Goal: Task Accomplishment & Management: Manage account settings

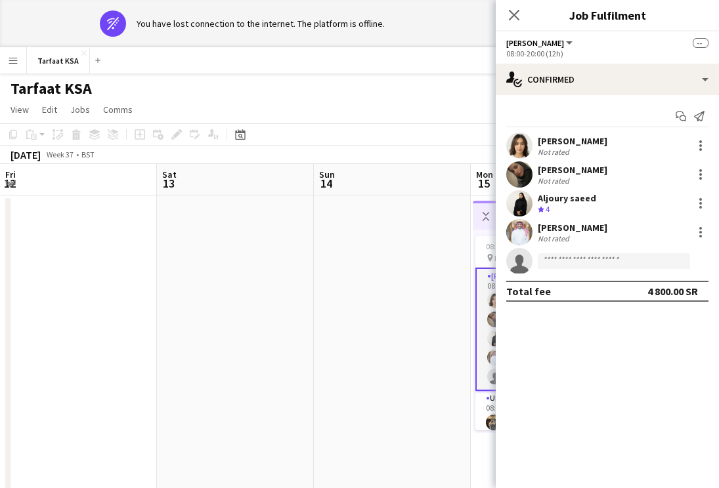
scroll to position [0, 381]
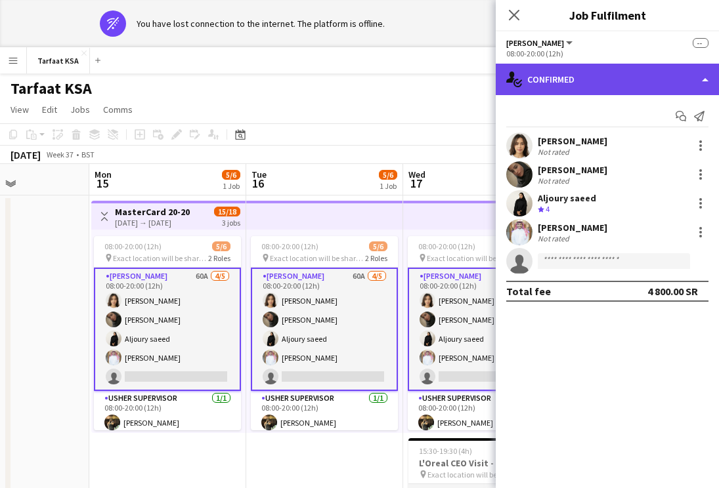
click at [609, 81] on div "single-neutral-actions-check-2 Confirmed" at bounding box center [607, 80] width 223 height 32
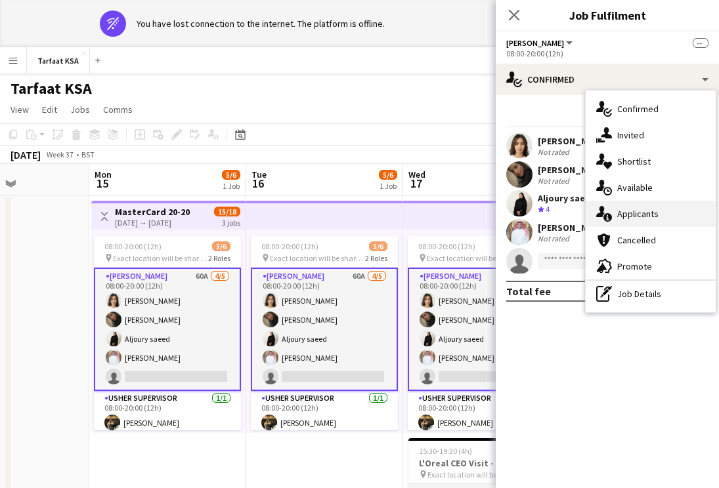
click at [650, 219] on span "Applicants" at bounding box center [637, 214] width 41 height 12
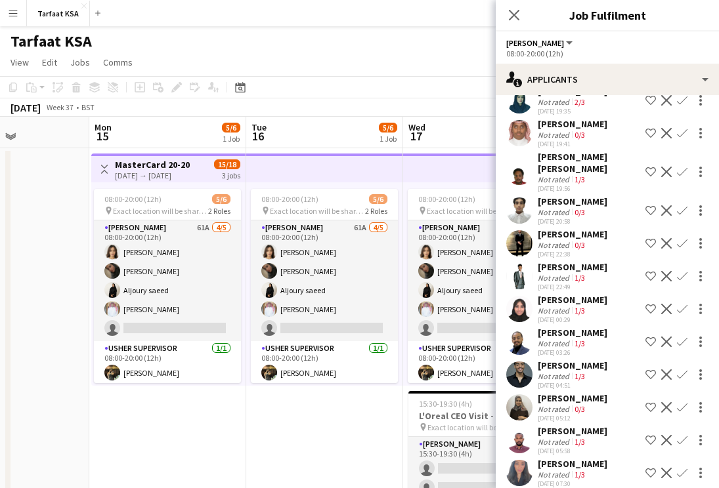
scroll to position [1730, 0]
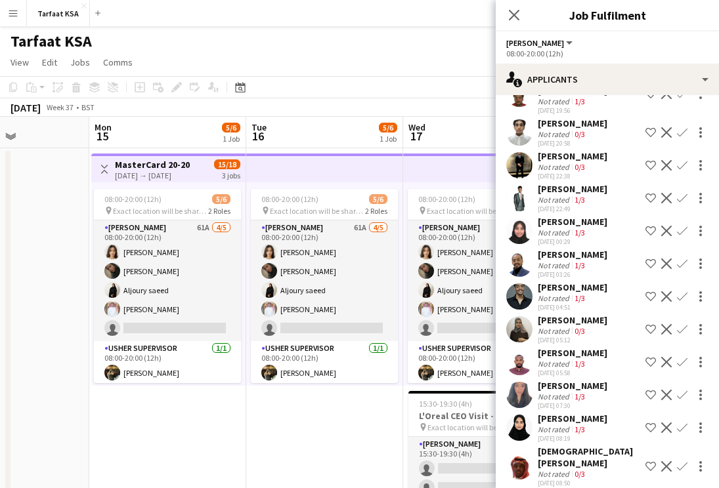
click at [523, 393] on app-user-avatar at bounding box center [519, 395] width 26 height 26
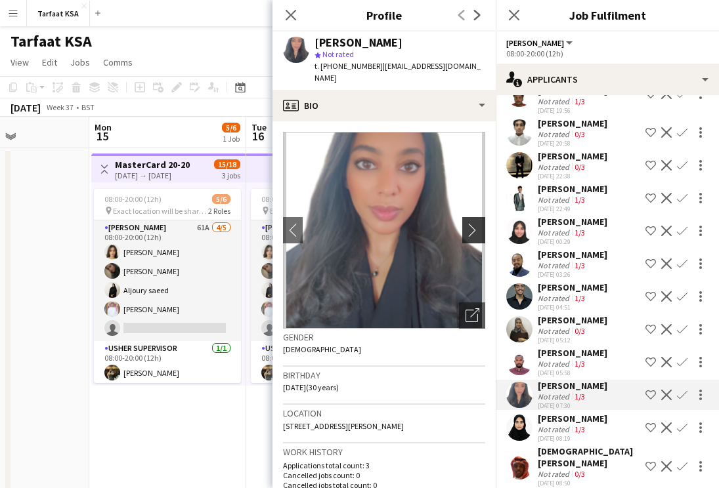
click at [471, 223] on app-icon "chevron-right" at bounding box center [475, 230] width 20 height 14
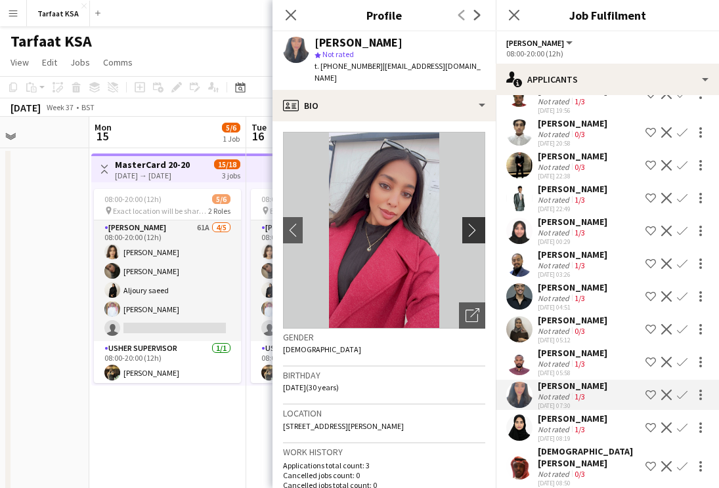
click at [479, 223] on app-icon "chevron-right" at bounding box center [475, 230] width 20 height 14
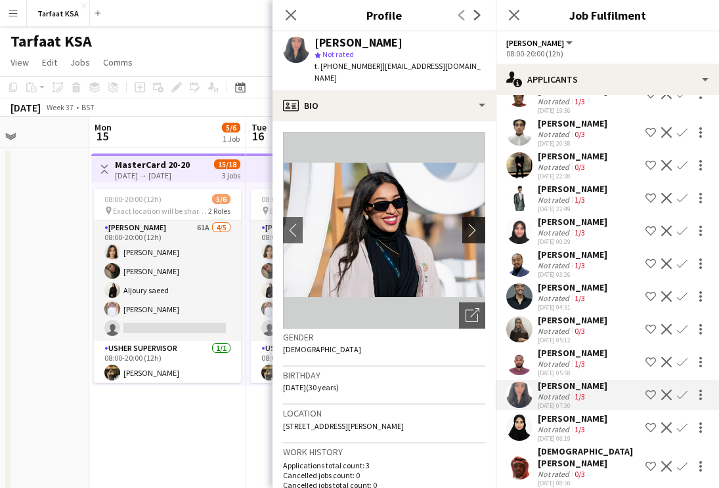
click at [479, 223] on app-icon "chevron-right" at bounding box center [475, 230] width 20 height 14
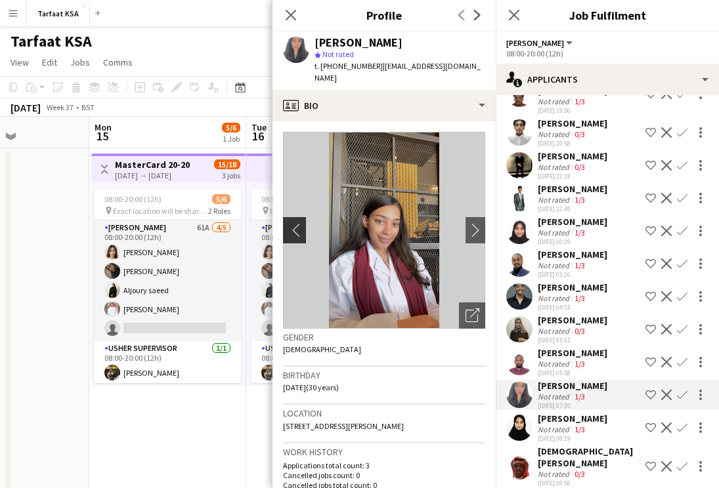
click at [289, 223] on app-icon "chevron-left" at bounding box center [293, 230] width 20 height 14
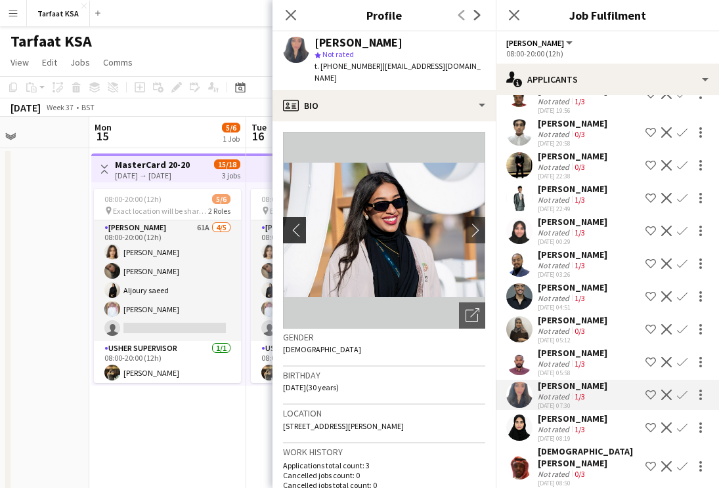
click at [289, 223] on app-icon "chevron-left" at bounding box center [293, 230] width 20 height 14
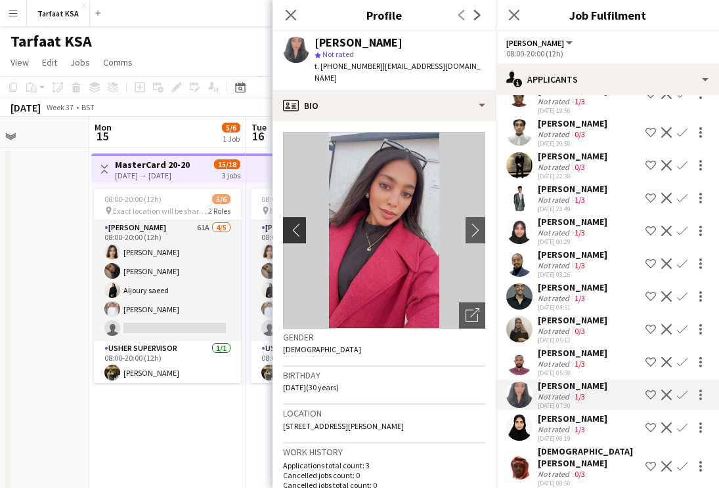
click at [289, 223] on app-icon "chevron-left" at bounding box center [293, 230] width 20 height 14
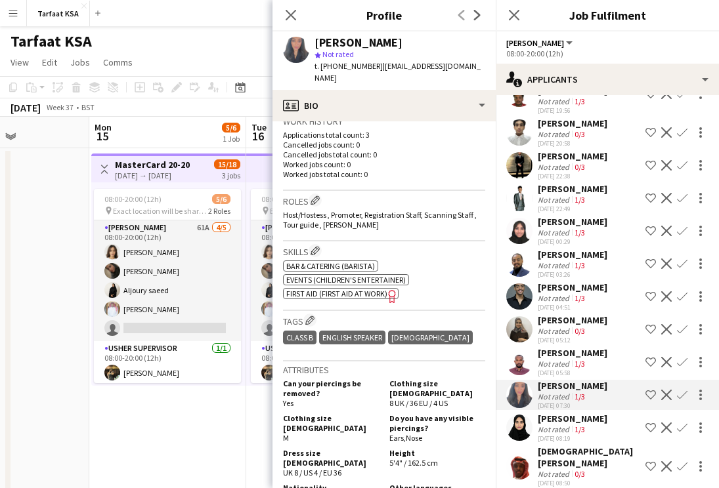
scroll to position [0, 0]
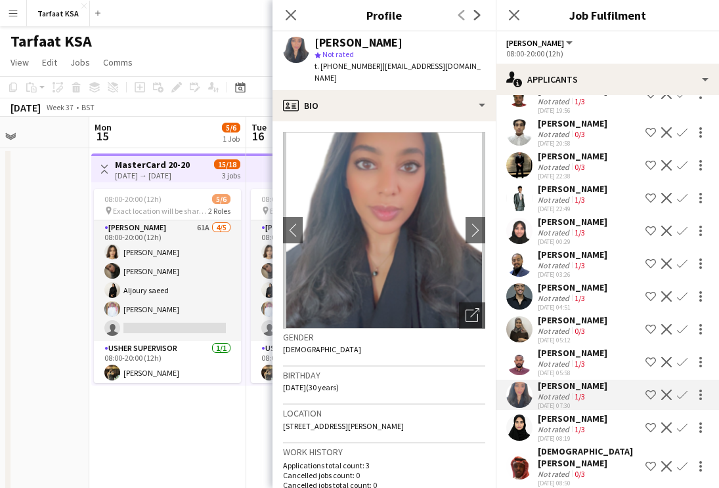
click at [649, 394] on app-icon "Shortlist crew" at bounding box center [650, 395] width 11 height 11
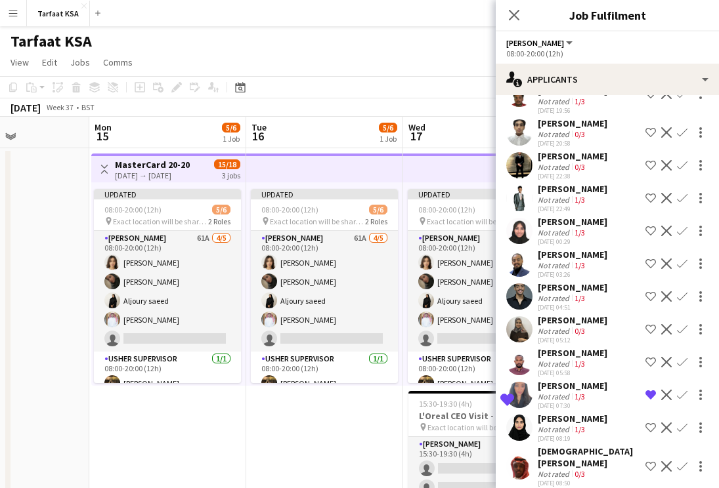
click at [593, 354] on div "[PERSON_NAME]" at bounding box center [573, 353] width 70 height 12
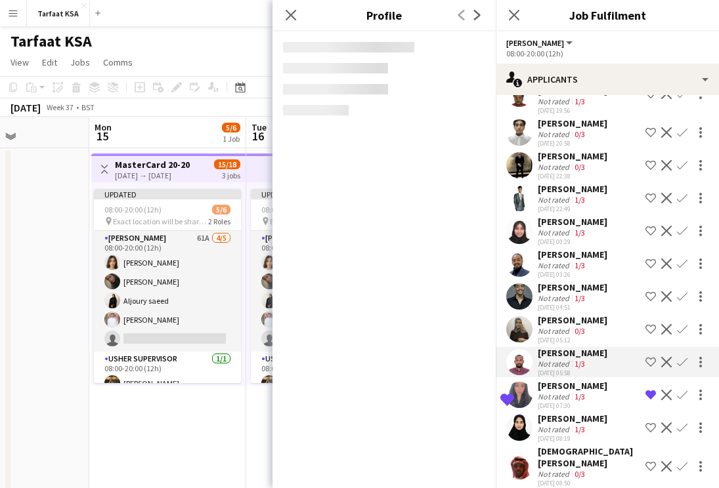
click at [588, 318] on div "[PERSON_NAME]" at bounding box center [573, 320] width 70 height 12
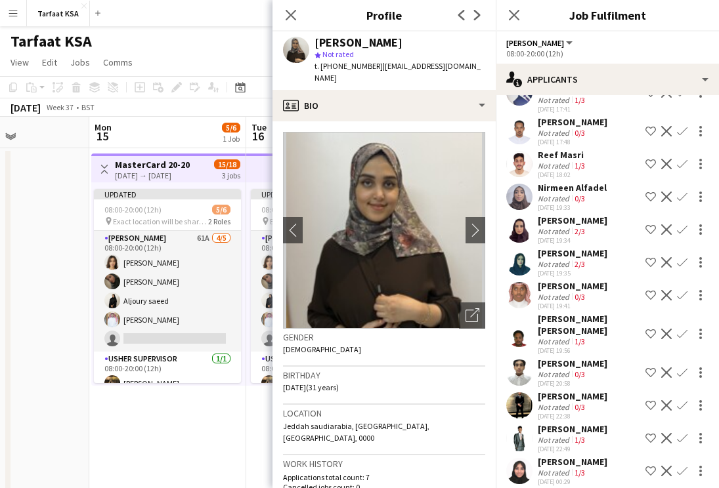
scroll to position [1514, 0]
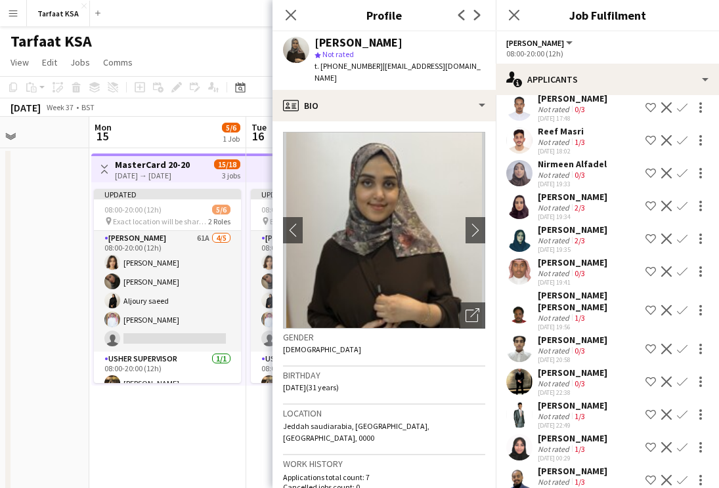
click at [551, 433] on div "[PERSON_NAME]" at bounding box center [573, 439] width 70 height 12
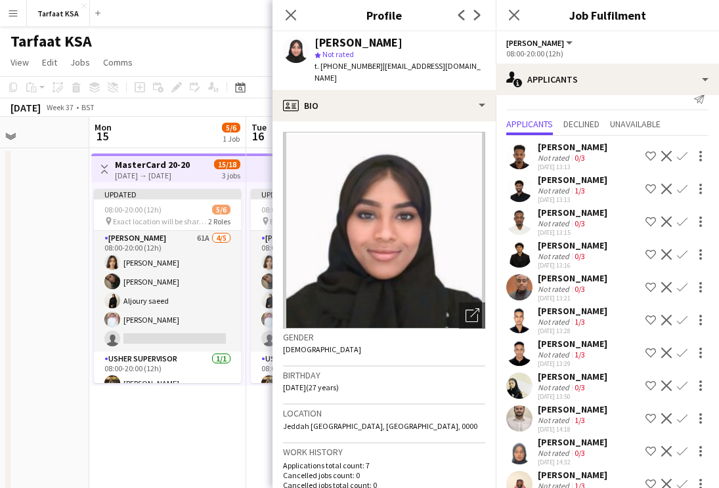
scroll to position [0, 0]
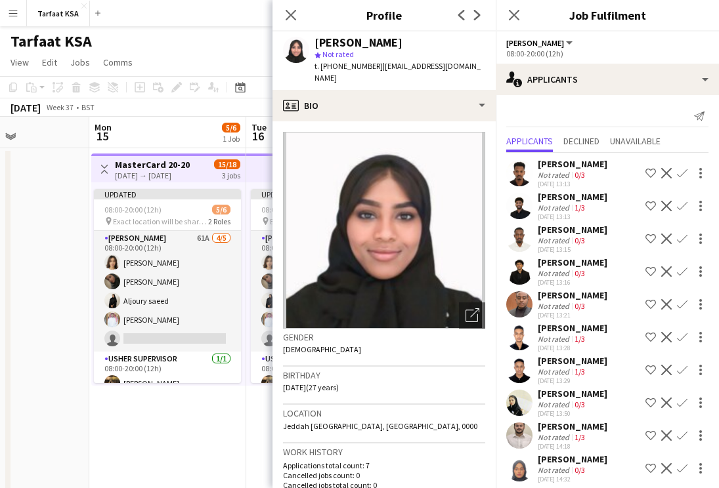
click at [23, 240] on app-date-cell at bounding box center [10, 353] width 157 height 411
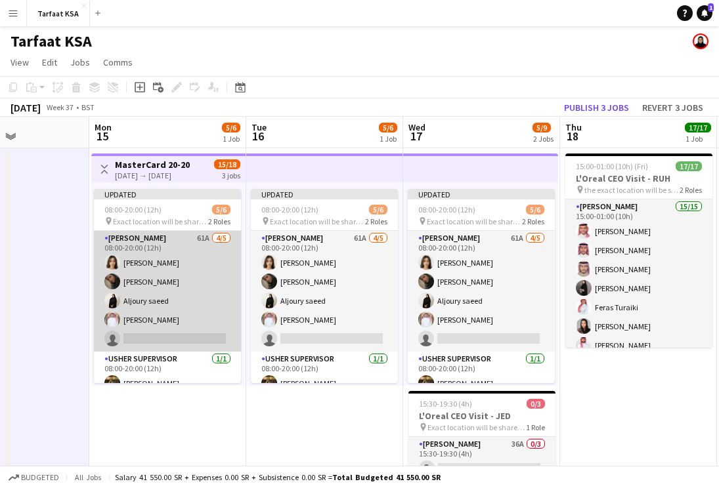
click at [182, 246] on app-card-role "Usher 61A 4/5 08:00-20:00 (12h) Onab Kamal Adwaa Alhassan Aljoury saeed Ahmad B…" at bounding box center [167, 291] width 147 height 121
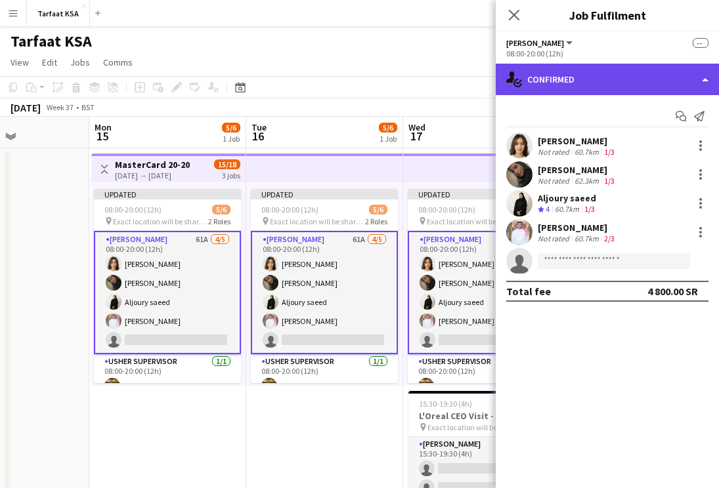
click at [603, 83] on div "single-neutral-actions-check-2 Confirmed" at bounding box center [607, 80] width 223 height 32
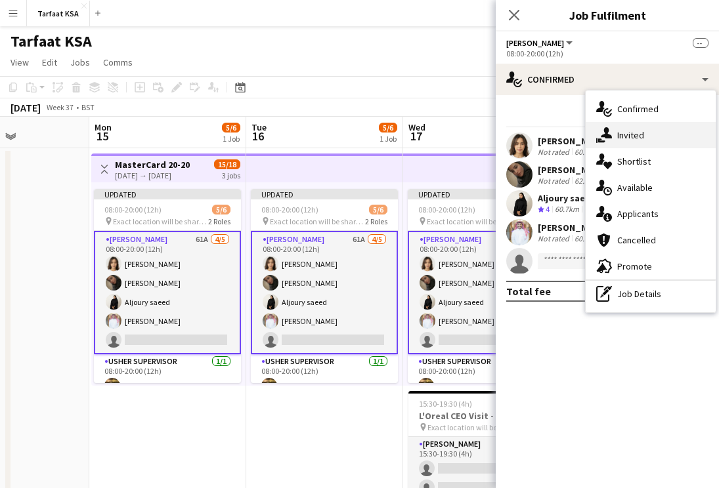
click at [677, 131] on div "single-neutral-actions-share-1 Invited" at bounding box center [651, 135] width 130 height 26
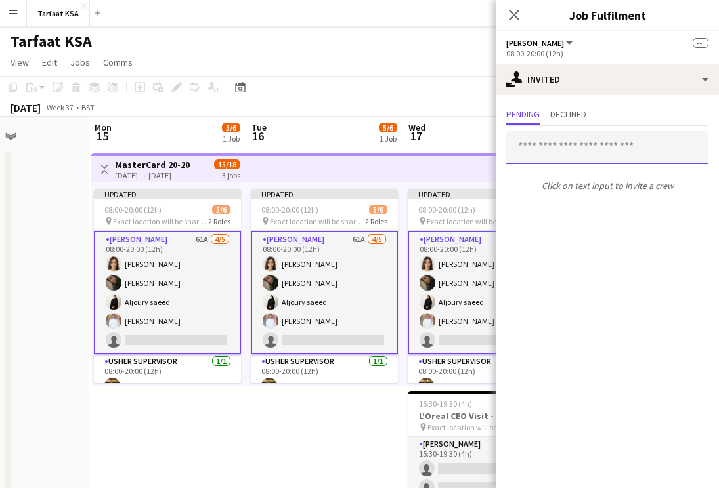
click at [578, 150] on input "text" at bounding box center [607, 147] width 202 height 33
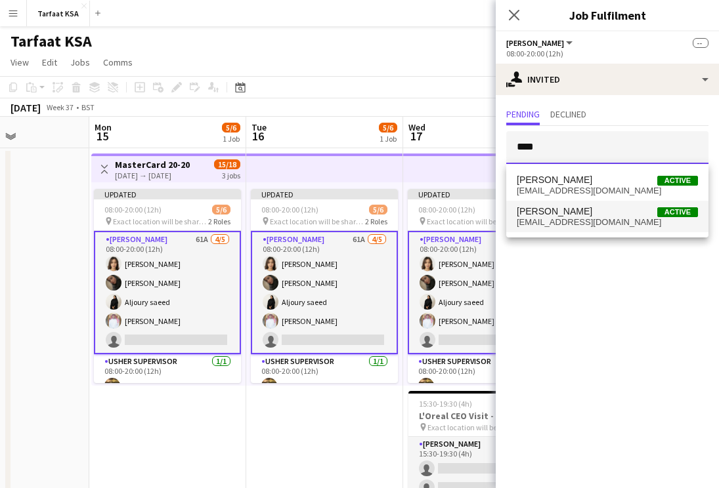
type input "****"
click at [620, 205] on mat-option "Nadia Zao Active peachyqriwork@gmail.com" at bounding box center [607, 217] width 202 height 32
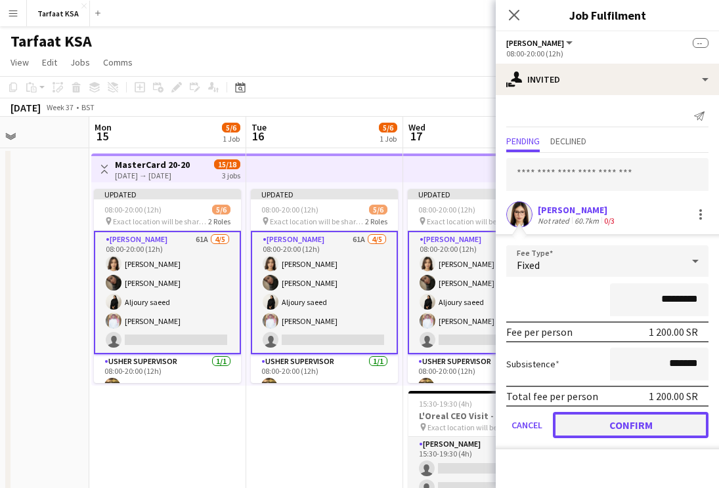
click at [594, 429] on button "Confirm" at bounding box center [631, 425] width 156 height 26
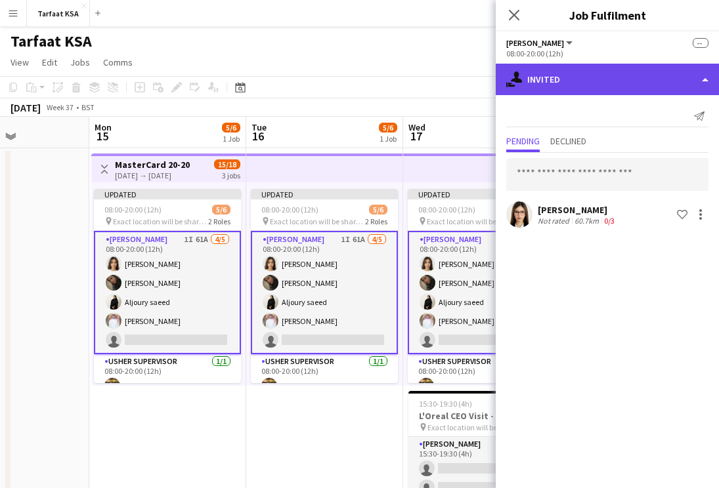
click at [592, 95] on div "single-neutral-actions-share-1 Invited" at bounding box center [607, 80] width 223 height 32
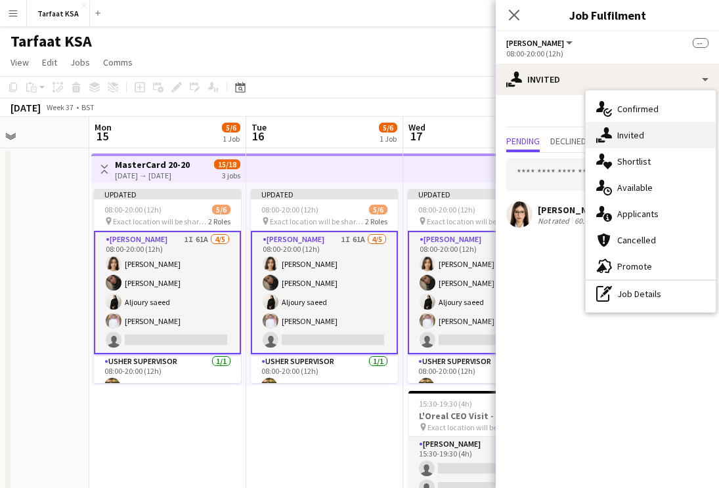
click at [623, 136] on span "Invited" at bounding box center [630, 135] width 27 height 12
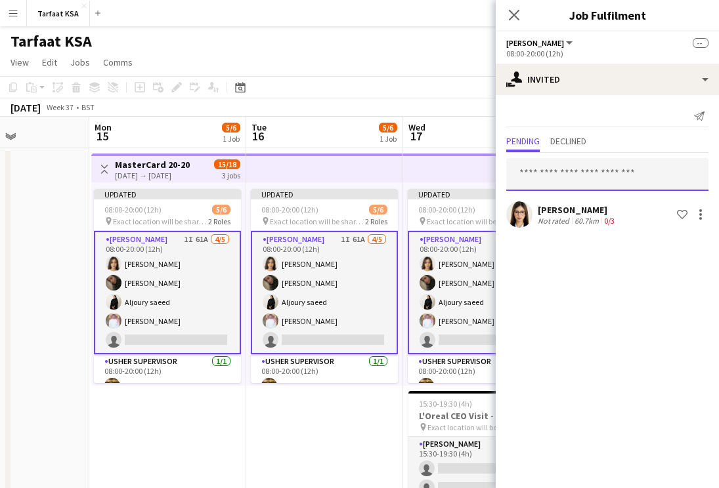
click at [605, 181] on input "text" at bounding box center [607, 174] width 202 height 33
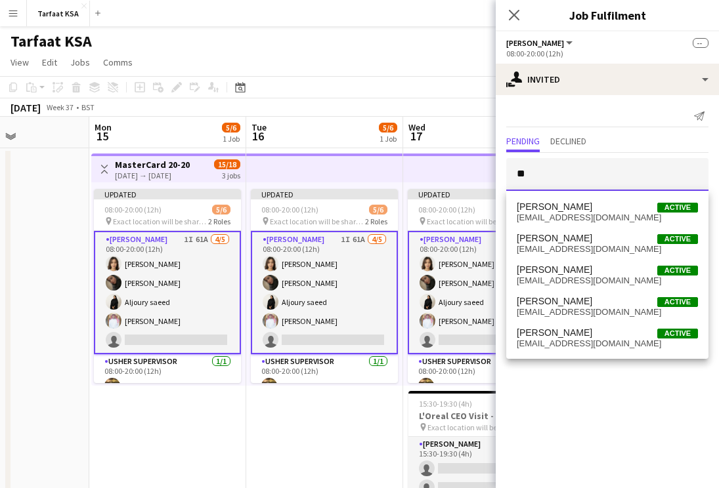
type input "*"
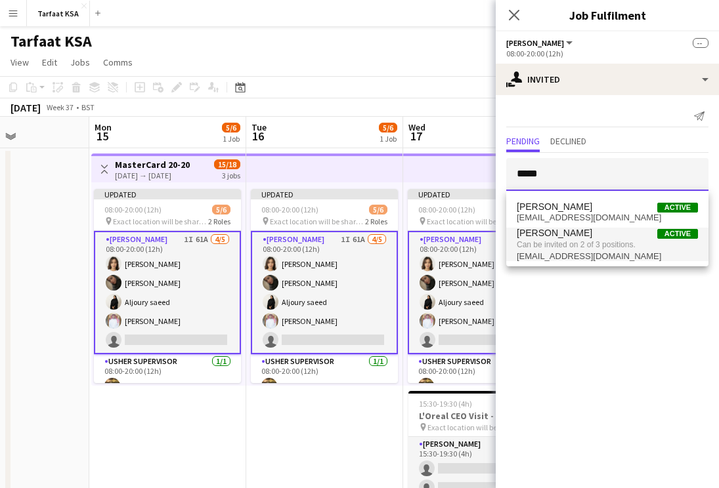
type input "*****"
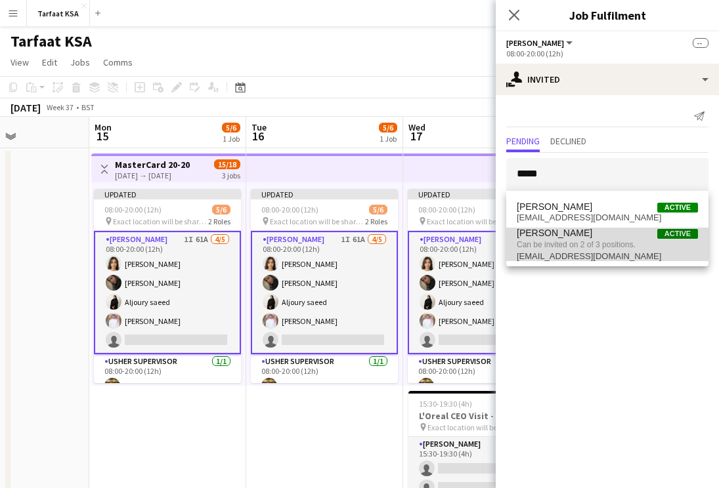
click at [600, 234] on span "Nawar Othman Active" at bounding box center [607, 233] width 181 height 11
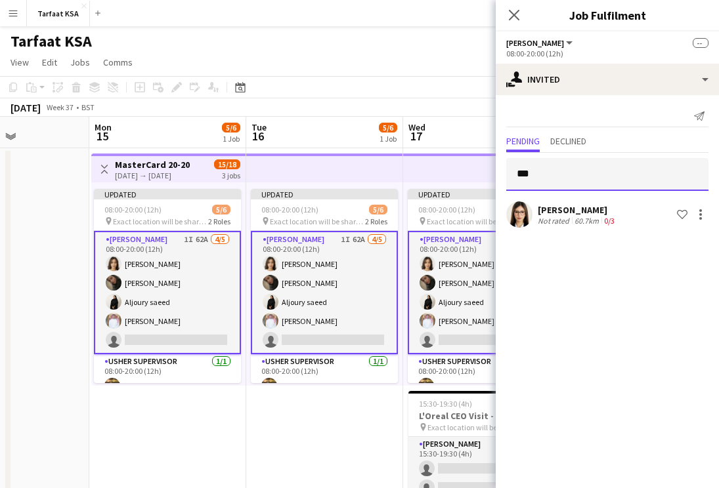
type input "***"
click at [554, 213] on div "[PERSON_NAME]" at bounding box center [577, 210] width 79 height 12
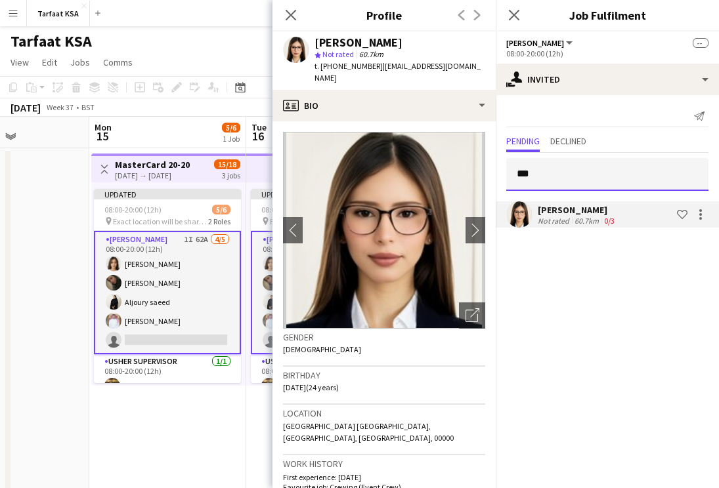
click at [565, 176] on input "***" at bounding box center [607, 174] width 202 height 33
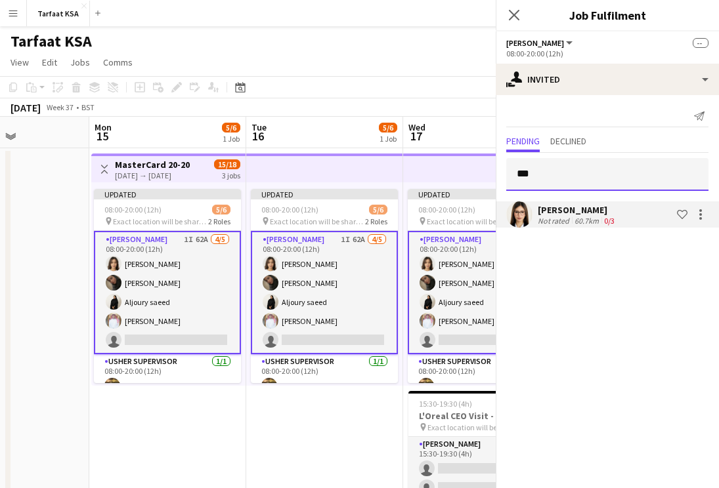
click at [565, 176] on input "***" at bounding box center [607, 174] width 202 height 33
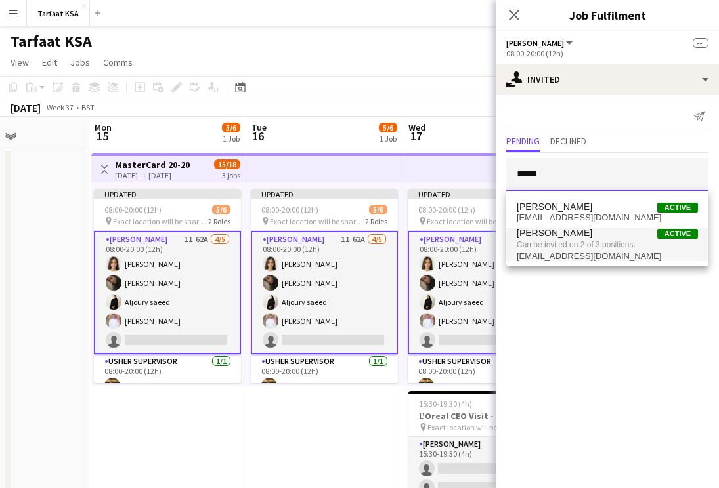
type input "*****"
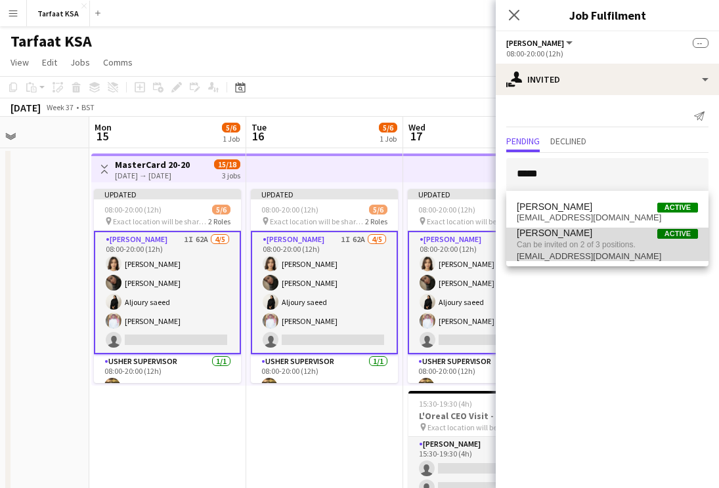
click at [572, 246] on span "Can be invited on 2 of 3 positions." at bounding box center [607, 245] width 181 height 12
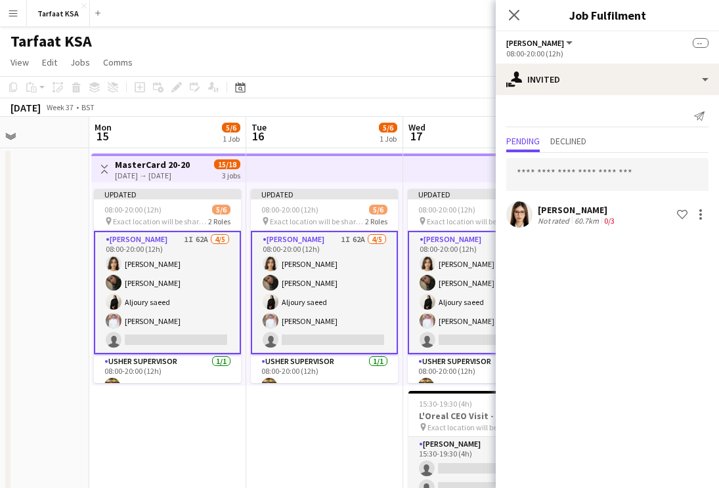
click at [169, 290] on app-card-role "Usher 1I 62A 4/5 08:00-20:00 (12h) Onab Kamal Adwaa Alhassan Aljoury saeed Ahma…" at bounding box center [167, 292] width 147 height 123
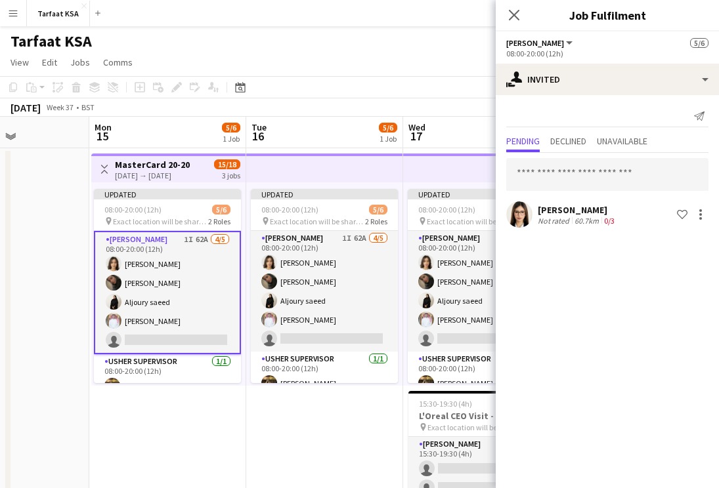
click at [192, 288] on app-card-role "Usher 1I 62A 4/5 08:00-20:00 (12h) Onab Kamal Adwaa Alhassan Aljoury saeed Ahma…" at bounding box center [167, 292] width 147 height 123
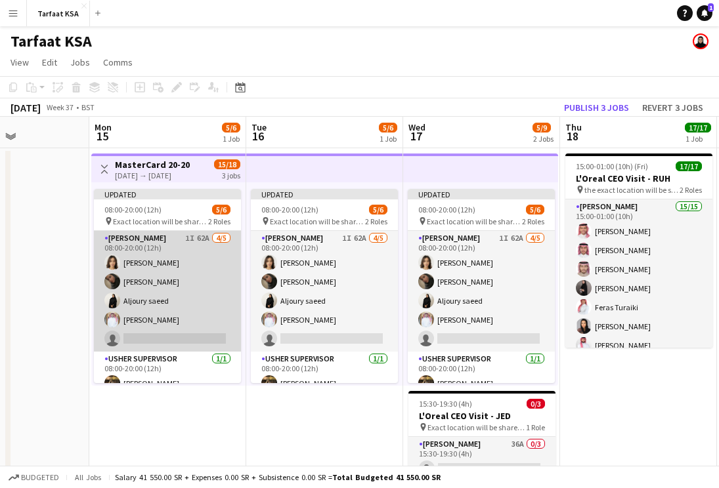
click at [194, 287] on app-card-role "Usher 1I 62A 4/5 08:00-20:00 (12h) Onab Kamal Adwaa Alhassan Aljoury saeed Ahma…" at bounding box center [167, 291] width 147 height 121
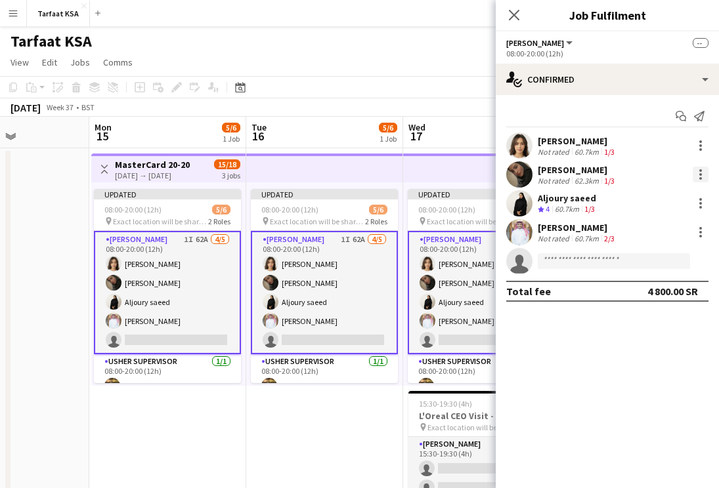
click at [699, 173] on div at bounding box center [701, 175] width 16 height 16
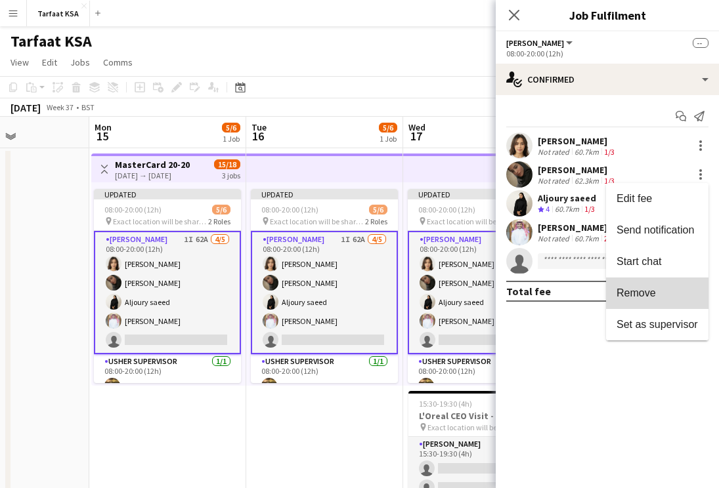
click at [672, 288] on span "Remove" at bounding box center [656, 294] width 81 height 12
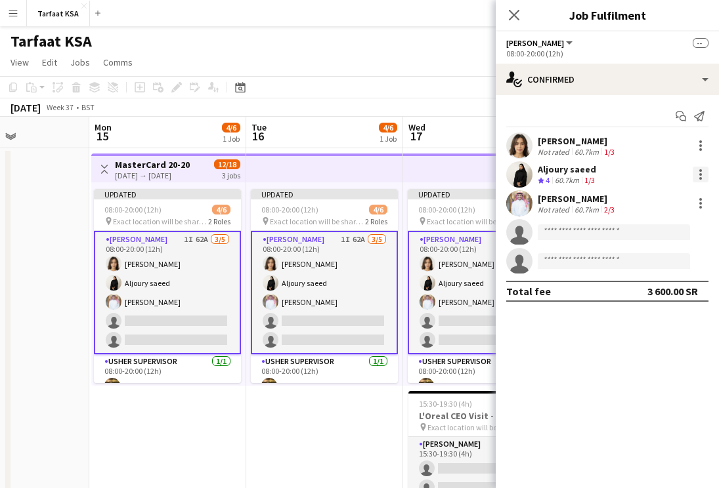
click at [694, 171] on div at bounding box center [701, 175] width 16 height 16
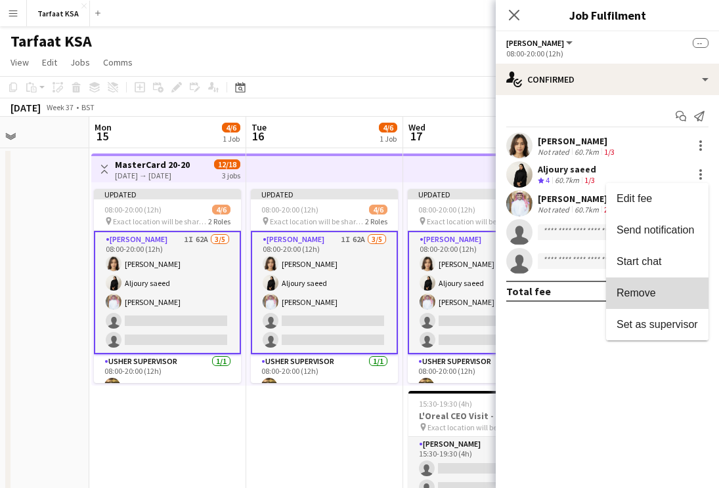
click at [668, 285] on button "Remove" at bounding box center [657, 294] width 102 height 32
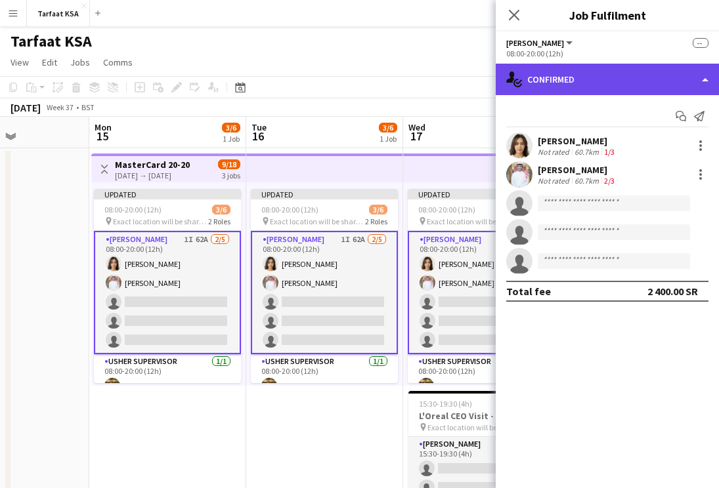
click at [614, 77] on div "single-neutral-actions-check-2 Confirmed" at bounding box center [607, 80] width 223 height 32
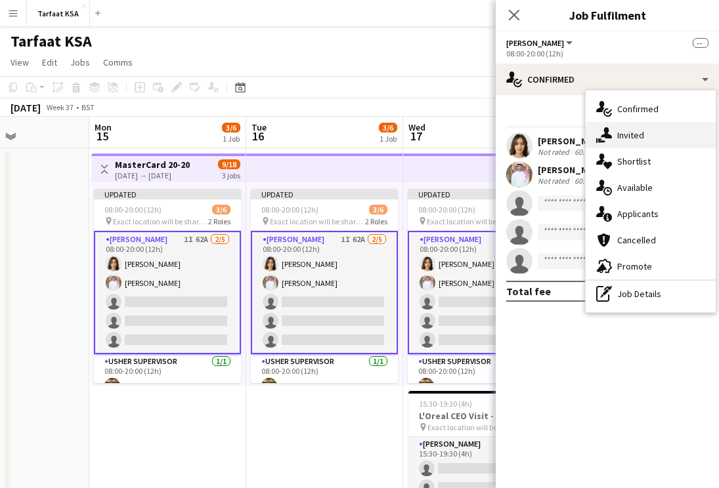
click at [641, 135] on span "Invited" at bounding box center [630, 135] width 27 height 12
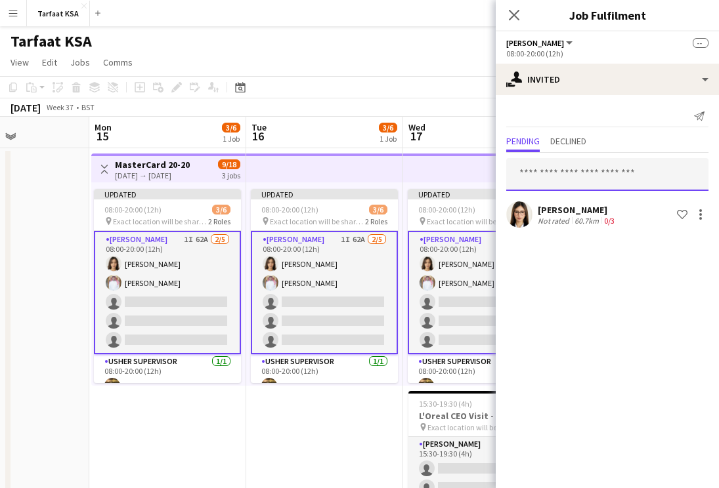
click at [611, 173] on input "text" at bounding box center [607, 174] width 202 height 33
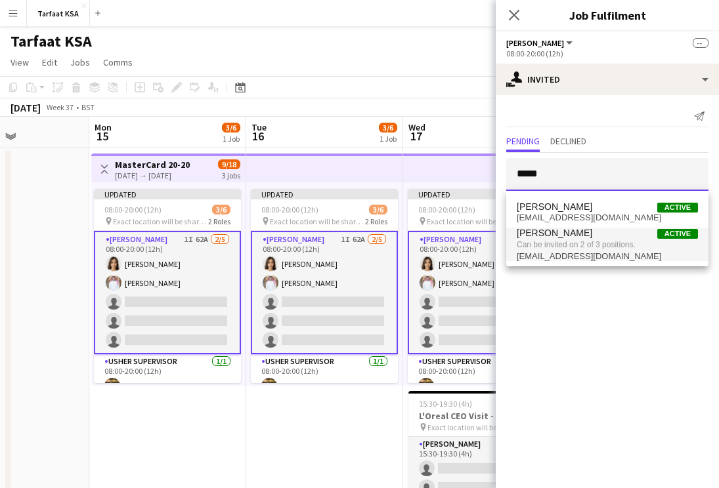
type input "*****"
click at [593, 235] on span "Nawar Othman Active" at bounding box center [607, 233] width 181 height 11
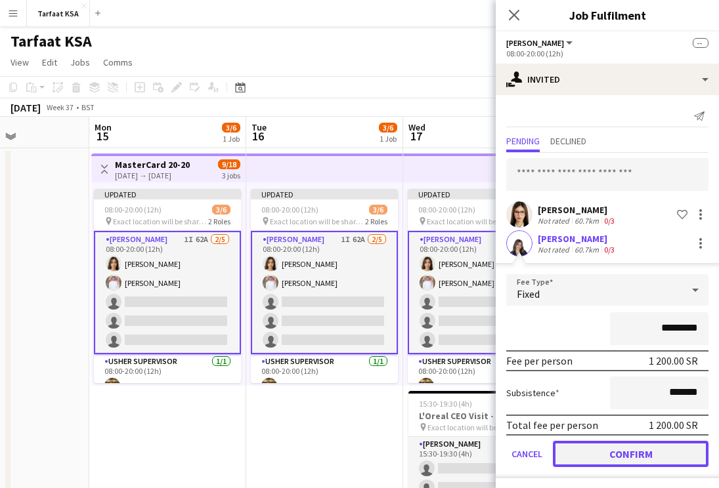
click at [625, 458] on button "Confirm" at bounding box center [631, 454] width 156 height 26
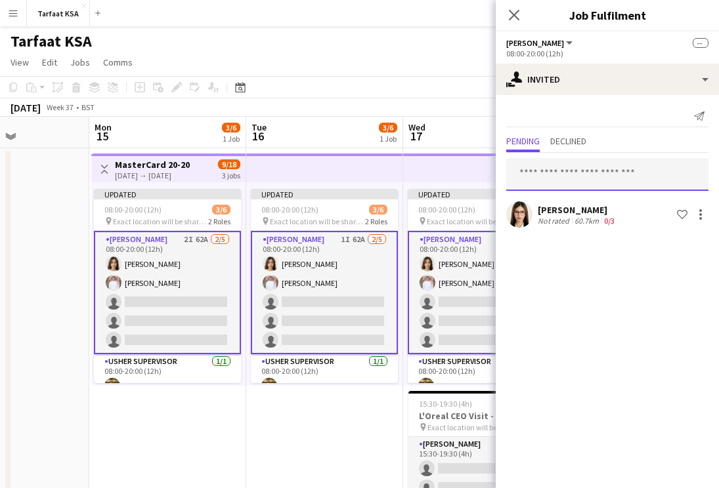
click at [625, 167] on input "text" at bounding box center [607, 174] width 202 height 33
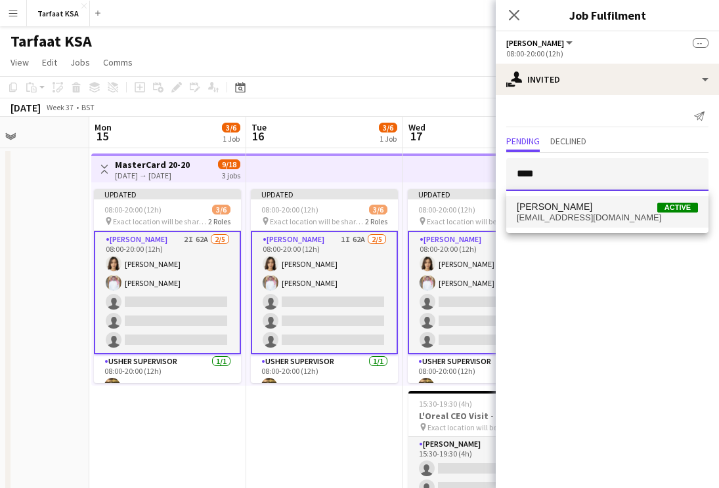
type input "****"
click at [583, 214] on span "kholoudm22@icloud.com" at bounding box center [607, 218] width 181 height 11
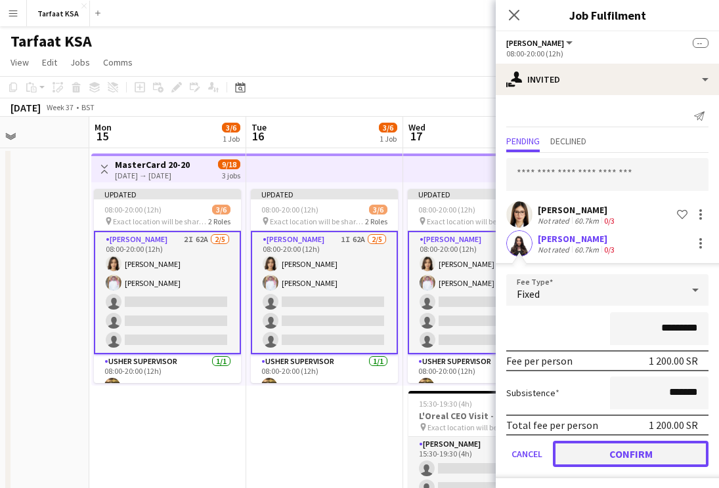
click at [635, 454] on button "Confirm" at bounding box center [631, 454] width 156 height 26
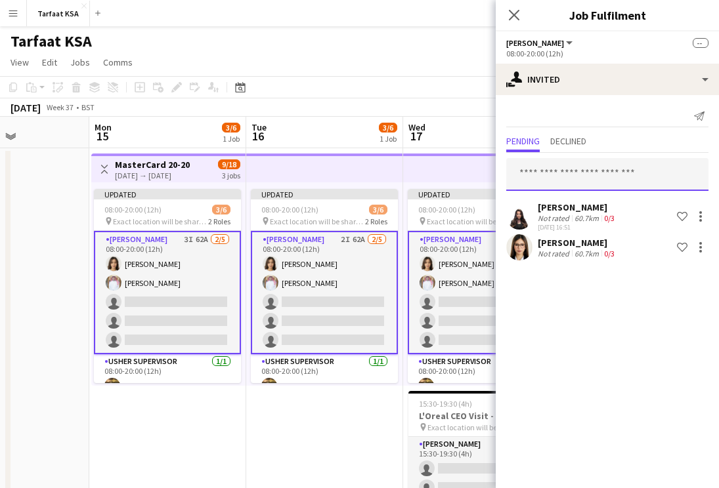
click at [634, 172] on input "text" at bounding box center [607, 174] width 202 height 33
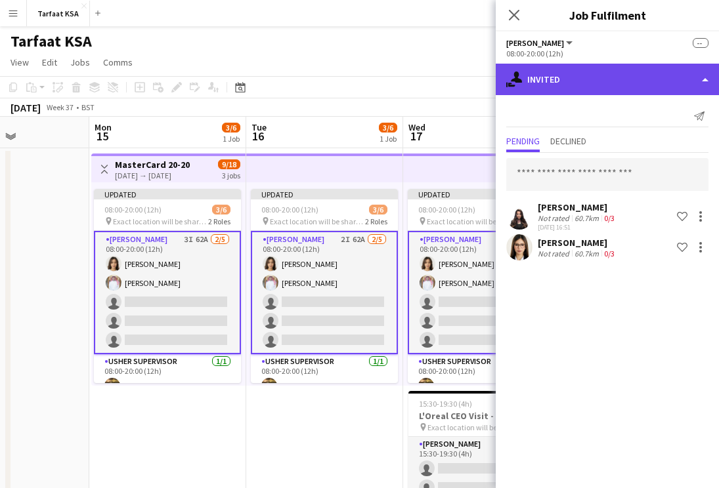
click at [656, 81] on div "single-neutral-actions-share-1 Invited" at bounding box center [607, 80] width 223 height 32
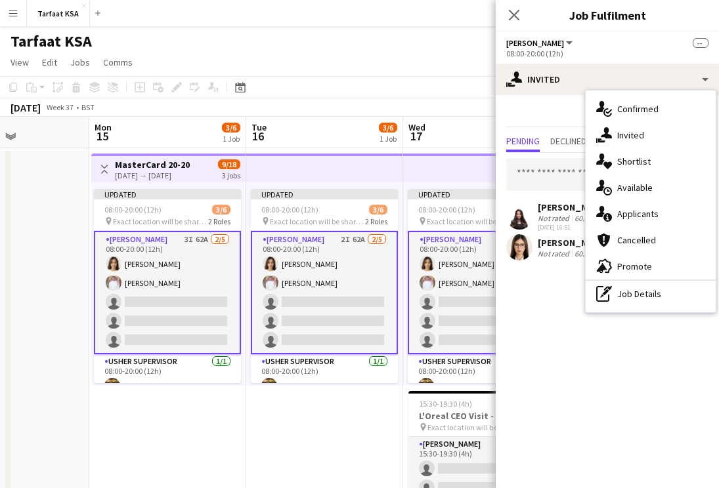
click at [555, 295] on mat-expansion-panel "user-plus Invited Send notification Pending Declined Khouloud Ben Mansour Not r…" at bounding box center [607, 291] width 223 height 393
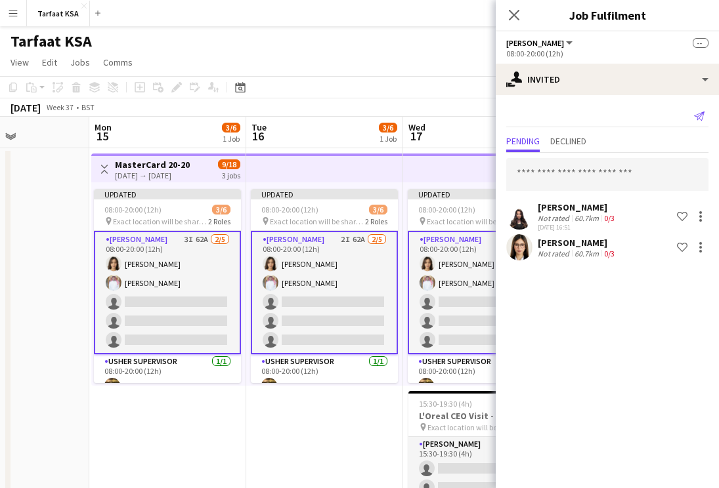
click at [700, 110] on app-icon "Send notification" at bounding box center [699, 116] width 18 height 18
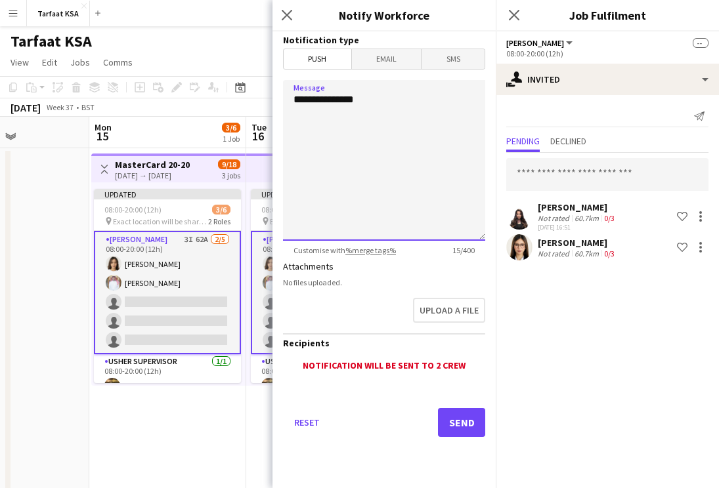
click at [444, 151] on textarea "**********" at bounding box center [384, 160] width 202 height 161
paste textarea "**********"
click at [297, 113] on textarea "**********" at bounding box center [384, 160] width 202 height 161
click at [375, 99] on textarea "**********" at bounding box center [384, 160] width 202 height 161
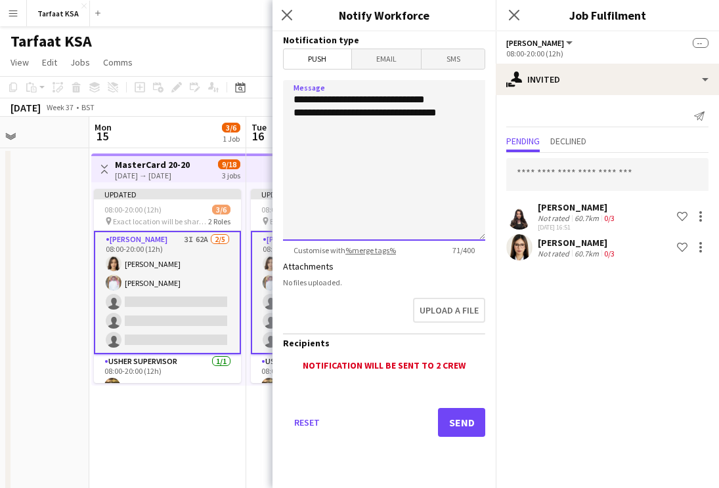
click at [375, 99] on textarea "**********" at bounding box center [384, 160] width 202 height 161
click at [370, 100] on textarea "**********" at bounding box center [384, 160] width 202 height 161
click at [373, 100] on textarea "**********" at bounding box center [384, 160] width 202 height 161
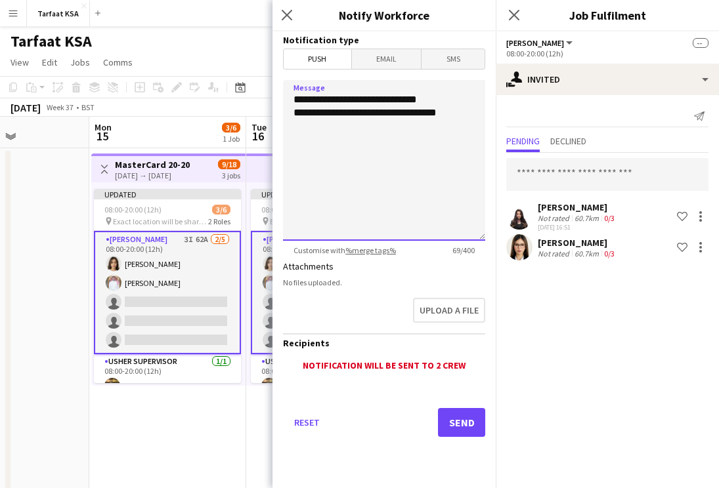
click at [438, 101] on textarea "**********" at bounding box center [384, 160] width 202 height 161
paste textarea "*"
type textarea "**********"
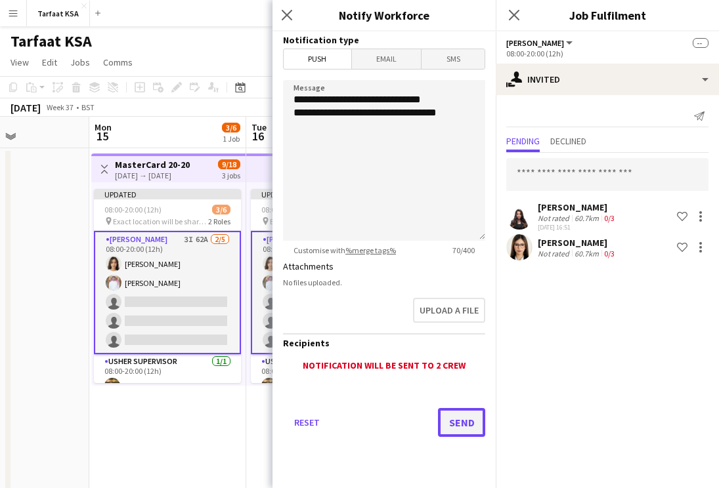
click at [459, 419] on button "Send" at bounding box center [461, 422] width 47 height 29
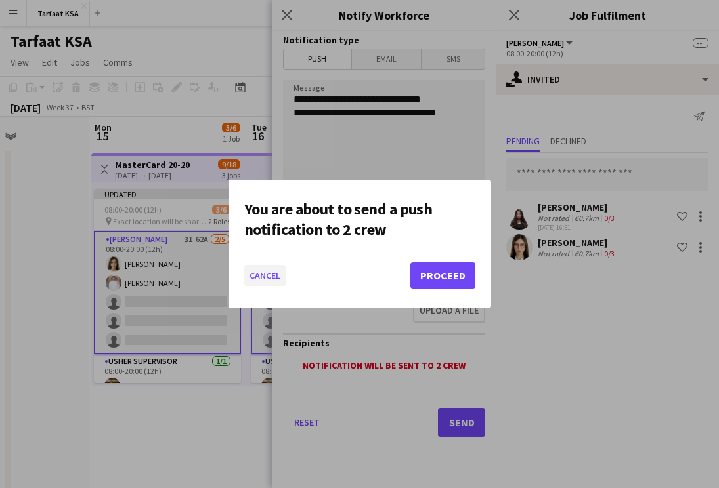
click at [259, 280] on button "Cancel" at bounding box center [264, 275] width 41 height 21
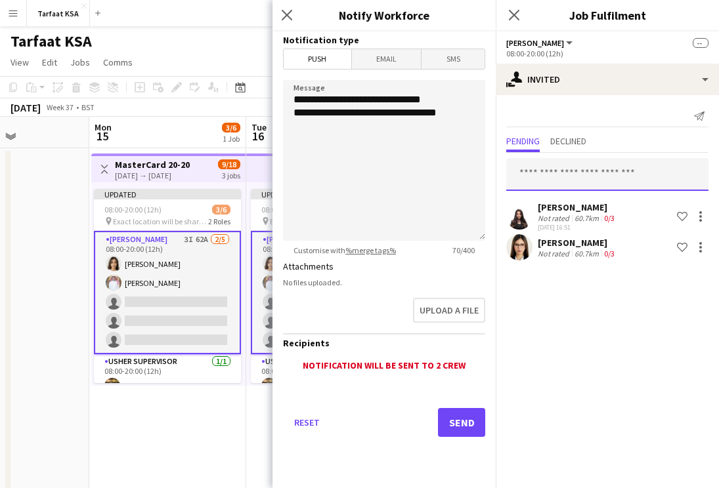
click at [568, 175] on input "text" at bounding box center [607, 174] width 202 height 33
type input "*"
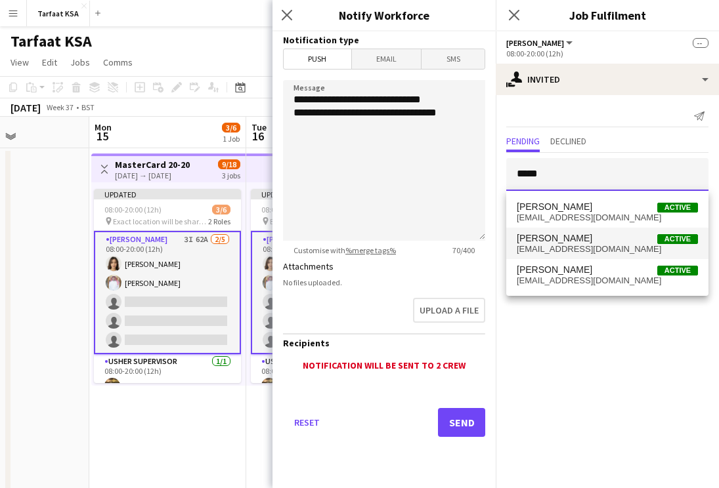
type input "****"
click at [578, 244] on span "danamousa380@gmail.com" at bounding box center [607, 249] width 181 height 11
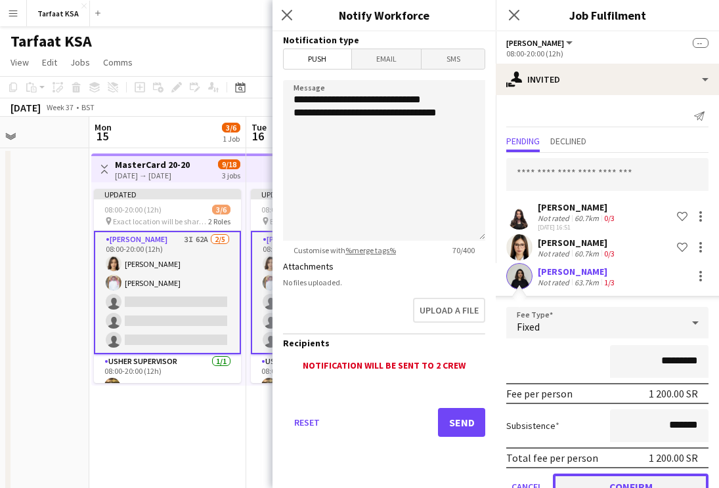
click at [647, 480] on button "Confirm" at bounding box center [631, 487] width 156 height 26
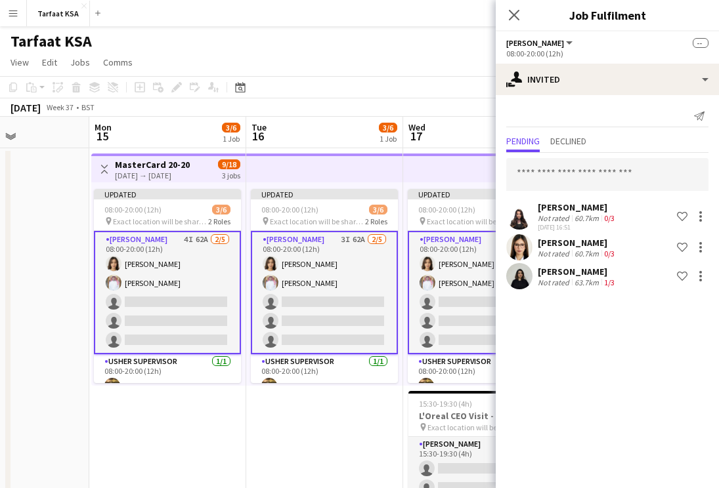
click at [584, 273] on div "[PERSON_NAME]" at bounding box center [577, 272] width 79 height 12
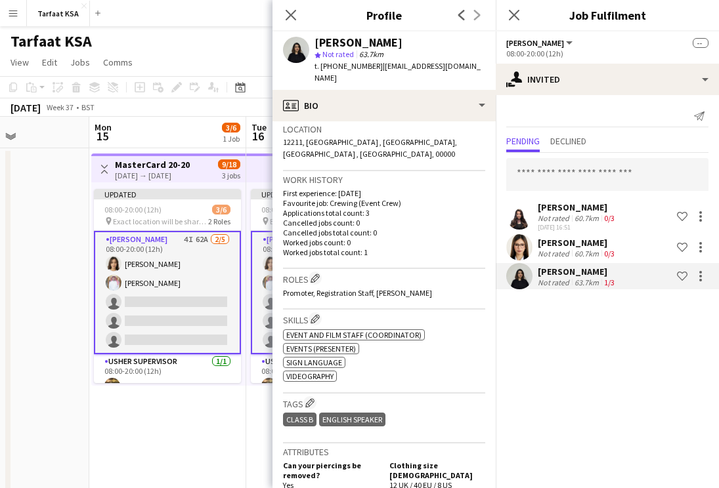
scroll to position [286, 0]
click at [601, 251] on div "0/3" at bounding box center [609, 254] width 16 height 10
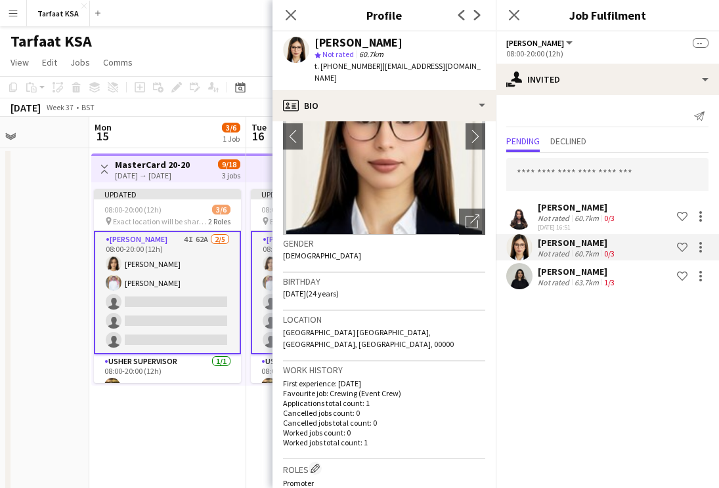
scroll to position [0, 0]
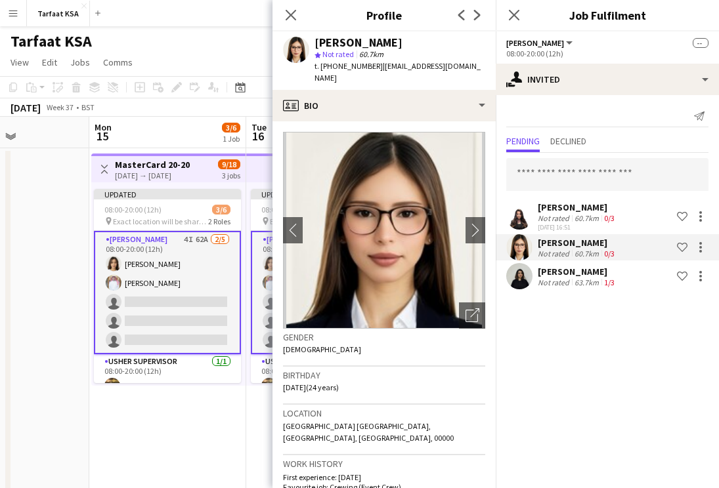
click at [567, 208] on div "[PERSON_NAME]" at bounding box center [577, 208] width 79 height 12
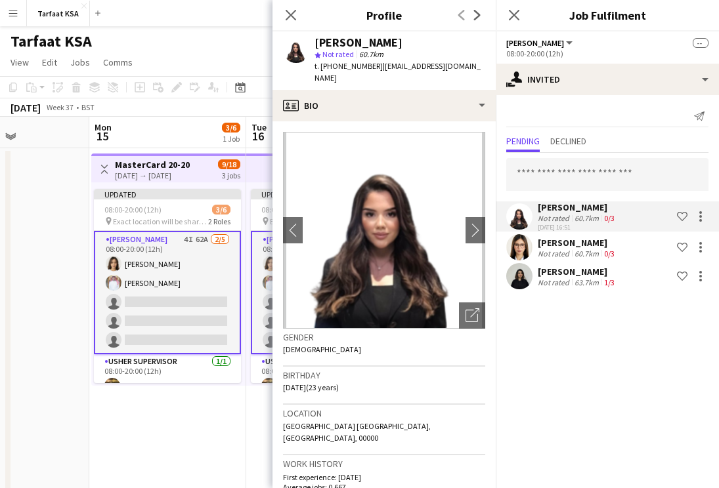
click at [581, 278] on div "63.7km" at bounding box center [587, 283] width 30 height 10
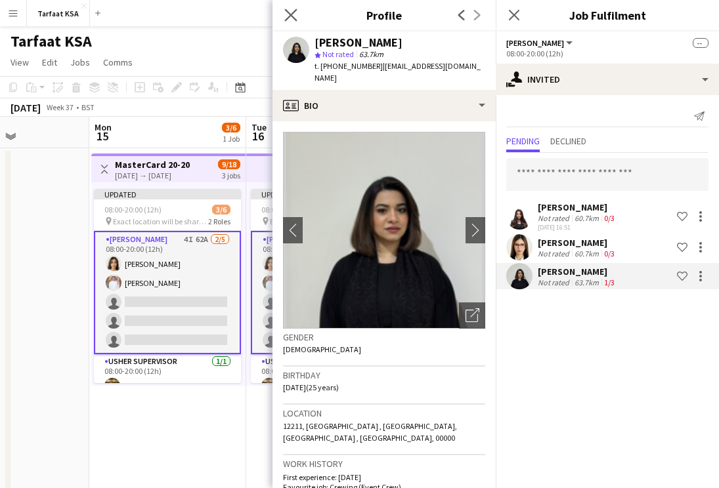
click at [295, 7] on app-icon "Close pop-in" at bounding box center [291, 15] width 19 height 19
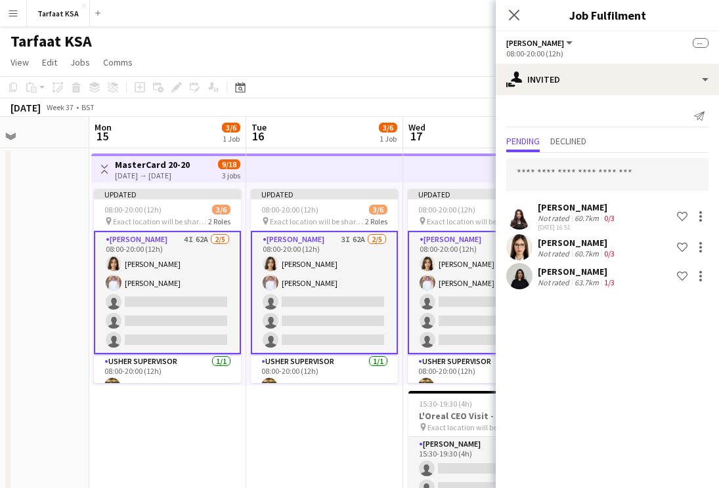
click at [181, 298] on app-card-role "Usher 4I 62A 2/5 08:00-20:00 (12h) Onab Kamal Ahmad Bin jubayl single-neutral-a…" at bounding box center [167, 292] width 147 height 123
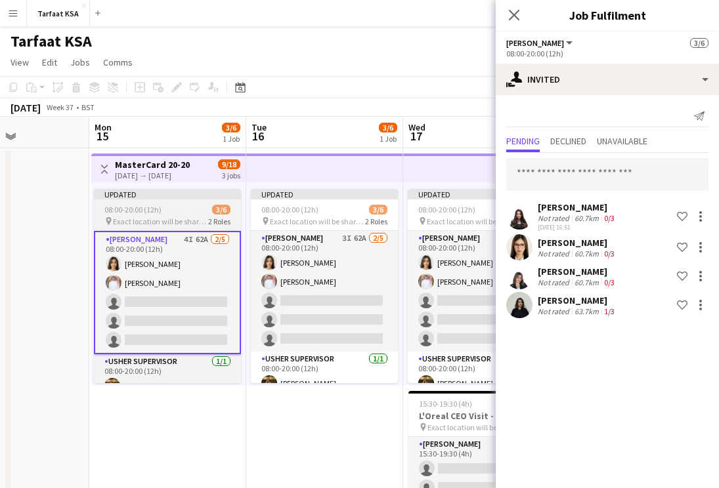
click at [205, 202] on app-job-card "Updated 08:00-20:00 (12h) 3/6 pin Exact location will be shared later 2 Roles U…" at bounding box center [167, 286] width 147 height 194
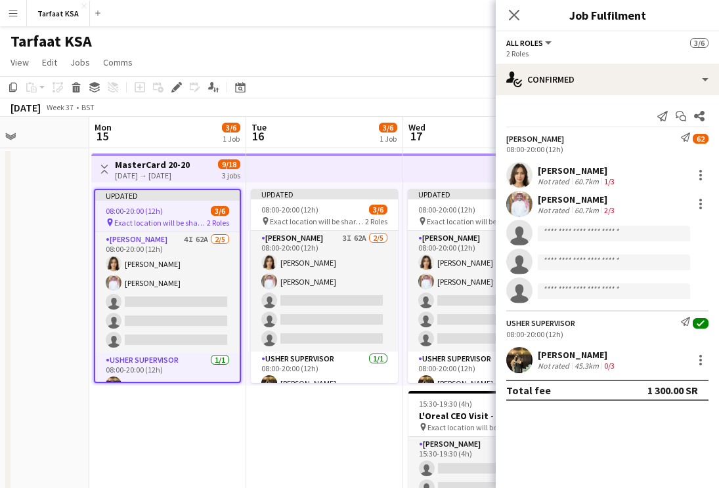
click at [332, 164] on app-top-bar at bounding box center [324, 168] width 157 height 29
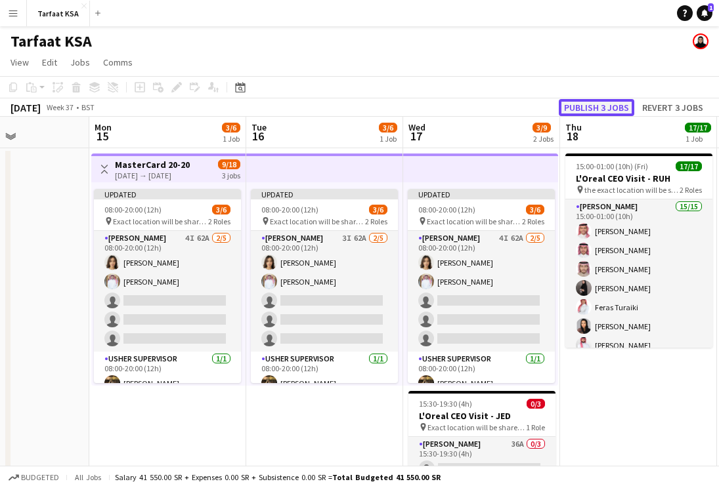
click at [577, 113] on button "Publish 3 jobs" at bounding box center [596, 107] width 75 height 17
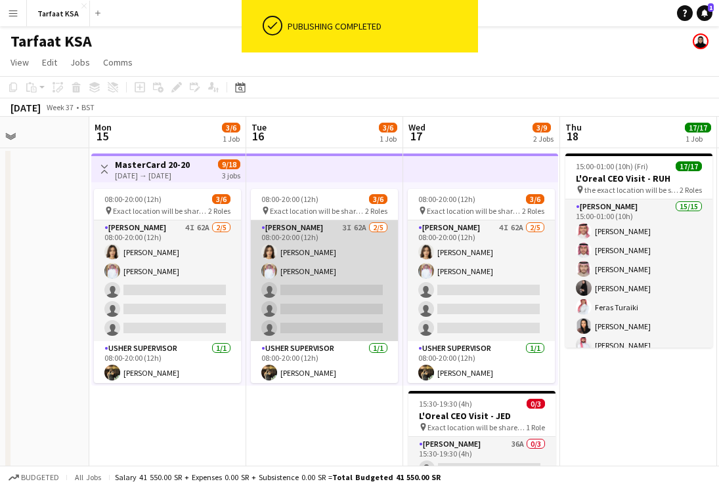
click at [299, 276] on app-card-role "Usher 3I 62A 2/5 08:00-20:00 (12h) Onab Kamal Ahmad Bin jubayl single-neutral-a…" at bounding box center [324, 281] width 147 height 121
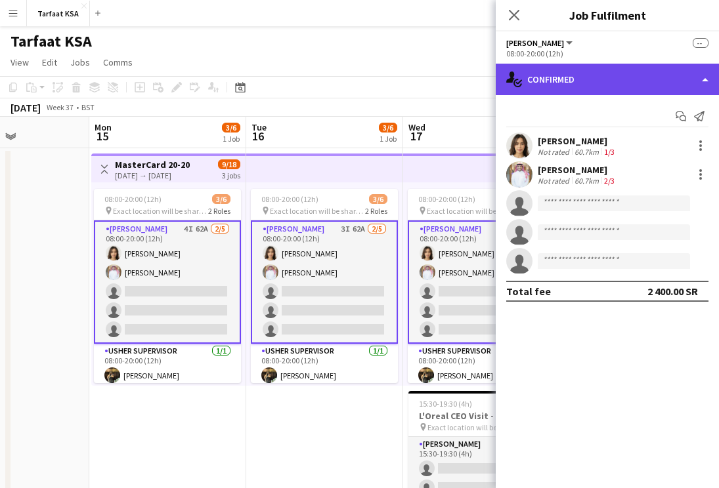
click at [595, 79] on div "single-neutral-actions-check-2 Confirmed" at bounding box center [607, 80] width 223 height 32
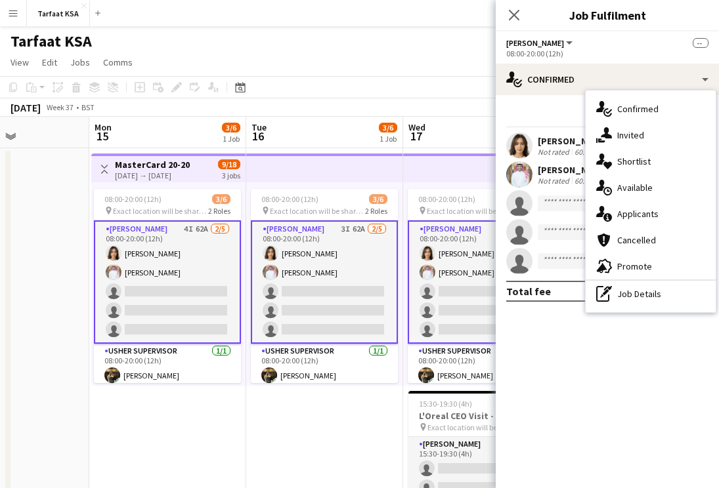
click at [183, 233] on app-card-role "Usher 4I 62A 2/5 08:00-20:00 (12h) Onab Kamal Ahmad Bin jubayl single-neutral-a…" at bounding box center [167, 282] width 147 height 123
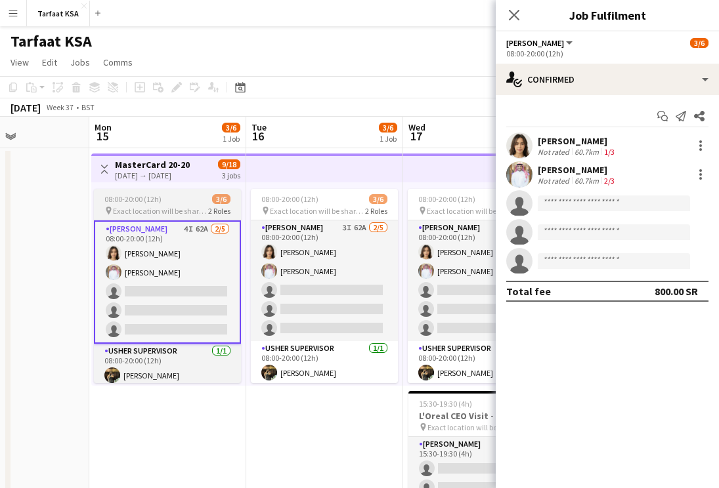
click at [183, 214] on span "Exact location will be shared later" at bounding box center [160, 211] width 95 height 10
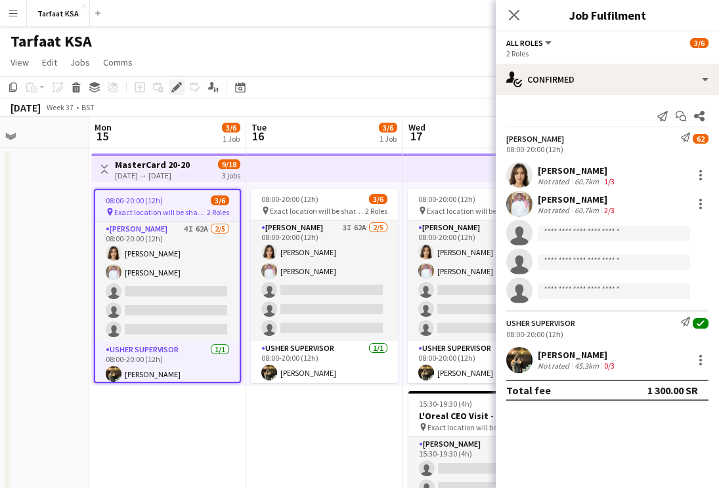
click at [172, 86] on icon "Edit" at bounding box center [176, 87] width 11 height 11
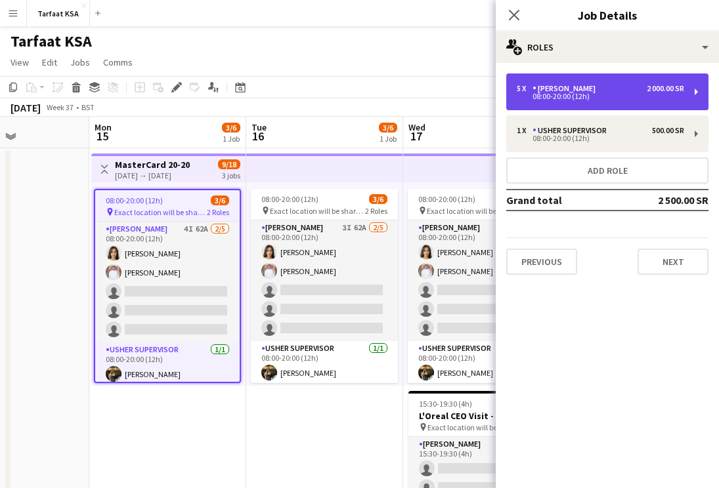
click at [601, 83] on div "5 x Usher 2 000.00 SR 08:00-20:00 (12h)" at bounding box center [607, 92] width 202 height 37
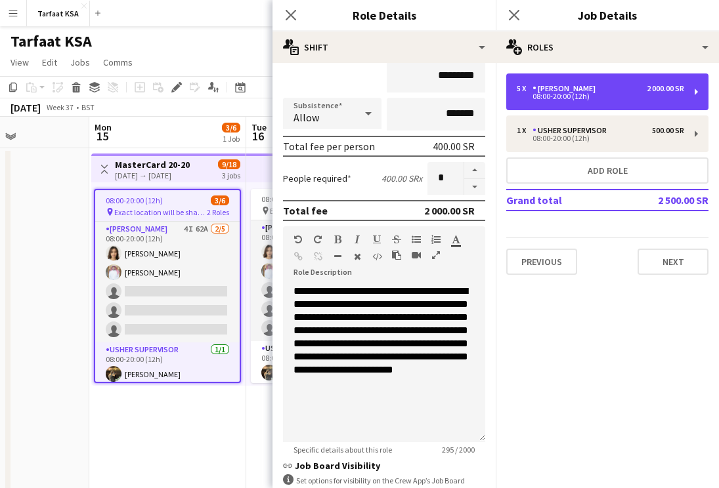
scroll to position [3, 0]
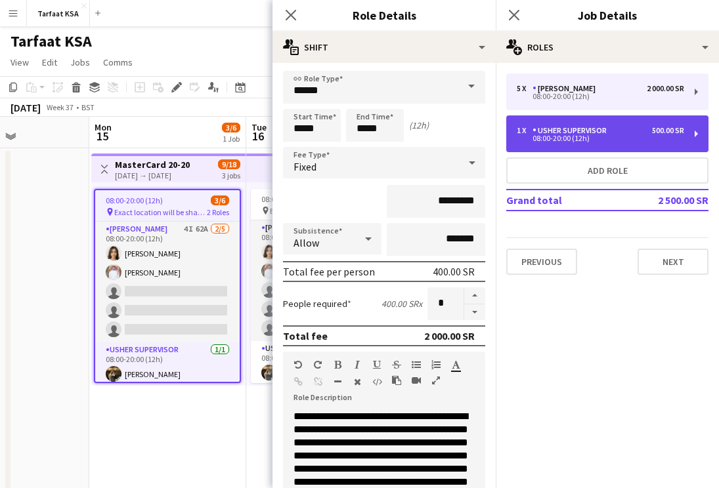
click at [588, 123] on div "1 x Usher Supervisor 500.00 SR 08:00-20:00 (12h)" at bounding box center [607, 134] width 202 height 37
type input "**********"
type input "*********"
type input "*"
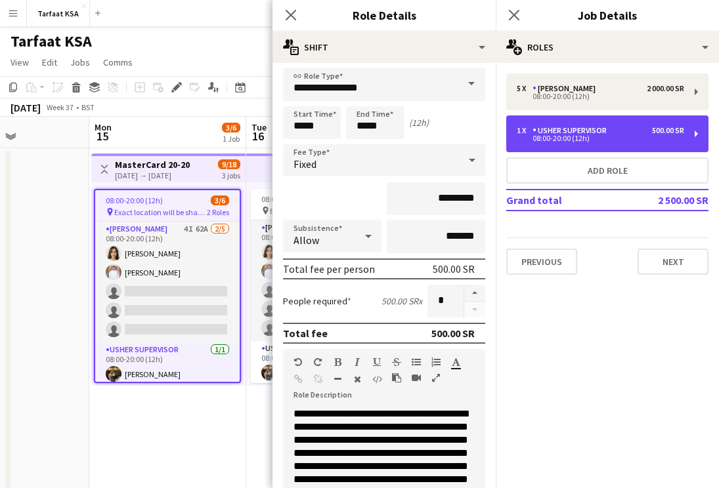
scroll to position [0, 0]
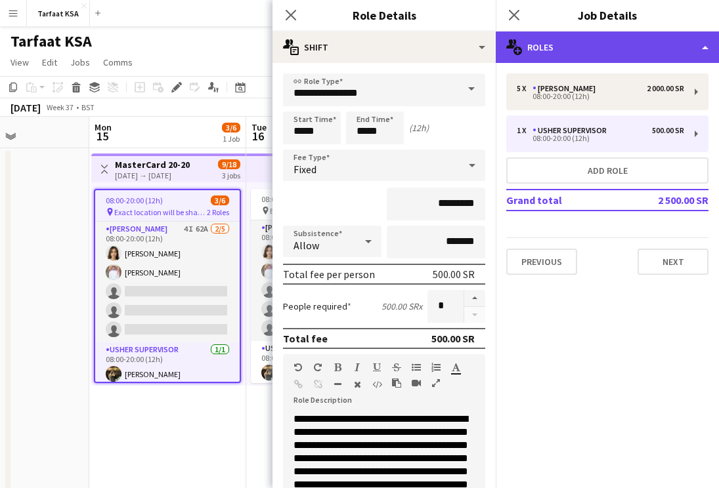
click at [550, 49] on div "multiple-users-add Roles" at bounding box center [607, 48] width 223 height 32
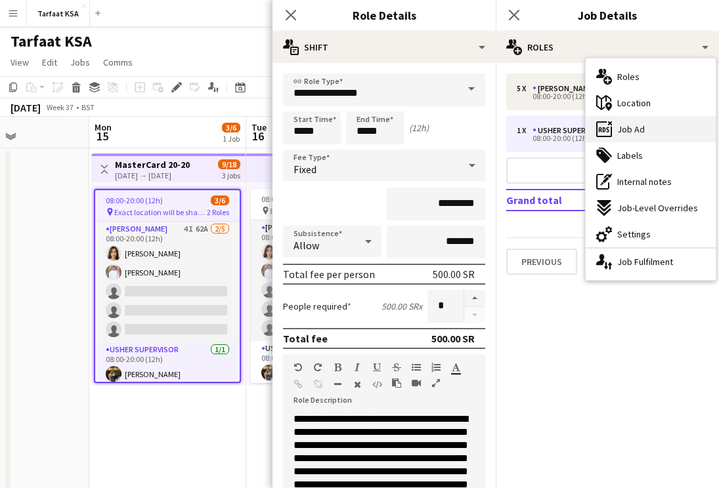
click at [638, 124] on span "Job Ad" at bounding box center [631, 129] width 28 height 12
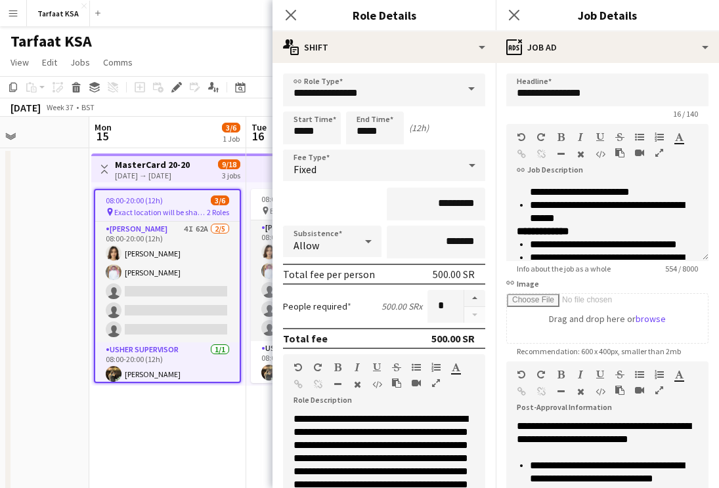
scroll to position [154, 0]
click at [291, 16] on icon "Close pop-in" at bounding box center [290, 15] width 12 height 12
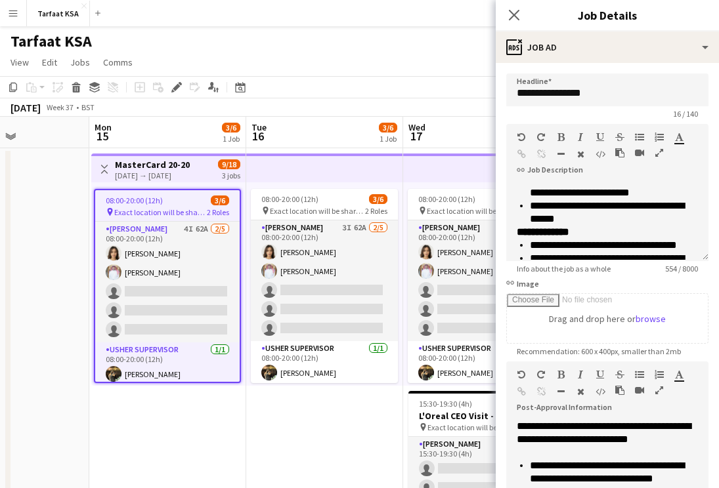
click at [297, 96] on app-toolbar "Copy Paste Paste Command V Paste with crew Command Shift V Paste linked Job Del…" at bounding box center [359, 87] width 719 height 22
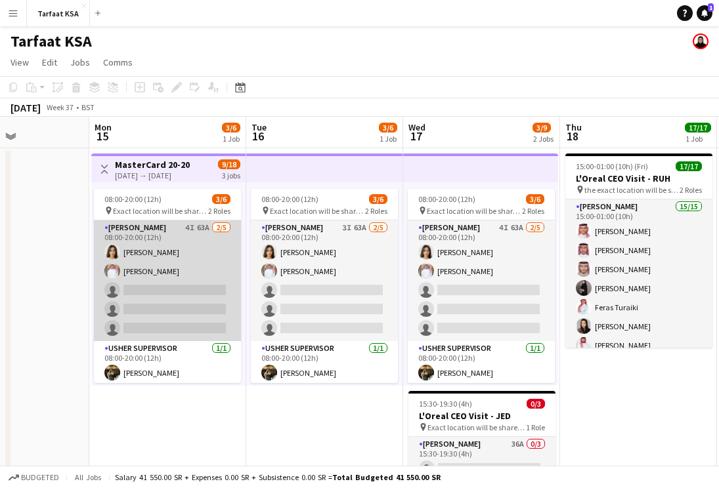
click at [175, 298] on app-card-role "Usher 4I 63A 2/5 08:00-20:00 (12h) Onab Kamal Ahmad Bin jubayl single-neutral-a…" at bounding box center [167, 281] width 147 height 121
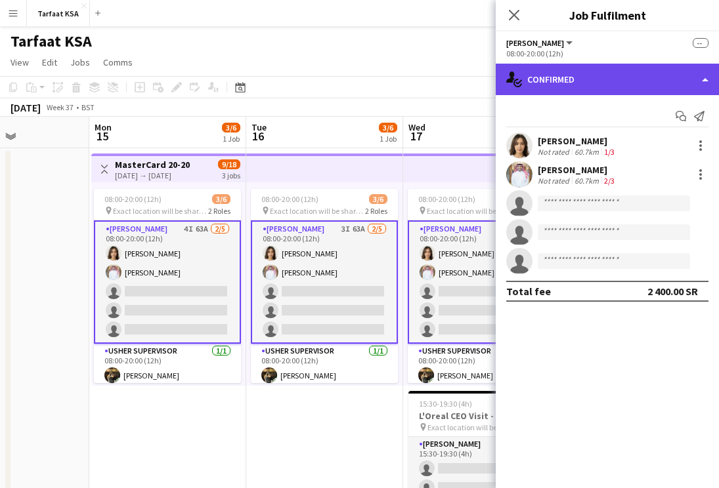
click at [625, 85] on div "single-neutral-actions-check-2 Confirmed" at bounding box center [607, 80] width 223 height 32
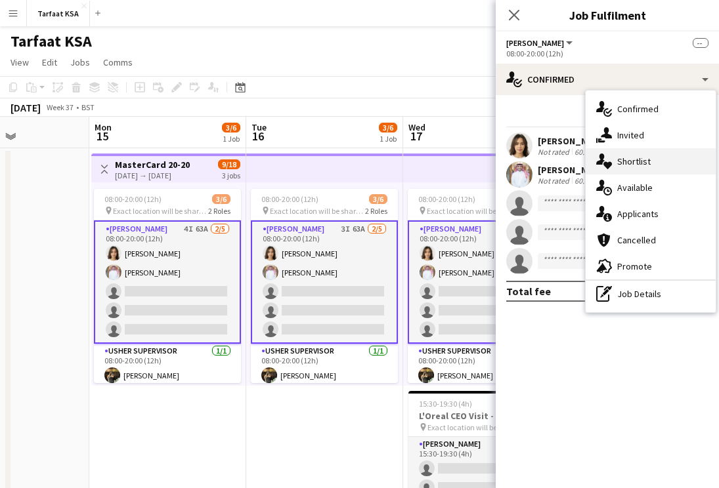
click at [639, 154] on div "single-neutral-actions-heart Shortlist" at bounding box center [651, 161] width 130 height 26
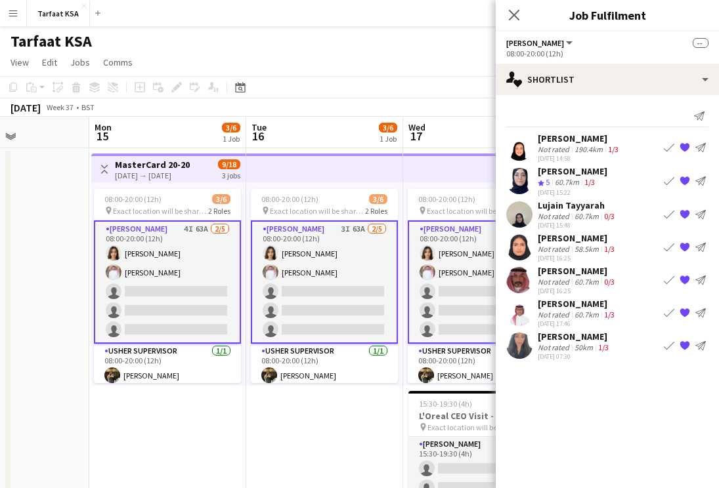
click at [572, 242] on div "[PERSON_NAME]" at bounding box center [577, 238] width 79 height 12
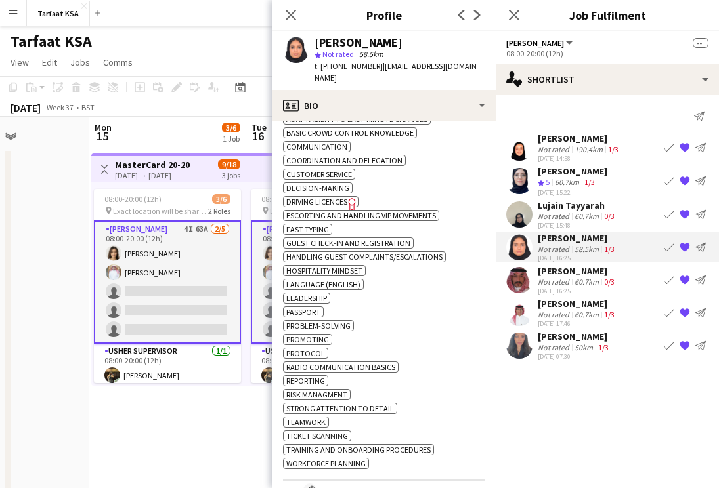
scroll to position [0, 0]
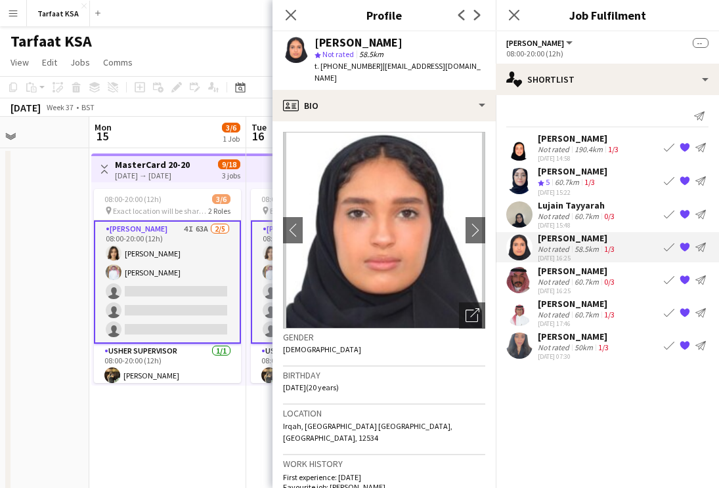
click at [184, 400] on app-date-cell "Toggle View MasterCard 20-20 15-09-2025 → 17-09-2025 9/18 3 jobs 08:00-20:00 (1…" at bounding box center [167, 353] width 157 height 411
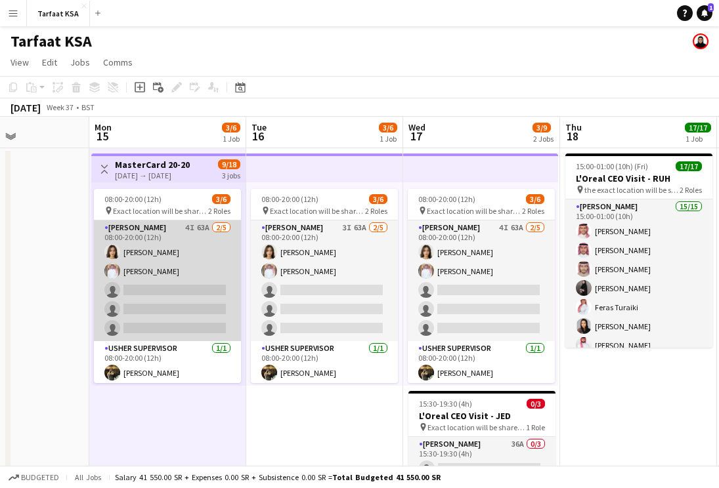
click at [149, 304] on app-card-role "Usher 4I 63A 2/5 08:00-20:00 (12h) Onab Kamal Ahmad Bin jubayl single-neutral-a…" at bounding box center [167, 281] width 147 height 121
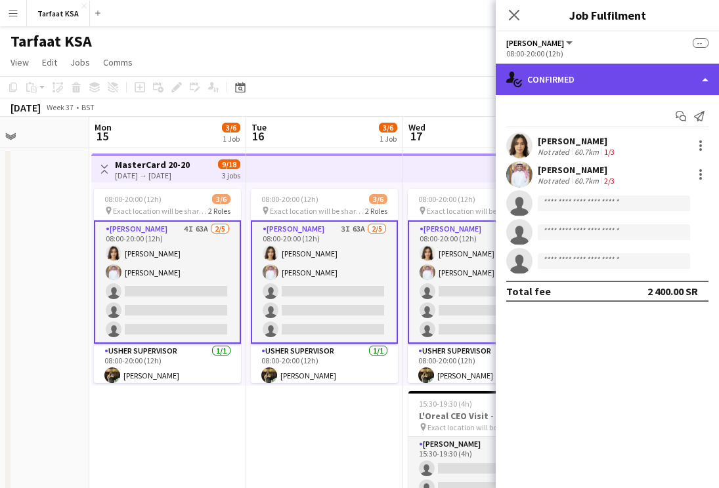
click at [587, 70] on div "single-neutral-actions-check-2 Confirmed" at bounding box center [607, 80] width 223 height 32
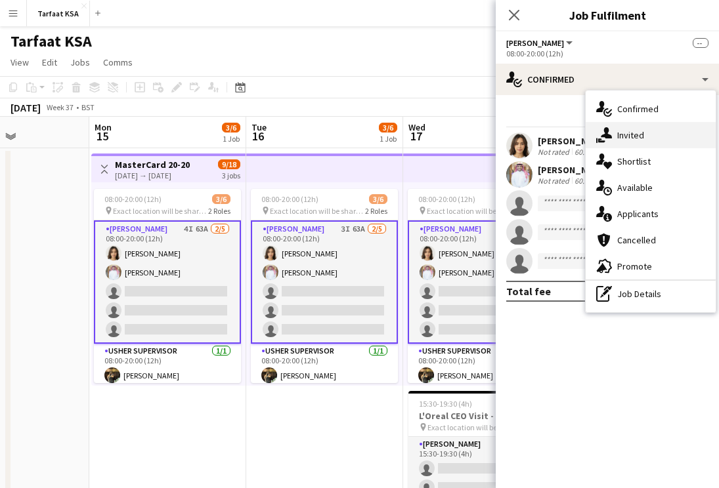
click at [644, 140] on div "single-neutral-actions-share-1 Invited" at bounding box center [651, 135] width 130 height 26
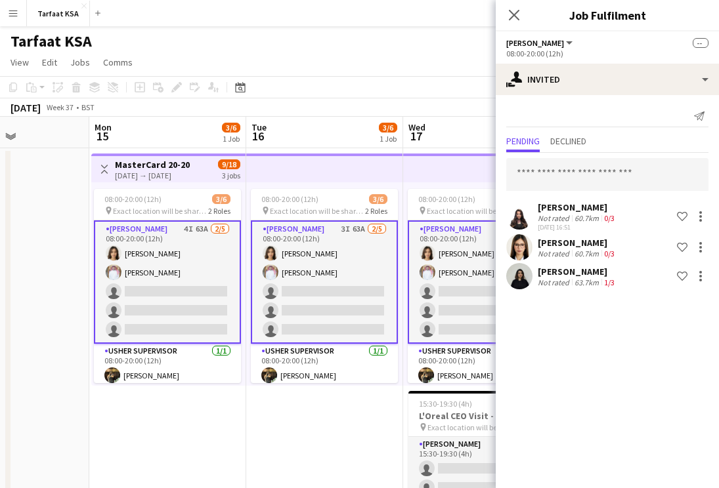
click at [589, 328] on mat-expansion-panel "user-plus Invited Send notification Pending Declined Khouloud Ben Mansour Not r…" at bounding box center [607, 291] width 223 height 393
click at [303, 416] on app-date-cell "08:00-20:00 (12h) 3/6 pin Exact location will be shared later 2 Roles Usher 3I …" at bounding box center [324, 353] width 157 height 411
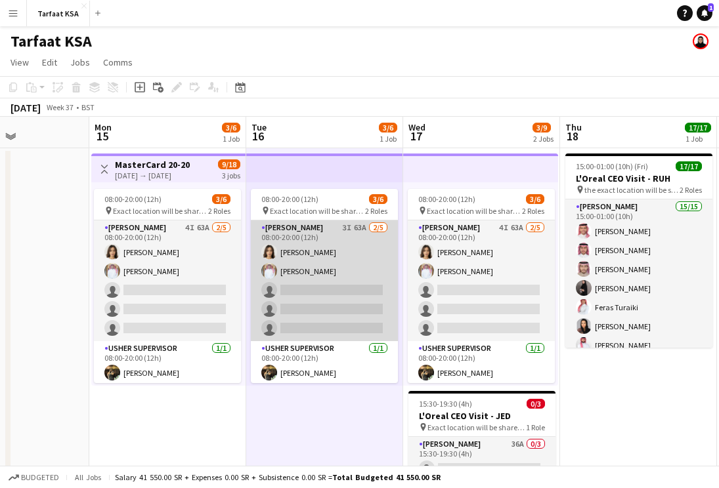
click at [316, 272] on app-card-role "Usher 3I 63A 2/5 08:00-20:00 (12h) Onab Kamal Ahmad Bin jubayl single-neutral-a…" at bounding box center [324, 281] width 147 height 121
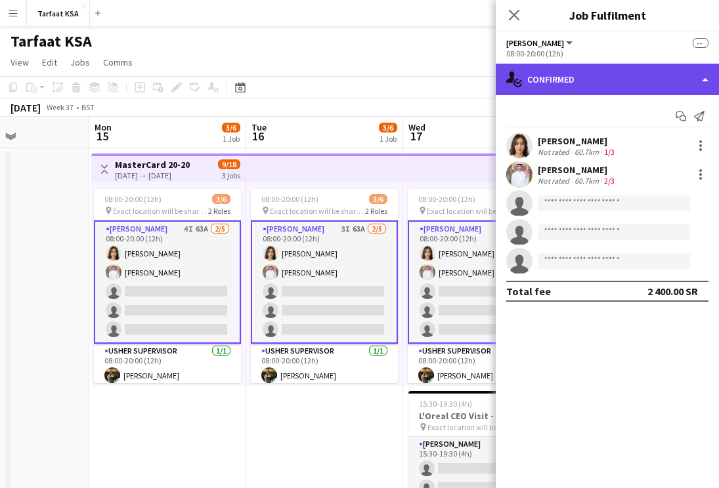
click at [628, 85] on div "single-neutral-actions-check-2 Confirmed" at bounding box center [607, 80] width 223 height 32
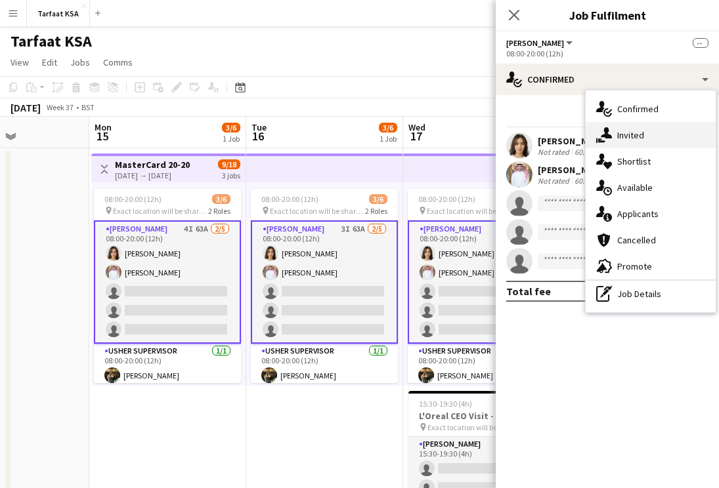
click at [656, 136] on div "single-neutral-actions-share-1 Invited" at bounding box center [651, 135] width 130 height 26
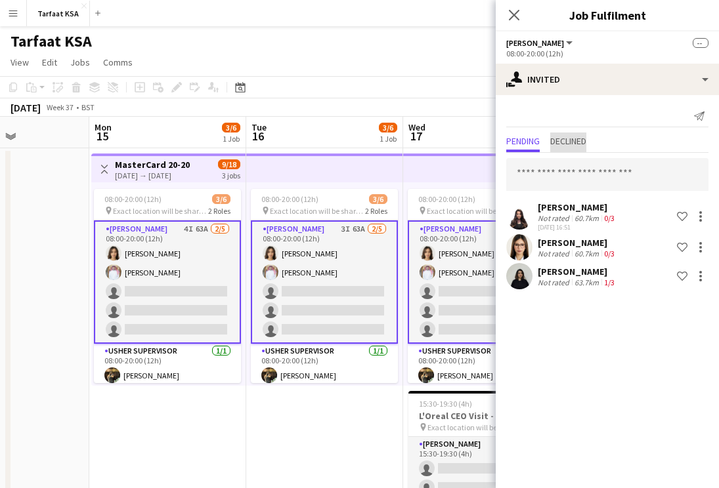
click at [578, 145] on span "Declined" at bounding box center [568, 141] width 36 height 9
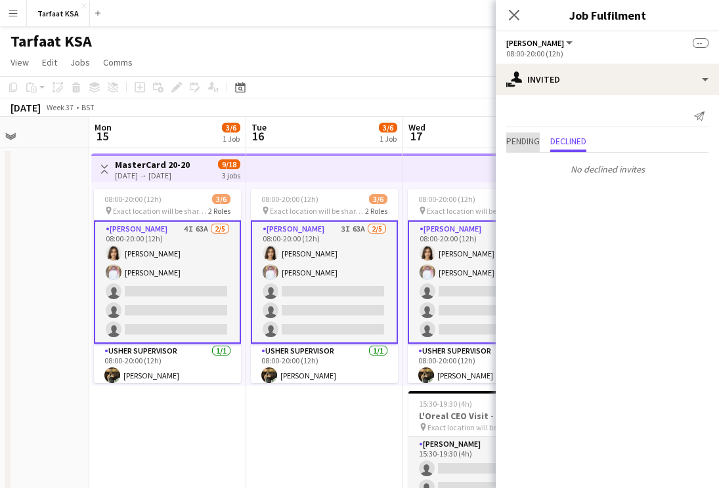
click at [536, 138] on span "Pending" at bounding box center [522, 141] width 33 height 9
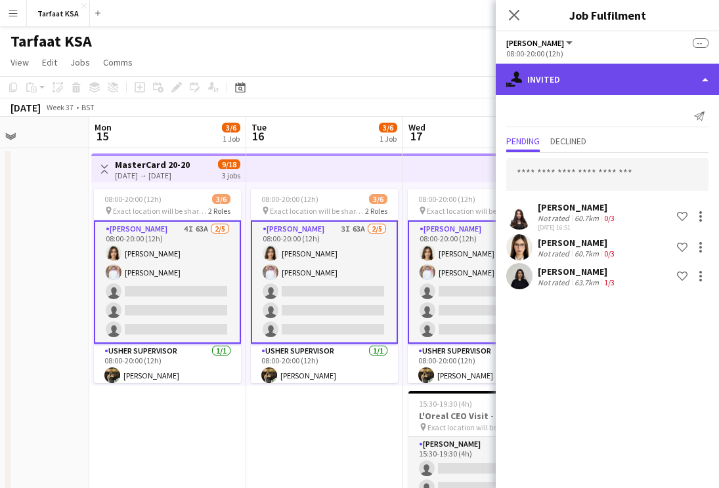
click at [584, 81] on div "single-neutral-actions-share-1 Invited" at bounding box center [607, 80] width 223 height 32
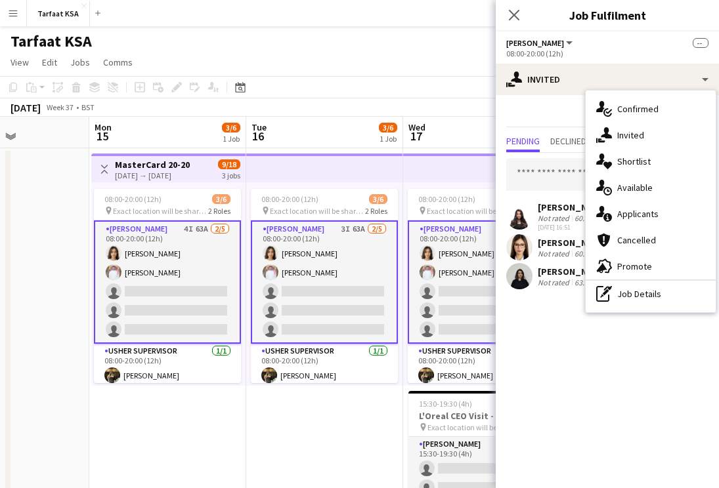
click at [555, 393] on mat-expansion-panel "user-plus Invited Send notification Pending Declined Khouloud Ben Mansour Not r…" at bounding box center [607, 291] width 223 height 393
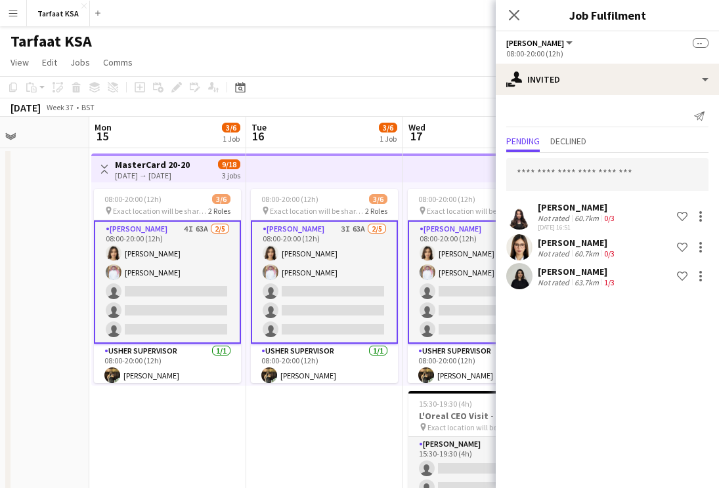
click at [686, 278] on app-icon "Shortlist crew" at bounding box center [682, 276] width 11 height 11
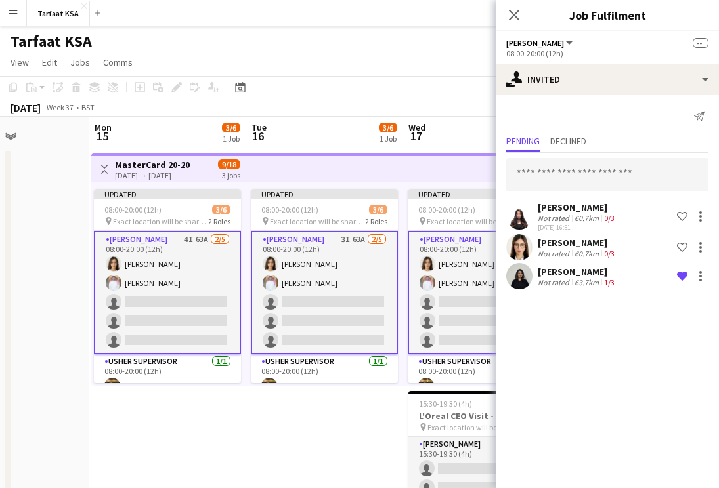
click at [680, 251] on app-icon "Shortlist crew" at bounding box center [682, 247] width 11 height 11
click at [680, 217] on app-icon "Shortlist crew" at bounding box center [682, 216] width 11 height 11
click at [678, 213] on app-icon "Remove crew from shortlist" at bounding box center [682, 216] width 11 height 11
click at [680, 241] on button "Remove crew from shortlist" at bounding box center [682, 248] width 16 height 16
click at [681, 278] on app-icon "Remove crew from shortlist" at bounding box center [682, 276] width 11 height 11
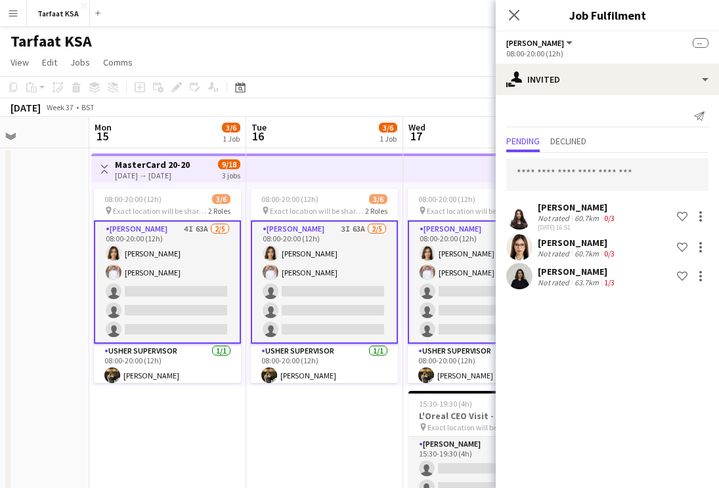
click at [550, 207] on div "[PERSON_NAME]" at bounding box center [577, 208] width 79 height 12
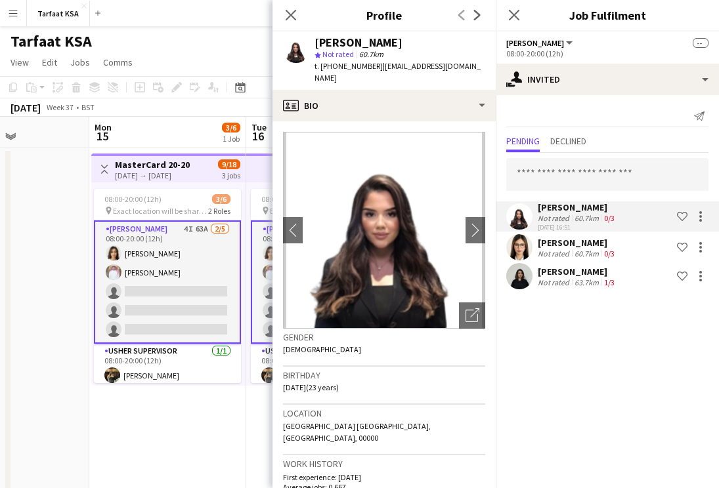
click at [565, 249] on div "Not rated" at bounding box center [555, 254] width 34 height 10
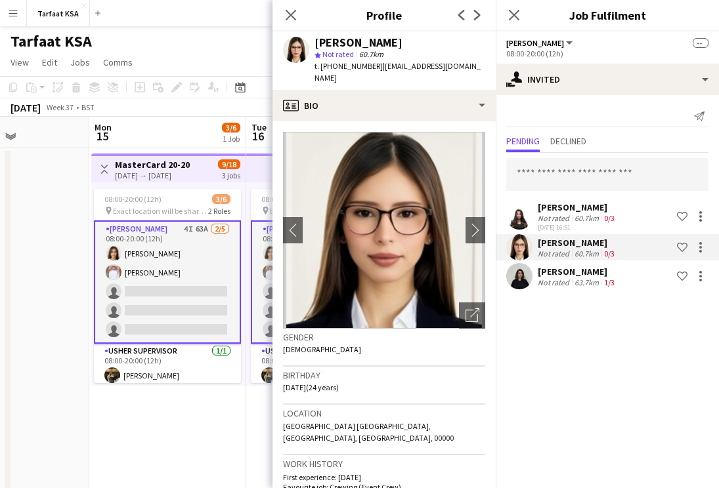
click at [582, 282] on div "63.7km" at bounding box center [587, 283] width 30 height 10
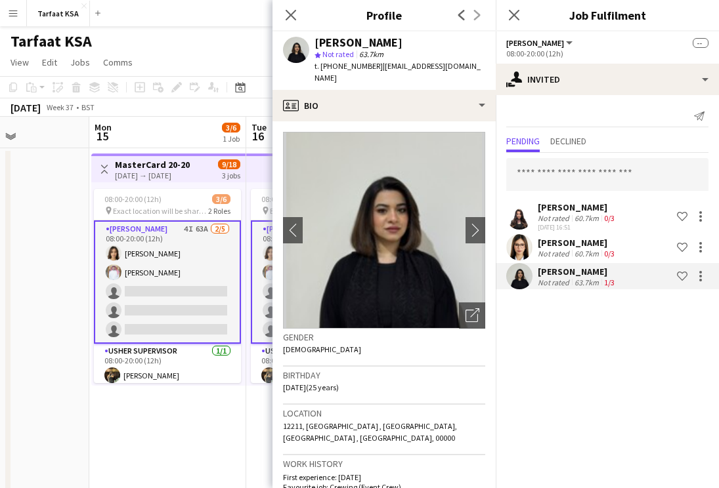
click at [38, 173] on app-date-cell at bounding box center [10, 353] width 157 height 411
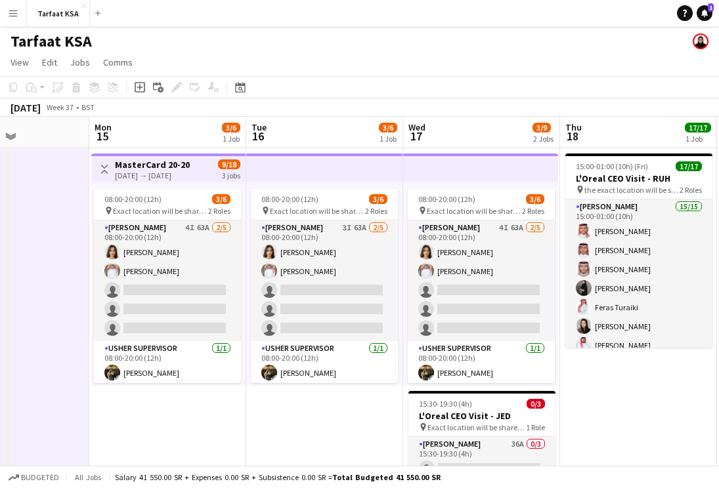
click at [14, 13] on app-icon "Menu" at bounding box center [13, 13] width 11 height 11
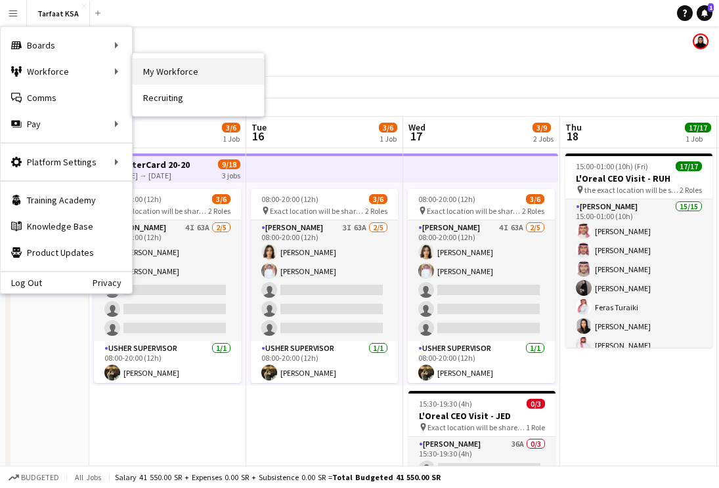
click at [172, 62] on link "My Workforce" at bounding box center [198, 71] width 131 height 26
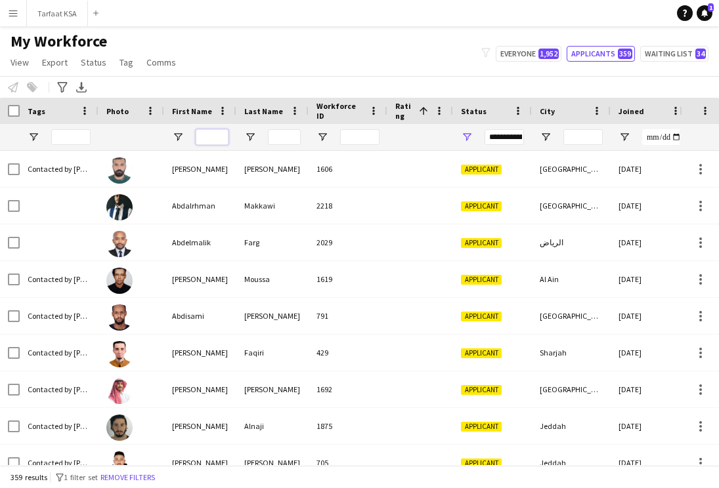
click at [202, 139] on input "First Name Filter Input" at bounding box center [212, 137] width 33 height 16
click at [528, 47] on button "Everyone 1,952" at bounding box center [529, 54] width 66 height 16
type input "**********"
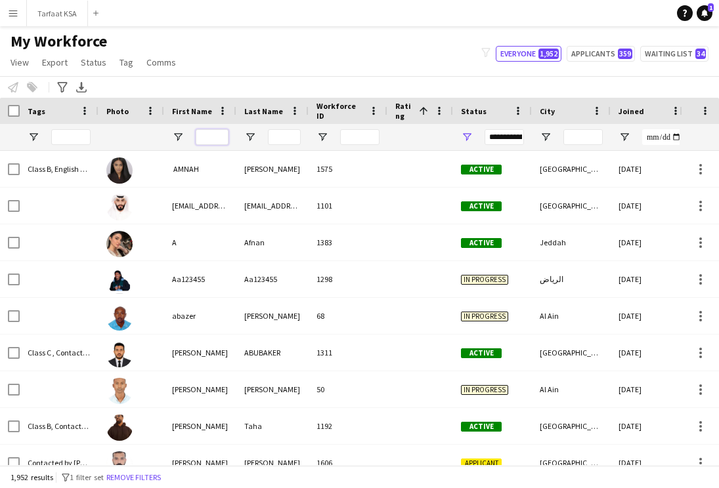
click at [211, 140] on input "First Name Filter Input" at bounding box center [212, 137] width 33 height 16
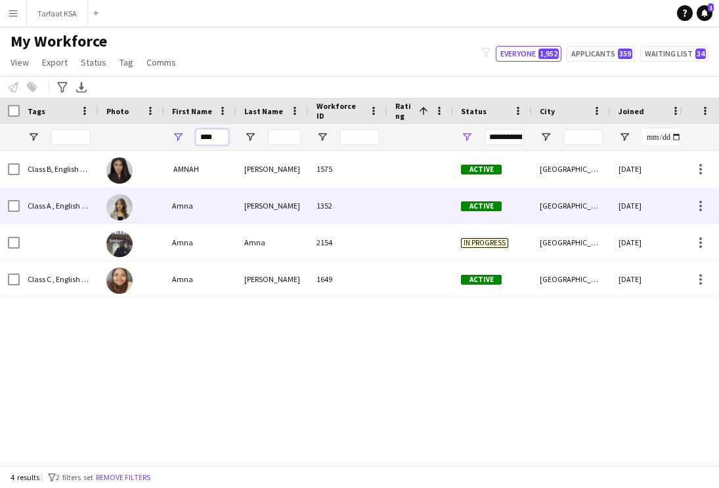
type input "****"
click at [230, 210] on div "Amna" at bounding box center [200, 206] width 72 height 36
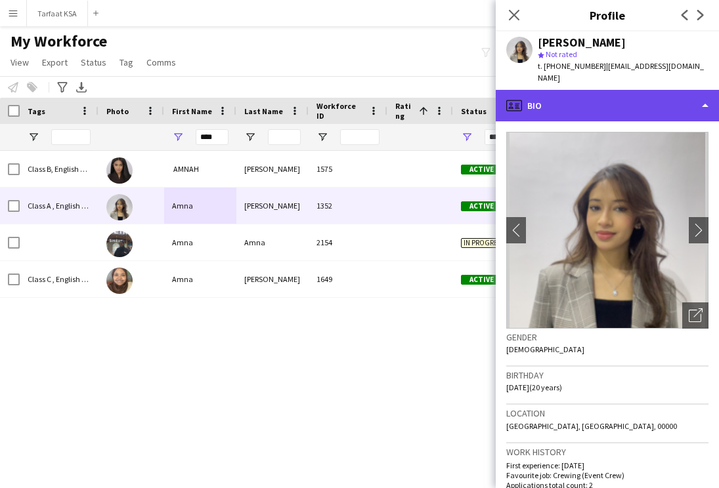
click at [616, 90] on div "profile Bio" at bounding box center [607, 106] width 223 height 32
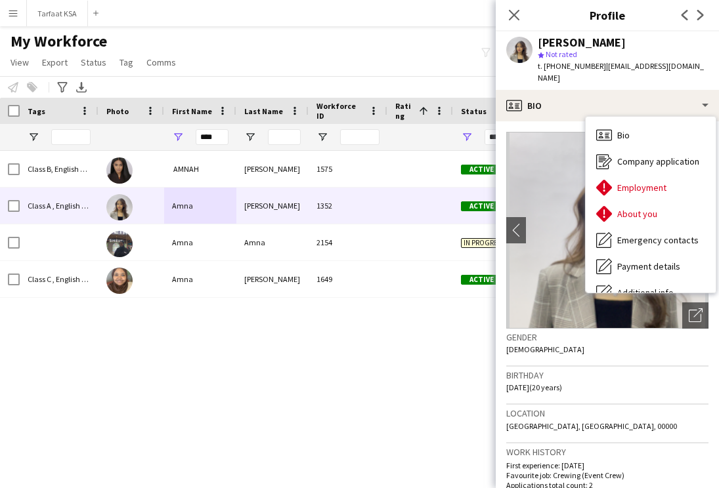
click at [565, 165] on img at bounding box center [607, 230] width 202 height 197
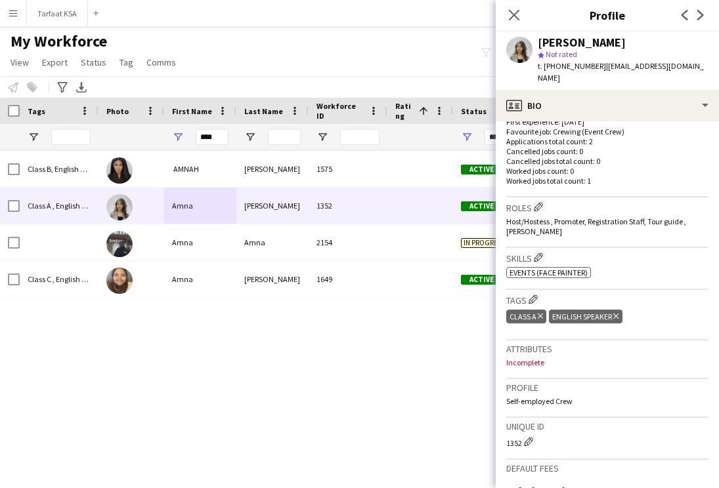
scroll to position [343, 0]
click at [456, 316] on div "Class B, English Speaker ‏ AMNAH IDRIS 1575 Active Riyadh 30-05-2025 105 days 0…" at bounding box center [339, 308] width 679 height 314
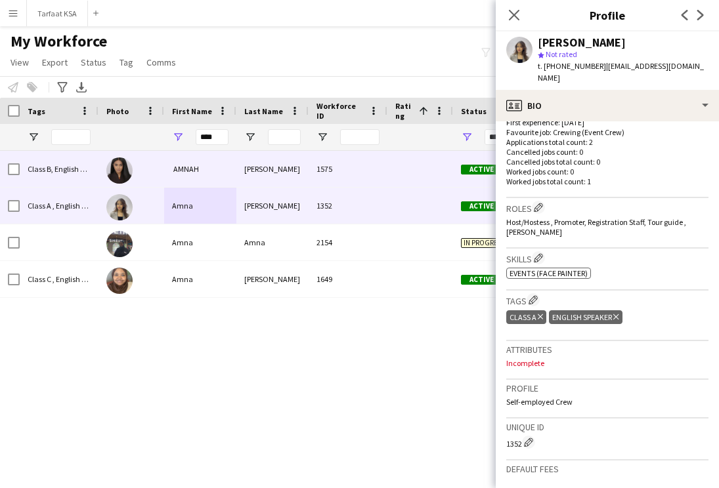
click at [367, 163] on div "1575" at bounding box center [348, 169] width 79 height 36
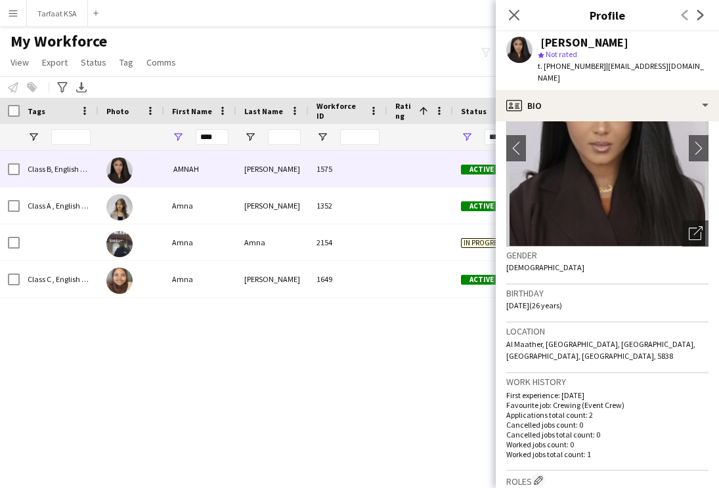
scroll to position [0, 0]
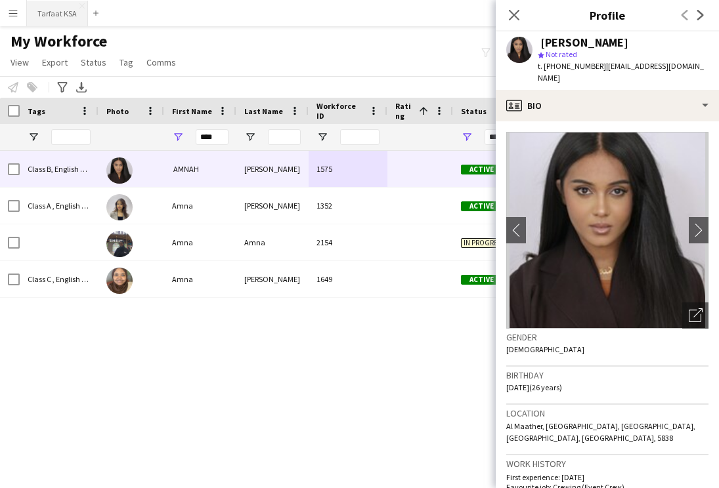
click at [49, 22] on button "Tarfaat KSA Close" at bounding box center [57, 14] width 61 height 26
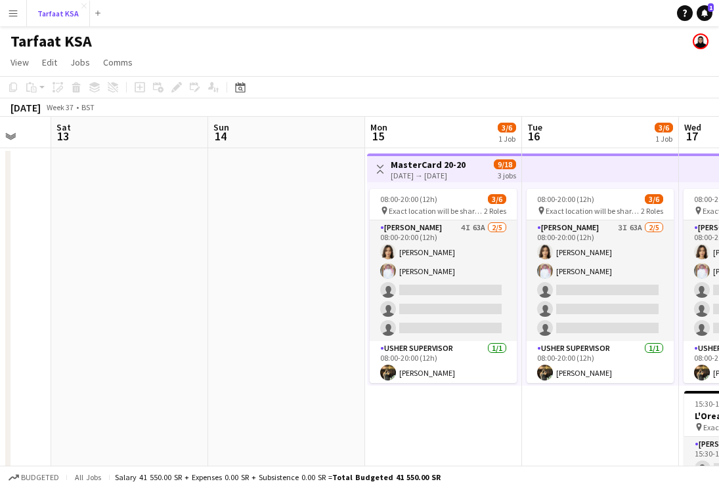
scroll to position [0, 435]
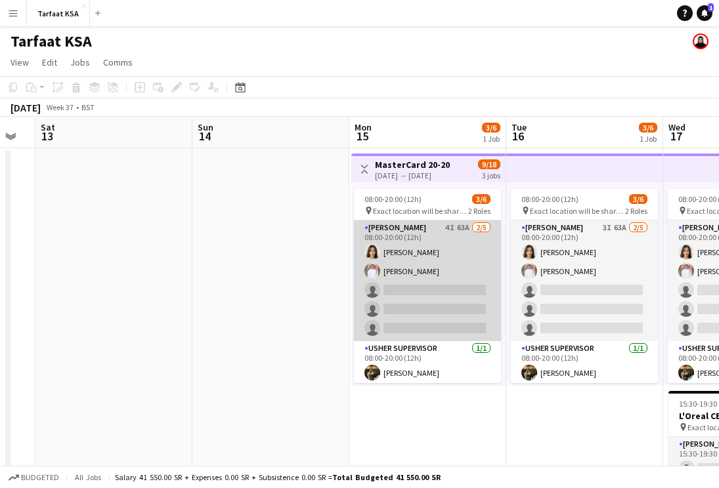
click at [423, 272] on app-card-role "Usher 4I 63A 2/5 08:00-20:00 (12h) Onab Kamal Ahmad Bin jubayl single-neutral-a…" at bounding box center [427, 281] width 147 height 121
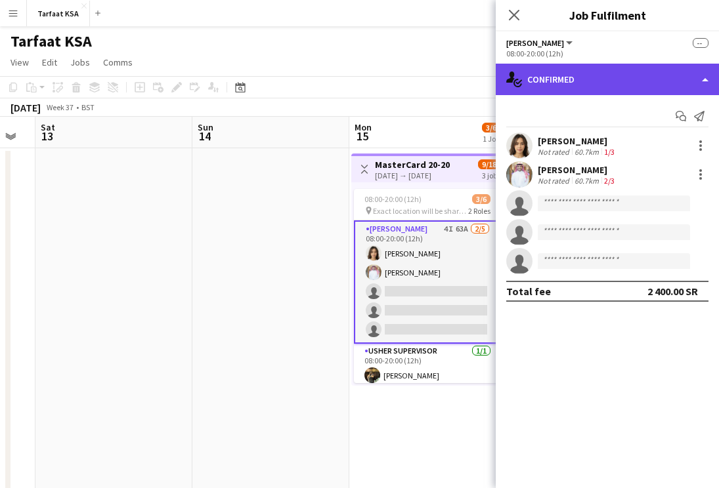
click at [593, 79] on div "single-neutral-actions-check-2 Confirmed" at bounding box center [607, 80] width 223 height 32
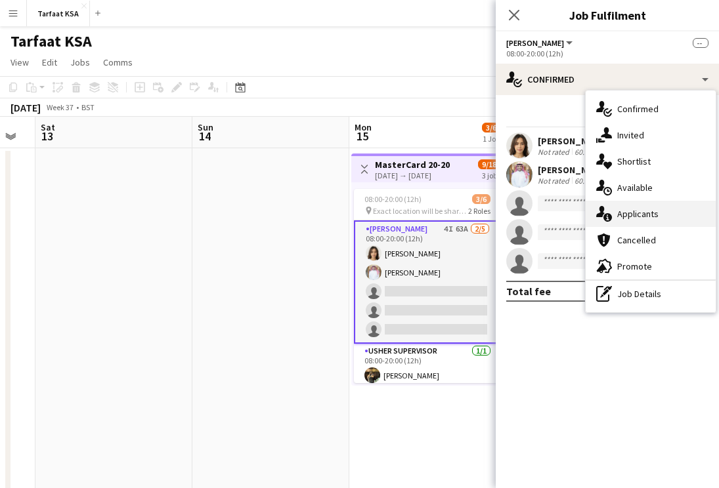
click at [641, 209] on span "Applicants" at bounding box center [637, 214] width 41 height 12
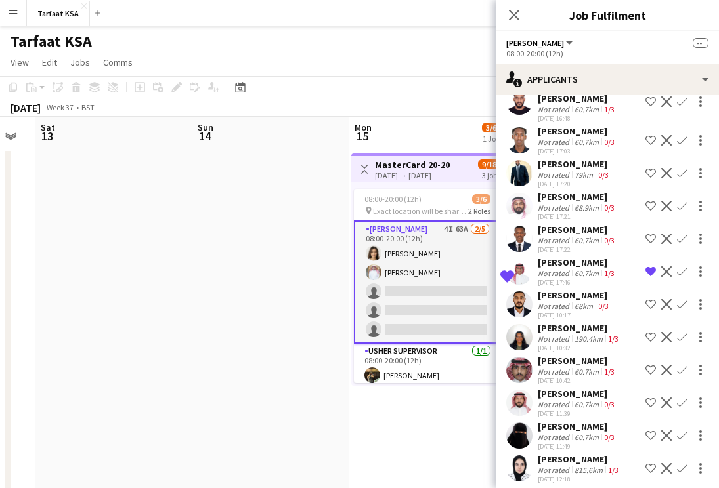
scroll to position [885, 0]
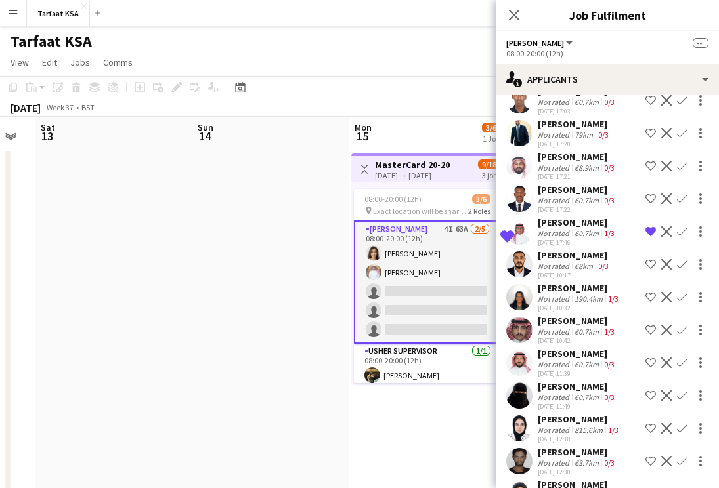
click at [520, 284] on app-user-avatar at bounding box center [519, 297] width 26 height 26
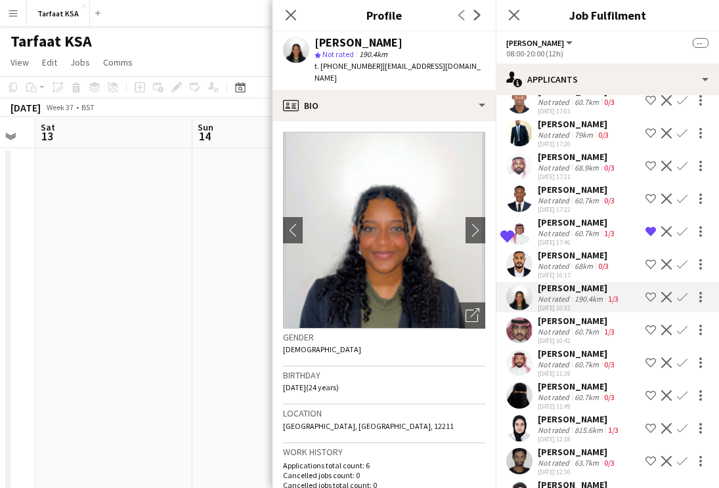
click at [462, 223] on img at bounding box center [384, 230] width 202 height 197
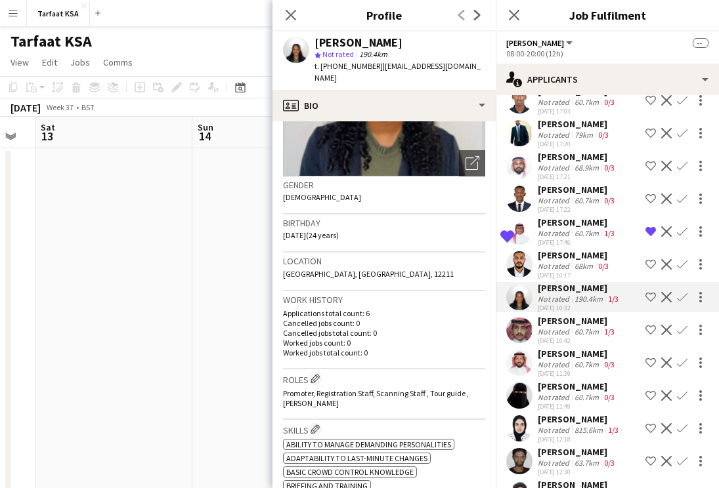
scroll to position [0, 0]
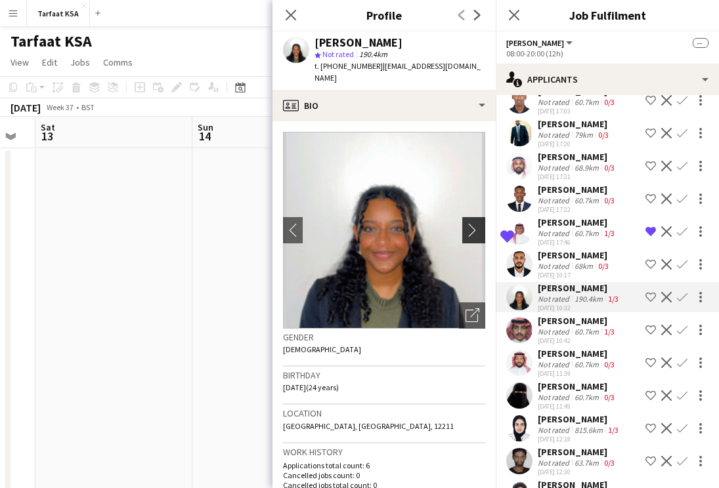
click at [471, 223] on app-icon "chevron-right" at bounding box center [475, 230] width 20 height 14
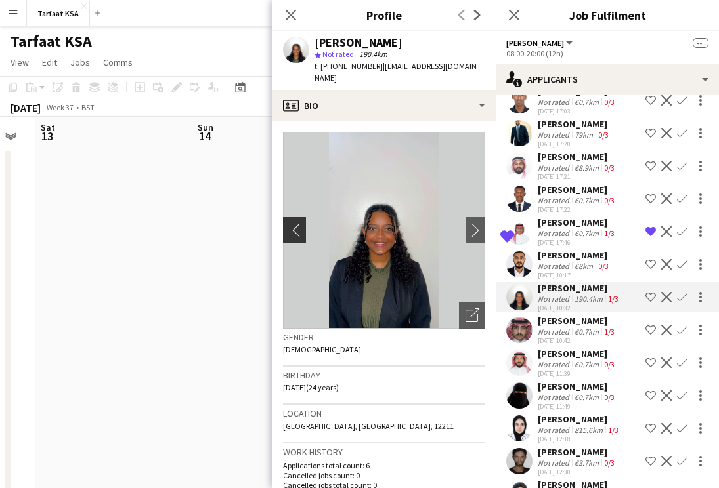
click at [289, 223] on app-icon "chevron-left" at bounding box center [293, 230] width 20 height 14
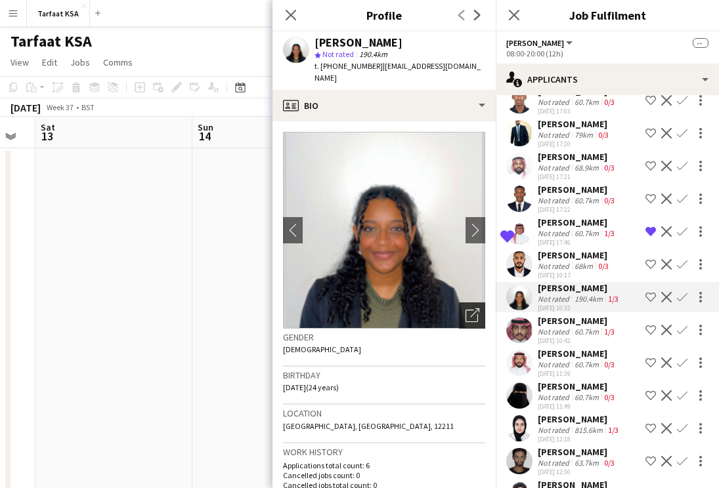
click at [478, 309] on icon "Open photos pop-in" at bounding box center [472, 316] width 14 height 14
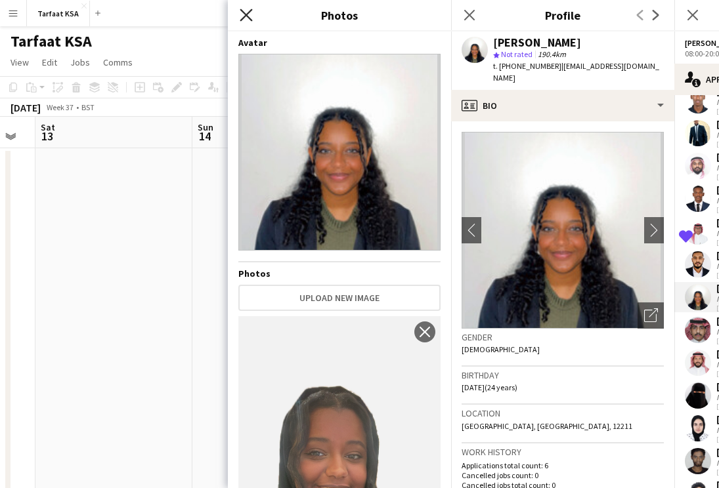
click at [248, 14] on icon "Close pop-in" at bounding box center [246, 15] width 12 height 12
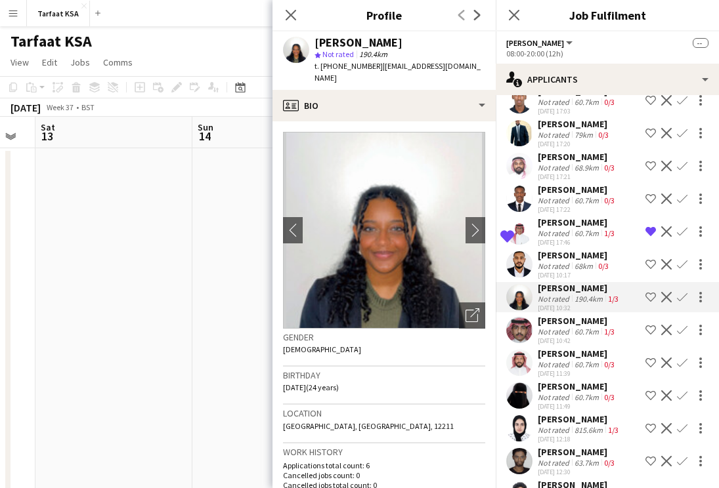
click at [565, 315] on div "[PERSON_NAME]" at bounding box center [577, 321] width 79 height 12
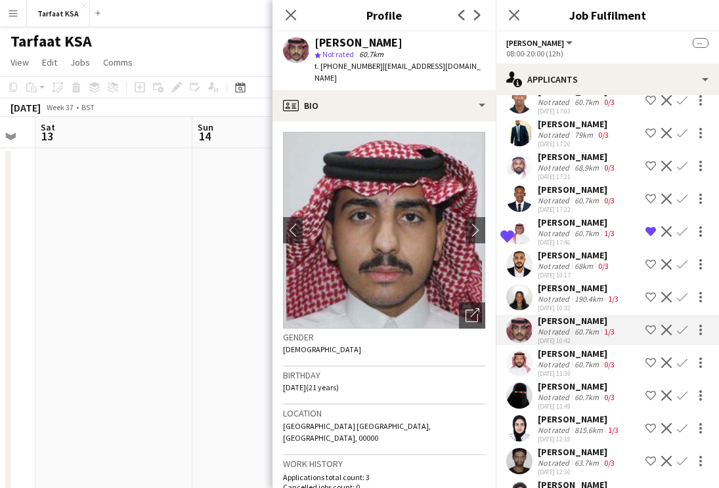
click at [573, 337] on div "[DATE] 10:42" at bounding box center [577, 341] width 79 height 9
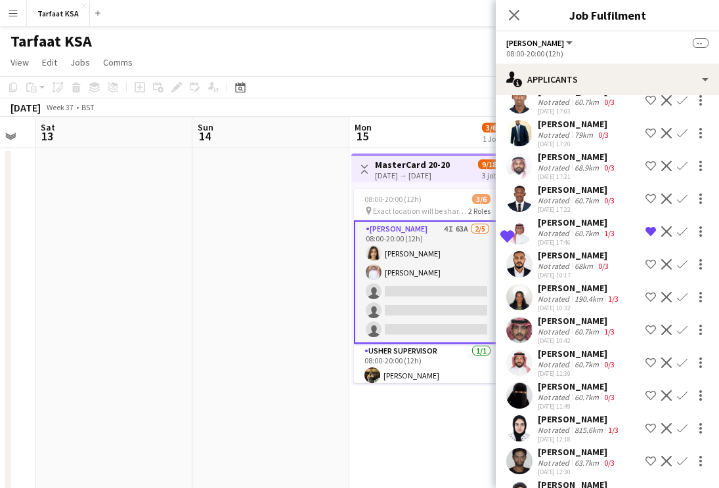
click at [571, 381] on div "[PERSON_NAME]" at bounding box center [577, 387] width 79 height 12
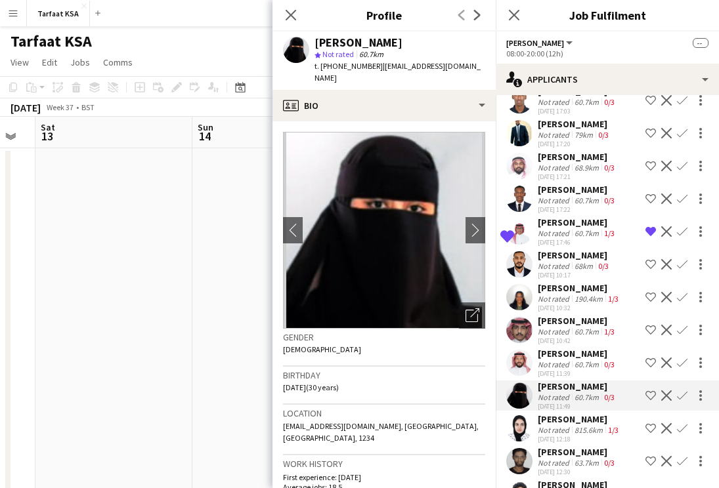
click at [572, 301] on div "Sameh Mohammed Ali Not rated 60.7km 0/3 07-09-2025 13:13 Shortlist crew Decline…" at bounding box center [607, 333] width 223 height 2133
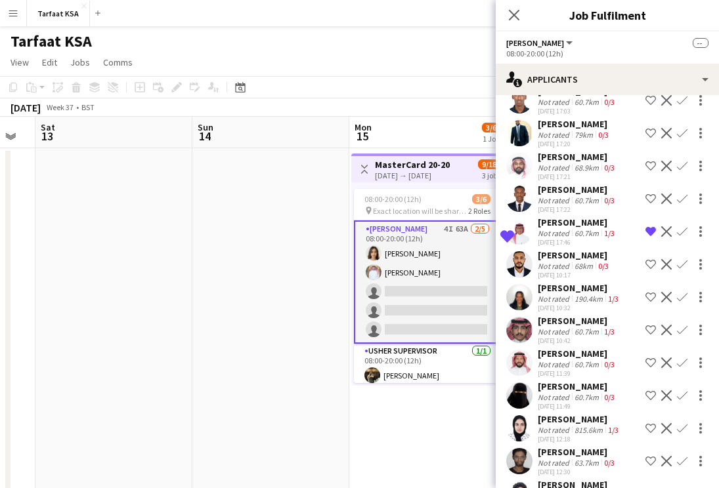
click at [578, 294] on div "190.4km" at bounding box center [588, 299] width 33 height 10
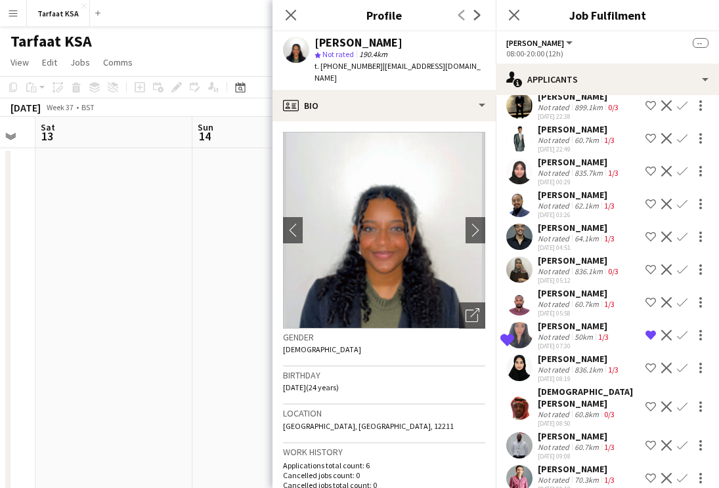
scroll to position [1808, 0]
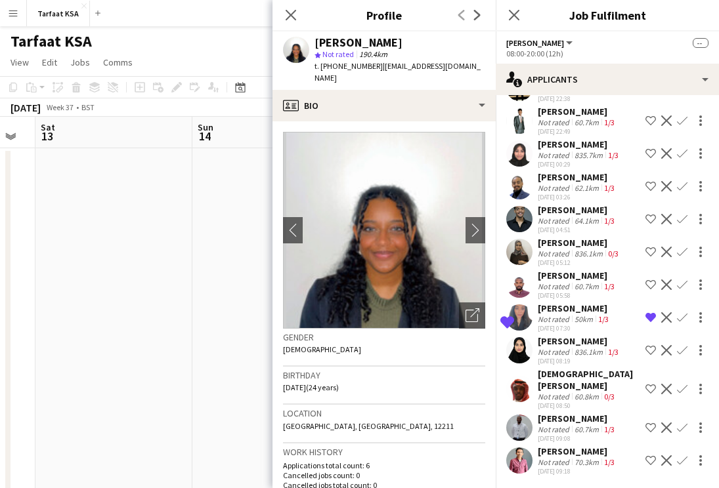
click at [581, 392] on div "60.8km" at bounding box center [587, 397] width 30 height 10
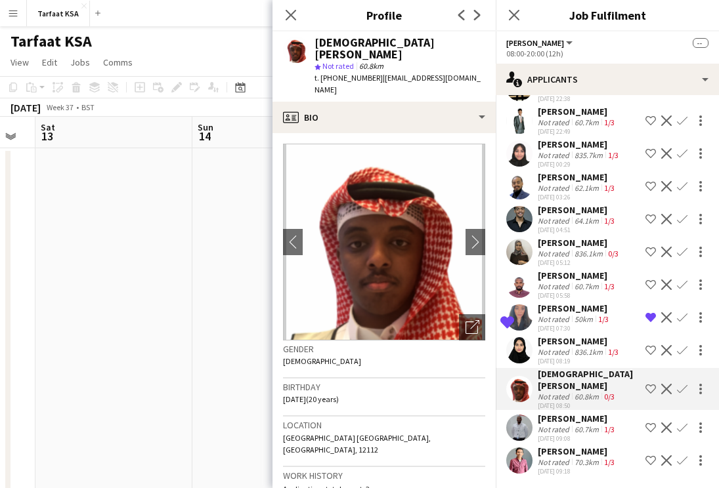
click at [582, 446] on div "[PERSON_NAME]" at bounding box center [577, 452] width 79 height 12
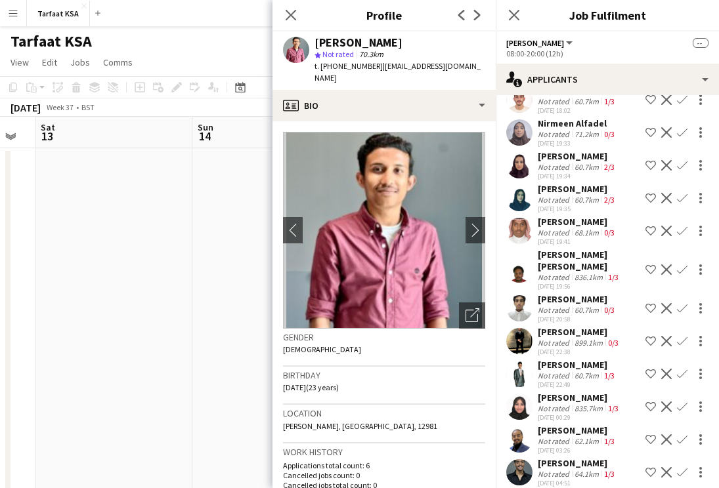
scroll to position [1552, 0]
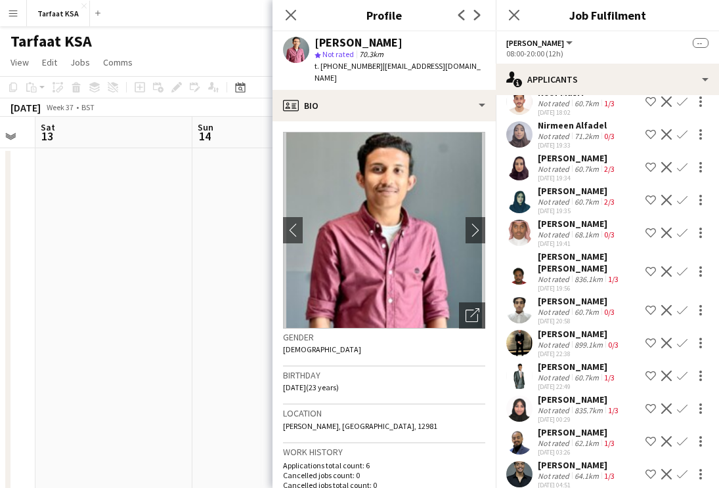
click at [561, 383] on div "[DATE] 22:49" at bounding box center [577, 387] width 79 height 9
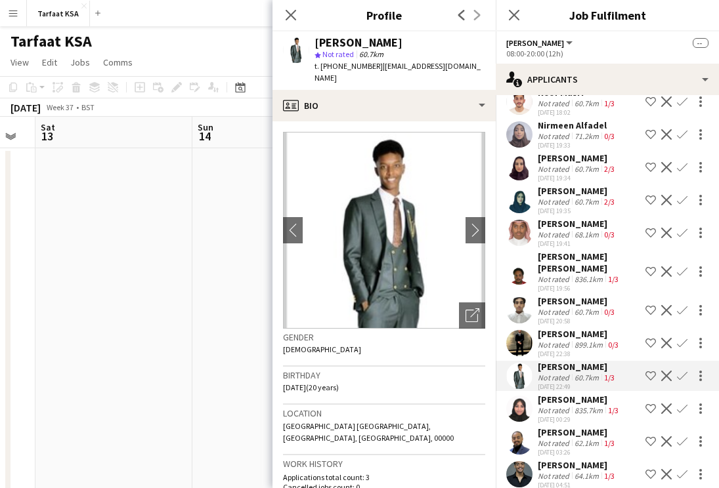
click at [561, 340] on div "Not rated" at bounding box center [555, 345] width 34 height 10
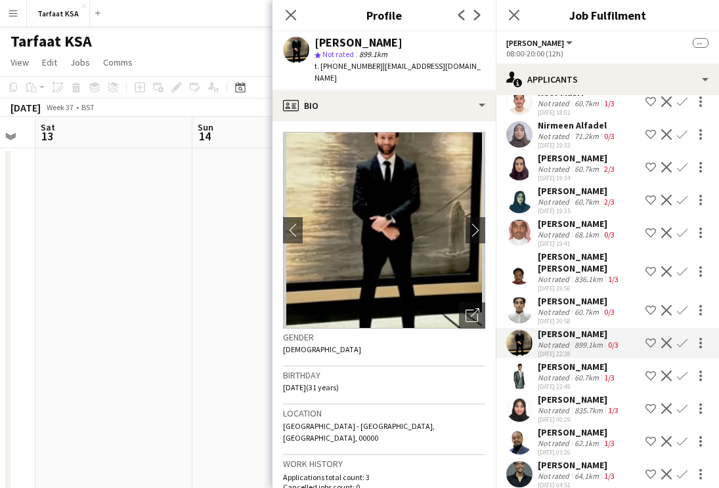
click at [558, 119] on div "Nirmeen Alfadel" at bounding box center [577, 125] width 79 height 12
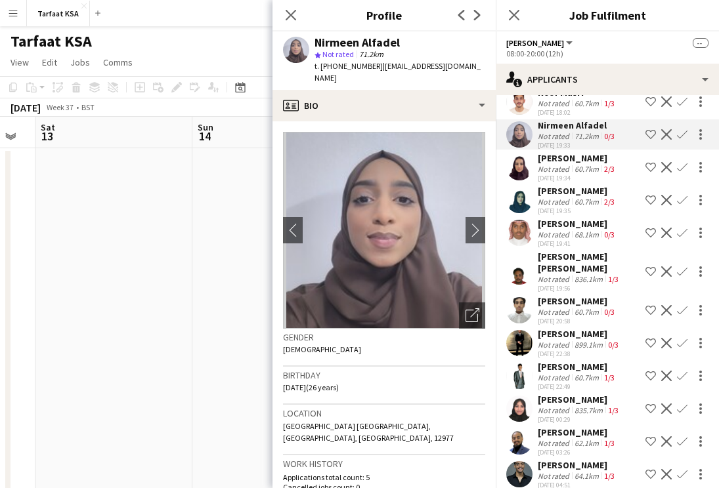
click at [562, 152] on div "[PERSON_NAME]" at bounding box center [577, 158] width 79 height 12
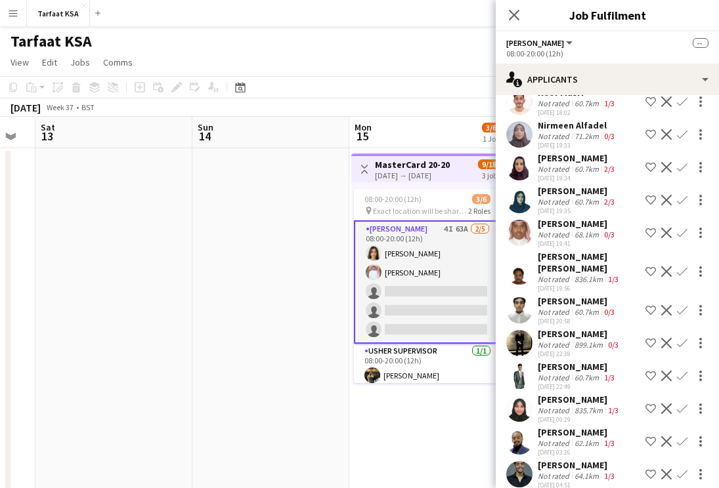
click at [565, 164] on div "Not rated" at bounding box center [555, 169] width 34 height 10
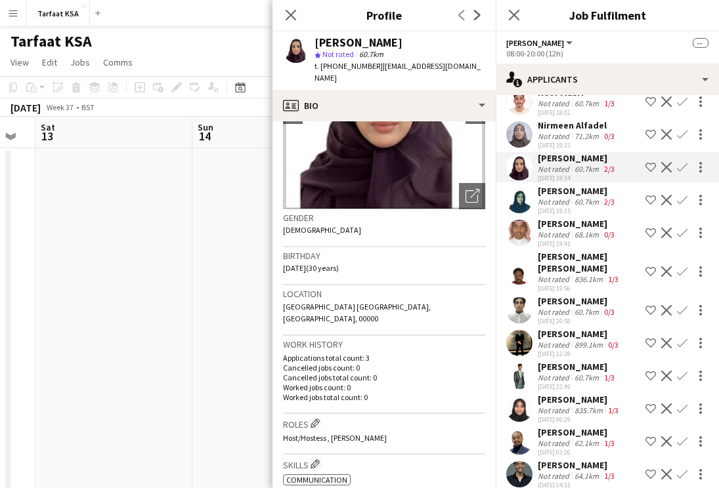
scroll to position [120, 0]
click at [547, 197] on div "Not rated" at bounding box center [555, 202] width 34 height 10
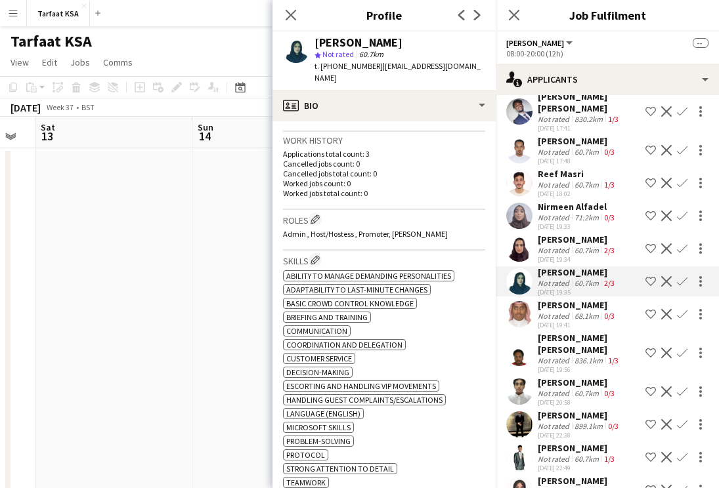
scroll to position [1463, 0]
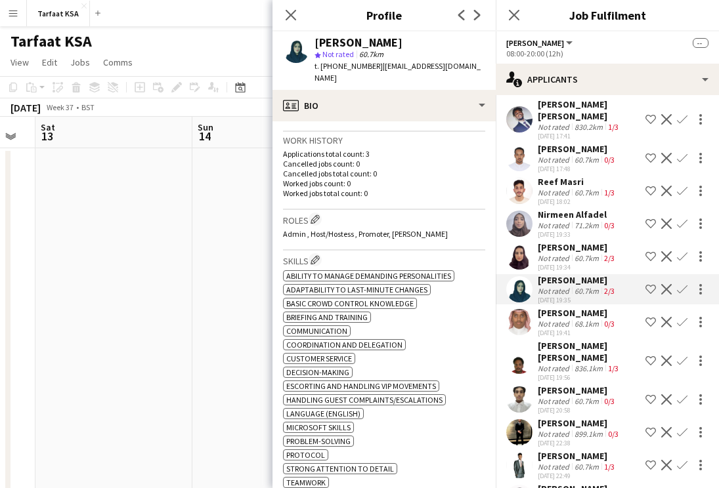
click at [560, 263] on div "[DATE] 19:34" at bounding box center [577, 267] width 79 height 9
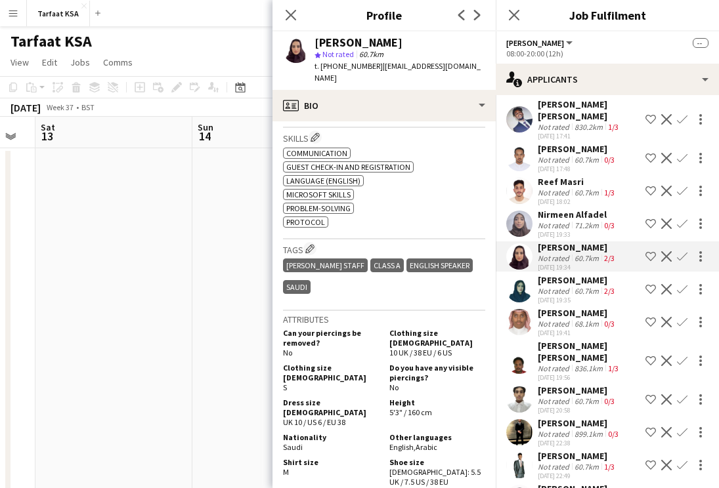
scroll to position [448, 0]
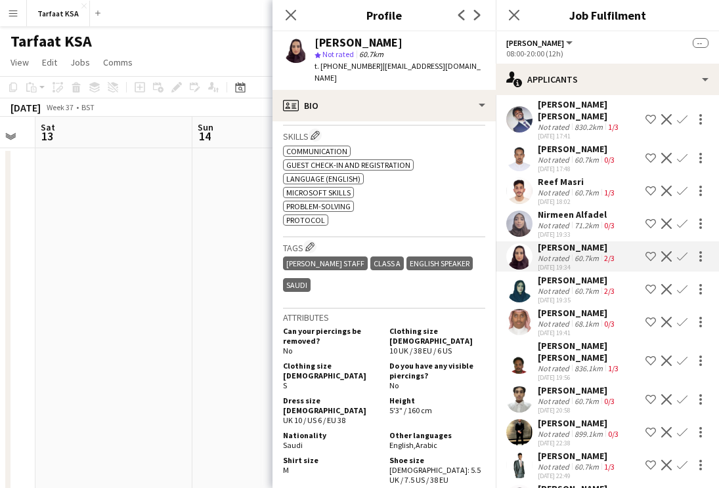
click at [544, 274] on div "[PERSON_NAME]" at bounding box center [577, 280] width 79 height 12
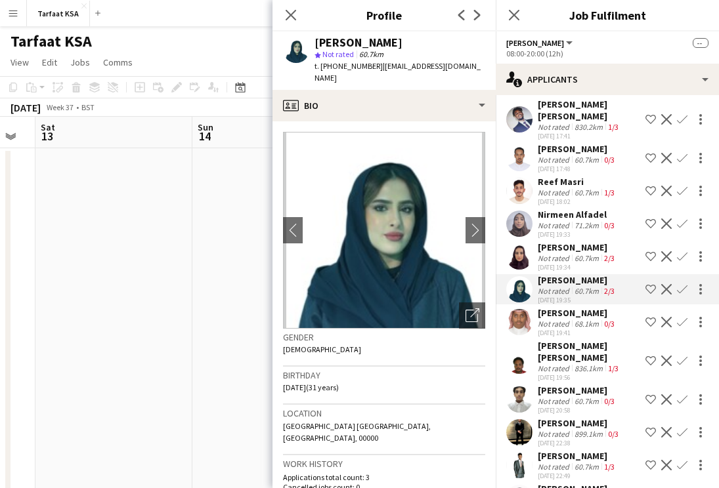
click at [556, 253] on div "Not rated" at bounding box center [555, 258] width 34 height 10
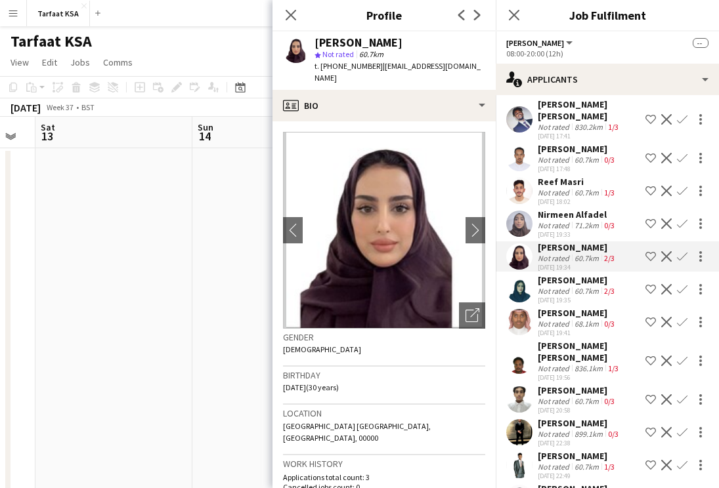
click at [591, 209] on div "Nirmeen Alfadel" at bounding box center [577, 215] width 79 height 12
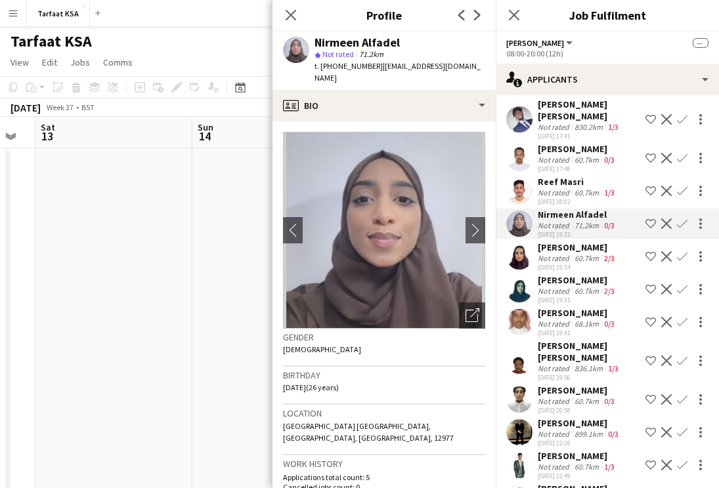
click at [590, 176] on div "Reef Masri" at bounding box center [577, 182] width 79 height 12
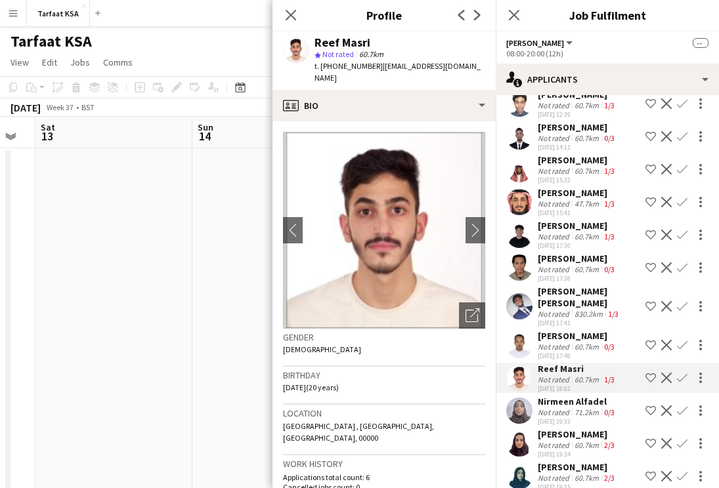
scroll to position [1265, 0]
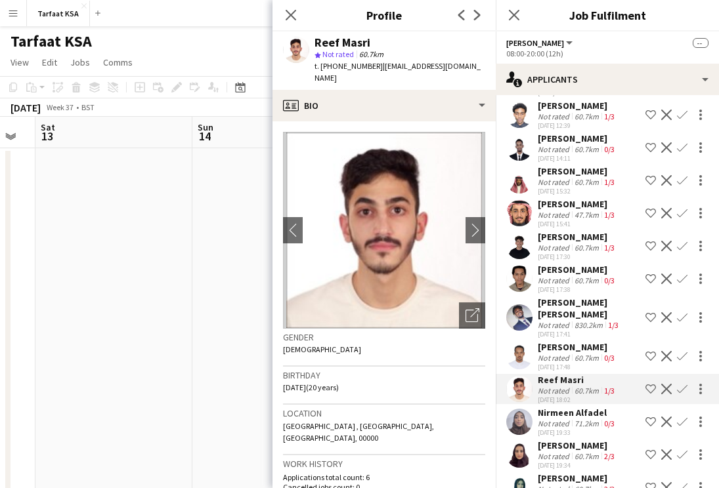
click at [582, 220] on div "[DATE] 15:41" at bounding box center [577, 224] width 79 height 9
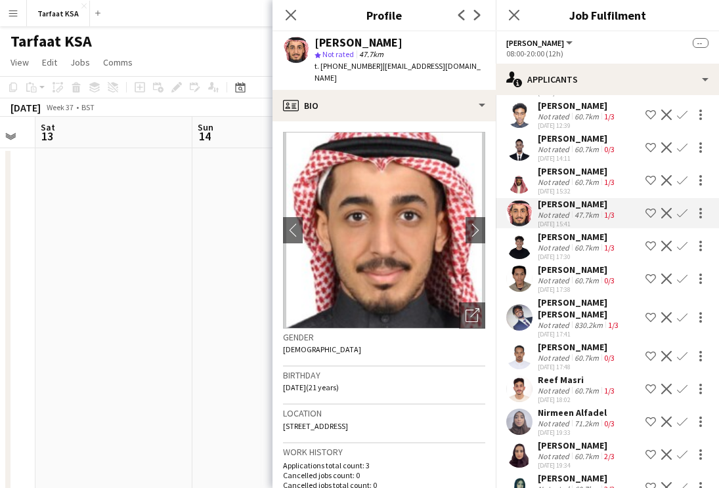
click at [593, 187] on div "[DATE] 15:32" at bounding box center [577, 191] width 79 height 9
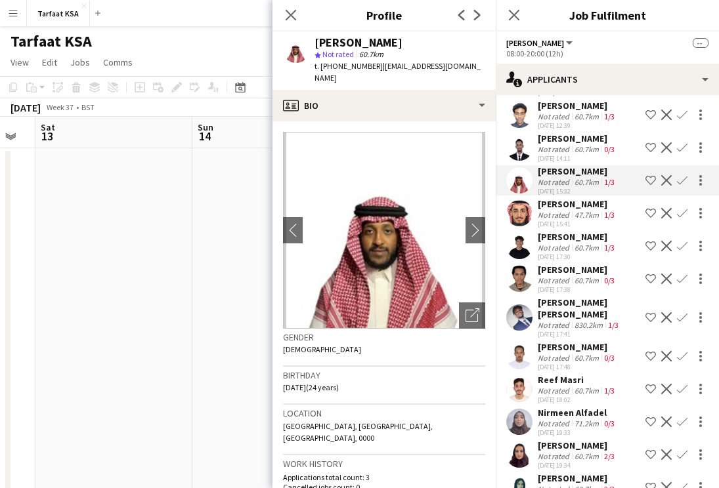
click at [564, 419] on div "Not rated" at bounding box center [555, 424] width 34 height 10
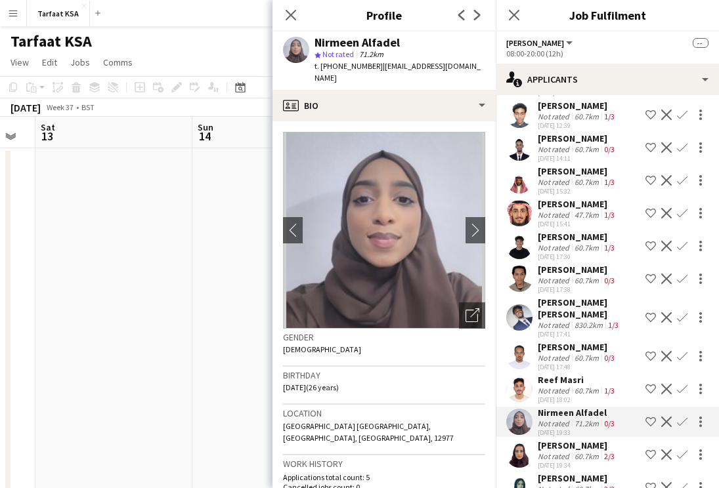
click at [566, 452] on div "Not rated" at bounding box center [555, 457] width 34 height 10
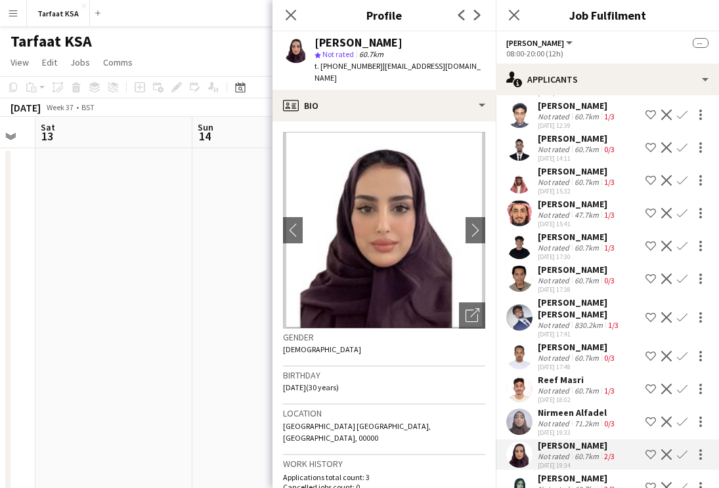
click at [554, 473] on div "[PERSON_NAME]" at bounding box center [577, 479] width 79 height 12
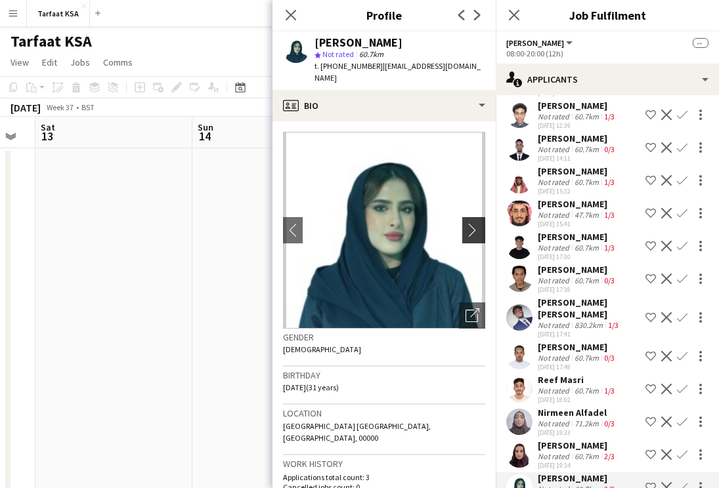
click at [471, 223] on app-icon "chevron-right" at bounding box center [475, 230] width 20 height 14
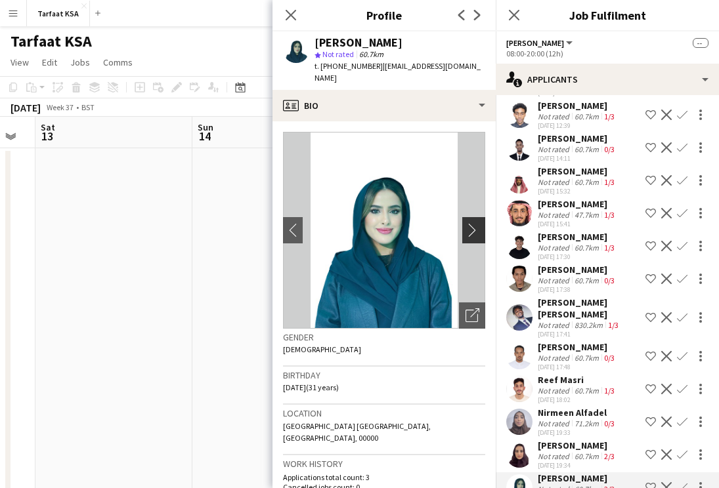
click at [471, 223] on app-icon "chevron-right" at bounding box center [475, 230] width 20 height 14
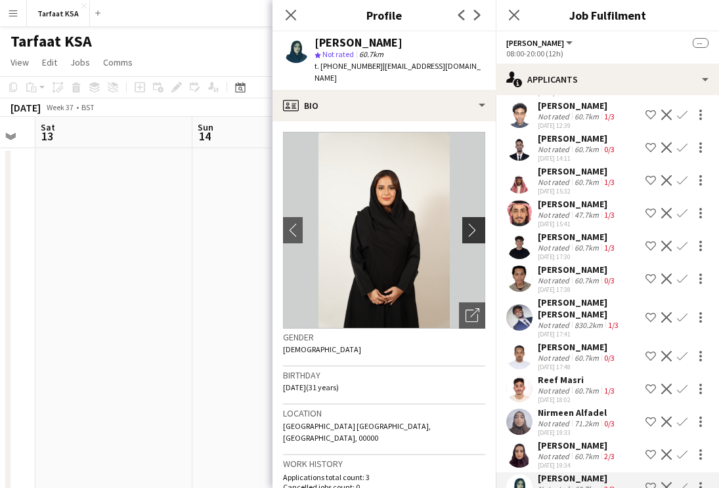
click at [471, 224] on app-icon "chevron-right" at bounding box center [475, 230] width 20 height 14
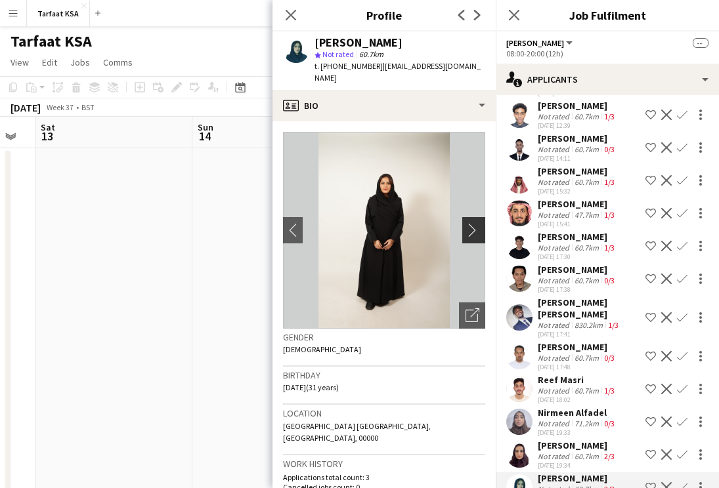
click at [471, 224] on app-icon "chevron-right" at bounding box center [475, 230] width 20 height 14
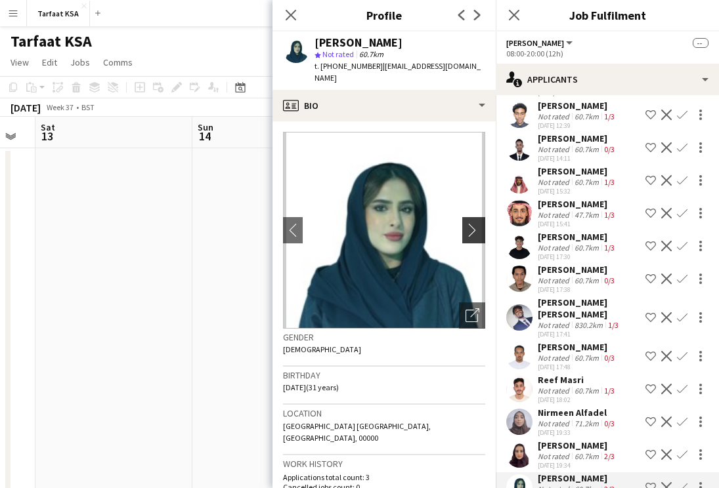
click at [471, 224] on app-icon "chevron-right" at bounding box center [475, 230] width 20 height 14
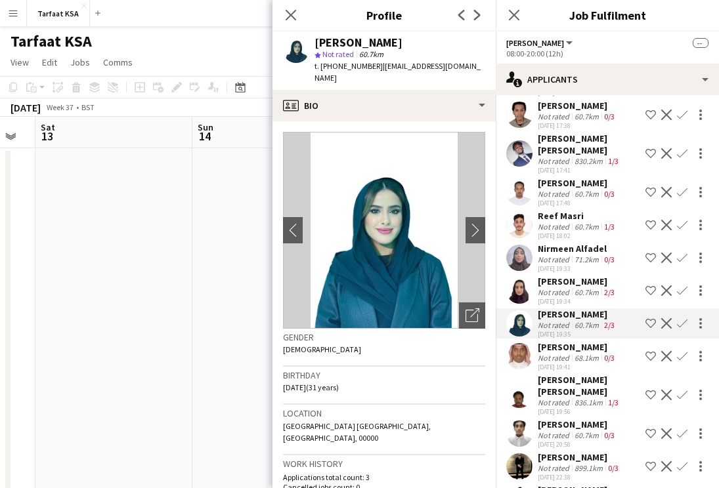
scroll to position [1443, 0]
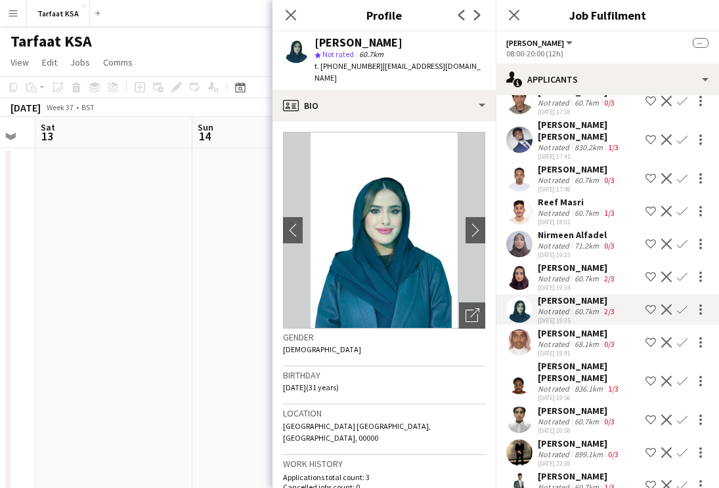
click at [521, 265] on app-user-avatar at bounding box center [519, 277] width 26 height 26
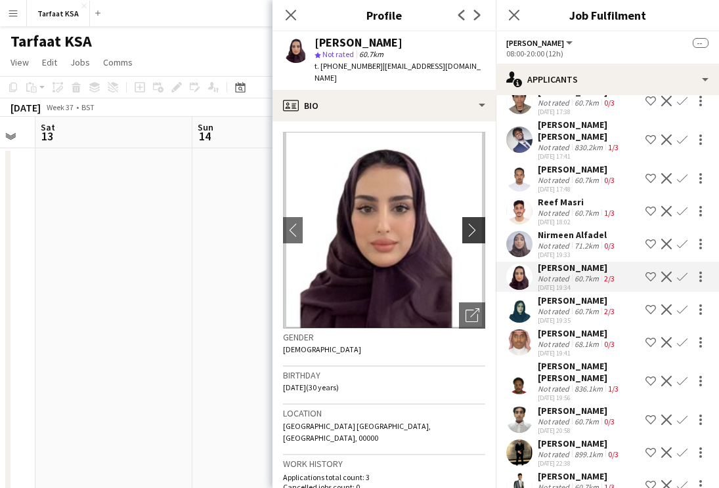
click at [479, 226] on app-icon "chevron-right" at bounding box center [475, 230] width 20 height 14
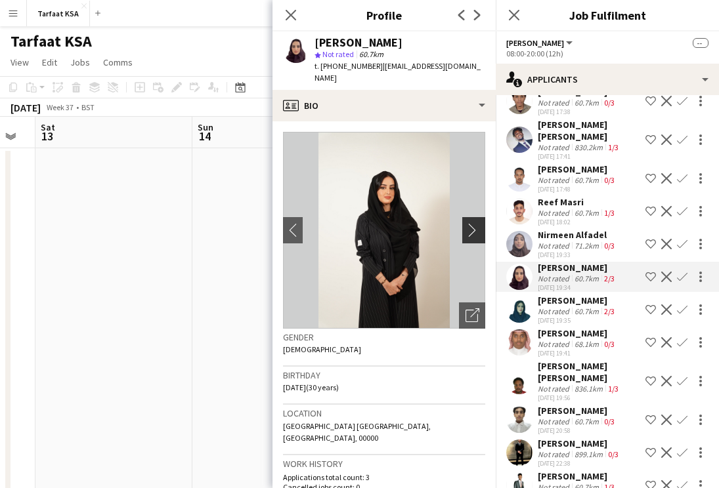
click at [469, 237] on button "chevron-right" at bounding box center [475, 230] width 26 height 26
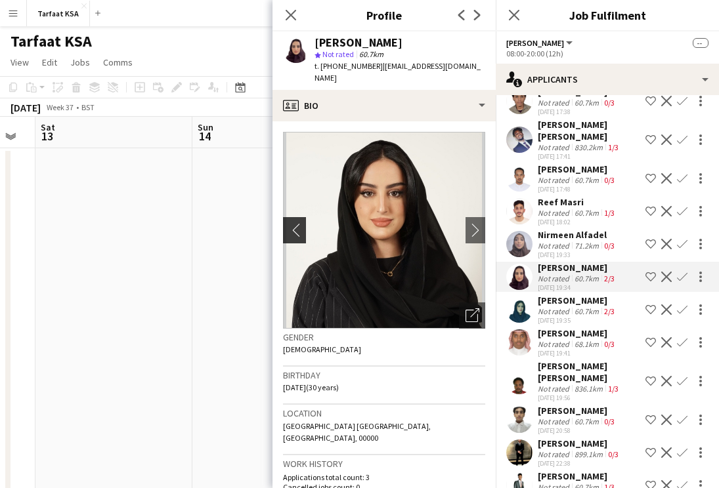
click at [295, 224] on app-icon "chevron-left" at bounding box center [293, 230] width 20 height 14
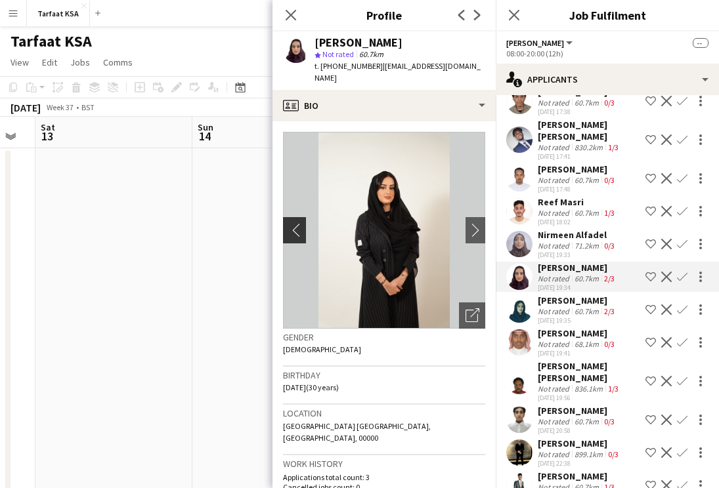
click at [288, 228] on app-icon "chevron-left" at bounding box center [293, 230] width 20 height 14
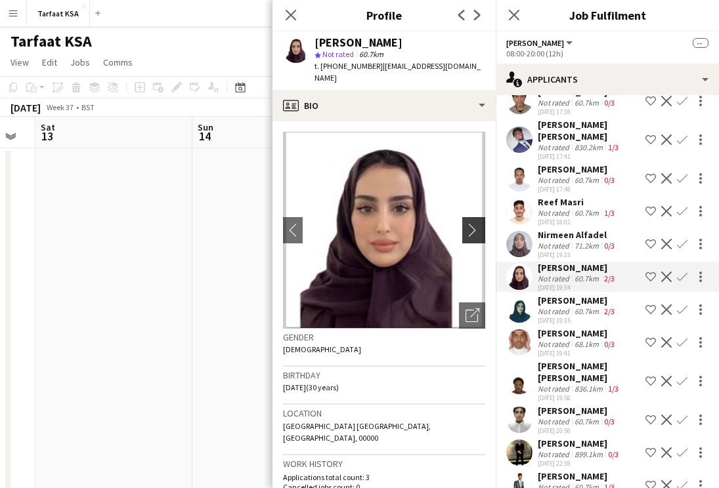
click at [477, 227] on app-icon "chevron-right" at bounding box center [475, 230] width 20 height 14
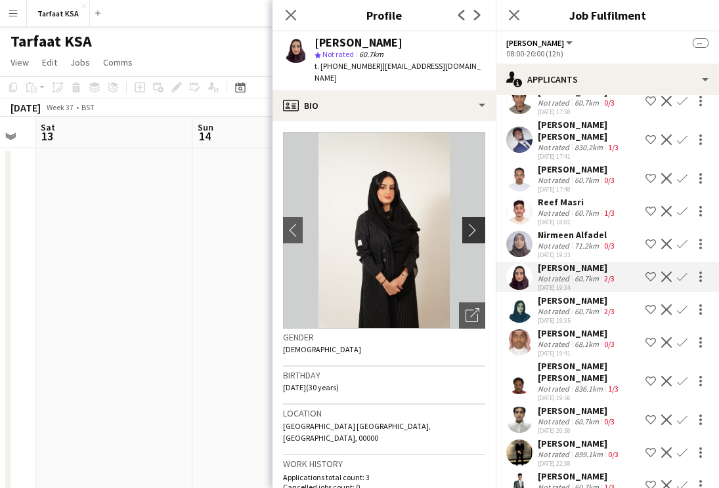
click at [477, 227] on app-icon "chevron-right" at bounding box center [475, 230] width 20 height 14
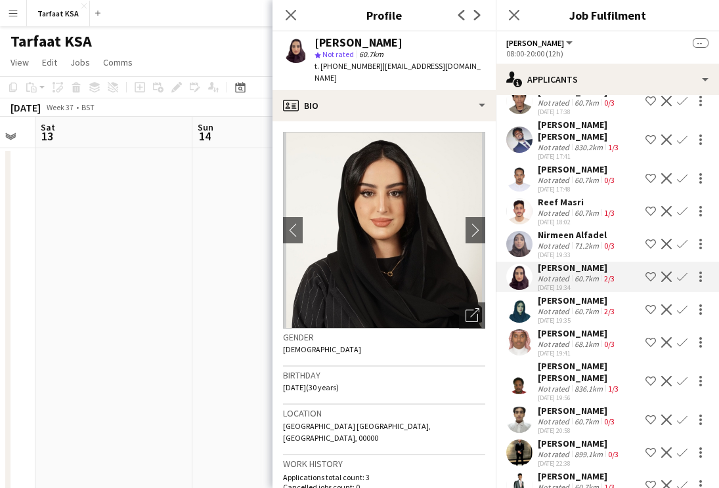
click at [587, 438] on div "[PERSON_NAME]" at bounding box center [579, 444] width 83 height 12
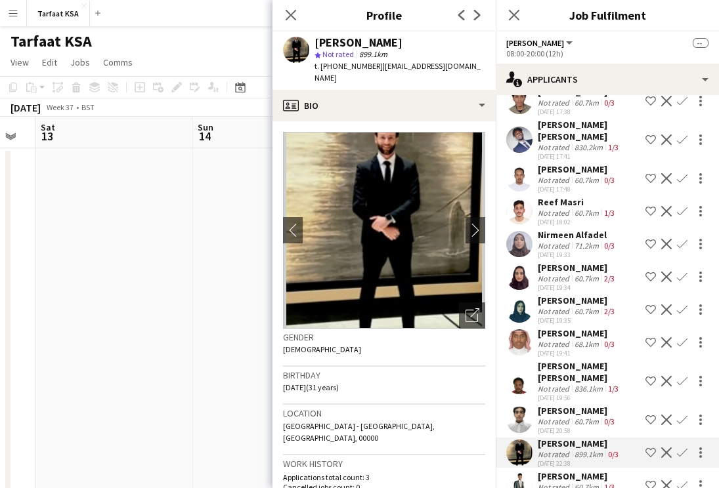
click at [576, 295] on div "[PERSON_NAME]" at bounding box center [577, 301] width 79 height 12
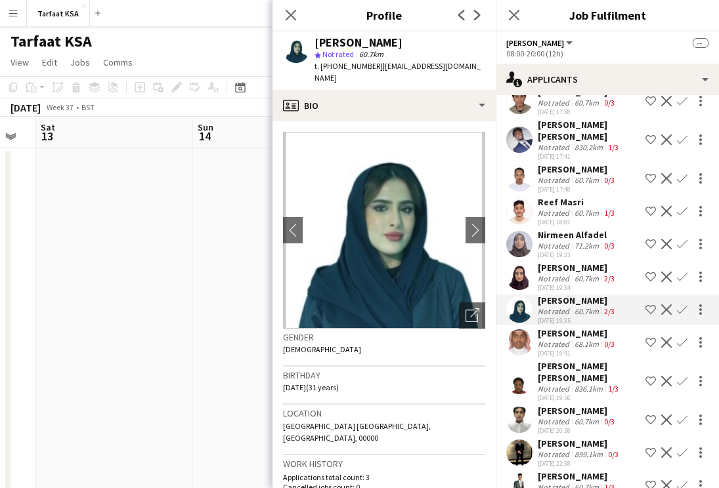
click at [576, 274] on div "60.7km" at bounding box center [587, 279] width 30 height 10
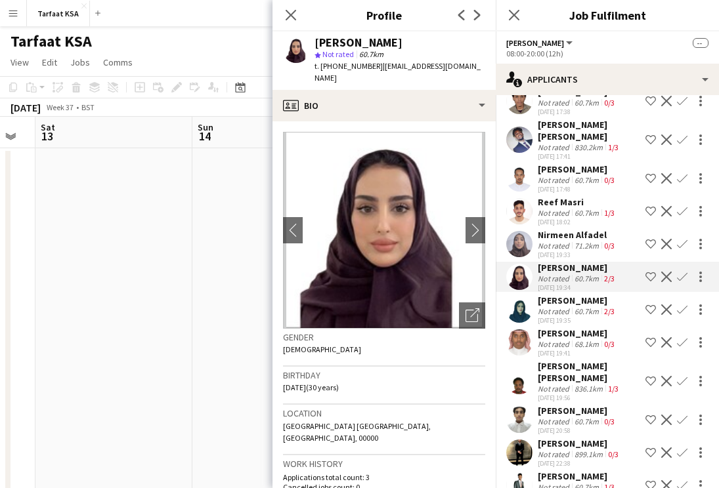
click at [576, 274] on div "60.7km" at bounding box center [587, 279] width 30 height 10
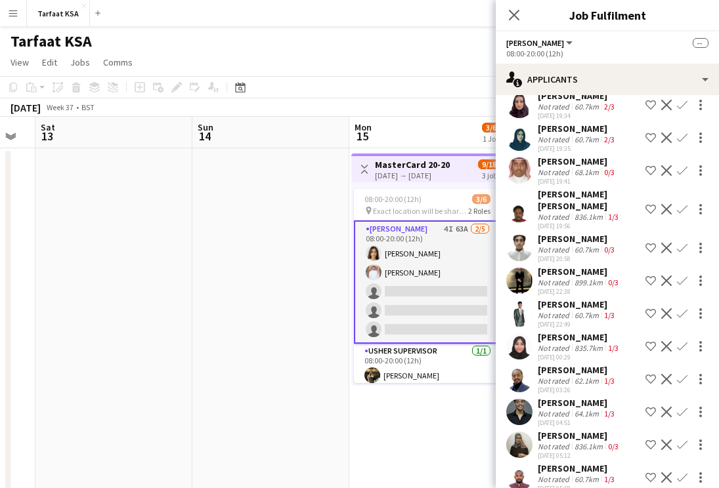
scroll to position [1704, 0]
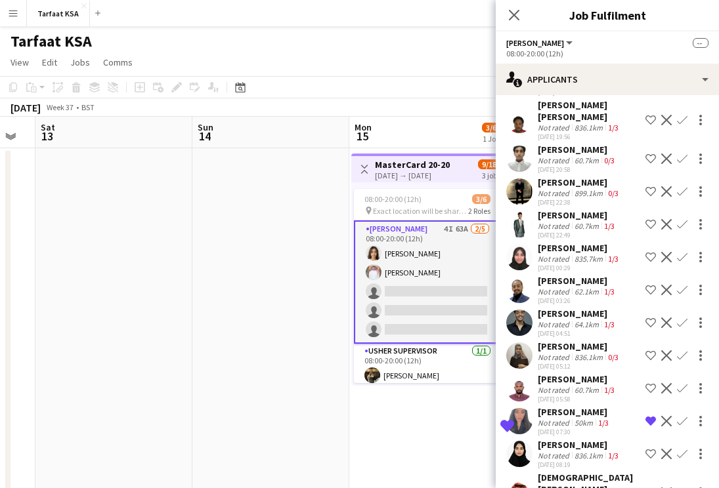
click at [565, 352] on div "Not rated" at bounding box center [555, 357] width 34 height 10
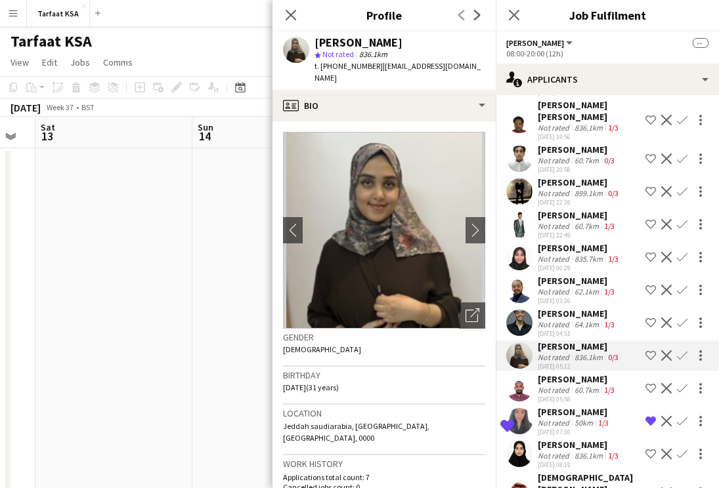
click at [558, 411] on div "[PERSON_NAME]" at bounding box center [575, 412] width 74 height 12
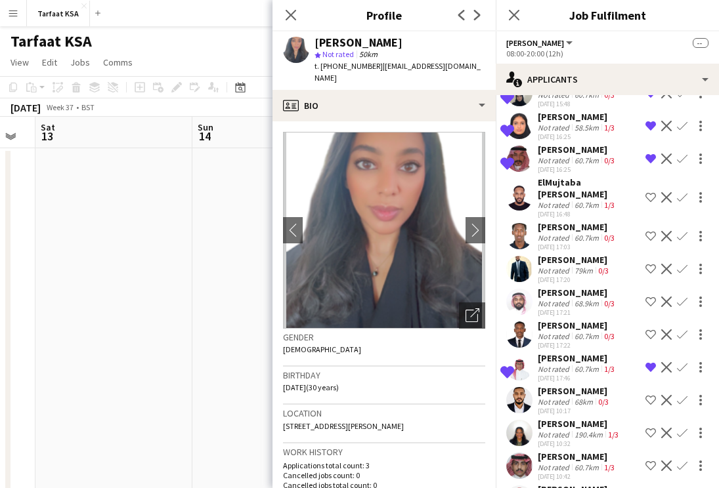
scroll to position [647, 0]
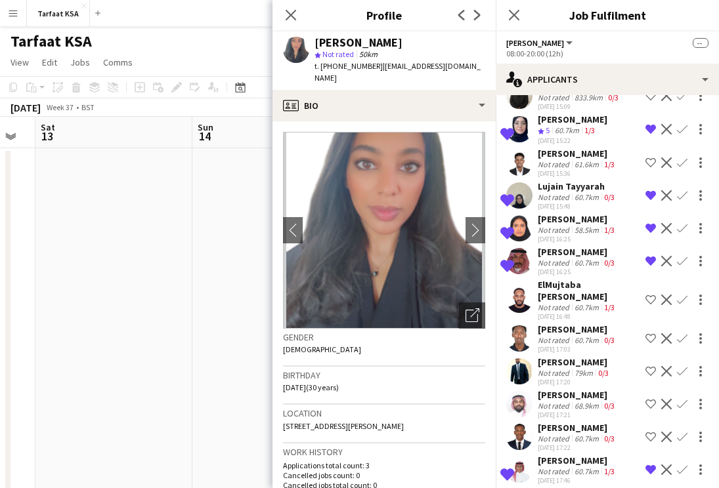
click at [647, 223] on app-icon "Remove crew from shortlist" at bounding box center [650, 228] width 11 height 11
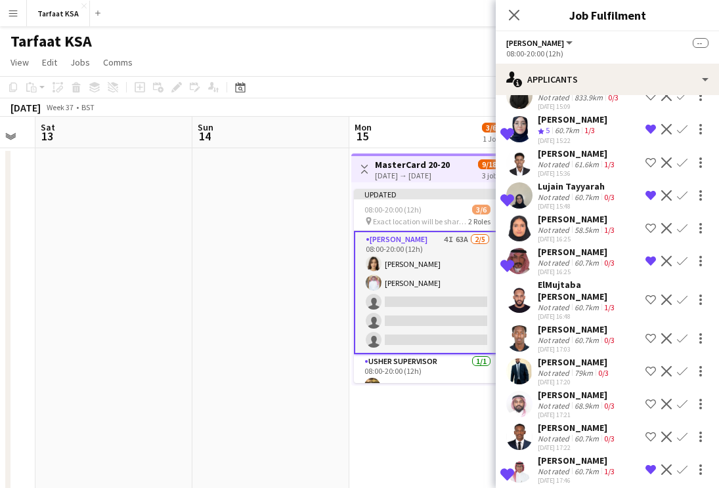
click at [647, 190] on app-icon "Remove crew from shortlist" at bounding box center [650, 195] width 11 height 11
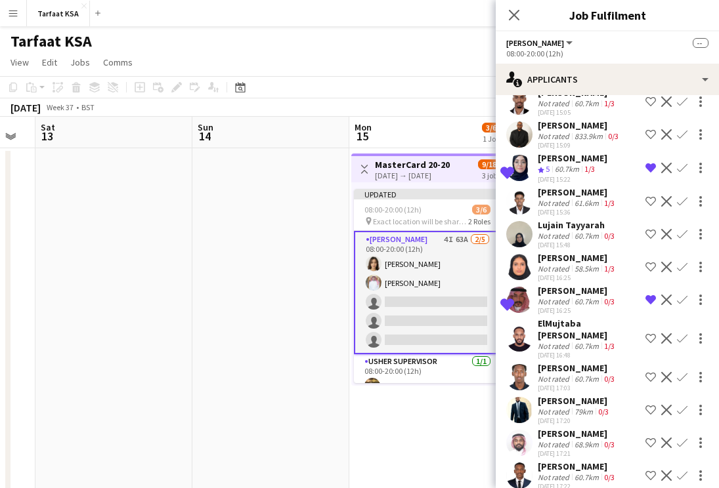
scroll to position [598, 0]
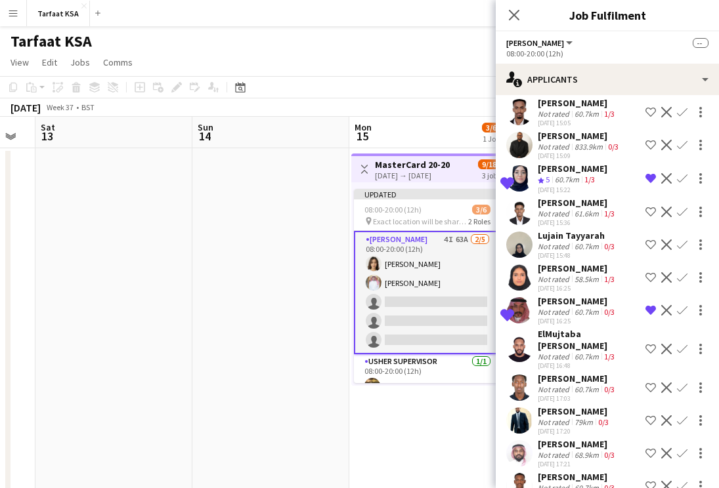
click at [647, 173] on app-icon "Remove crew from shortlist" at bounding box center [650, 178] width 11 height 11
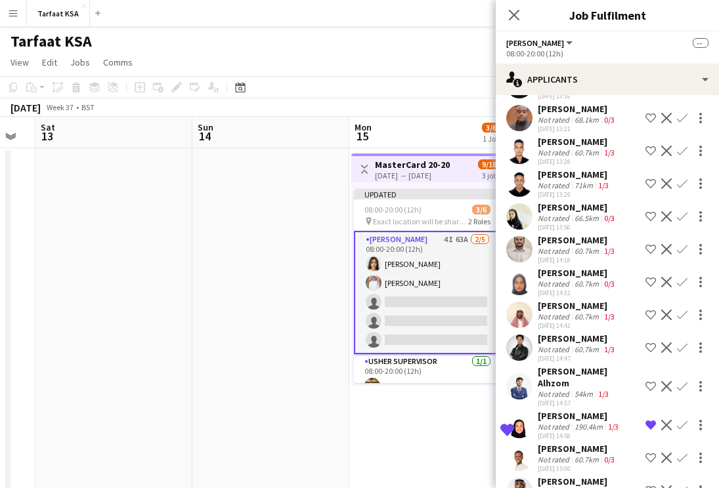
scroll to position [179, 0]
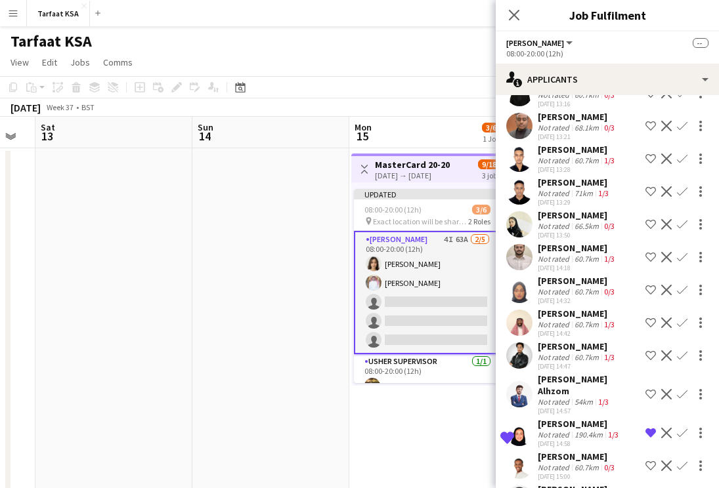
click at [576, 430] on div "190.4km" at bounding box center [588, 435] width 33 height 10
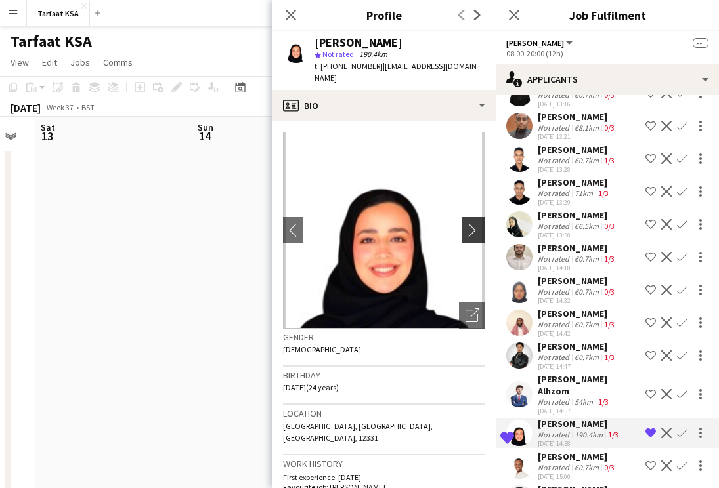
click at [470, 223] on app-icon "chevron-right" at bounding box center [475, 230] width 20 height 14
click at [475, 223] on app-icon "chevron-right" at bounding box center [475, 230] width 20 height 14
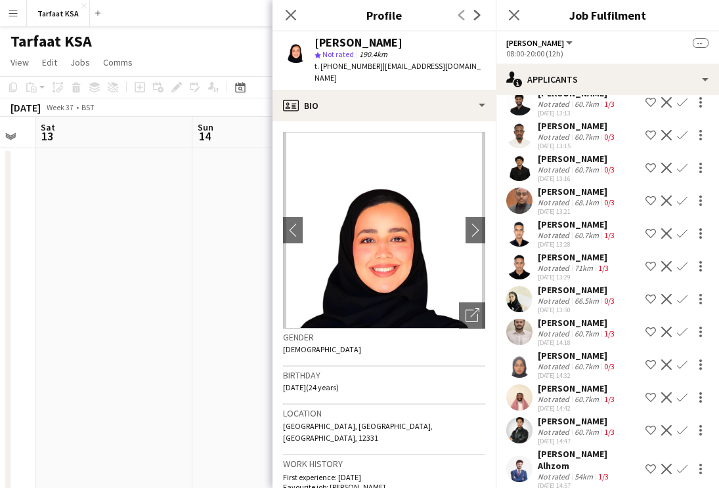
scroll to position [103, 0]
click at [564, 293] on div "[PERSON_NAME]" at bounding box center [577, 291] width 79 height 12
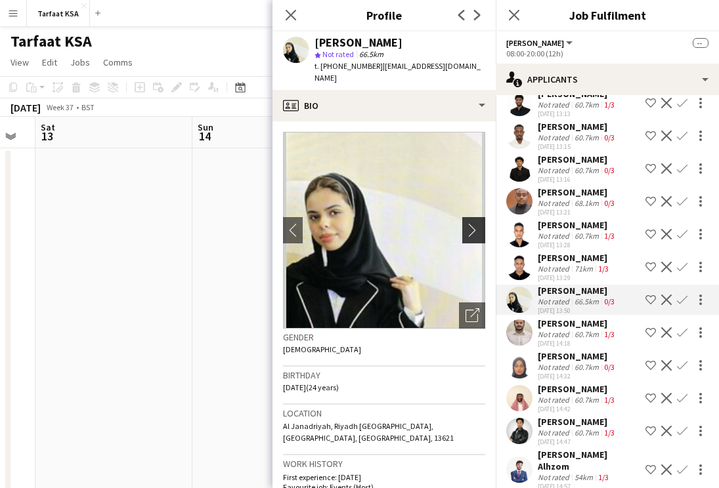
click at [467, 223] on app-icon "chevron-right" at bounding box center [475, 230] width 20 height 14
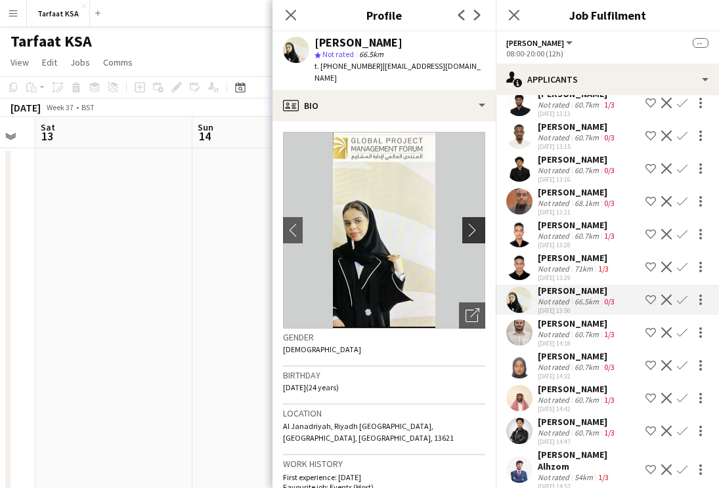
click at [467, 223] on app-icon "chevron-right" at bounding box center [475, 230] width 20 height 14
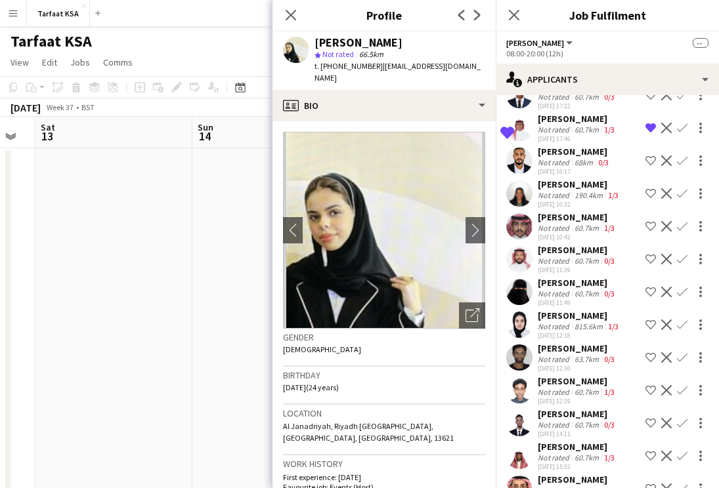
scroll to position [1003, 0]
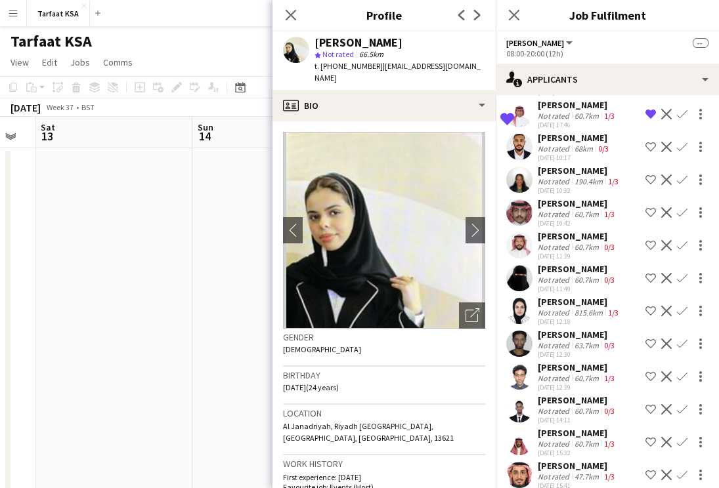
click at [555, 296] on div "[PERSON_NAME]" at bounding box center [579, 302] width 83 height 12
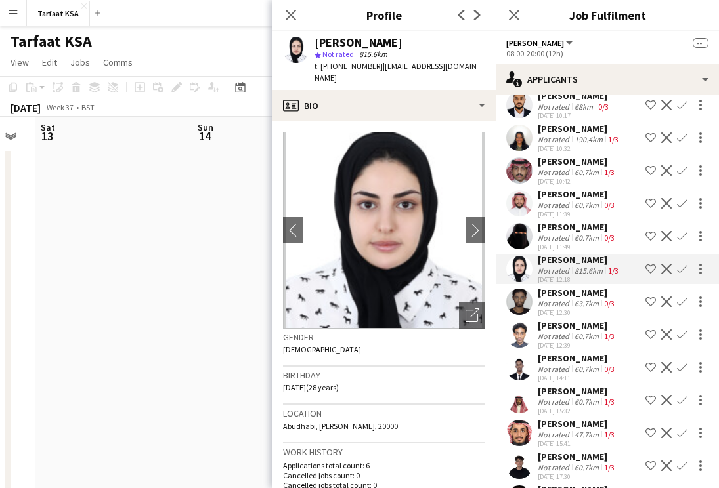
scroll to position [1046, 0]
click at [469, 223] on app-icon "chevron-right" at bounding box center [475, 230] width 20 height 14
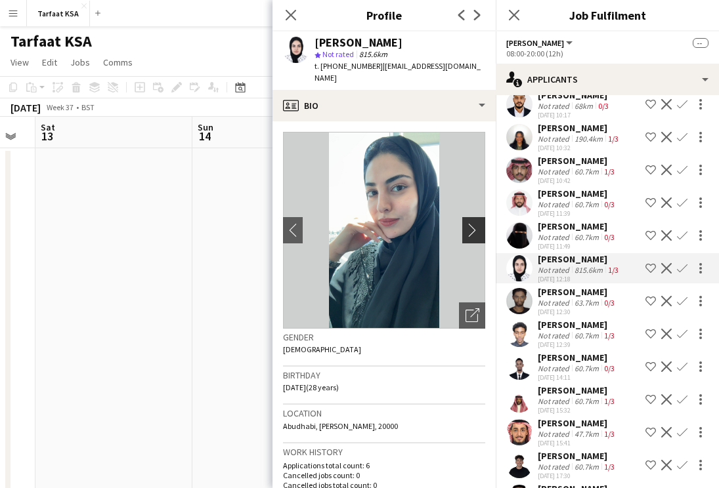
click at [469, 223] on app-icon "chevron-right" at bounding box center [475, 230] width 20 height 14
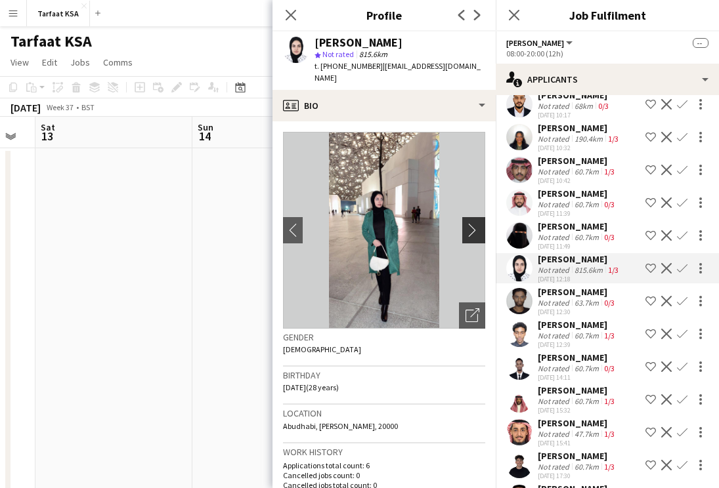
click at [469, 223] on app-icon "chevron-right" at bounding box center [475, 230] width 20 height 14
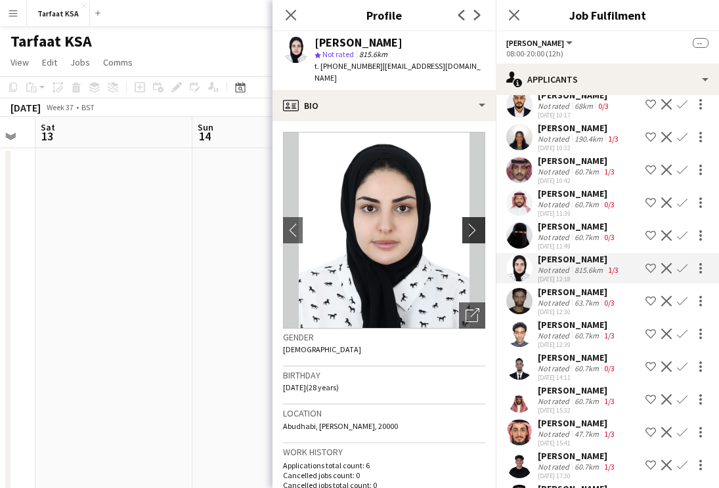
click at [469, 223] on app-icon "chevron-right" at bounding box center [475, 230] width 20 height 14
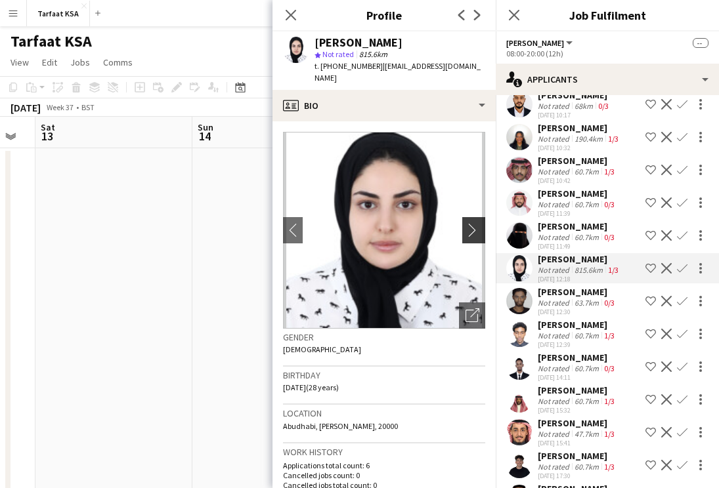
click at [469, 223] on app-icon "chevron-right" at bounding box center [475, 230] width 20 height 14
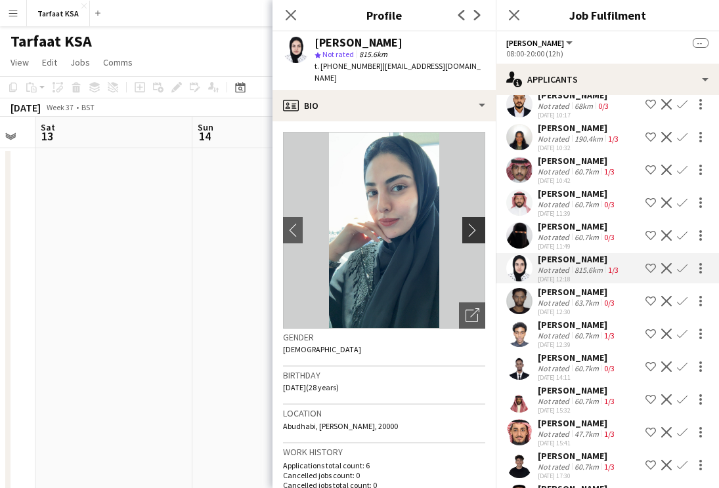
click at [482, 226] on button "chevron-right" at bounding box center [475, 230] width 26 height 26
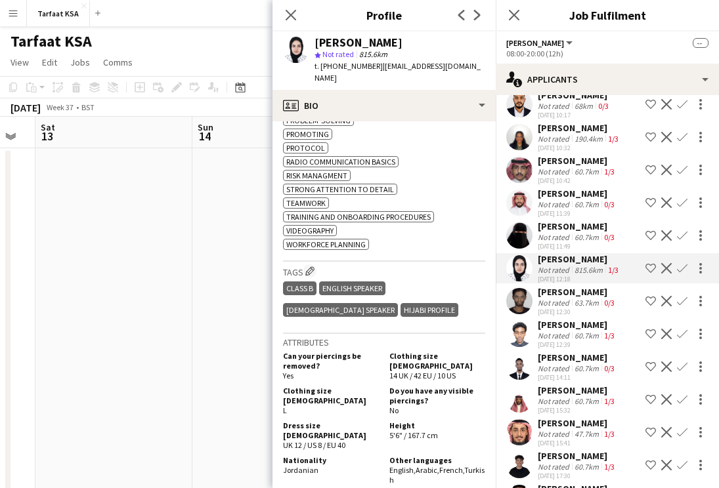
scroll to position [656, 0]
click at [572, 298] on div "63.7km" at bounding box center [587, 303] width 30 height 10
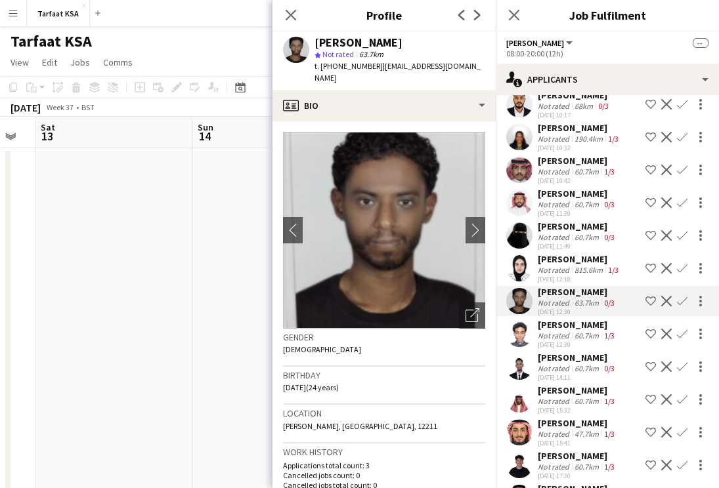
click at [566, 331] on div "Not rated" at bounding box center [555, 336] width 34 height 10
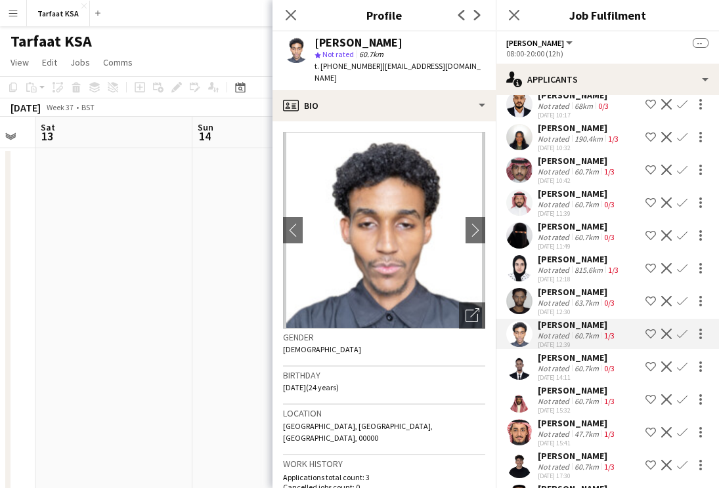
click at [565, 352] on div "[PERSON_NAME]" at bounding box center [577, 358] width 79 height 12
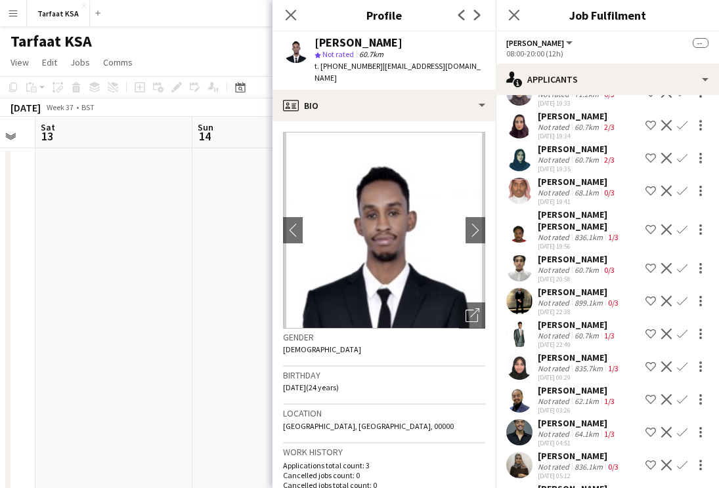
scroll to position [1595, 0]
click at [563, 363] on div "Not rated" at bounding box center [555, 368] width 34 height 10
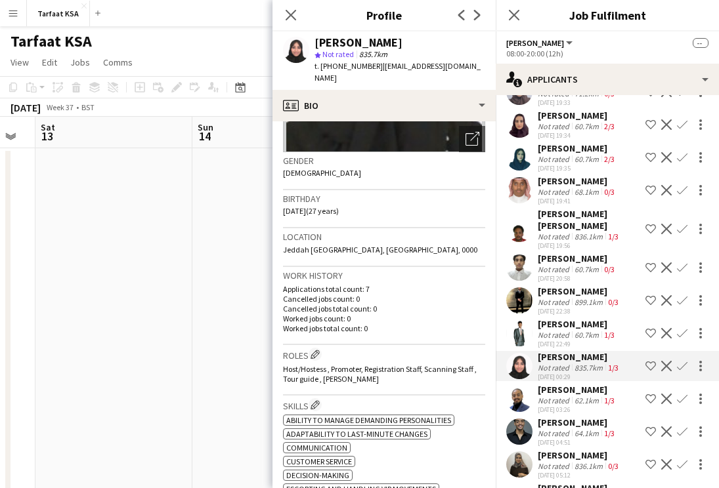
scroll to position [323, 0]
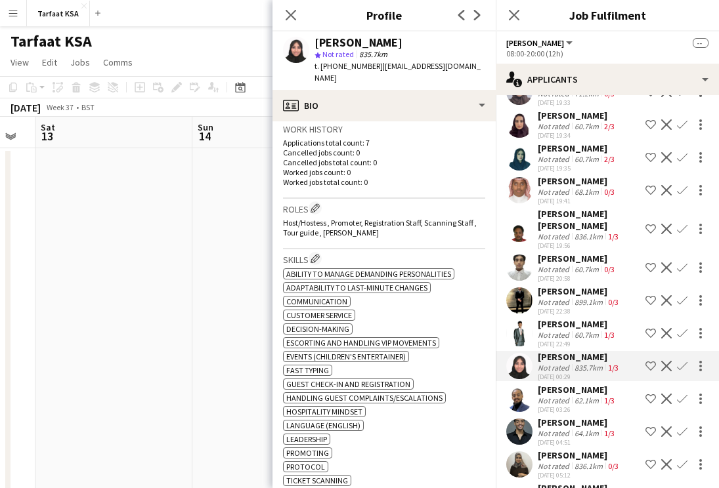
click at [557, 387] on div "[PERSON_NAME]" at bounding box center [577, 390] width 79 height 12
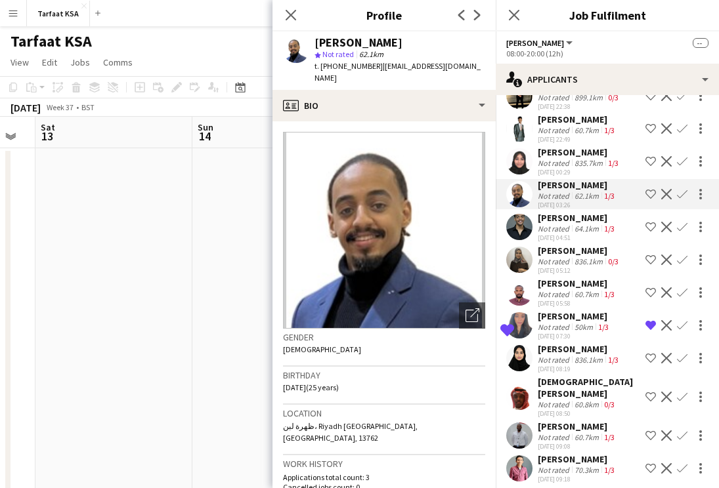
scroll to position [1808, 0]
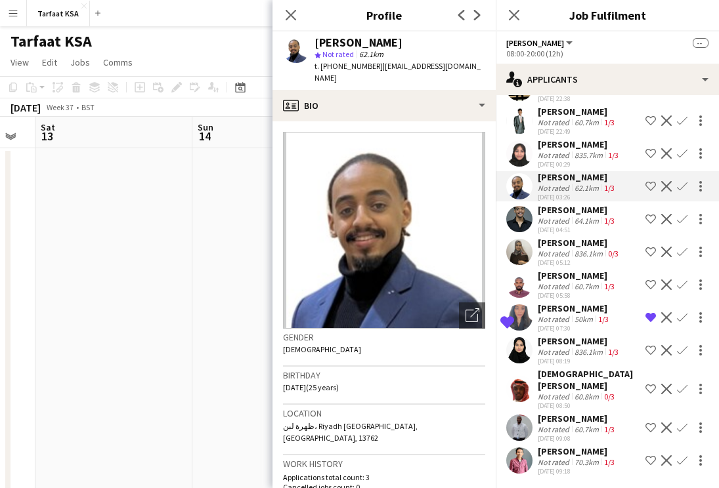
click at [559, 348] on div "Not rated" at bounding box center [555, 352] width 34 height 10
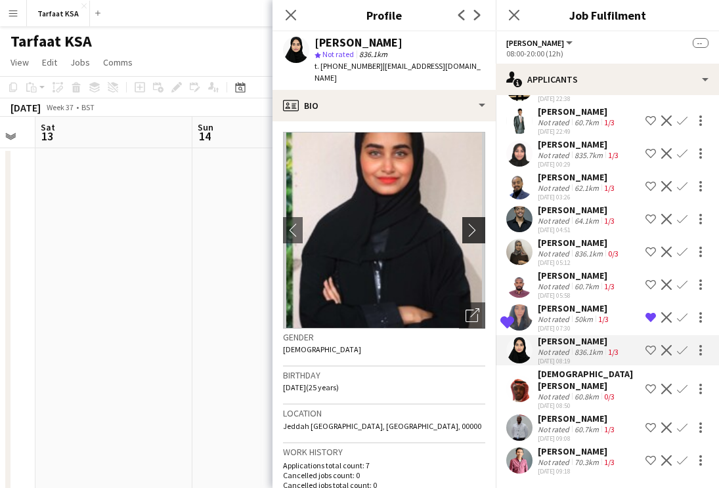
click at [469, 223] on app-icon "chevron-right" at bounding box center [475, 230] width 20 height 14
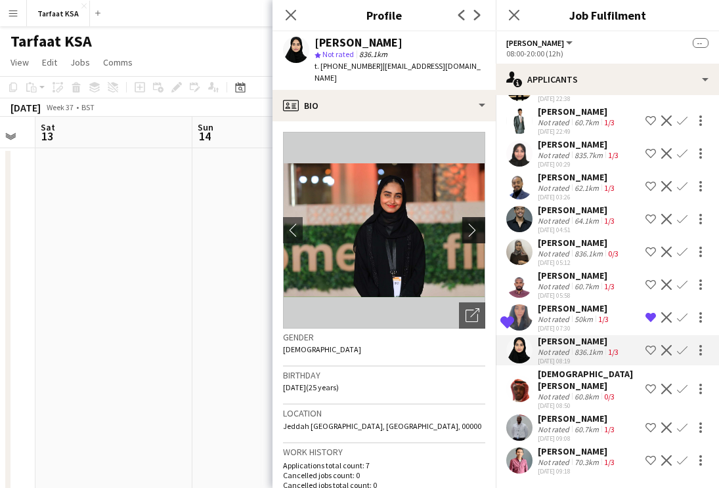
click at [469, 223] on app-icon "chevron-right" at bounding box center [475, 230] width 20 height 14
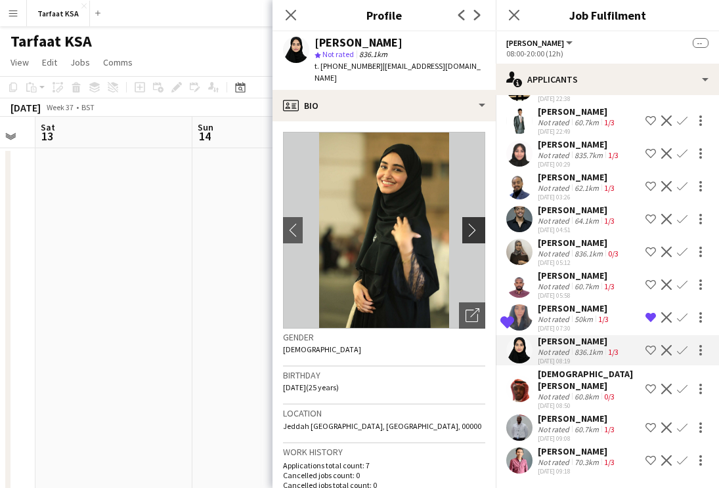
click at [469, 223] on app-icon "chevron-right" at bounding box center [475, 230] width 20 height 14
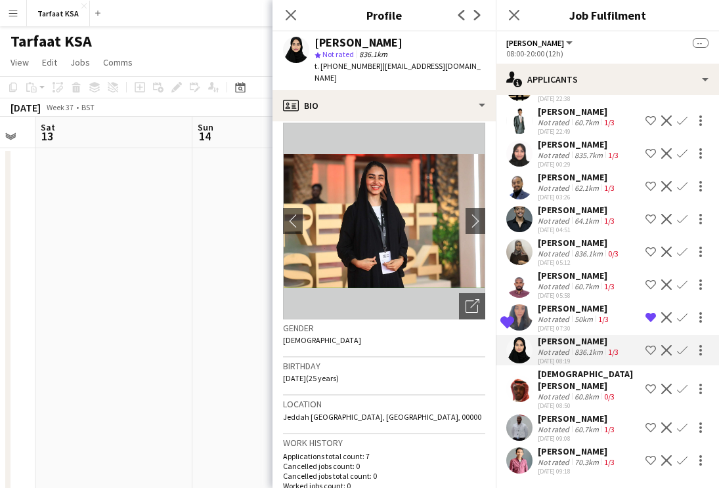
scroll to position [0, 0]
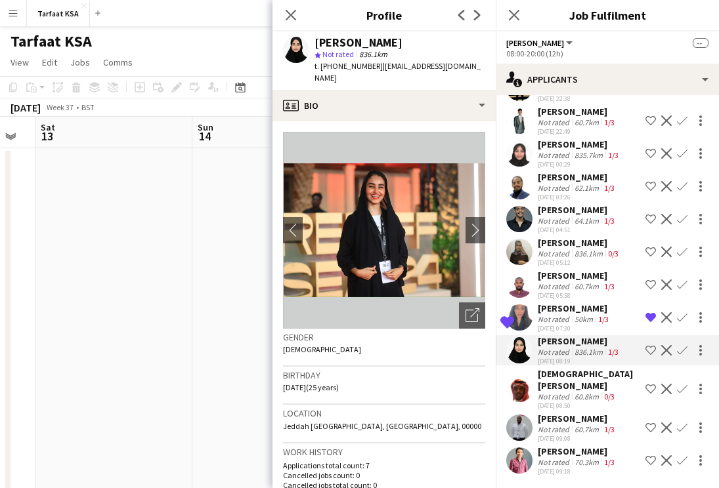
click at [475, 204] on img at bounding box center [384, 230] width 202 height 197
click at [475, 223] on app-icon "chevron-right" at bounding box center [475, 230] width 20 height 14
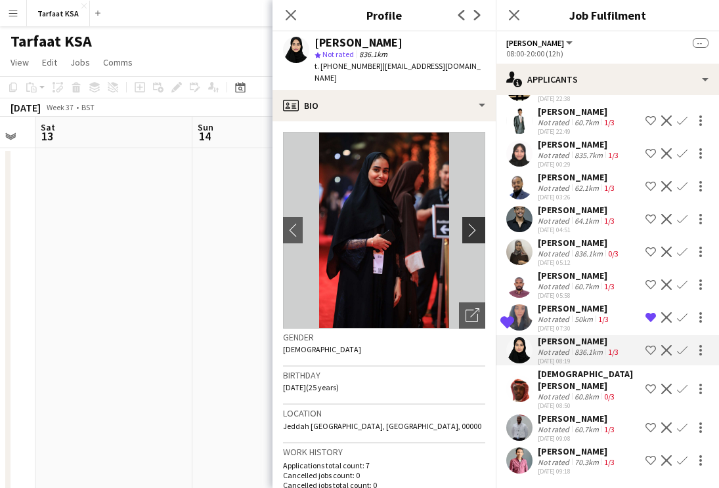
click at [475, 223] on app-icon "chevron-right" at bounding box center [475, 230] width 20 height 14
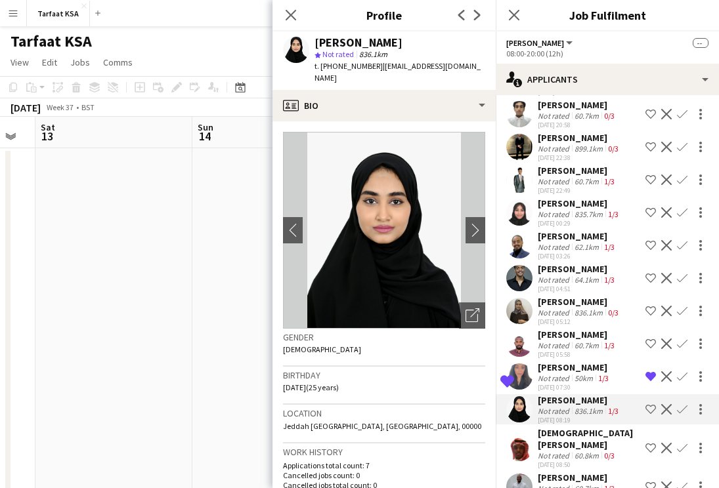
scroll to position [1747, 0]
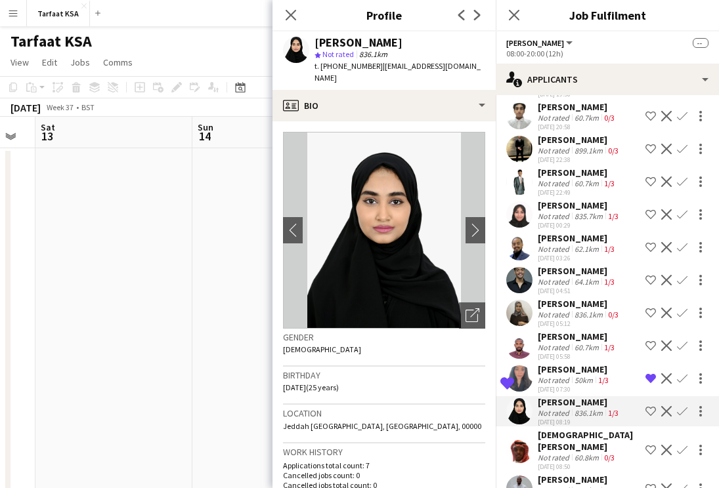
click at [580, 307] on div "[PERSON_NAME]" at bounding box center [579, 304] width 83 height 12
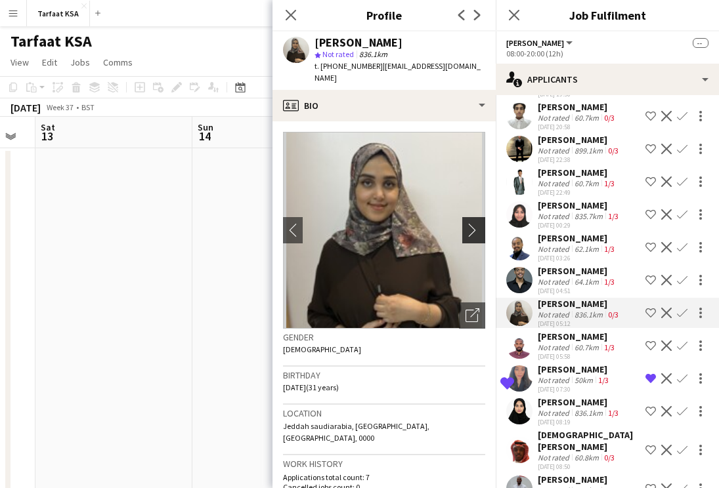
click at [478, 223] on app-icon "chevron-right" at bounding box center [475, 230] width 20 height 14
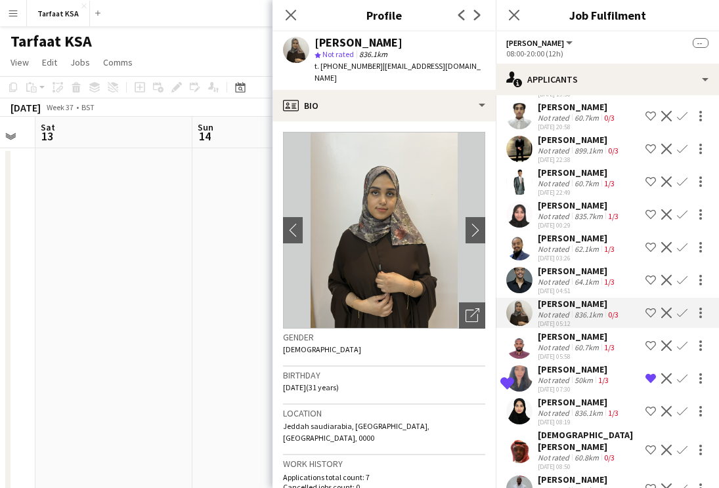
click at [575, 200] on div "[PERSON_NAME]" at bounding box center [579, 206] width 83 height 12
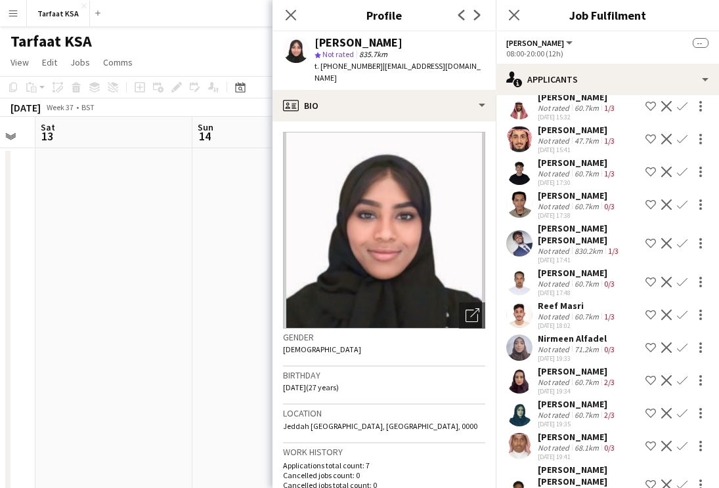
scroll to position [1336, 0]
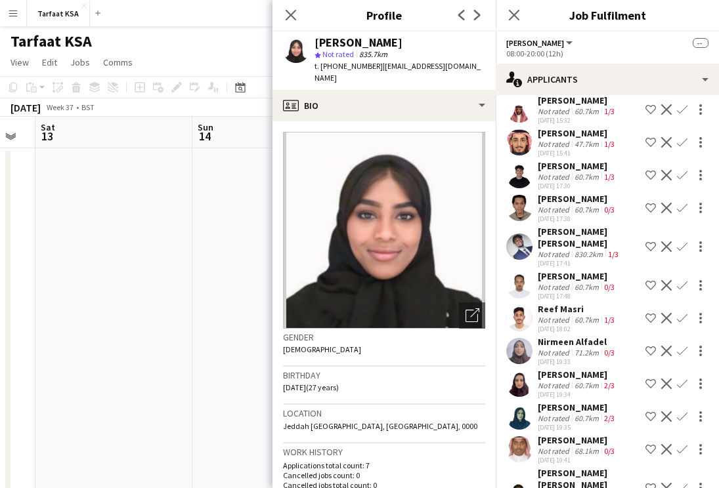
click at [565, 336] on div "Nirmeen Alfadel" at bounding box center [577, 342] width 79 height 12
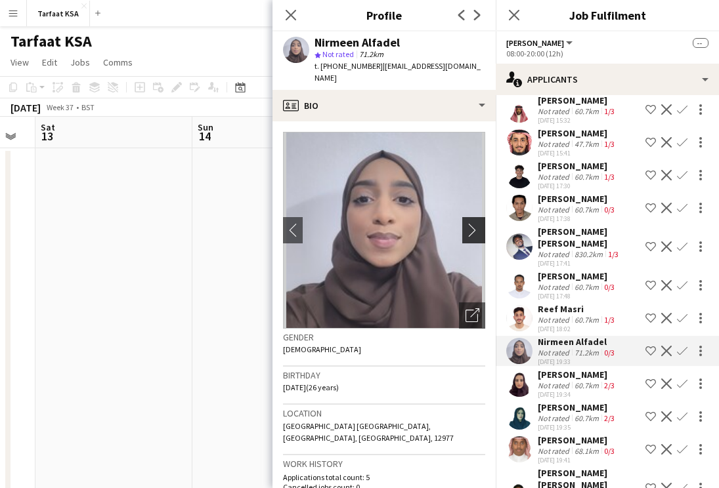
click at [471, 223] on app-icon "chevron-right" at bounding box center [475, 230] width 20 height 14
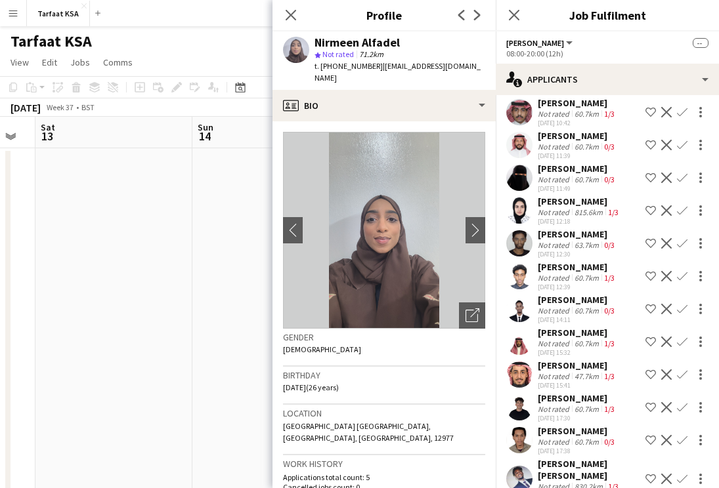
scroll to position [1061, 0]
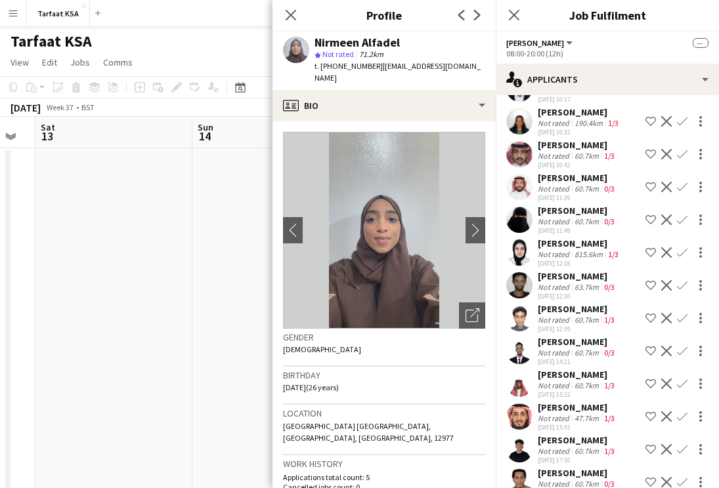
click at [566, 217] on div "Not rated" at bounding box center [555, 222] width 34 height 10
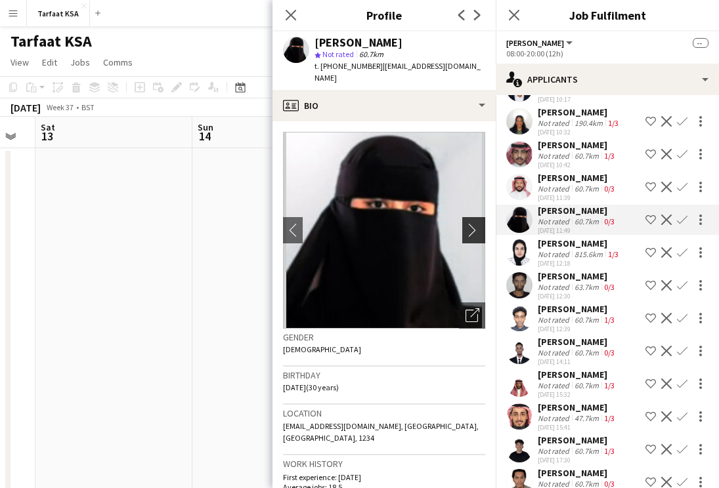
click at [474, 223] on app-icon "chevron-right" at bounding box center [475, 230] width 20 height 14
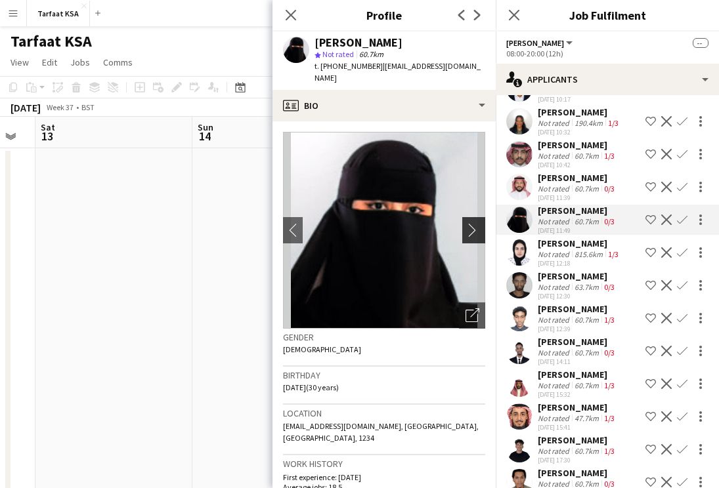
click at [474, 223] on app-icon "chevron-right" at bounding box center [475, 230] width 20 height 14
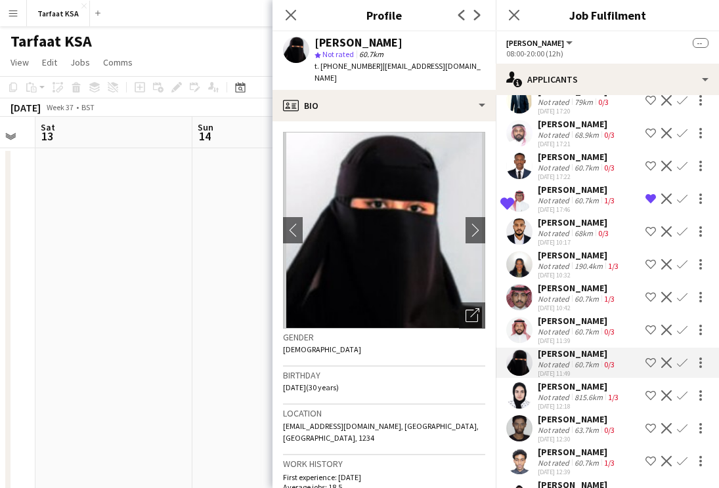
scroll to position [908, 0]
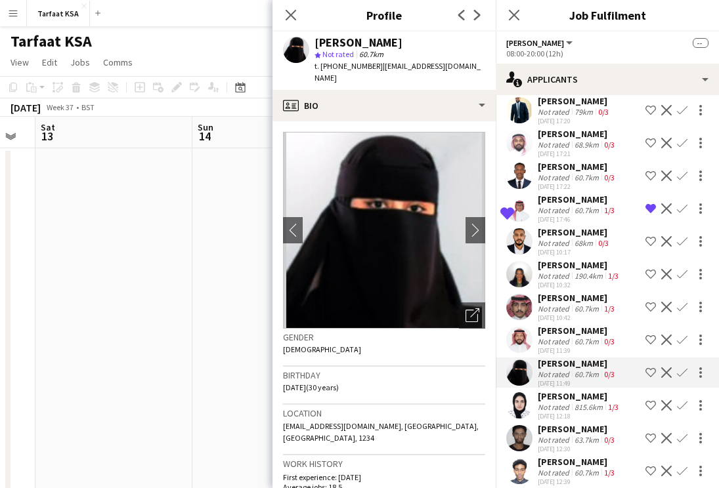
click at [562, 271] on div "Not rated" at bounding box center [555, 276] width 34 height 10
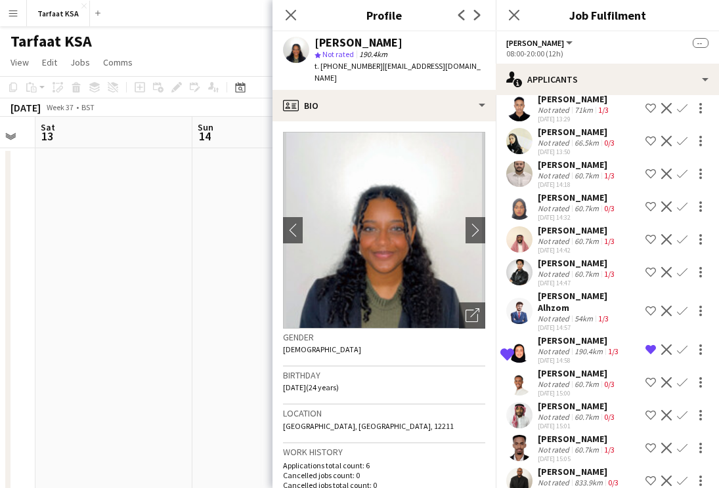
scroll to position [253, 0]
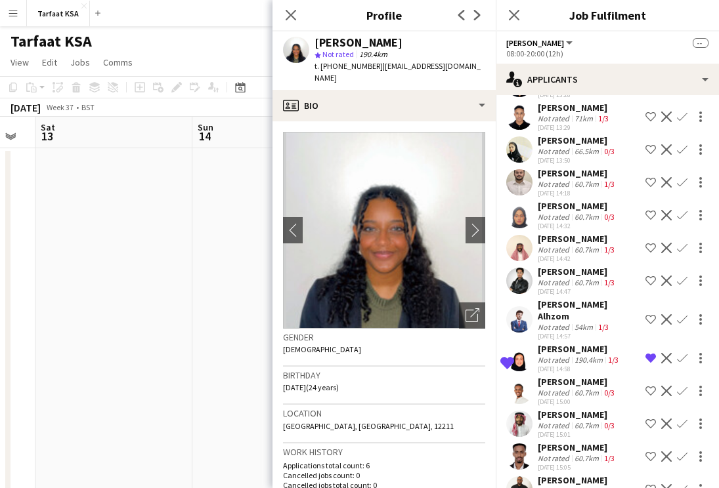
click at [551, 355] on div "Not rated" at bounding box center [555, 360] width 34 height 10
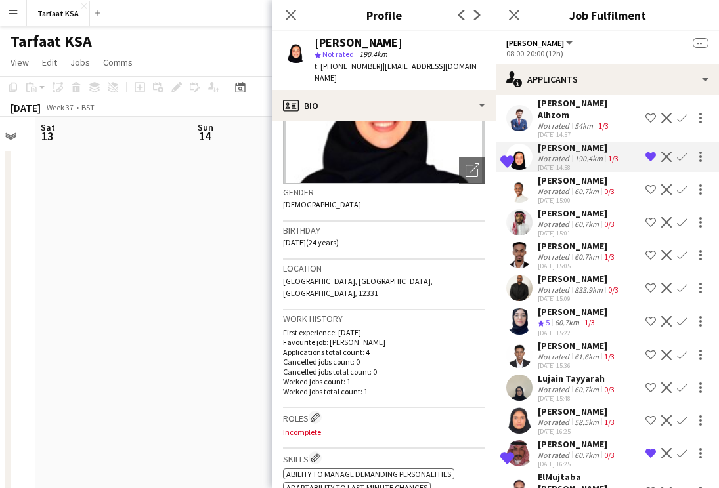
scroll to position [0, 0]
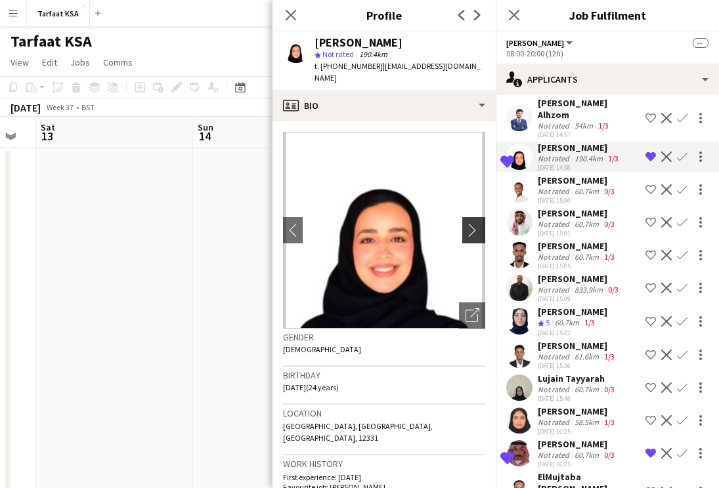
click at [474, 217] on button "chevron-right" at bounding box center [475, 230] width 26 height 26
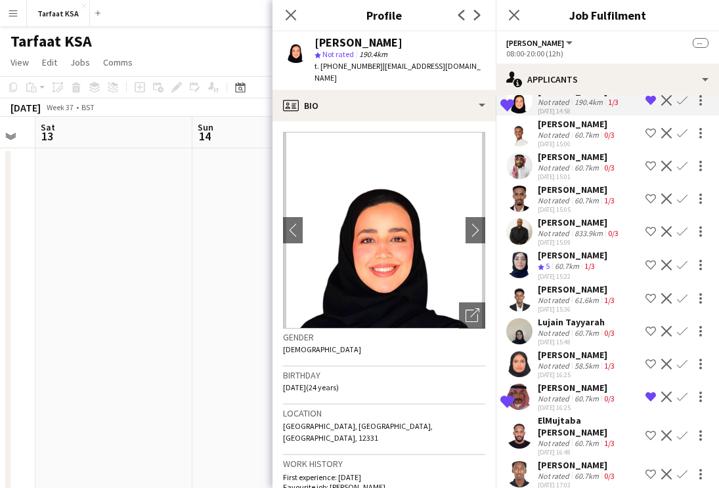
scroll to position [519, 0]
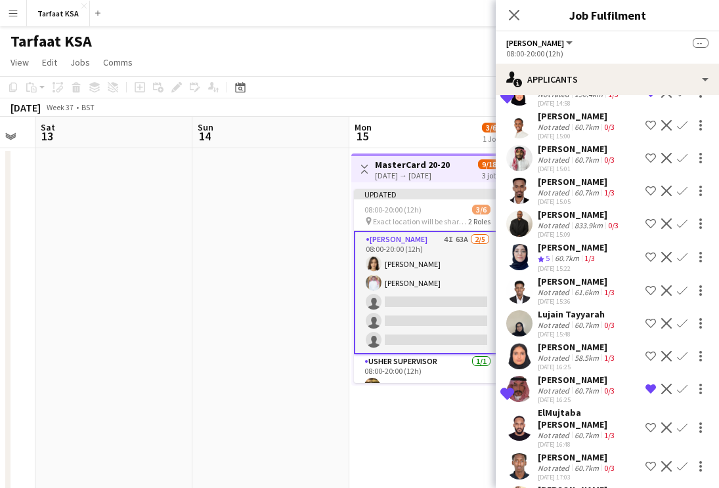
click at [578, 407] on div "ElMujtaba [PERSON_NAME]" at bounding box center [589, 419] width 102 height 24
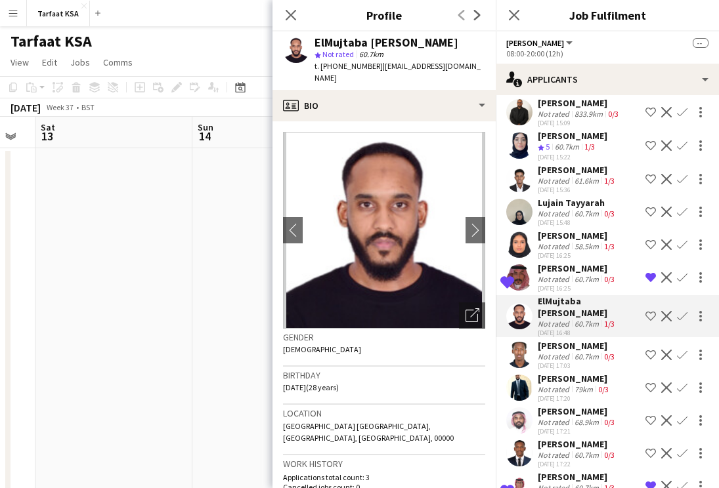
click at [580, 406] on div "[PERSON_NAME]" at bounding box center [577, 412] width 79 height 12
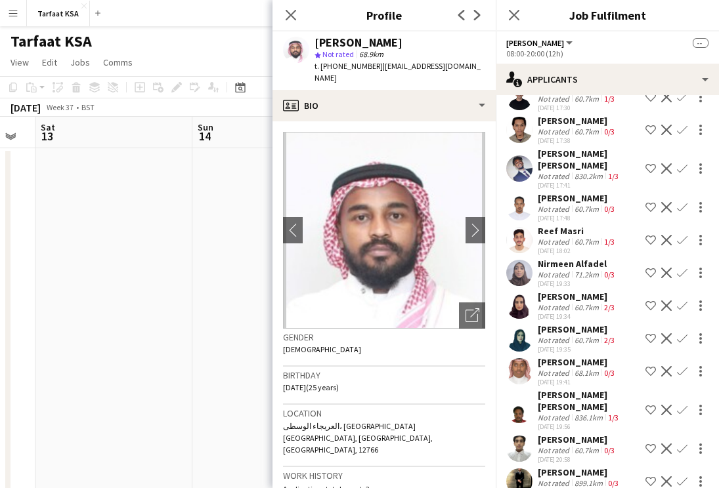
scroll to position [1420, 0]
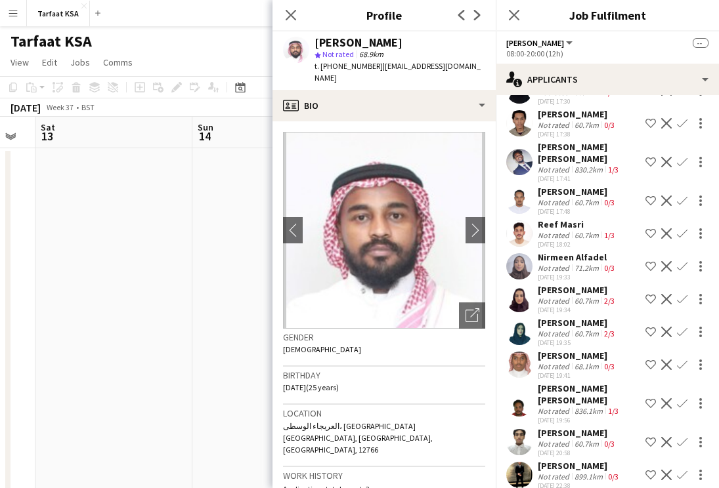
click at [562, 317] on div "[PERSON_NAME]" at bounding box center [577, 323] width 79 height 12
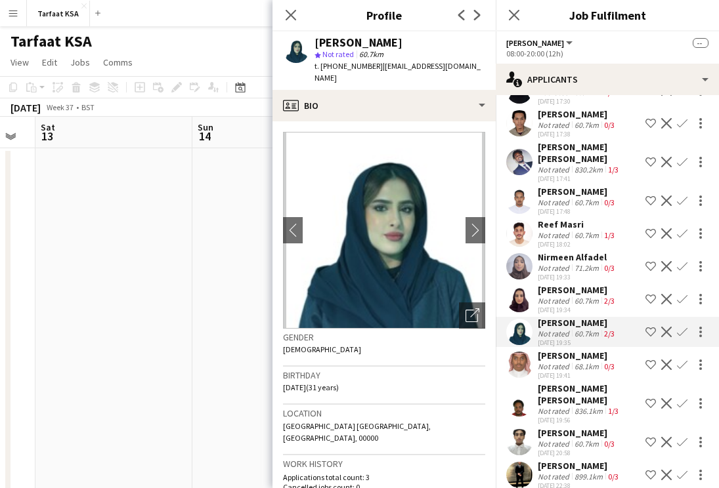
click at [578, 460] on div "[PERSON_NAME]" at bounding box center [579, 466] width 83 height 12
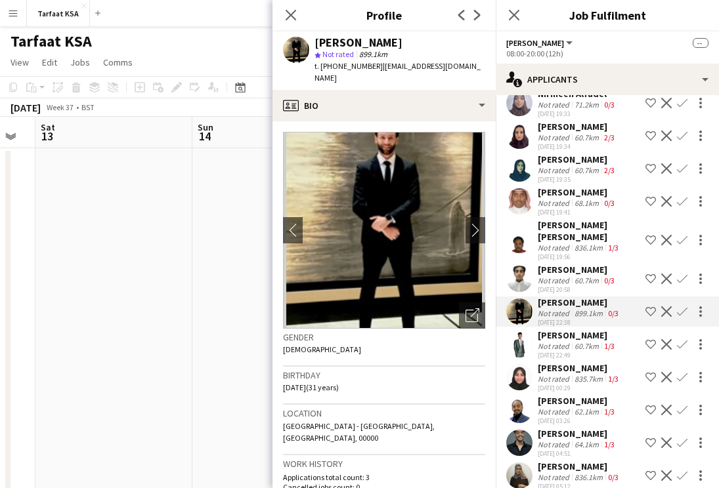
scroll to position [1599, 0]
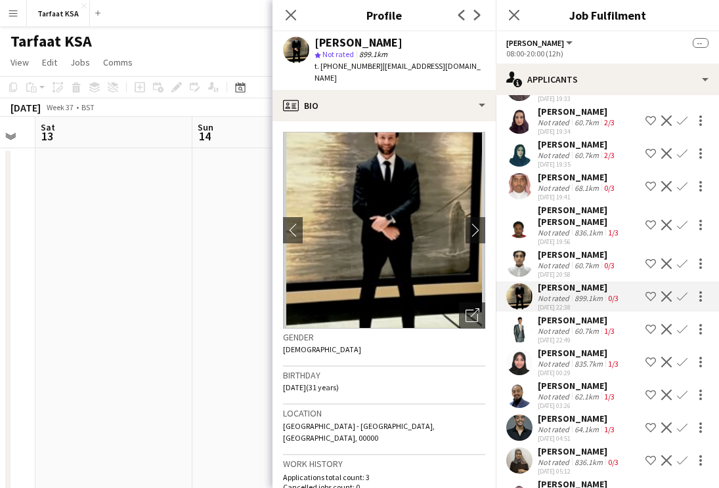
click at [555, 347] on div "[PERSON_NAME]" at bounding box center [579, 353] width 83 height 12
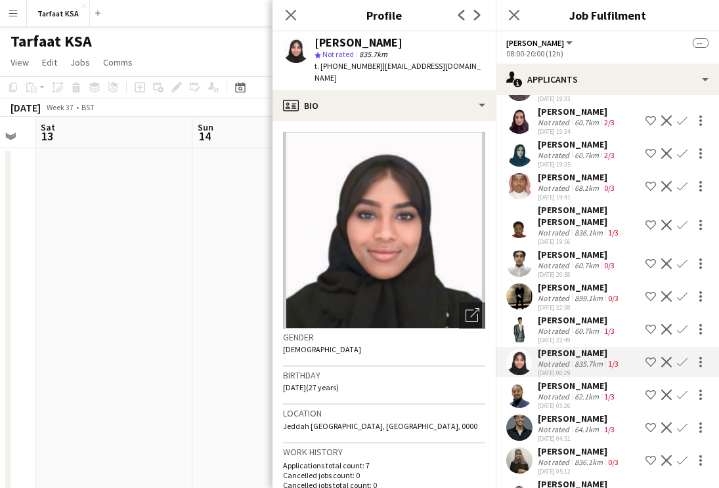
scroll to position [1808, 0]
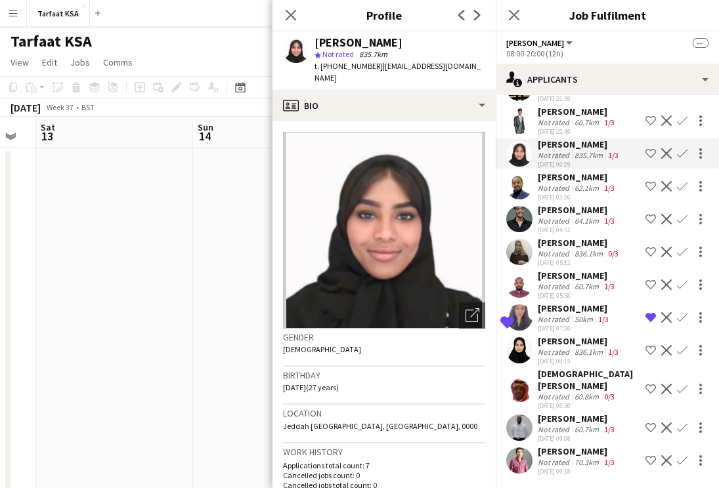
click at [211, 323] on app-date-cell at bounding box center [270, 353] width 157 height 411
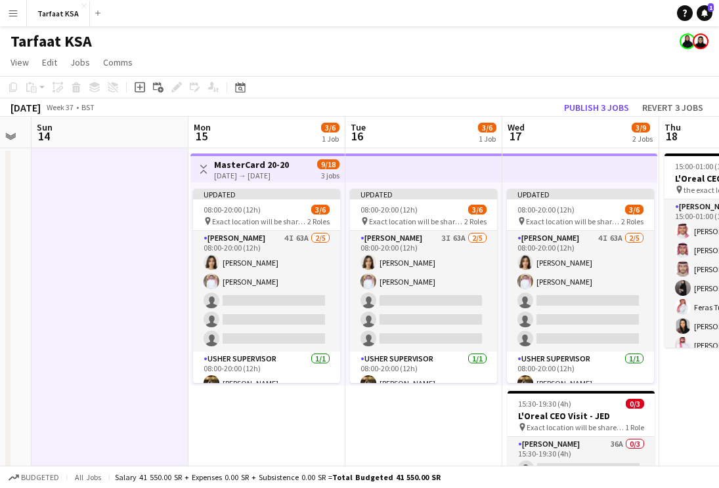
scroll to position [0, 526]
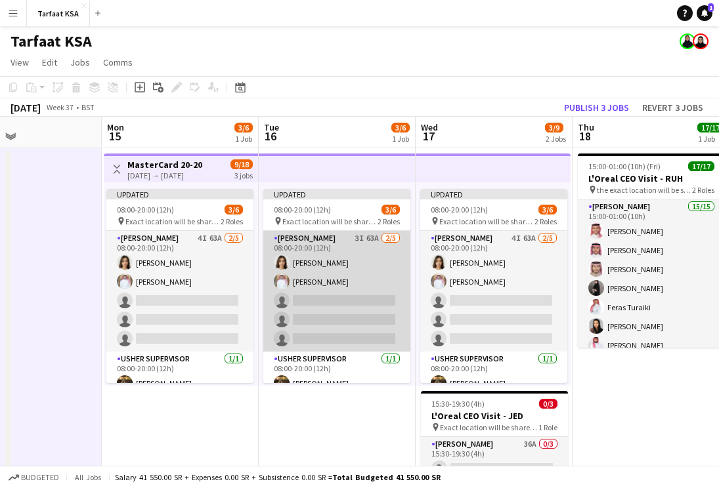
click at [321, 299] on app-card-role "Usher 3I 63A 2/5 08:00-20:00 (12h) Onab Kamal Ahmad Bin jubayl single-neutral-a…" at bounding box center [336, 291] width 147 height 121
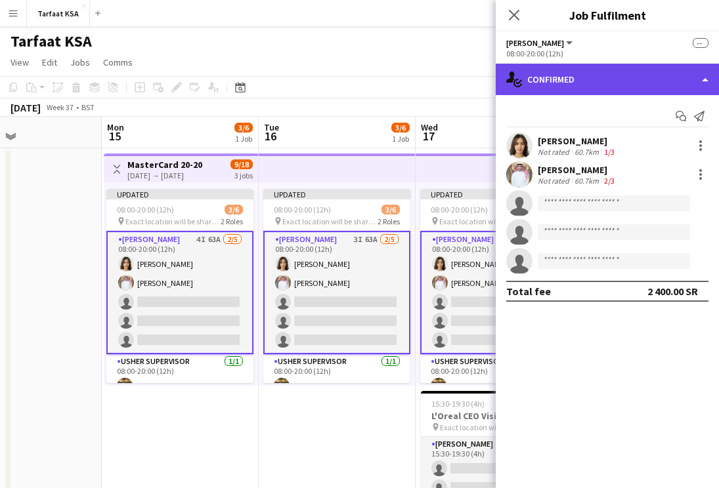
click at [639, 81] on div "single-neutral-actions-check-2 Confirmed" at bounding box center [607, 80] width 223 height 32
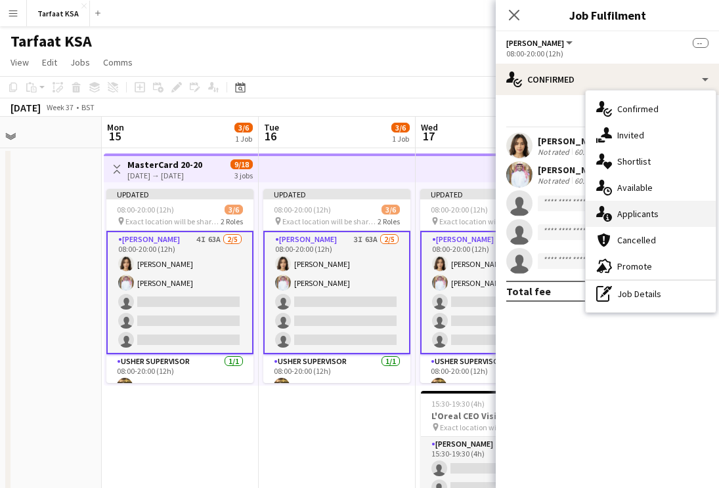
click at [660, 216] on div "single-neutral-actions-information Applicants" at bounding box center [651, 214] width 130 height 26
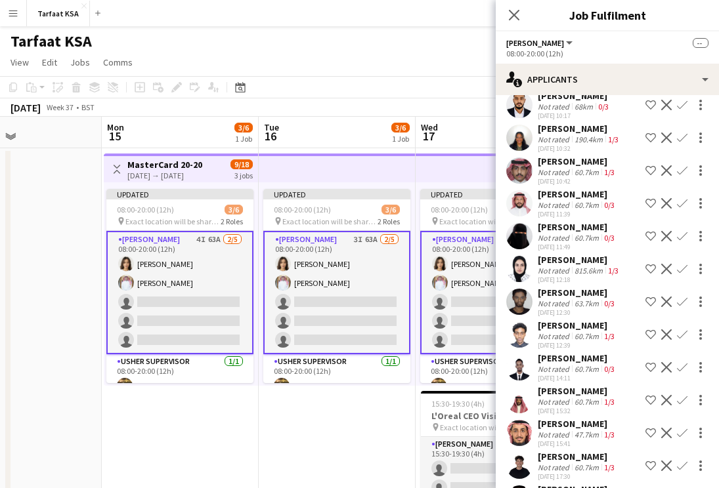
scroll to position [1076, 0]
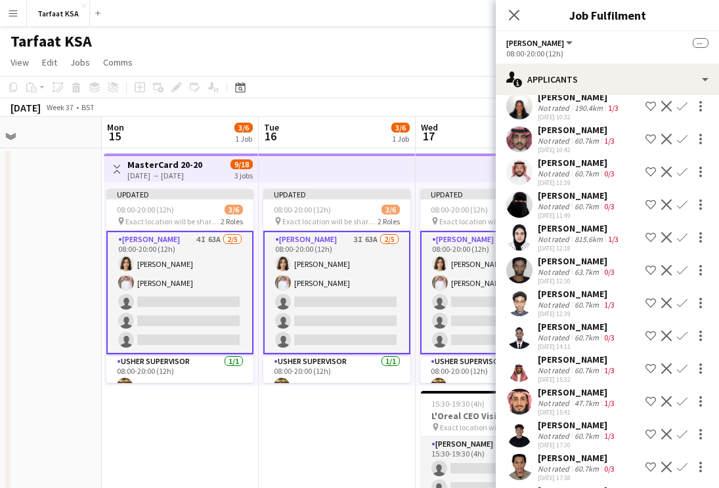
click at [331, 445] on app-date-cell "Updated 08:00-20:00 (12h) 3/6 pin Exact location will be shared later 2 Roles U…" at bounding box center [337, 353] width 157 height 411
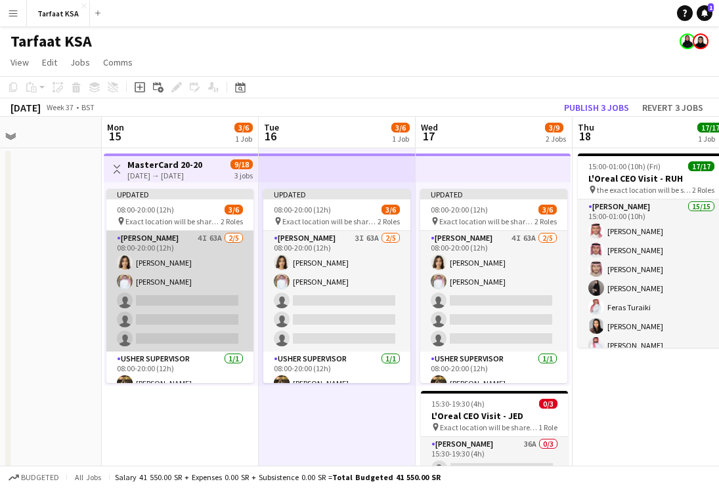
click at [179, 309] on app-card-role "Usher 4I 63A 2/5 08:00-20:00 (12h) Onab Kamal Ahmad Bin jubayl single-neutral-a…" at bounding box center [179, 291] width 147 height 121
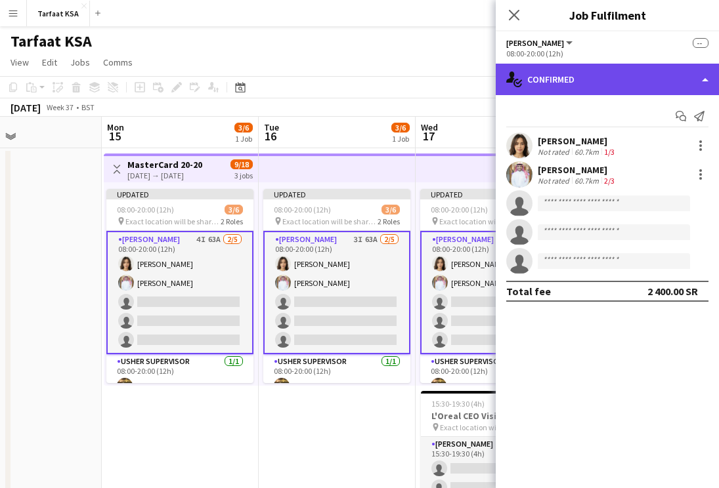
click at [566, 84] on div "single-neutral-actions-check-2 Confirmed" at bounding box center [607, 80] width 223 height 32
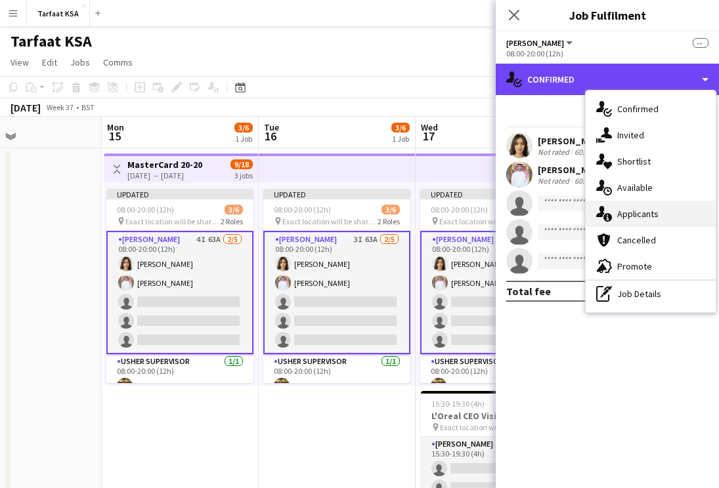
scroll to position [91, 0]
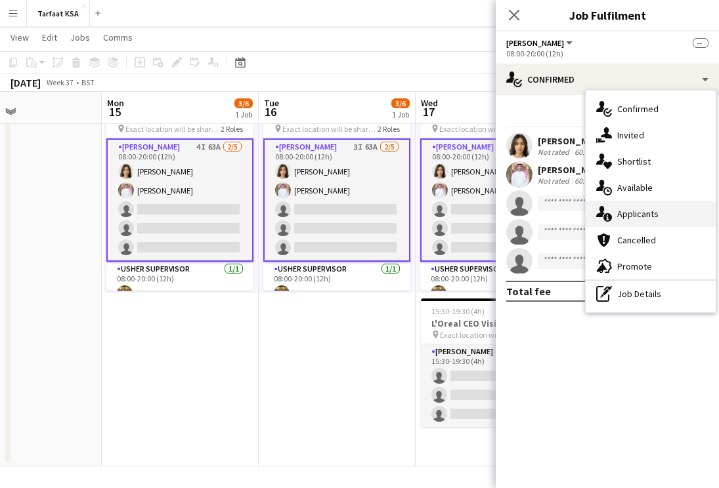
click at [639, 219] on span "Applicants" at bounding box center [637, 214] width 41 height 12
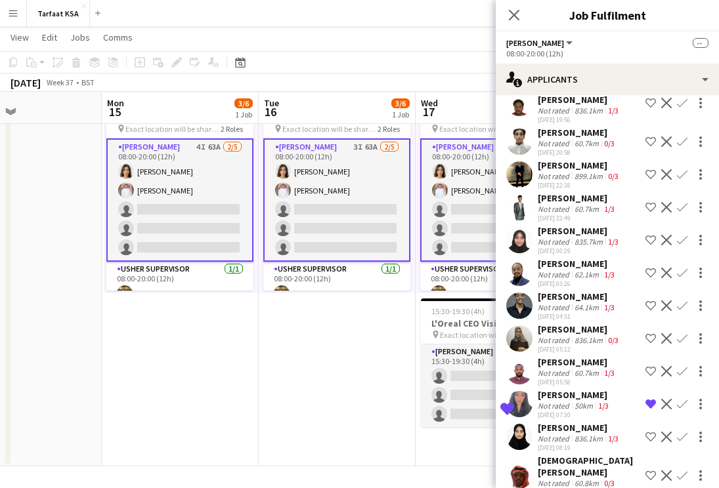
scroll to position [1722, 0]
click at [560, 292] on div "[PERSON_NAME]" at bounding box center [577, 296] width 79 height 12
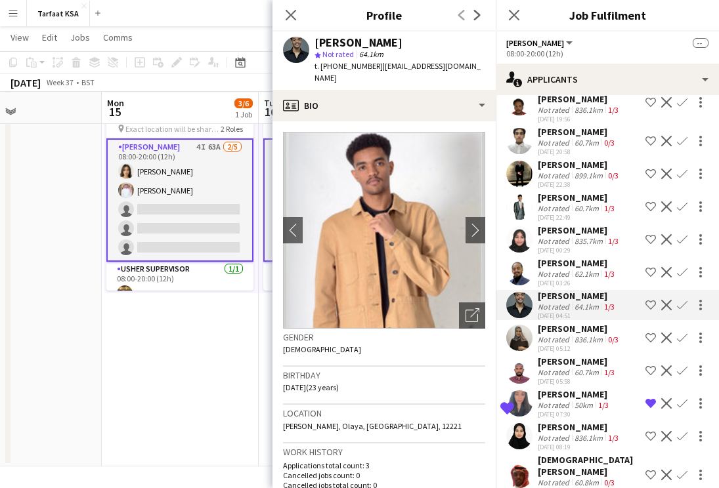
click at [550, 274] on div "Not rated" at bounding box center [555, 274] width 34 height 10
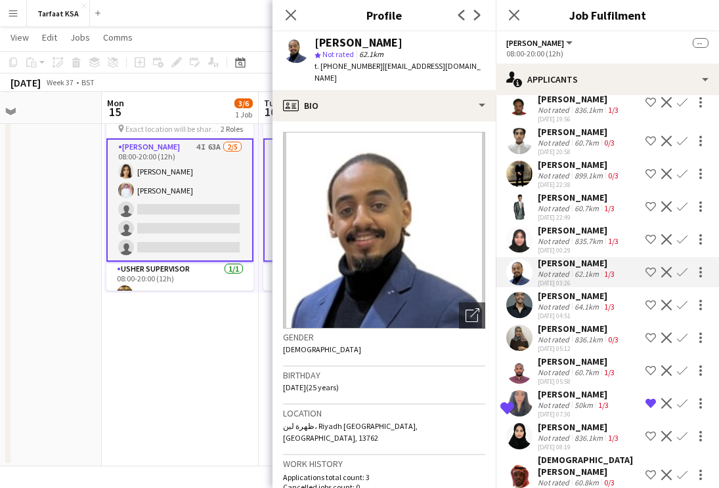
click at [558, 224] on div "[PERSON_NAME]" at bounding box center [579, 230] width 83 height 12
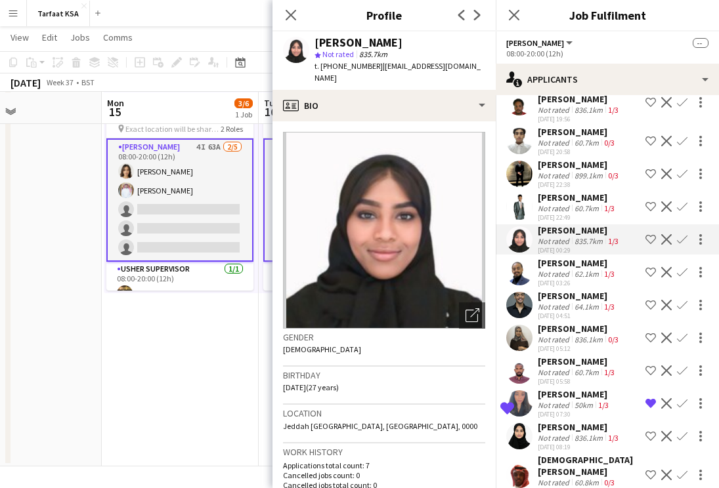
click at [559, 265] on div "[PERSON_NAME]" at bounding box center [577, 263] width 79 height 12
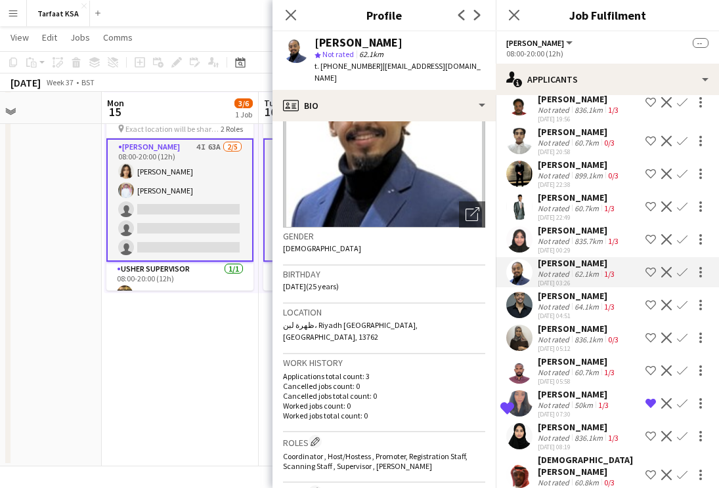
scroll to position [0, 0]
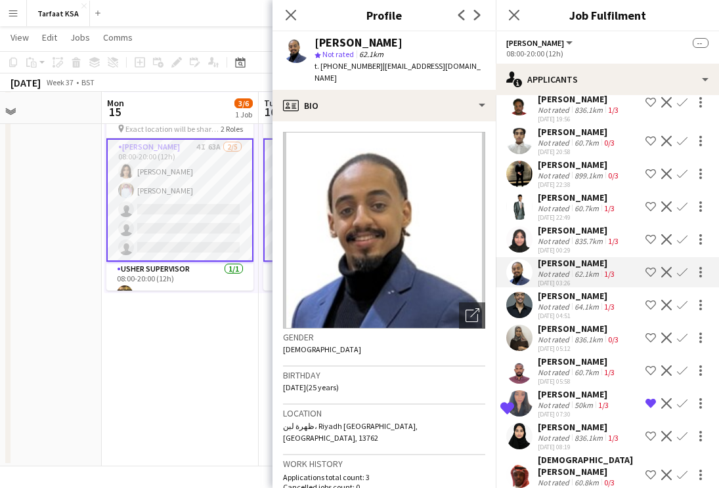
click at [559, 224] on div "[PERSON_NAME]" at bounding box center [579, 230] width 83 height 12
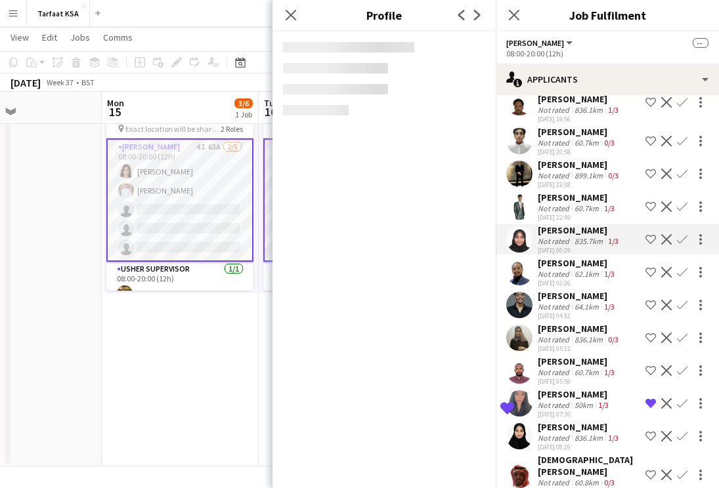
click at [559, 203] on div "Not rated" at bounding box center [555, 208] width 34 height 10
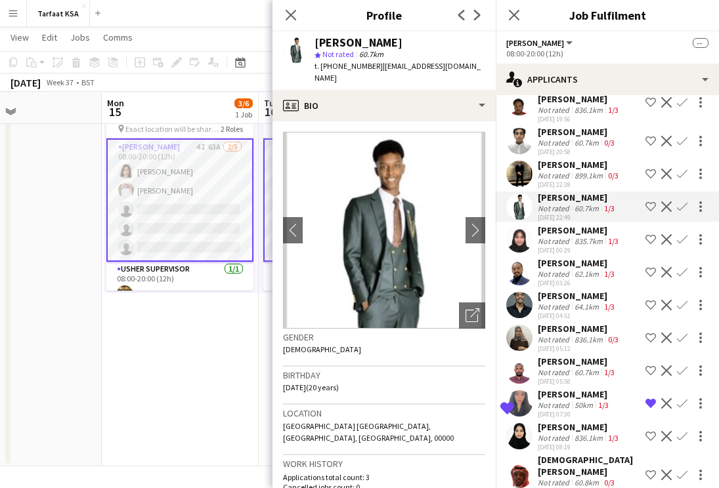
click at [564, 171] on div "Not rated" at bounding box center [555, 176] width 34 height 10
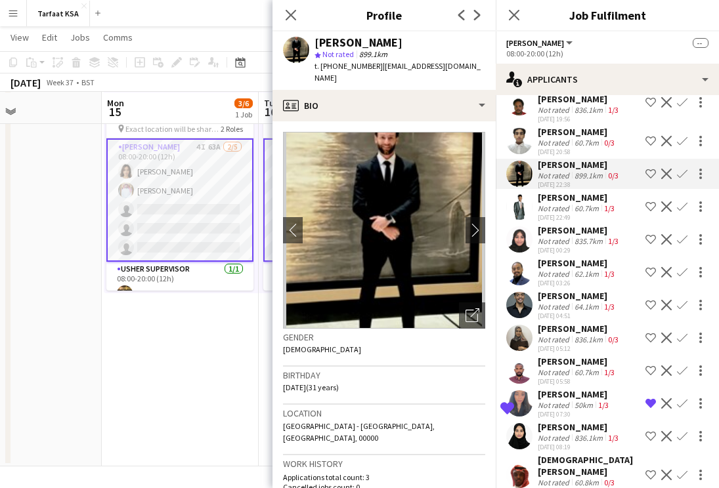
scroll to position [1683, 0]
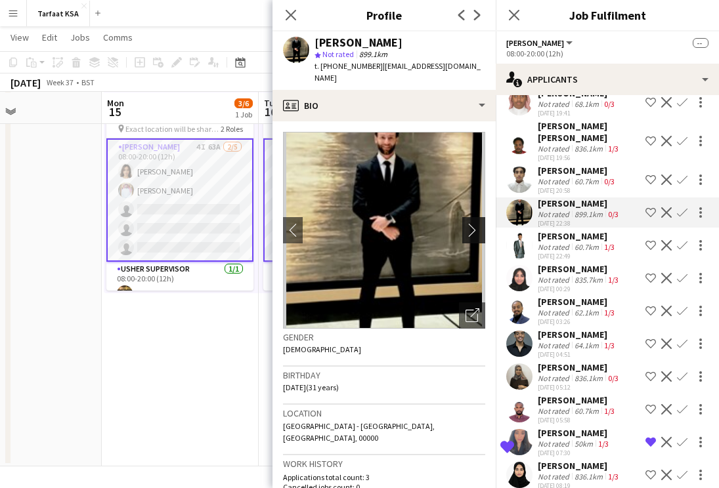
click at [477, 222] on button "chevron-right" at bounding box center [475, 230] width 26 height 26
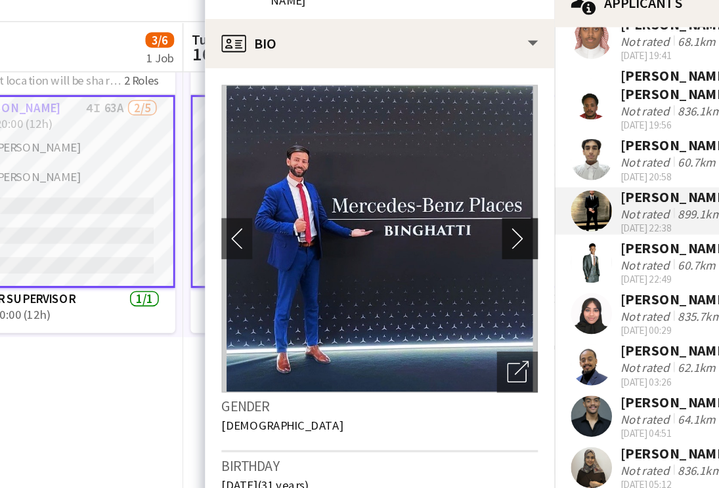
click at [472, 228] on app-icon "chevron-right" at bounding box center [475, 230] width 20 height 14
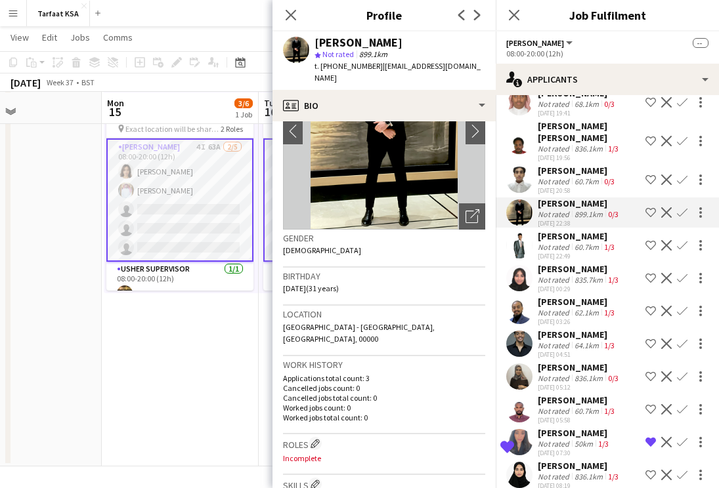
scroll to position [0, 0]
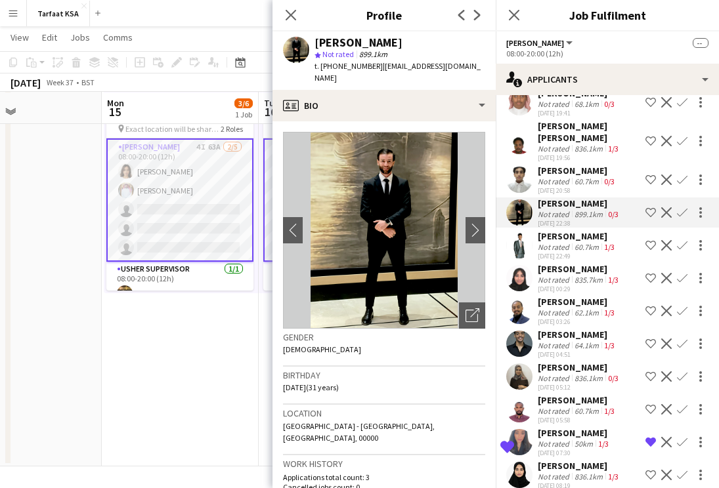
click at [579, 177] on div "60.7km" at bounding box center [587, 182] width 30 height 10
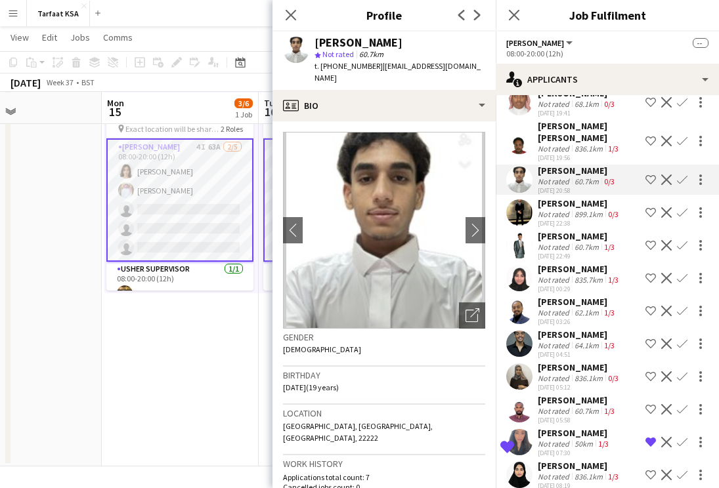
click at [580, 165] on div "[PERSON_NAME]" at bounding box center [577, 171] width 79 height 12
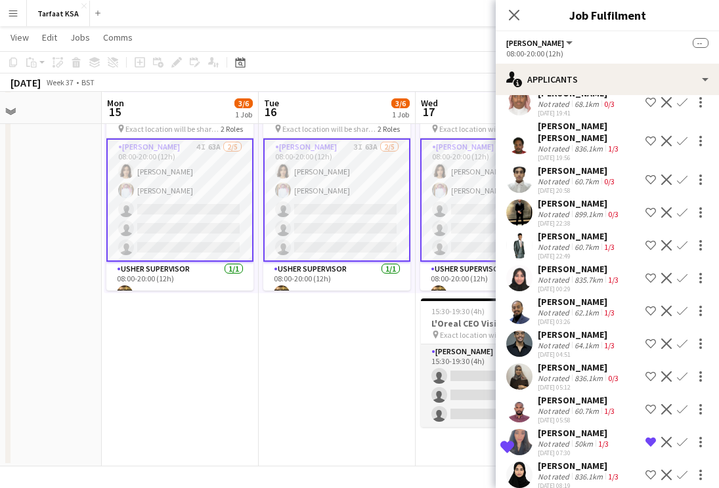
click at [578, 165] on div "[PERSON_NAME]" at bounding box center [577, 171] width 79 height 12
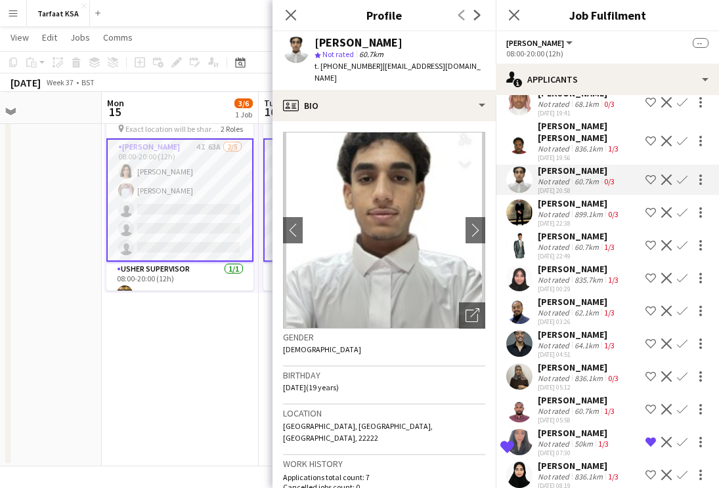
click at [578, 144] on div "836.1km" at bounding box center [588, 149] width 33 height 10
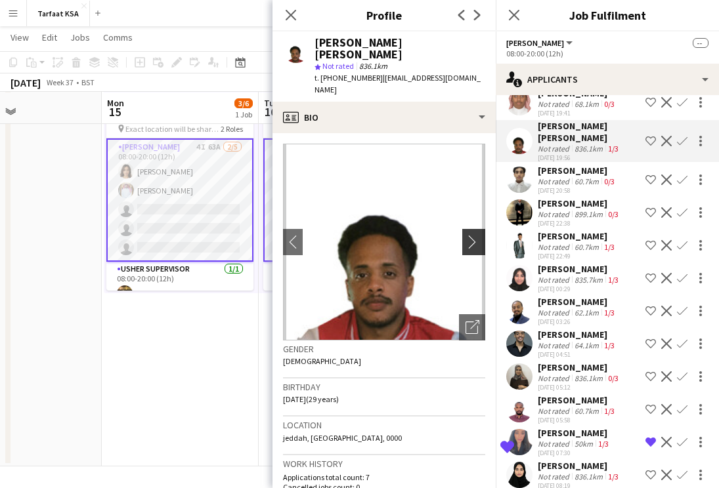
click at [477, 235] on app-icon "chevron-right" at bounding box center [475, 242] width 20 height 14
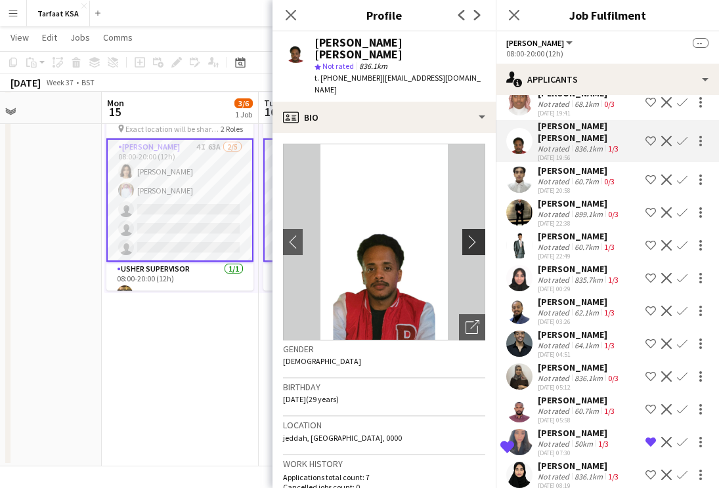
click at [473, 235] on app-icon "chevron-right" at bounding box center [475, 242] width 20 height 14
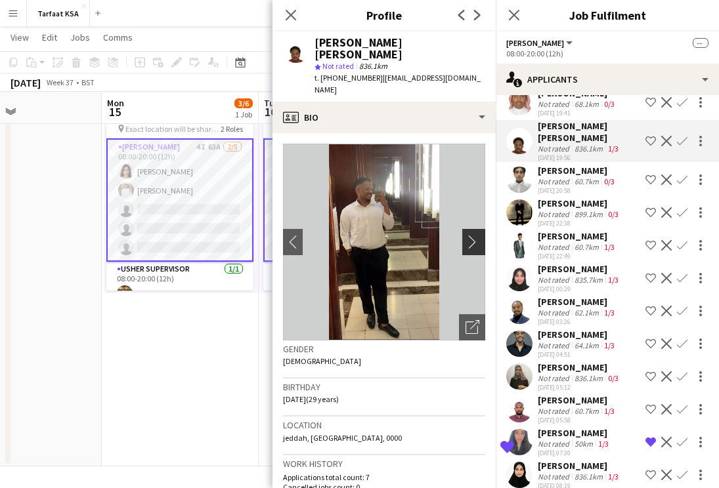
click at [476, 235] on app-icon "chevron-right" at bounding box center [475, 242] width 20 height 14
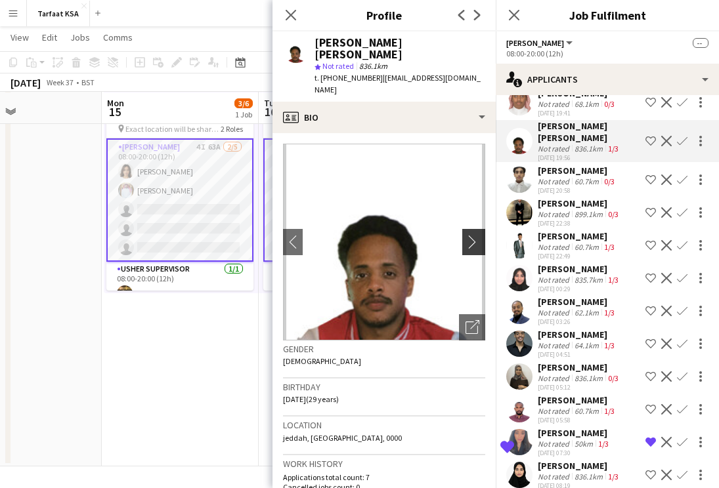
click at [476, 235] on app-icon "chevron-right" at bounding box center [475, 242] width 20 height 14
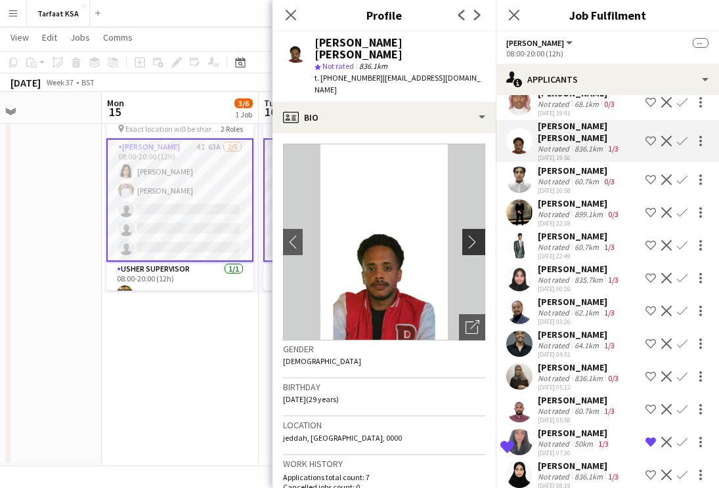
click at [476, 235] on app-icon "chevron-right" at bounding box center [475, 242] width 20 height 14
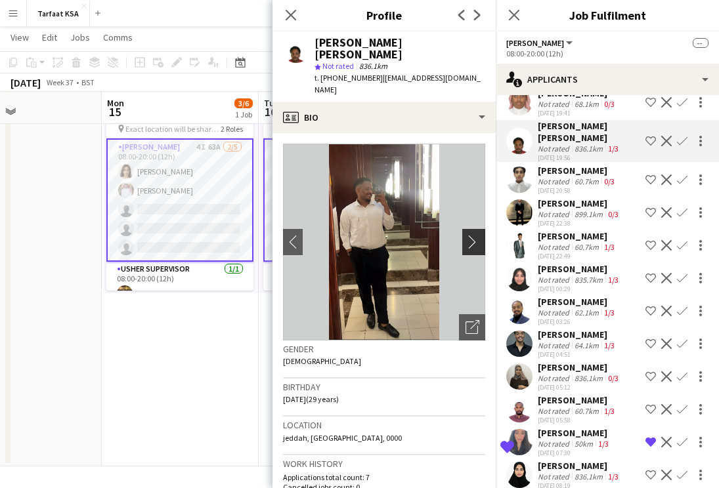
click at [476, 235] on app-icon "chevron-right" at bounding box center [475, 242] width 20 height 14
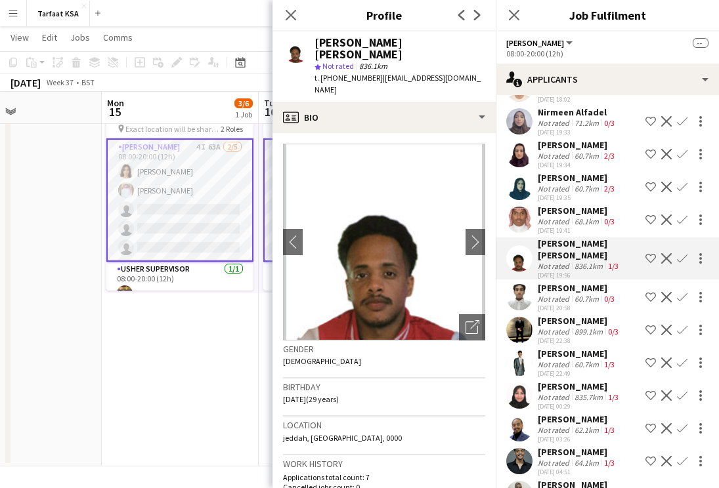
scroll to position [1562, 0]
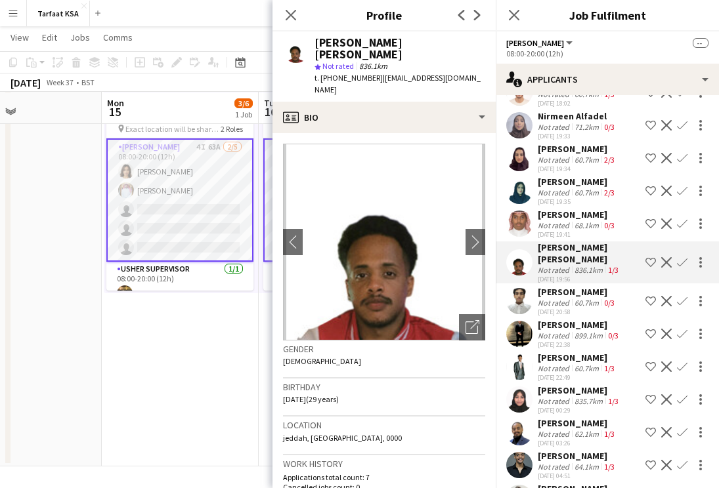
click at [564, 221] on div "Not rated" at bounding box center [555, 226] width 34 height 10
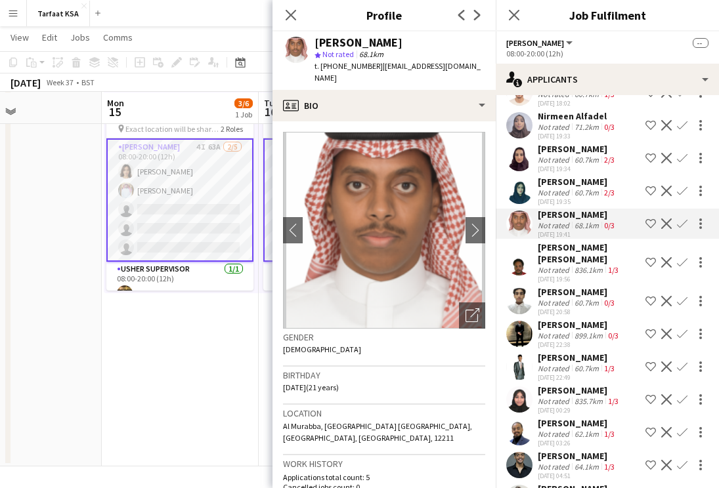
click at [563, 188] on div "Not rated" at bounding box center [555, 193] width 34 height 10
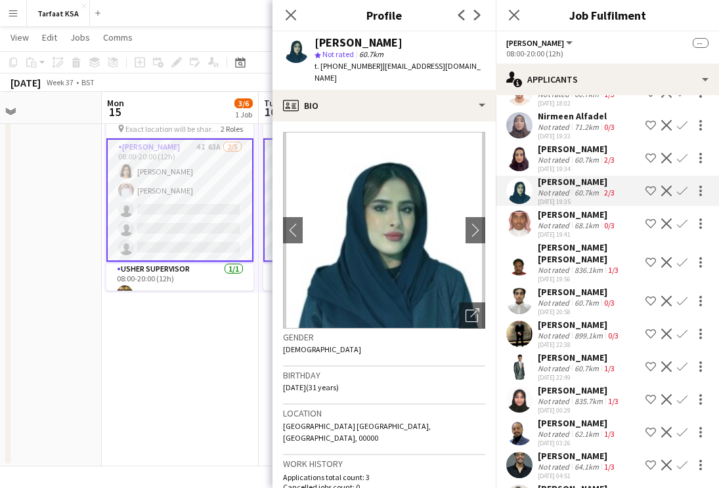
click at [559, 143] on div "[PERSON_NAME]" at bounding box center [577, 149] width 79 height 12
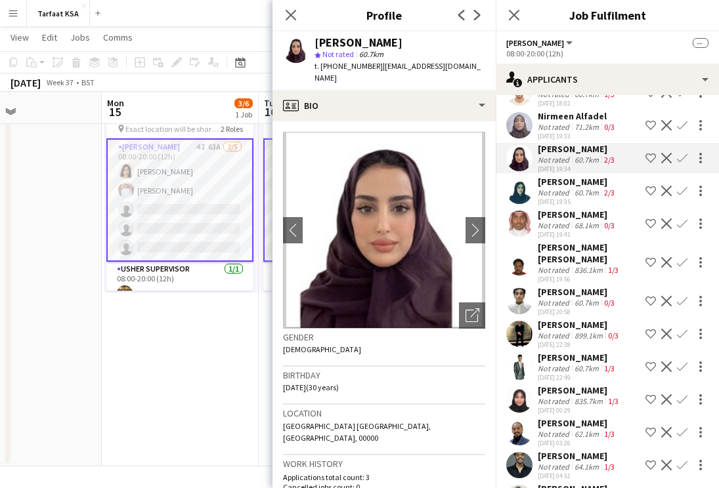
click at [553, 122] on div "Not rated" at bounding box center [555, 127] width 34 height 10
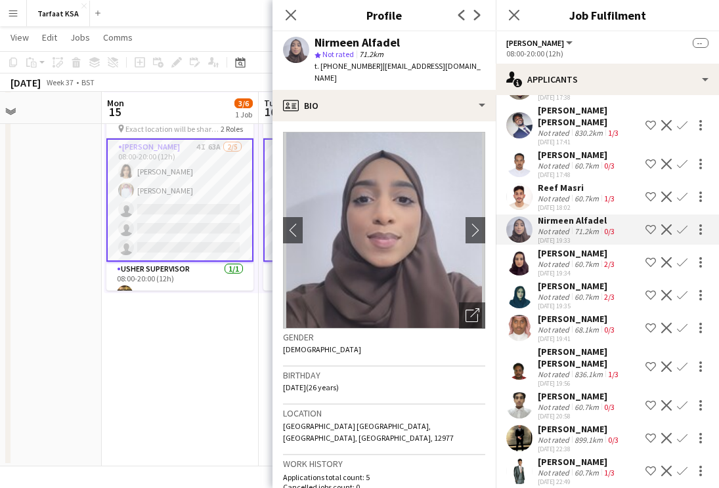
scroll to position [1422, 0]
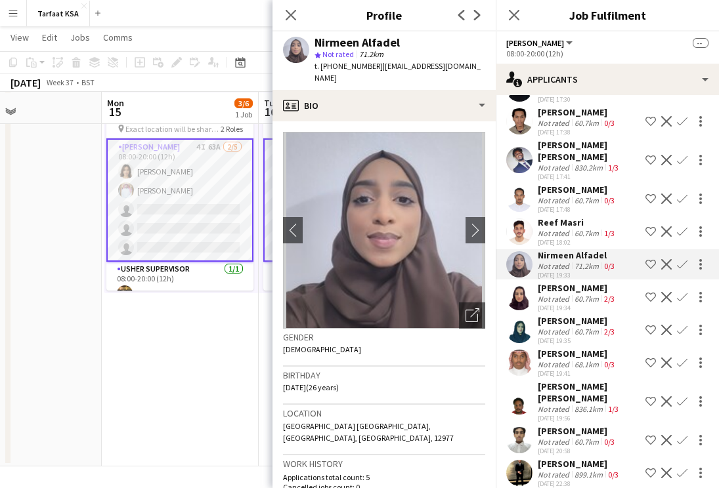
click at [560, 228] on div "Not rated" at bounding box center [555, 233] width 34 height 10
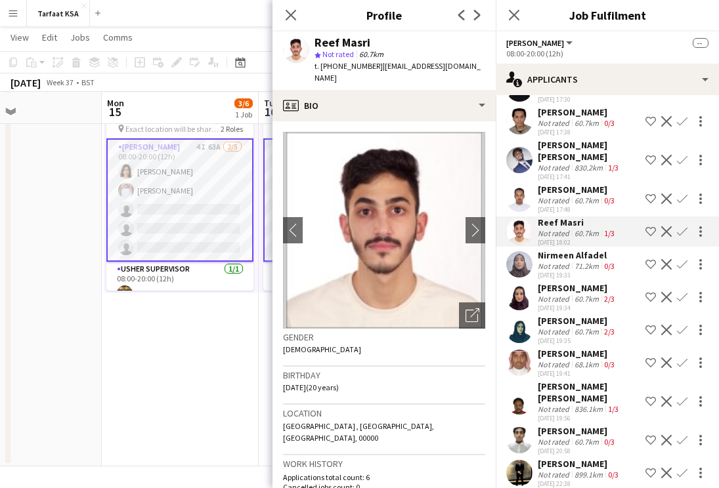
click at [570, 184] on div "[PERSON_NAME]" at bounding box center [577, 190] width 79 height 12
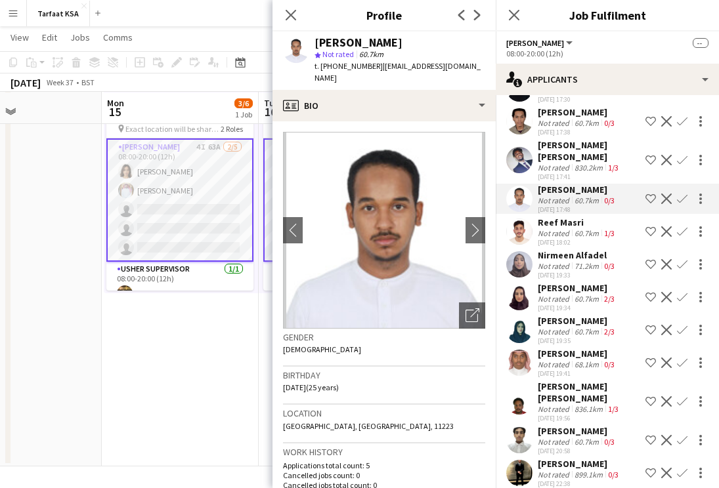
click at [564, 217] on div "Reef Masri" at bounding box center [577, 223] width 79 height 12
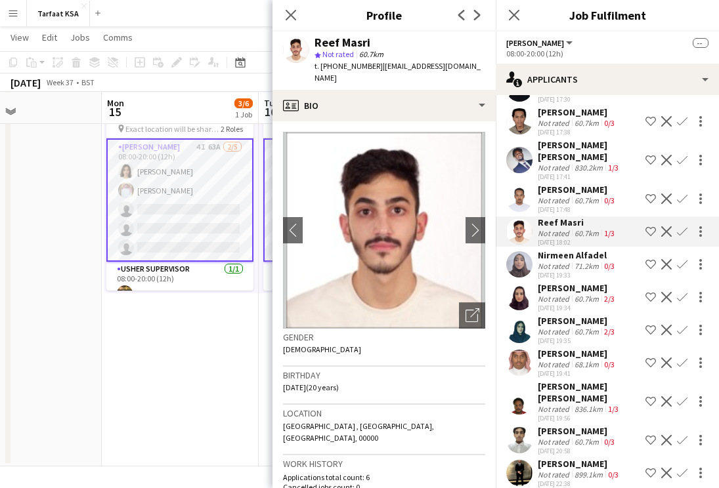
click at [570, 143] on div "[PERSON_NAME] [PERSON_NAME]" at bounding box center [589, 151] width 102 height 24
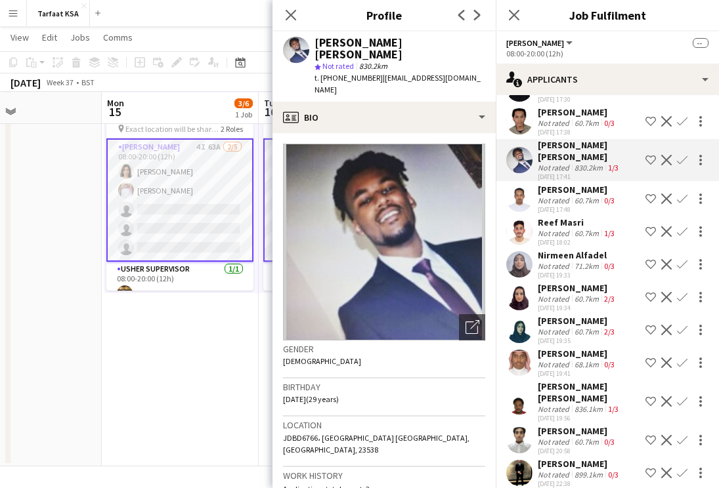
click at [559, 128] on div "[DATE] 17:38" at bounding box center [577, 132] width 79 height 9
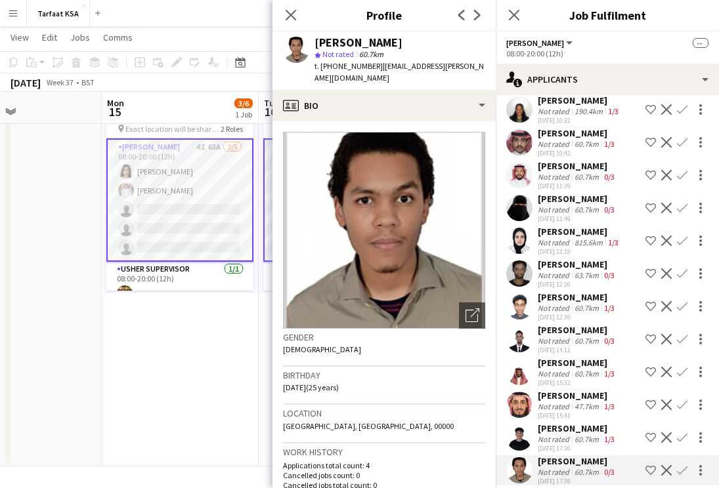
scroll to position [1071, 0]
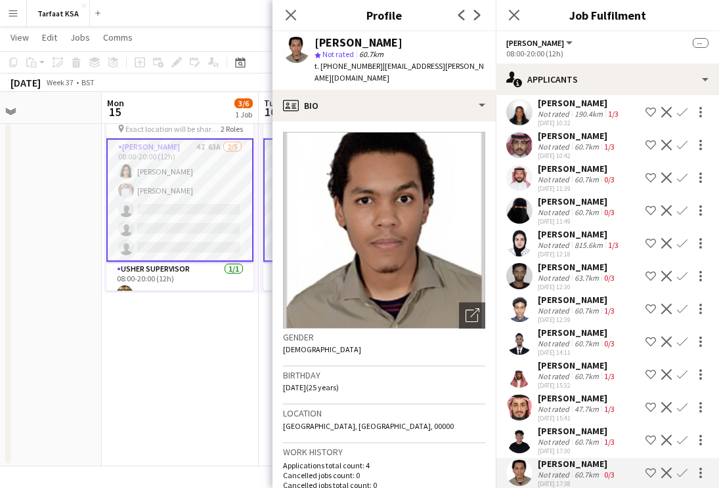
click at [553, 437] on div "Not rated" at bounding box center [555, 442] width 34 height 10
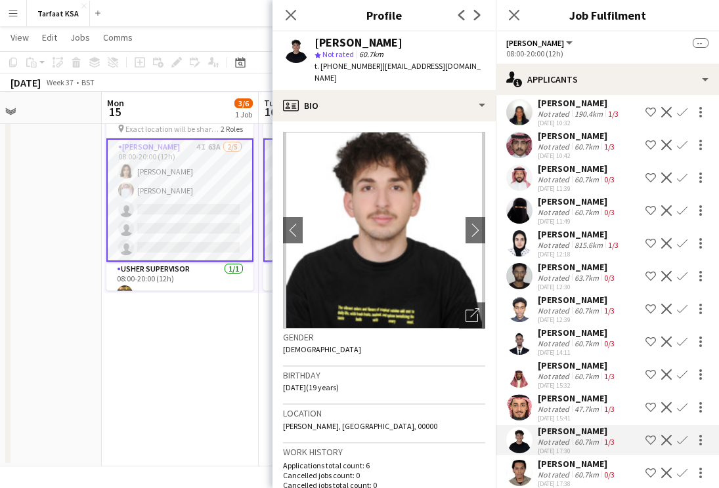
click at [575, 372] on div "60.7km" at bounding box center [587, 377] width 30 height 10
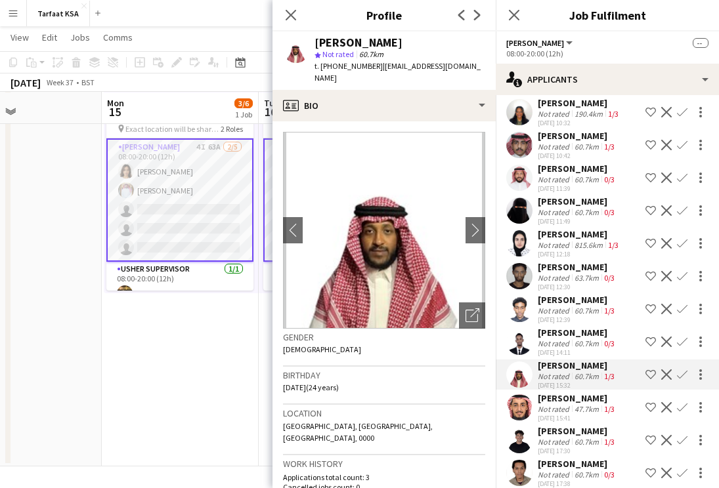
click at [566, 339] on div "Not rated" at bounding box center [555, 344] width 34 height 10
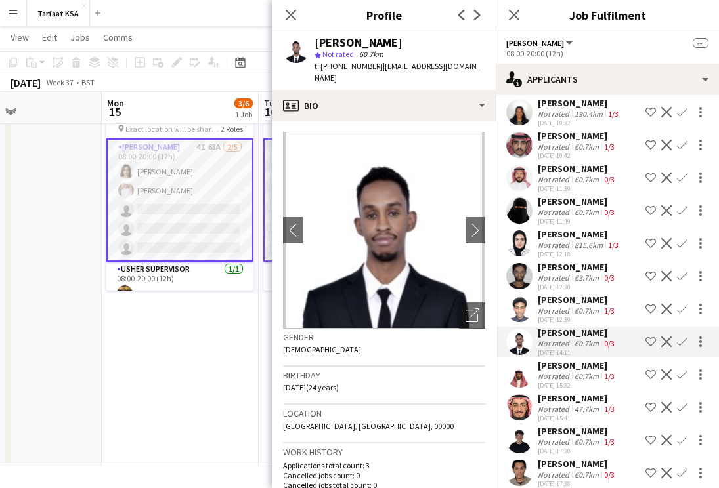
click at [565, 294] on div "[PERSON_NAME]" at bounding box center [577, 300] width 79 height 12
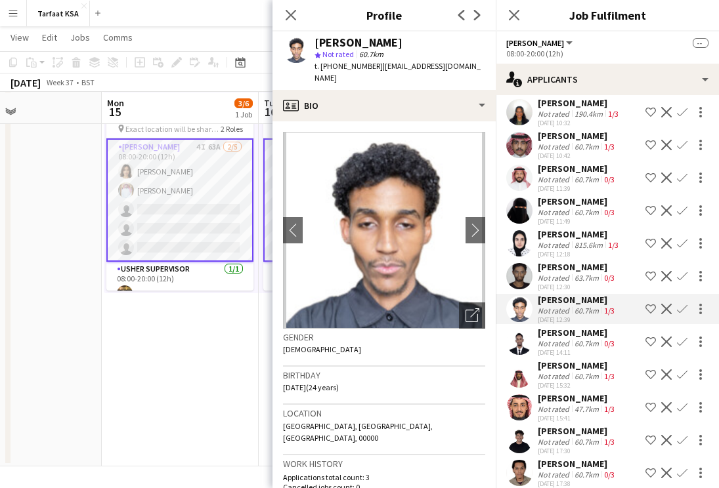
click at [563, 273] on div "Not rated" at bounding box center [555, 278] width 34 height 10
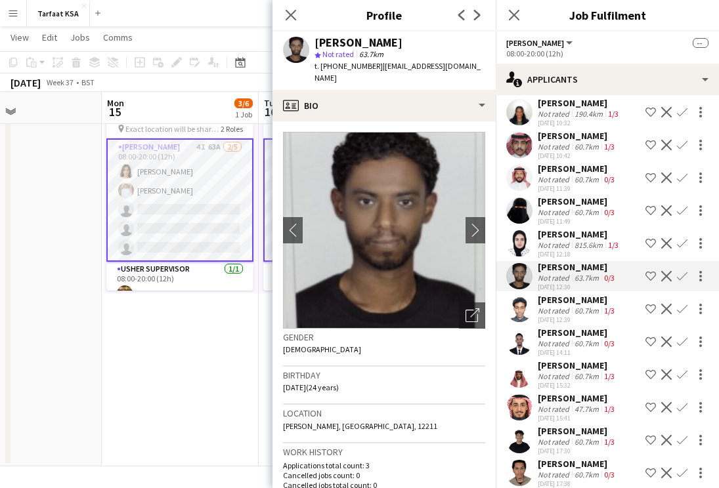
click at [563, 228] on div "[PERSON_NAME]" at bounding box center [579, 234] width 83 height 12
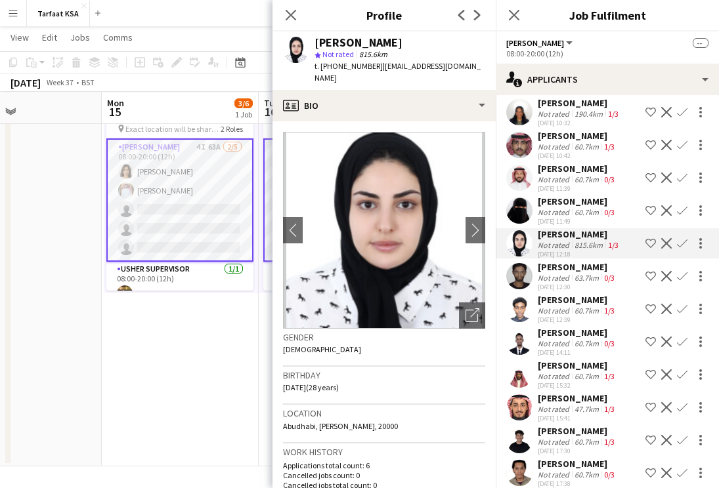
click at [561, 207] on div "Not rated" at bounding box center [555, 212] width 34 height 10
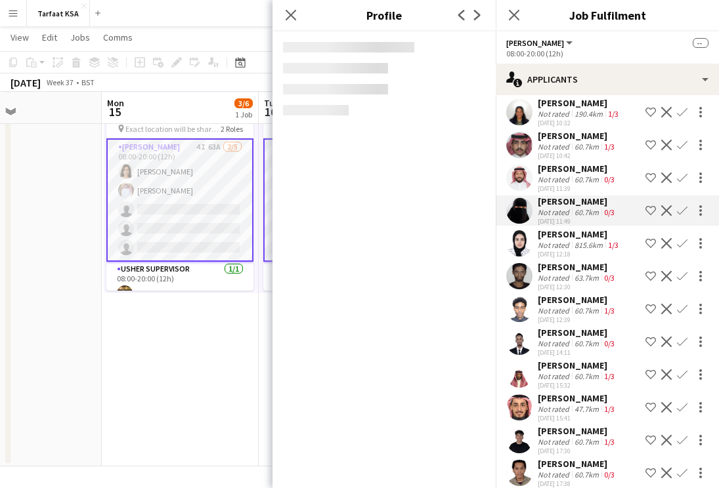
click at [567, 175] on div "Not rated" at bounding box center [555, 180] width 34 height 10
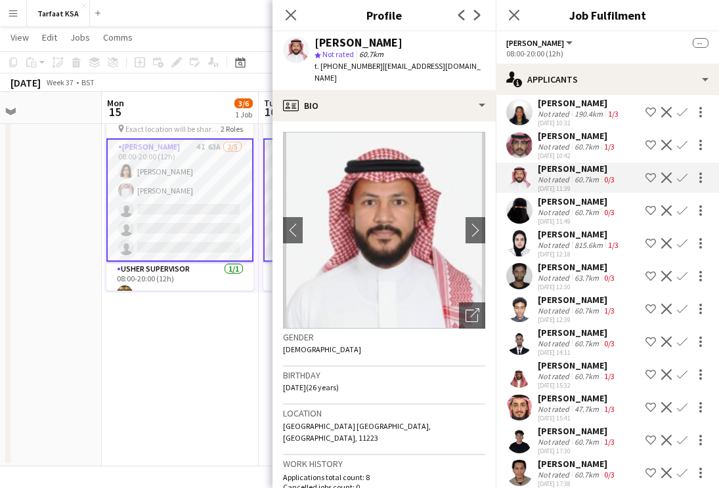
click at [579, 142] on div "60.7km" at bounding box center [587, 147] width 30 height 10
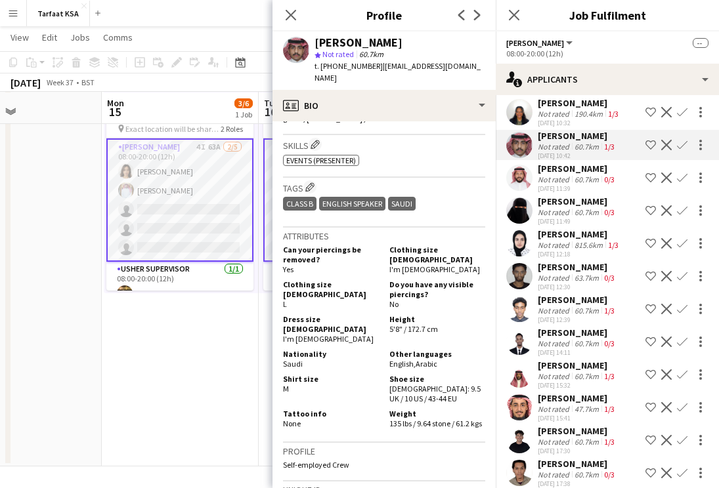
scroll to position [0, 0]
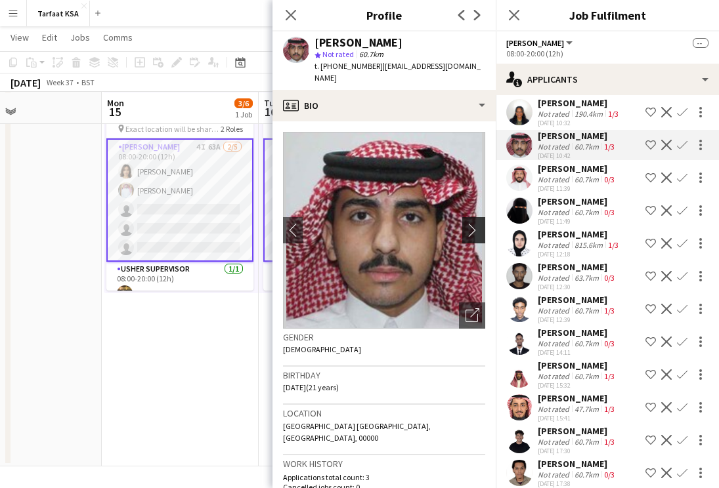
click at [471, 223] on app-icon "chevron-right" at bounding box center [475, 230] width 20 height 14
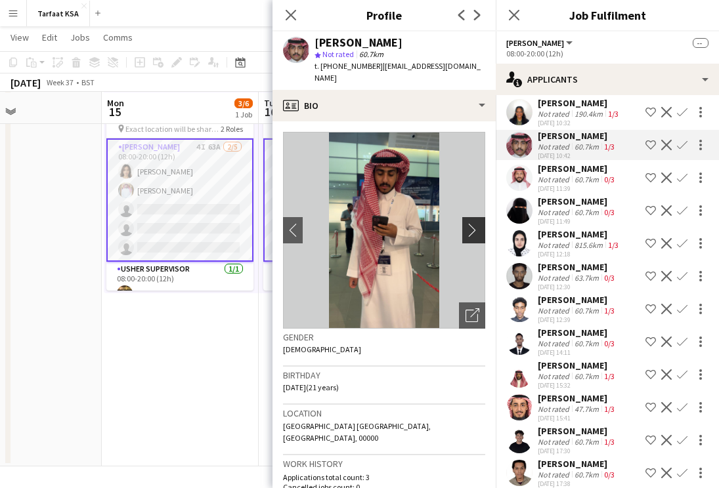
click at [471, 223] on app-icon "chevron-right" at bounding box center [475, 230] width 20 height 14
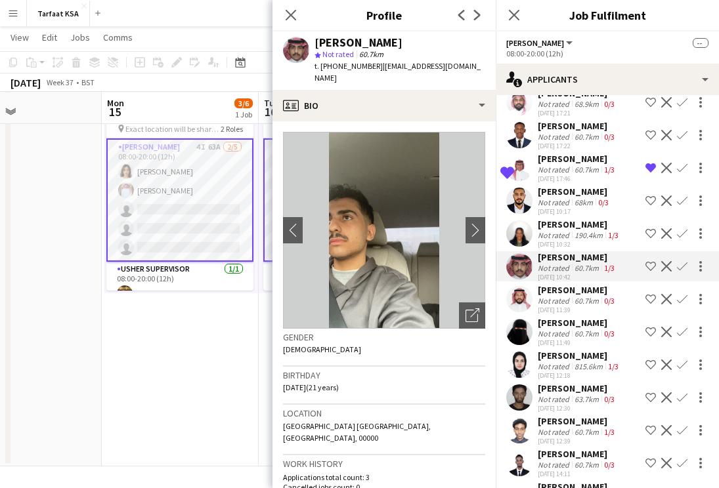
scroll to position [927, 0]
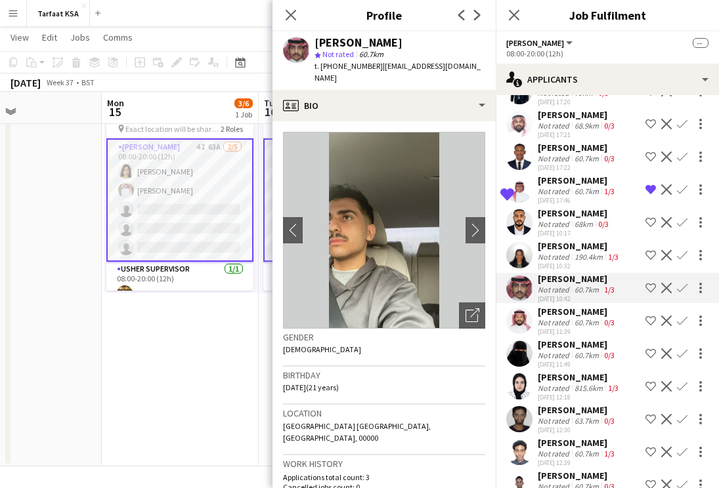
click at [559, 252] on div "Not rated" at bounding box center [555, 257] width 34 height 10
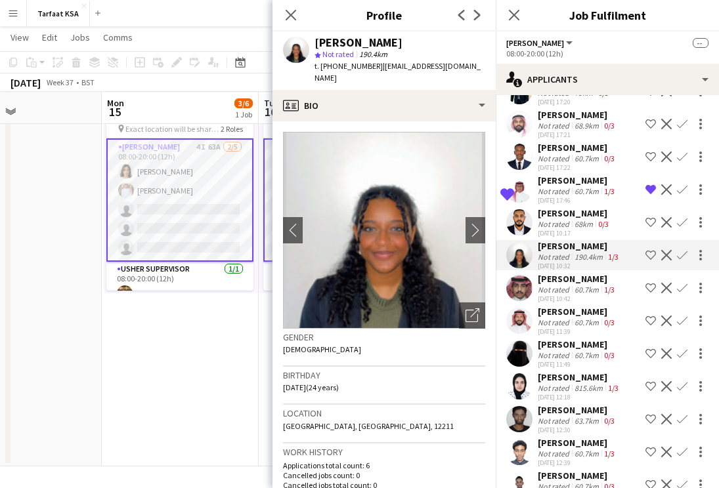
click at [566, 219] on div "Not rated" at bounding box center [555, 224] width 34 height 10
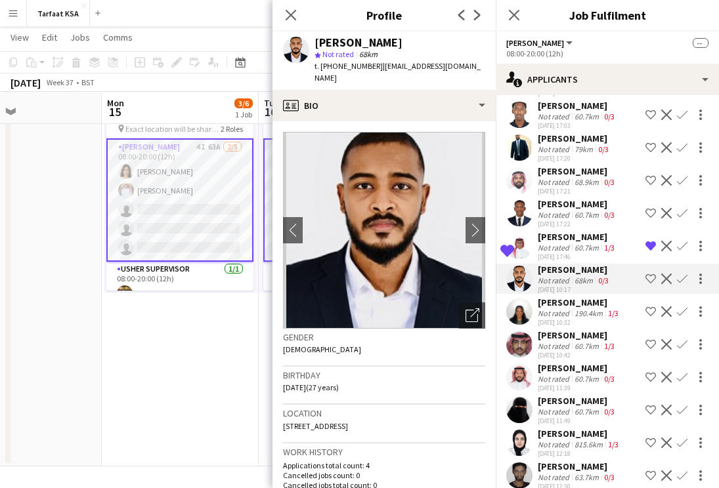
scroll to position [853, 0]
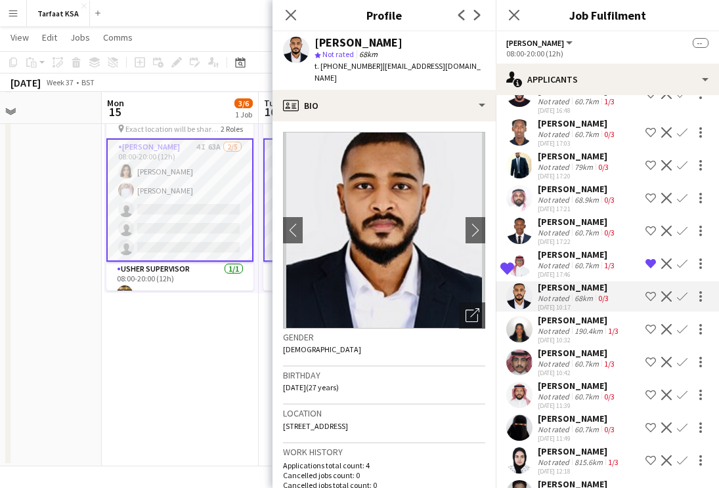
click at [566, 228] on div "Not rated" at bounding box center [555, 233] width 34 height 10
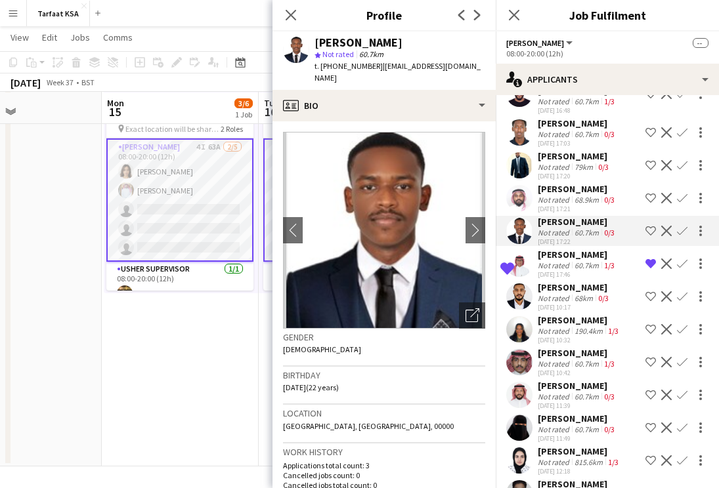
scroll to position [857, 0]
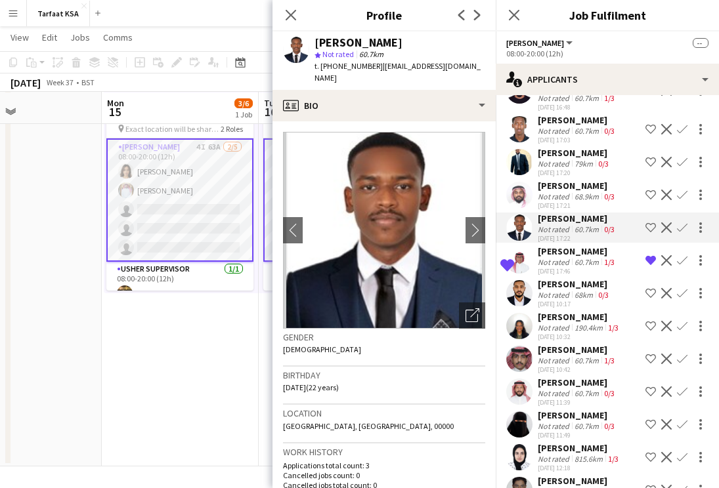
click at [570, 202] on div "[DATE] 17:21" at bounding box center [577, 206] width 79 height 9
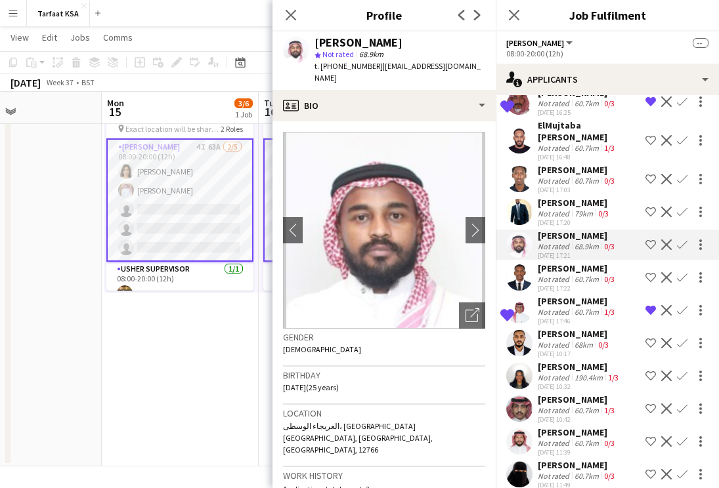
scroll to position [796, 0]
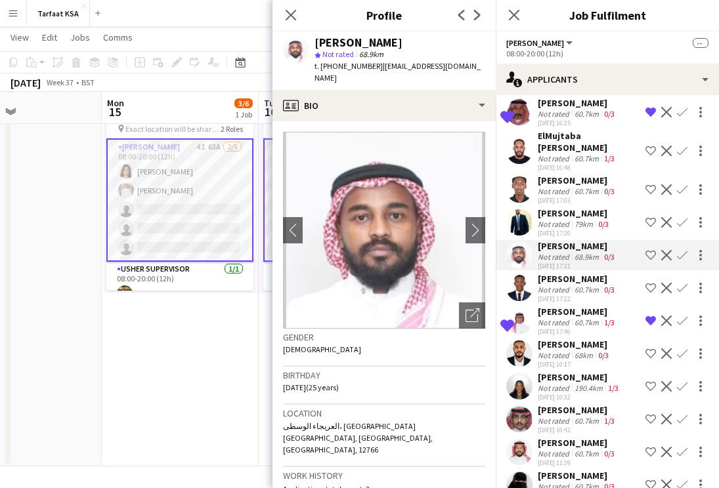
click at [570, 207] on div "[PERSON_NAME]" at bounding box center [575, 213] width 74 height 12
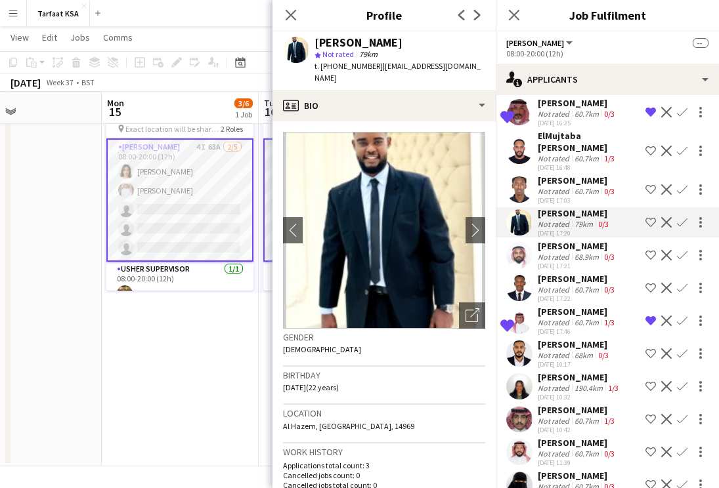
click at [582, 175] on div "[PERSON_NAME]" at bounding box center [577, 181] width 79 height 12
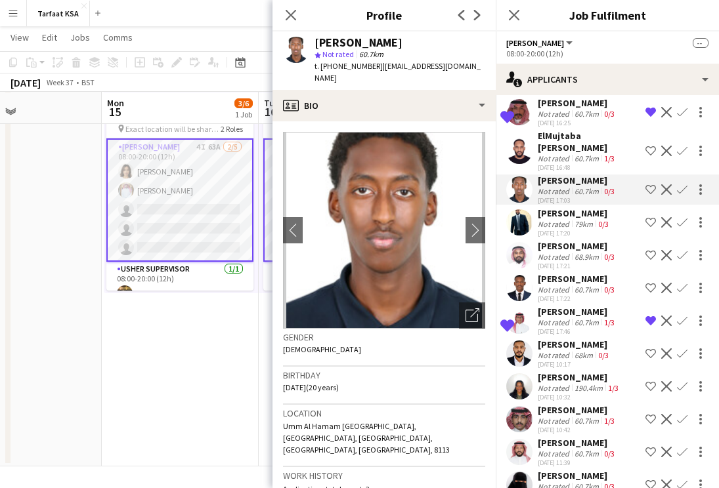
click at [580, 154] on div "60.7km" at bounding box center [587, 159] width 30 height 10
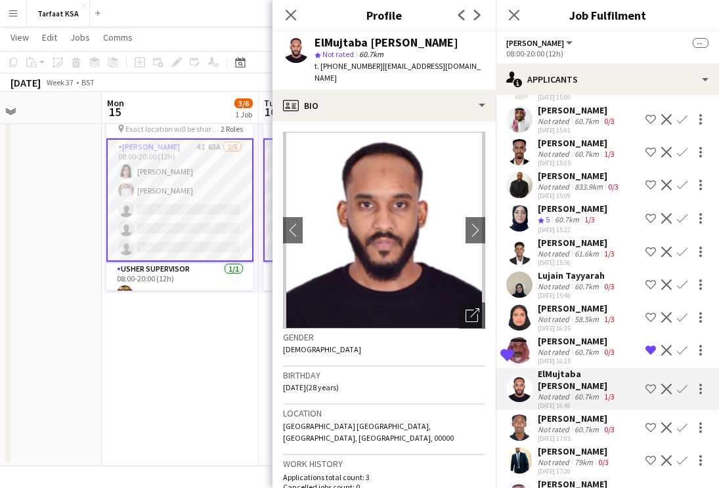
scroll to position [537, 0]
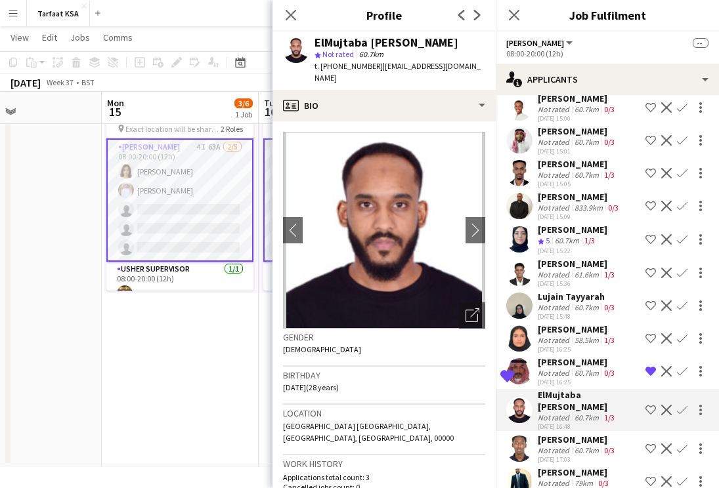
click at [558, 270] on div "Not rated" at bounding box center [555, 275] width 34 height 10
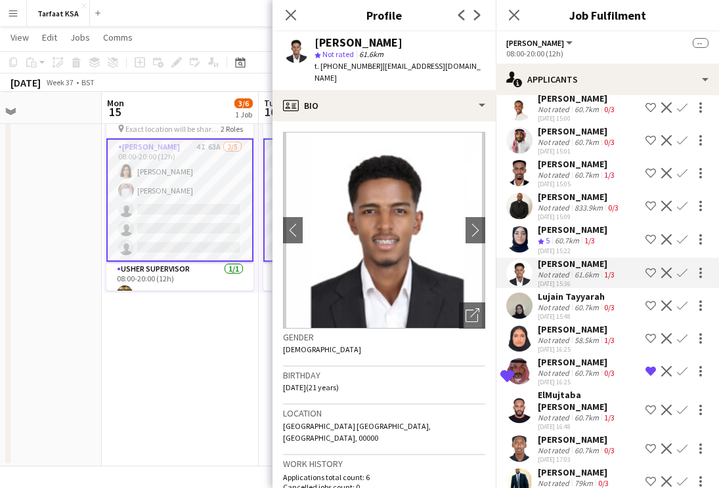
click at [561, 236] on div "60.7km" at bounding box center [567, 241] width 30 height 11
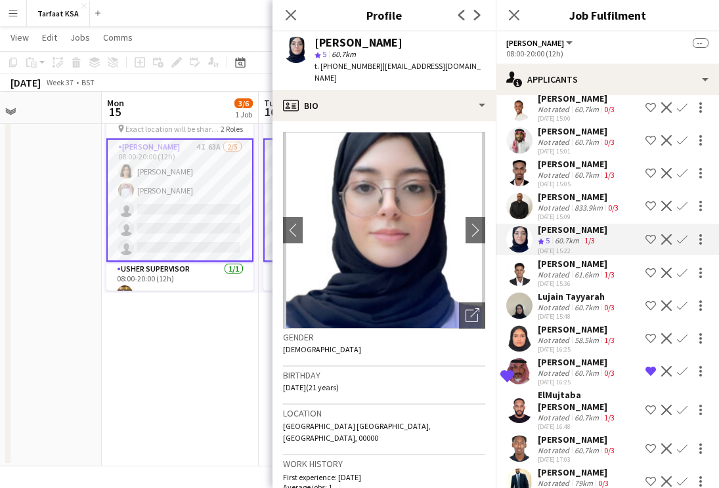
click at [564, 203] on div "Not rated" at bounding box center [555, 208] width 34 height 10
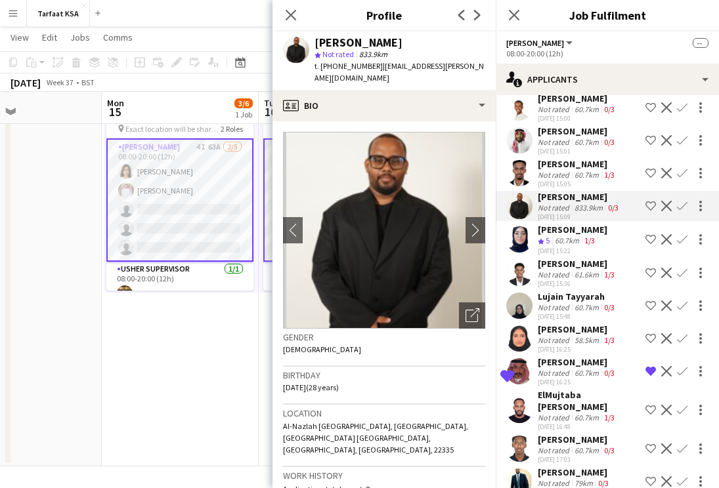
click at [560, 170] on div "Not rated" at bounding box center [555, 175] width 34 height 10
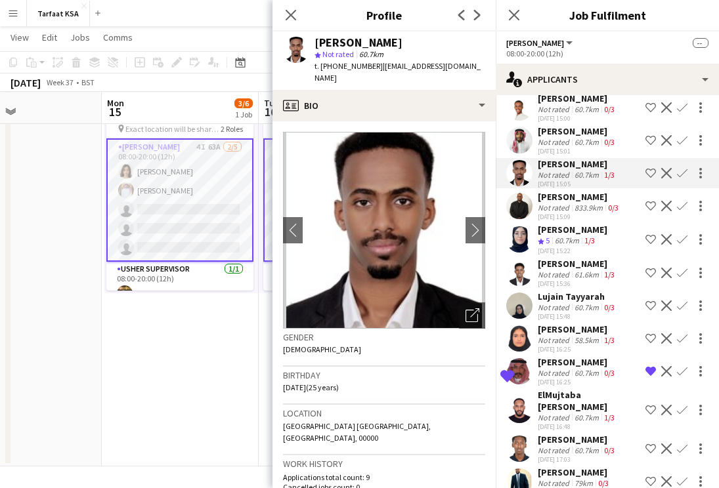
click at [576, 137] on div "60.7km" at bounding box center [587, 142] width 30 height 10
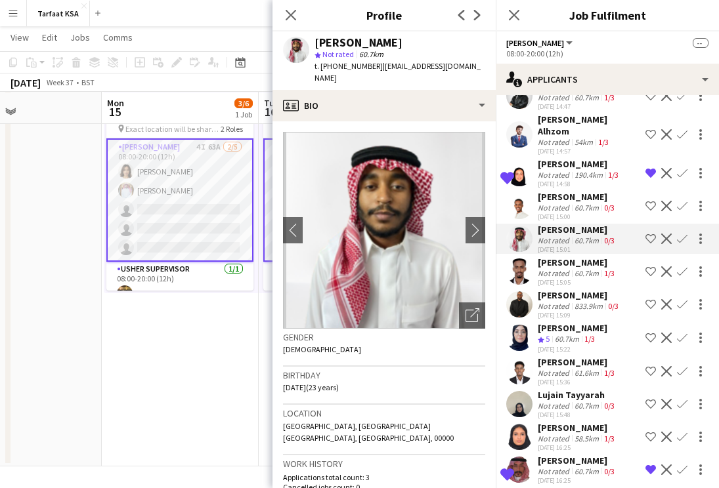
scroll to position [387, 0]
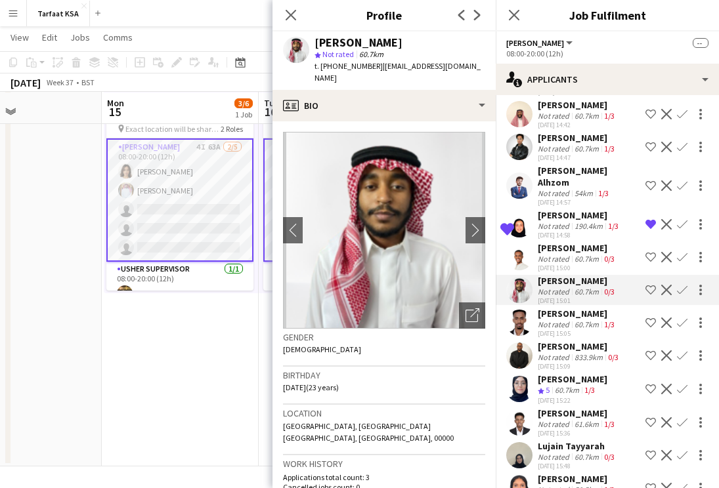
click at [577, 264] on div "[DATE] 15:00" at bounding box center [577, 268] width 79 height 9
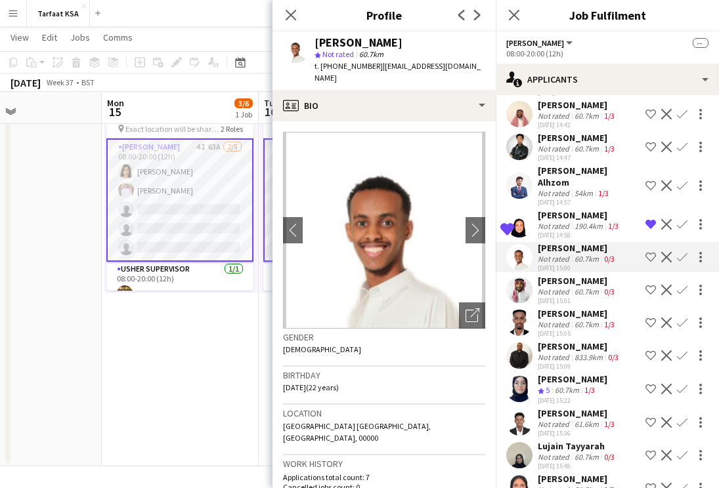
click at [572, 188] on div "54km" at bounding box center [584, 193] width 24 height 10
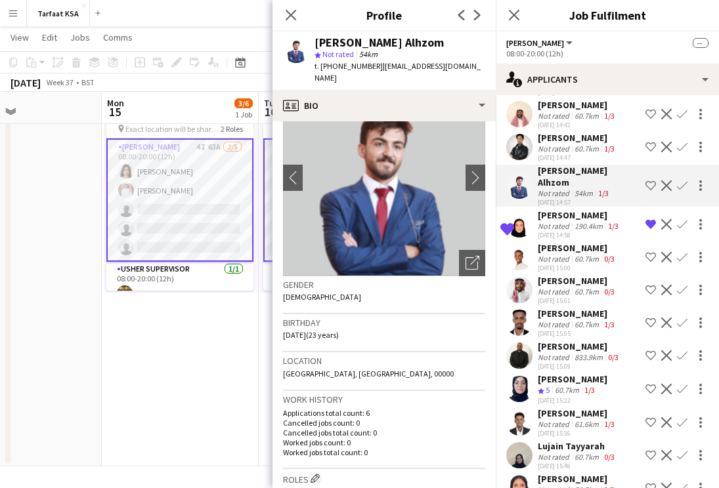
scroll to position [26, 0]
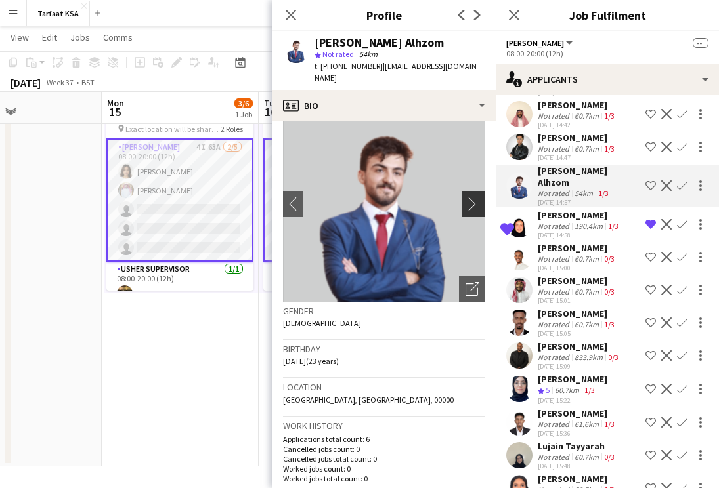
click at [472, 197] on app-icon "chevron-right" at bounding box center [475, 204] width 20 height 14
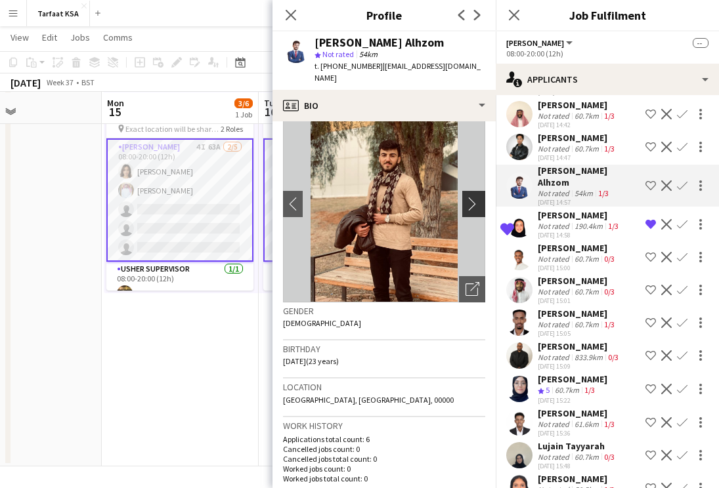
click at [472, 197] on app-icon "chevron-right" at bounding box center [475, 204] width 20 height 14
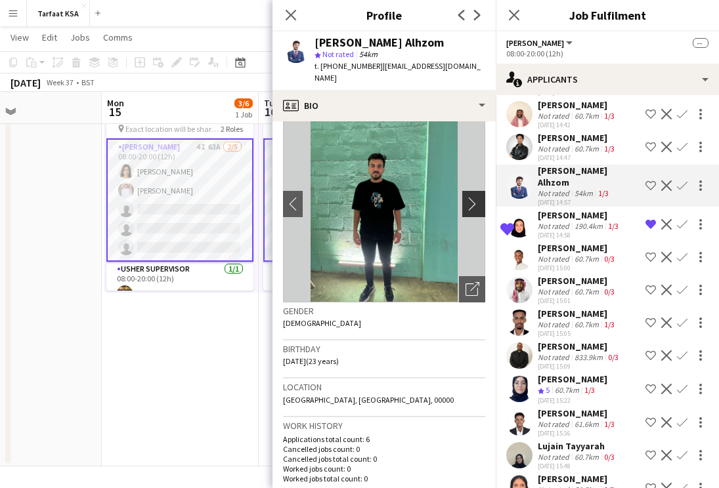
click at [472, 197] on app-icon "chevron-right" at bounding box center [475, 204] width 20 height 14
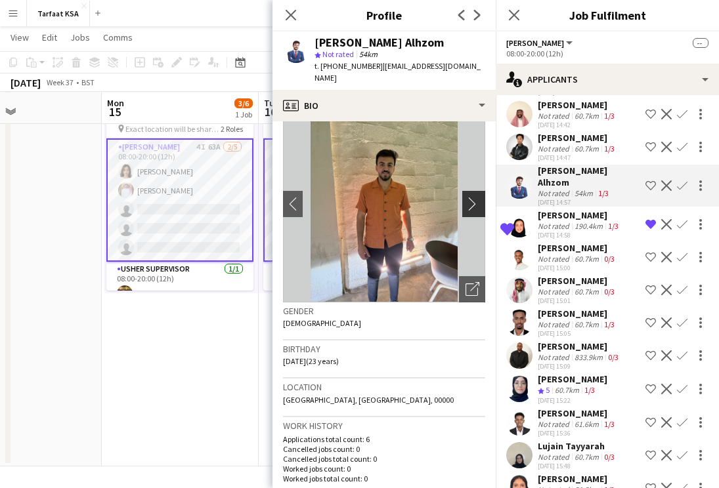
click at [472, 197] on app-icon "chevron-right" at bounding box center [475, 204] width 20 height 14
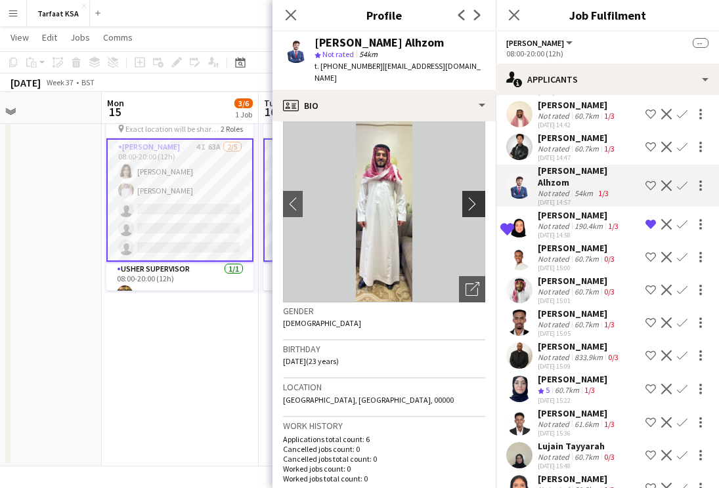
click at [472, 197] on app-icon "chevron-right" at bounding box center [475, 204] width 20 height 14
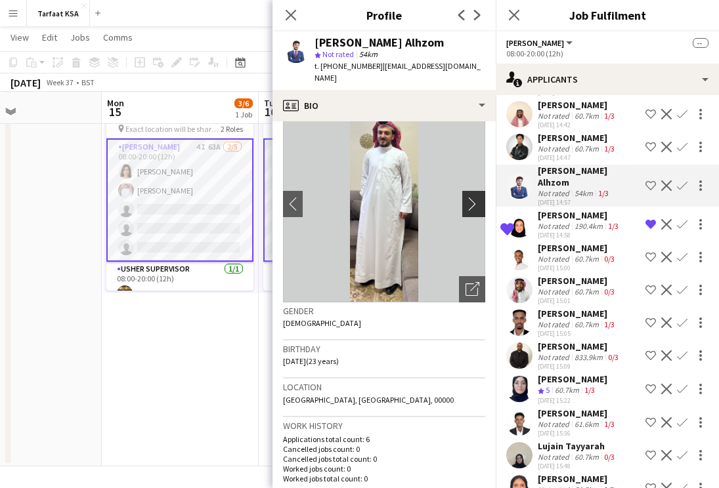
click at [472, 197] on app-icon "chevron-right" at bounding box center [475, 204] width 20 height 14
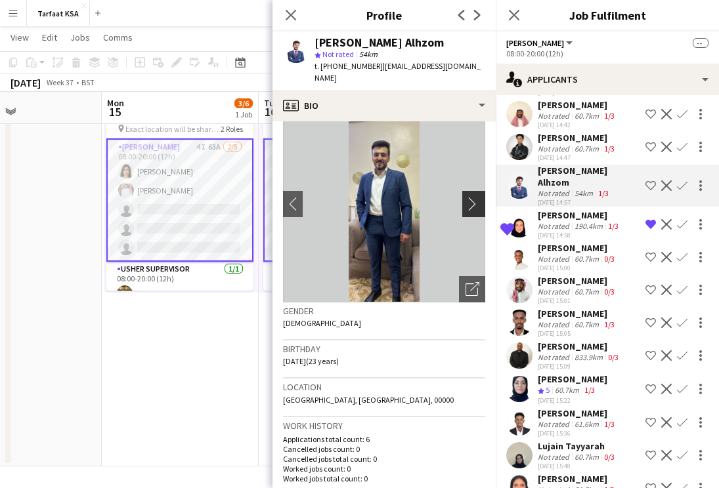
click at [469, 197] on app-icon "chevron-right" at bounding box center [475, 204] width 20 height 14
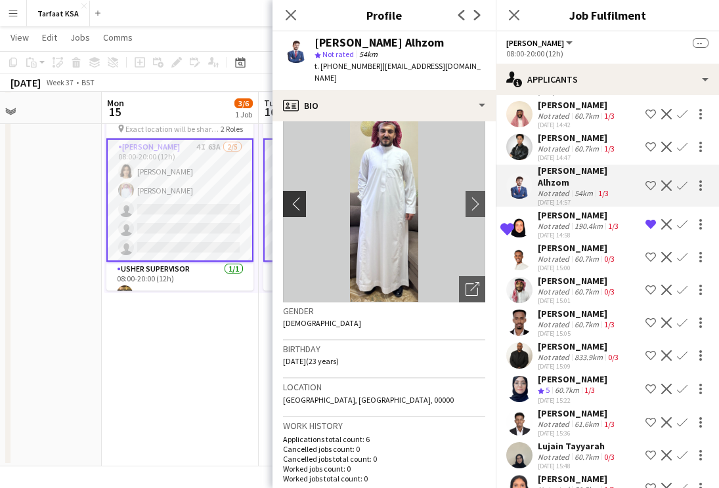
click at [292, 197] on app-icon "chevron-left" at bounding box center [293, 204] width 20 height 14
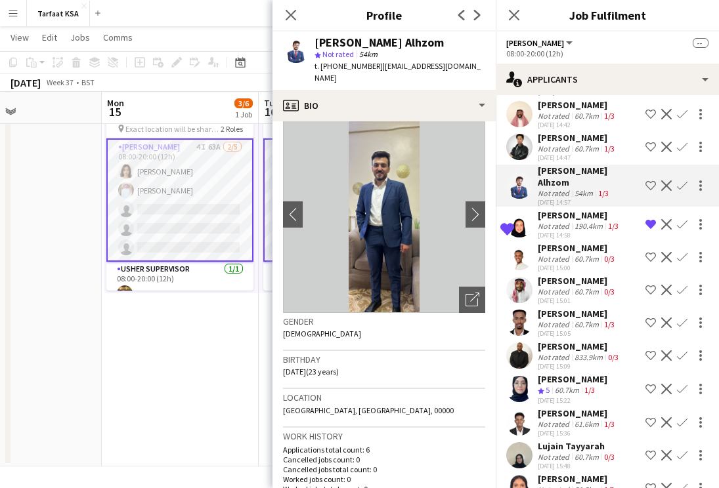
scroll to position [0, 0]
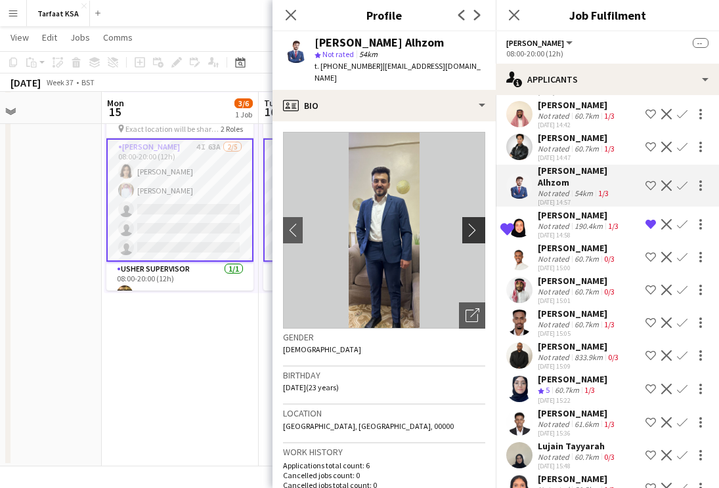
click at [465, 223] on app-icon "chevron-right" at bounding box center [475, 230] width 20 height 14
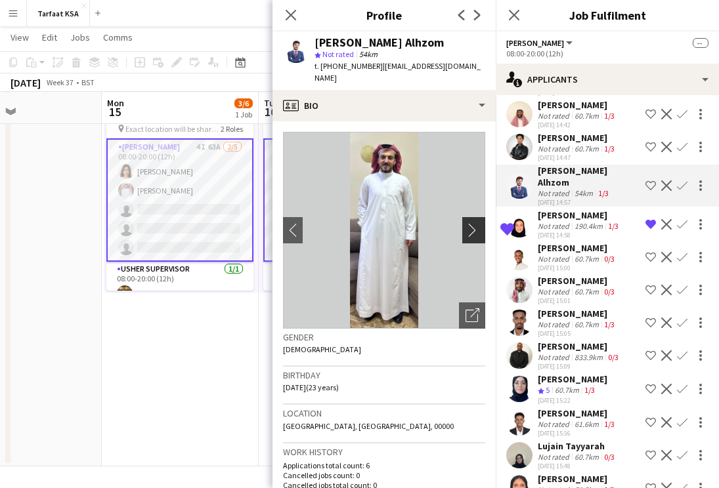
click at [465, 223] on app-icon "chevron-right" at bounding box center [475, 230] width 20 height 14
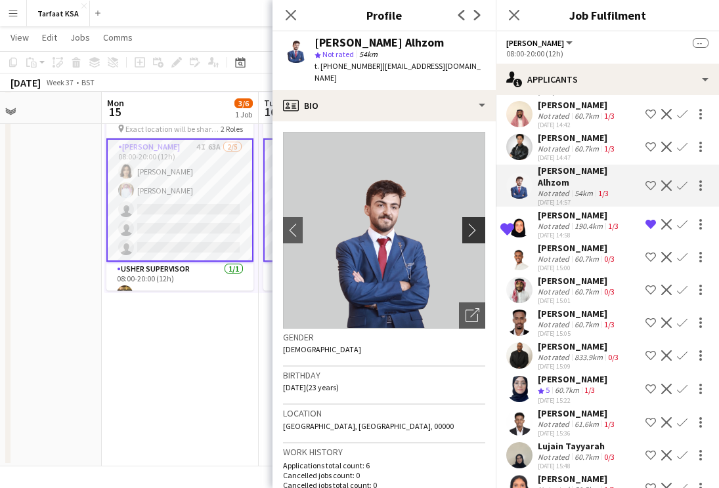
click at [467, 223] on app-icon "chevron-right" at bounding box center [475, 230] width 20 height 14
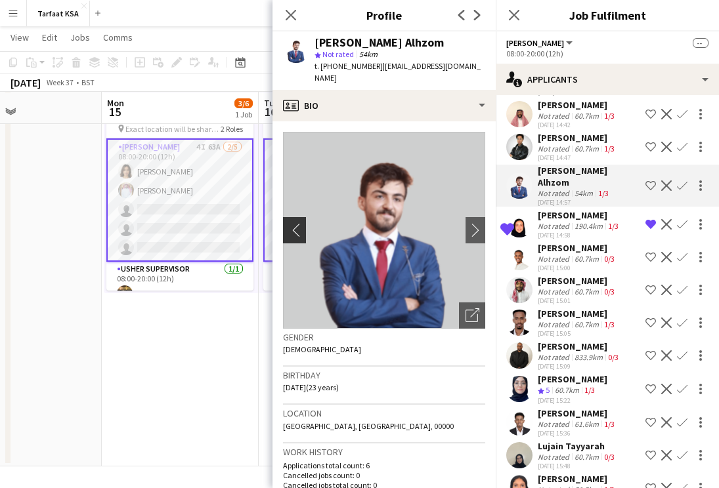
click at [289, 223] on app-icon "chevron-left" at bounding box center [293, 230] width 20 height 14
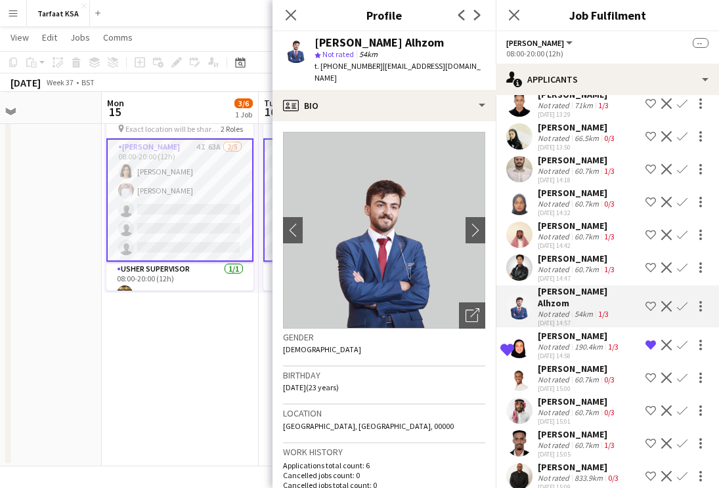
scroll to position [253, 0]
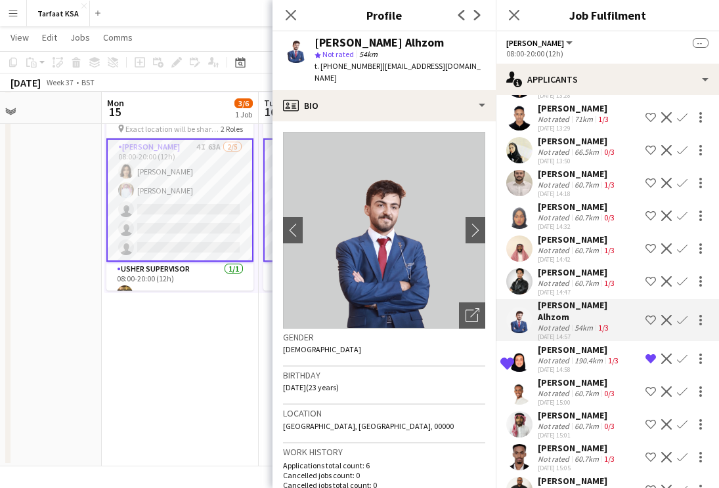
click at [649, 315] on app-icon "Shortlist crew" at bounding box center [650, 320] width 11 height 11
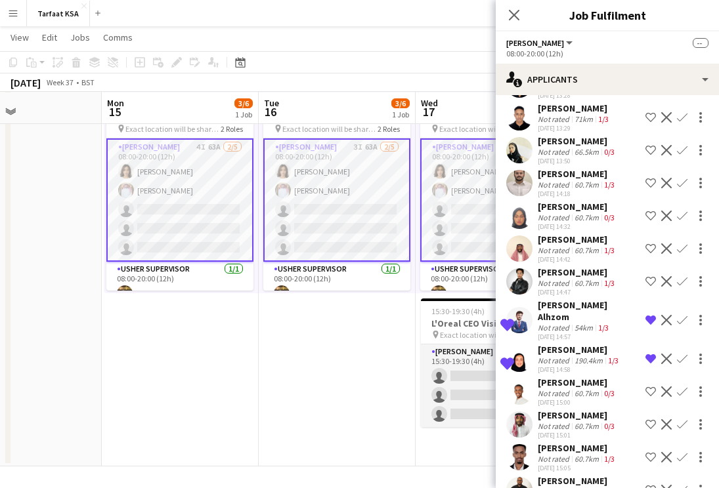
click at [608, 272] on div "[PERSON_NAME]" at bounding box center [577, 272] width 79 height 12
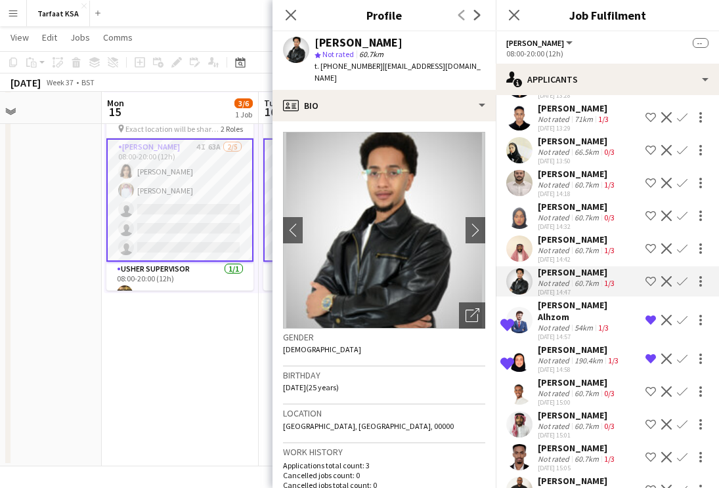
click at [608, 249] on app-skills-label "1/3" at bounding box center [609, 250] width 11 height 10
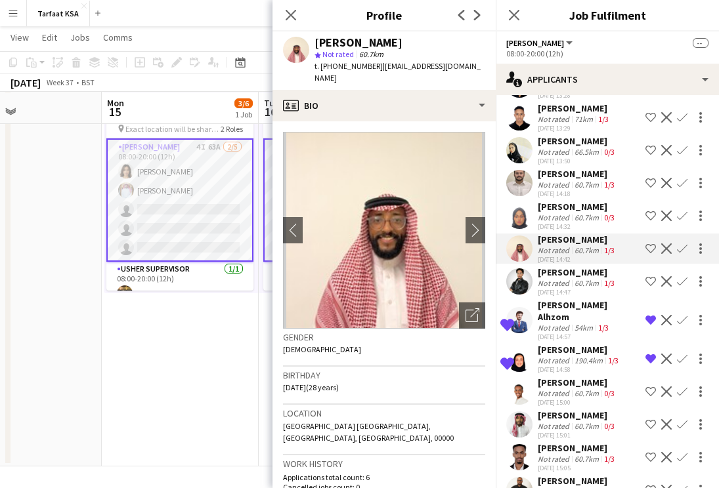
click at [604, 213] on app-skills-label "0/3" at bounding box center [609, 218] width 11 height 10
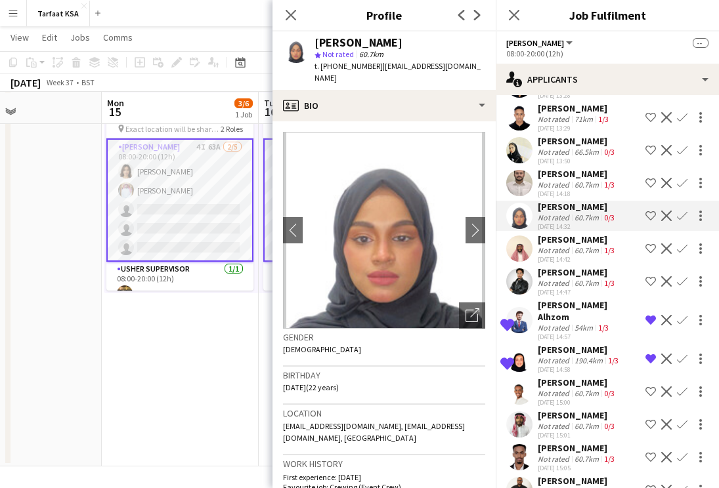
click at [604, 184] on app-skills-label "1/3" at bounding box center [609, 185] width 11 height 10
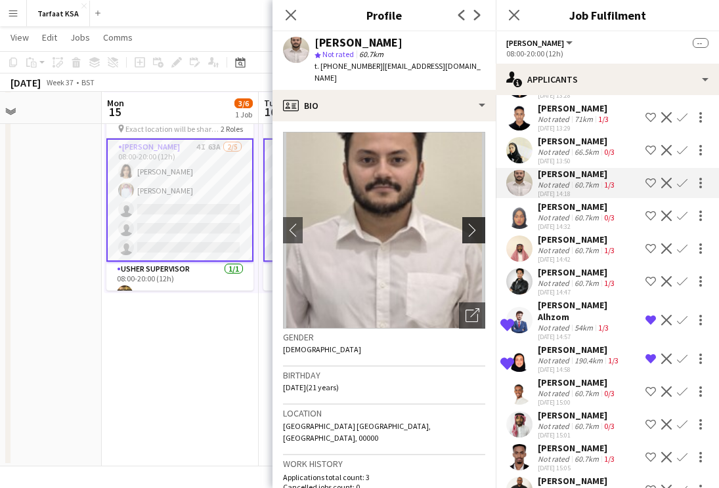
click at [476, 223] on app-icon "chevron-right" at bounding box center [475, 230] width 20 height 14
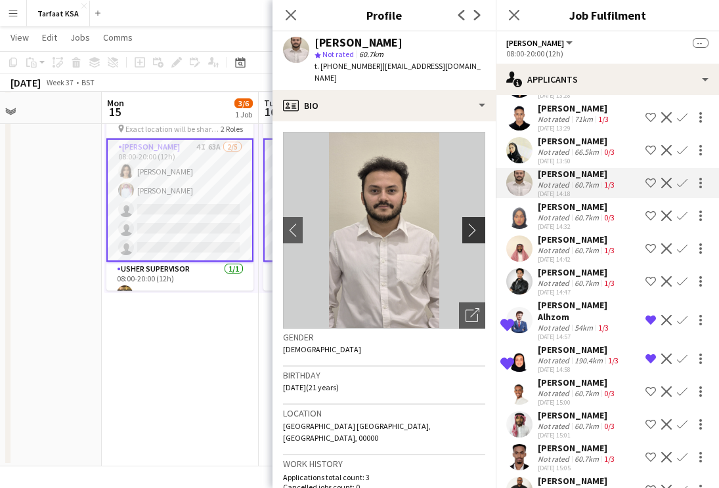
click at [476, 223] on app-icon "chevron-right" at bounding box center [475, 230] width 20 height 14
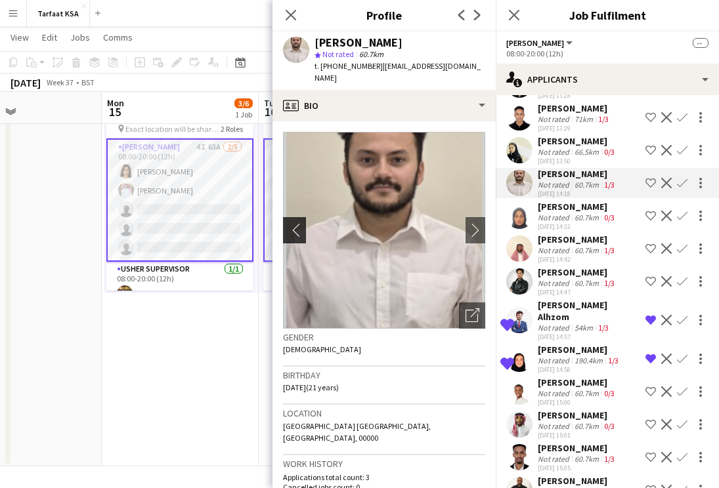
click at [301, 223] on app-icon "chevron-left" at bounding box center [293, 230] width 20 height 14
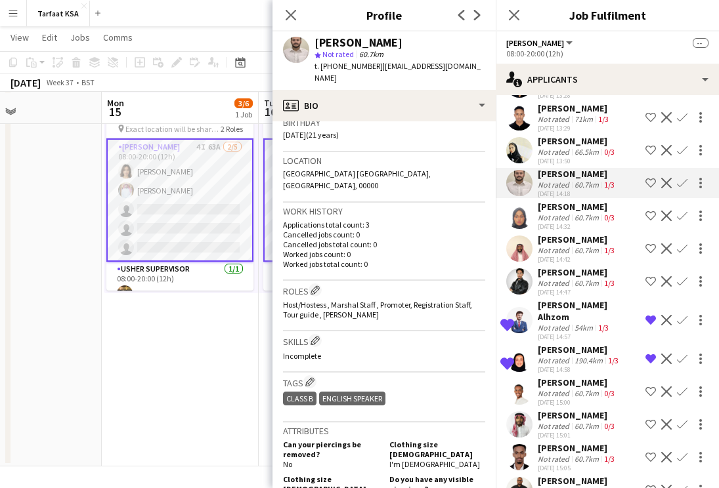
scroll to position [0, 0]
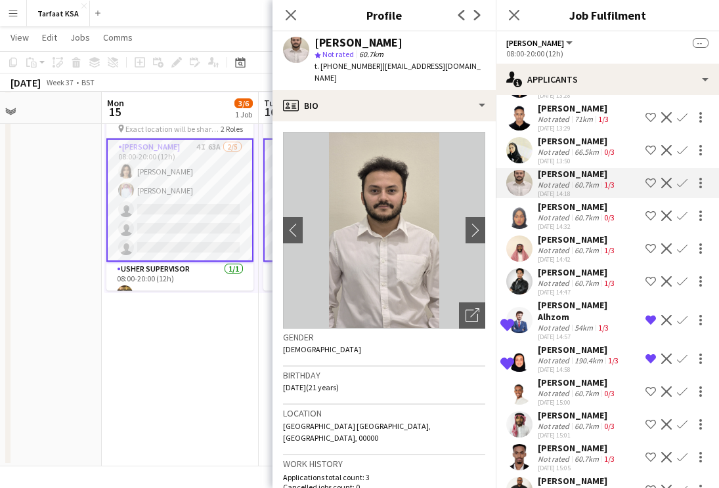
click at [574, 137] on div "[PERSON_NAME]" at bounding box center [577, 141] width 79 height 12
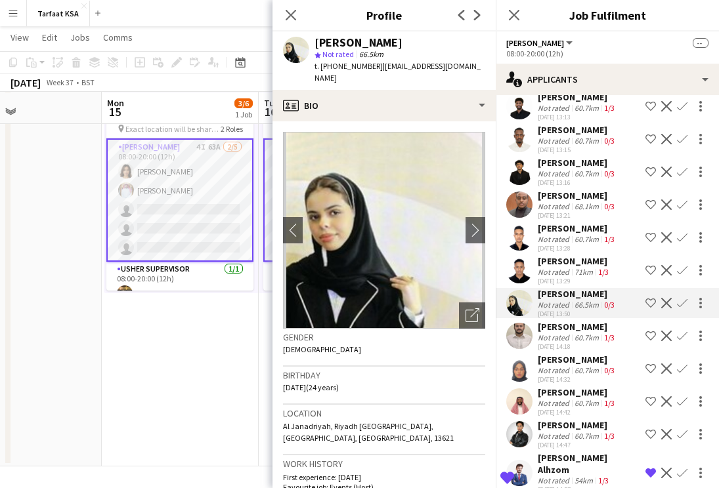
scroll to position [86, 0]
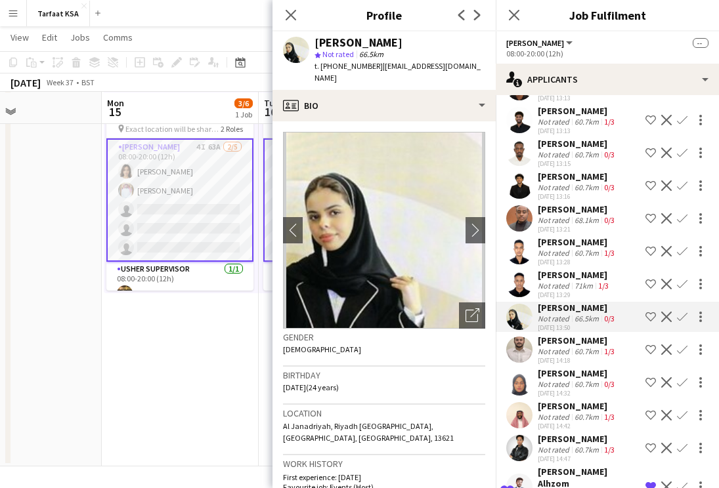
click at [562, 279] on div "[PERSON_NAME]" at bounding box center [575, 275] width 74 height 12
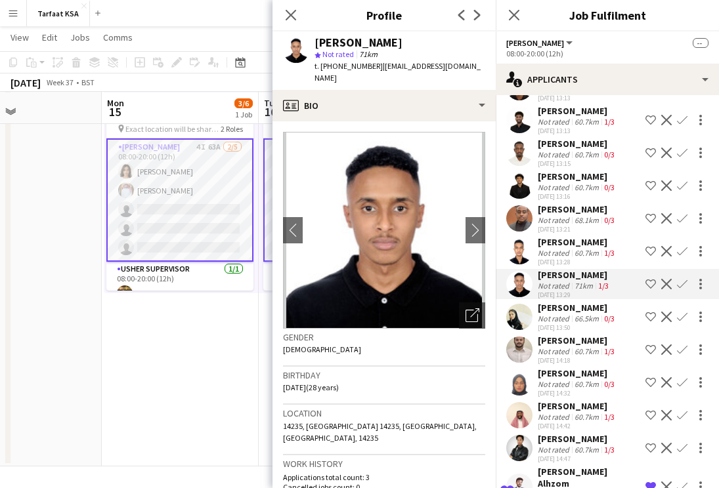
click at [566, 248] on div "Not rated" at bounding box center [555, 253] width 34 height 10
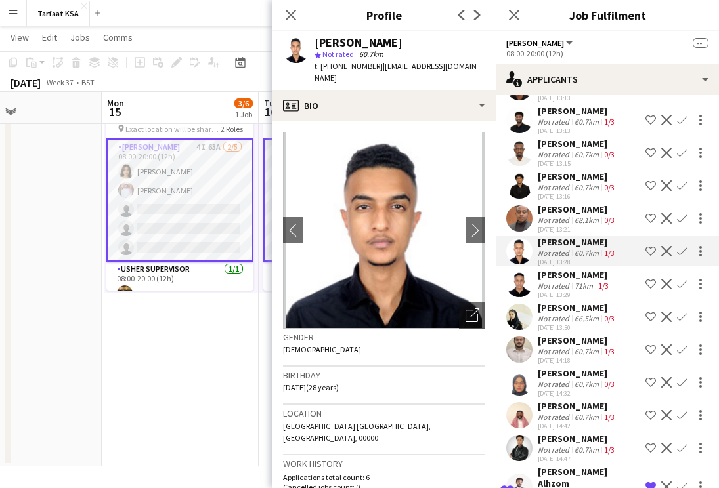
click at [565, 215] on div "Not rated" at bounding box center [555, 220] width 34 height 10
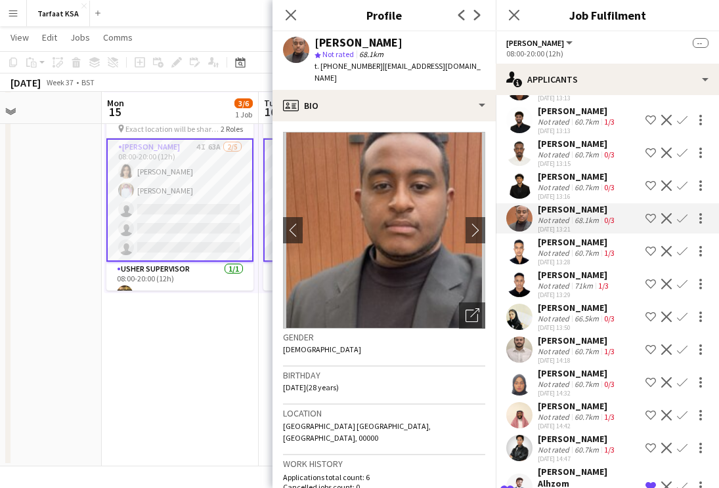
click at [578, 172] on div "[PERSON_NAME]" at bounding box center [577, 177] width 79 height 12
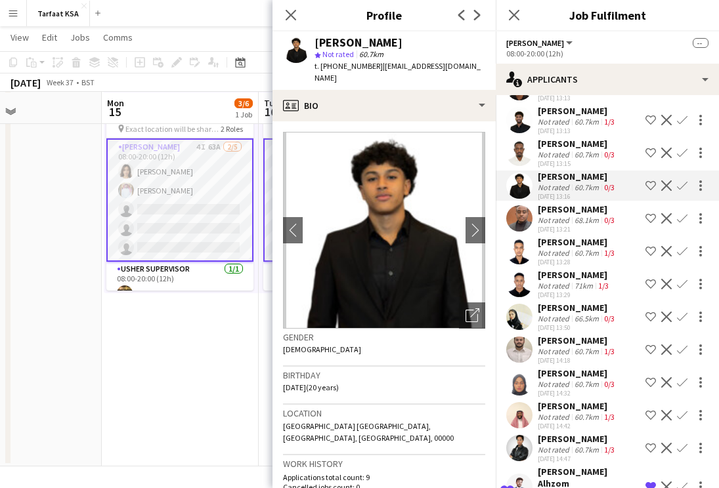
click at [577, 155] on div "60.7km" at bounding box center [587, 155] width 30 height 10
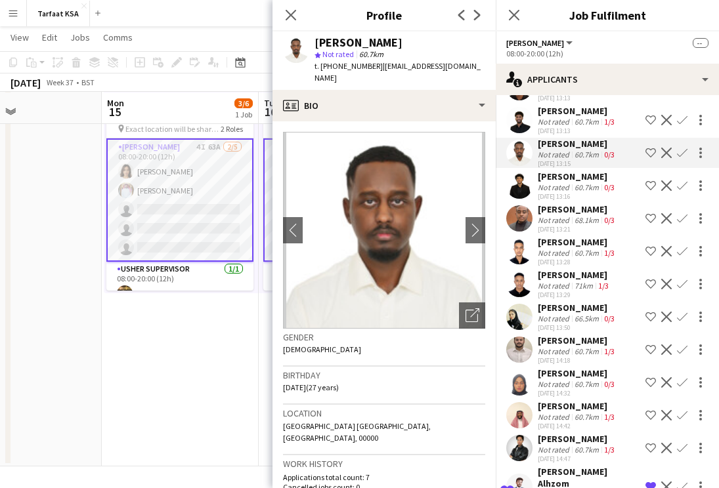
click at [582, 114] on div "[PERSON_NAME]" at bounding box center [577, 111] width 79 height 12
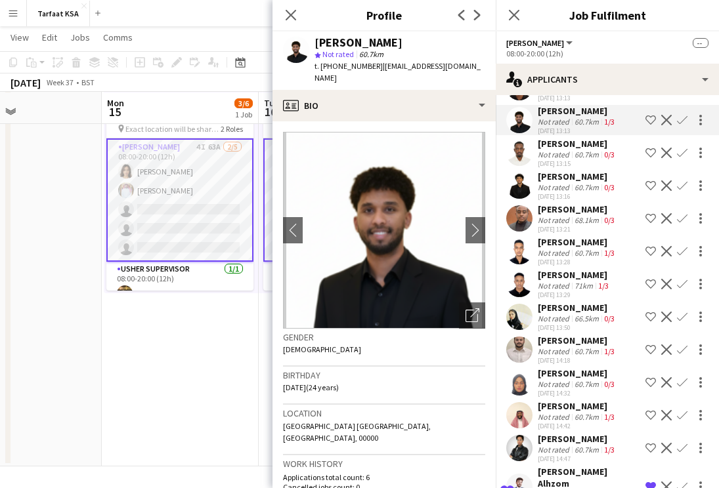
scroll to position [0, 0]
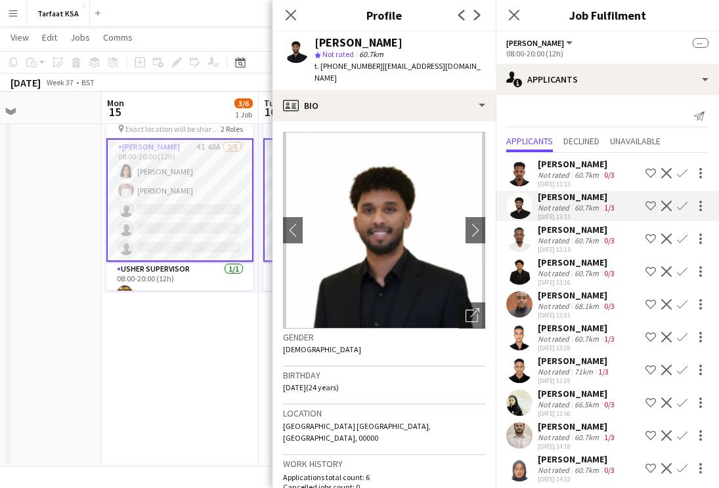
click at [571, 182] on div "[DATE] 13:13" at bounding box center [577, 184] width 79 height 9
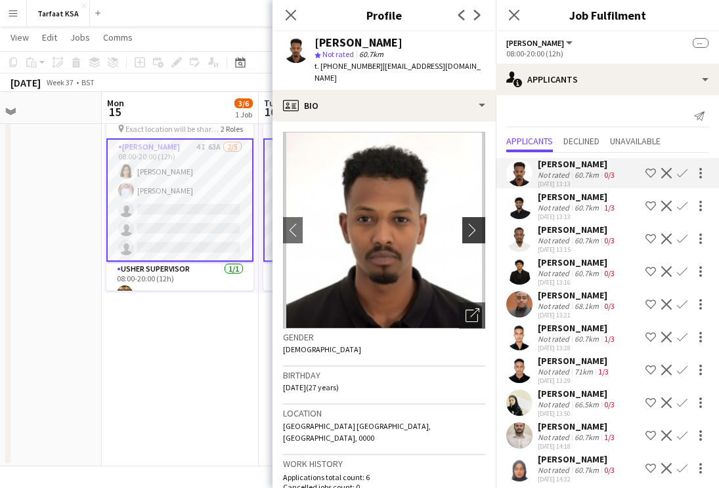
click at [468, 223] on app-icon "chevron-right" at bounding box center [475, 230] width 20 height 14
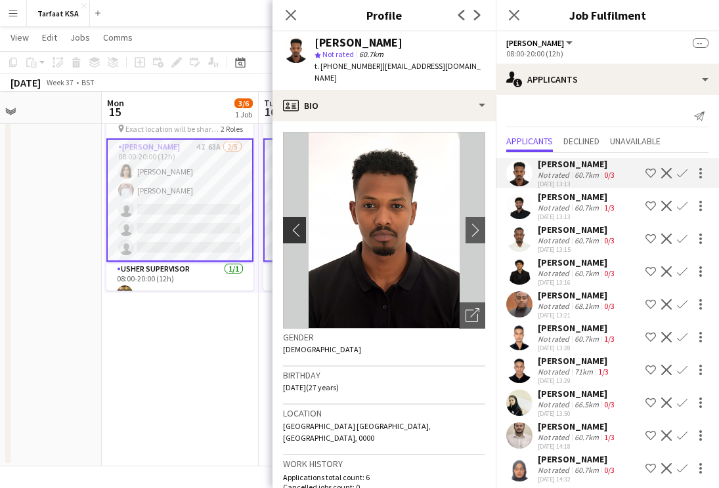
click at [291, 223] on app-icon "chevron-left" at bounding box center [293, 230] width 20 height 14
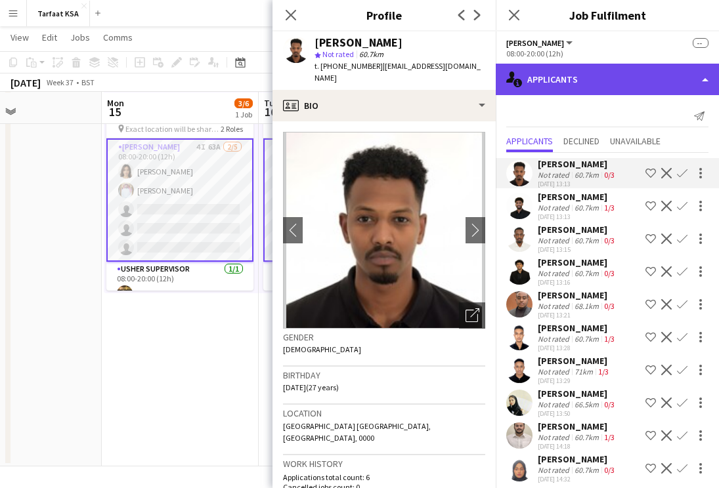
click at [603, 74] on div "single-neutral-actions-information Applicants" at bounding box center [607, 80] width 223 height 32
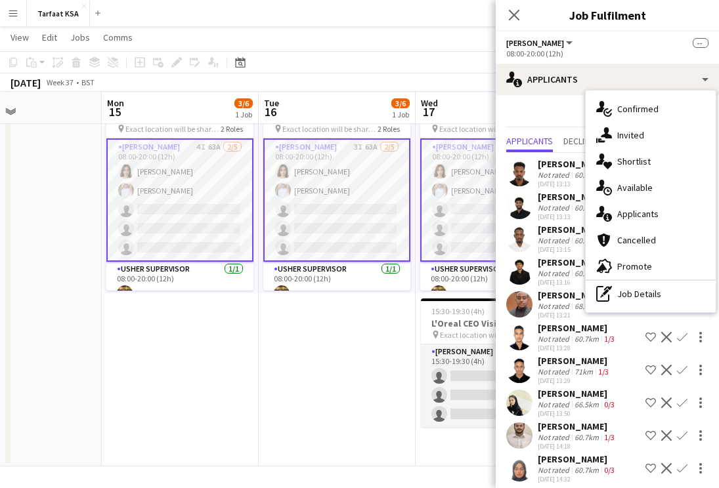
click at [568, 116] on div "Send notification" at bounding box center [607, 117] width 202 height 22
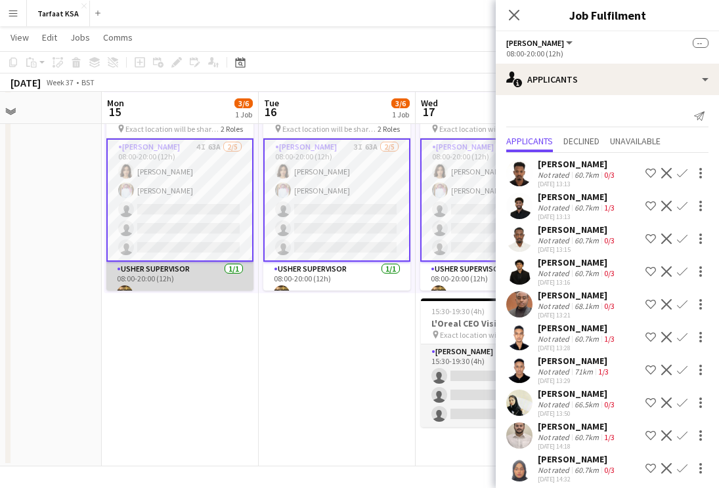
click at [224, 284] on app-card-role "Usher Supervisor 1/1 08:00-20:00 (12h) Hazim Albassam" at bounding box center [179, 284] width 147 height 45
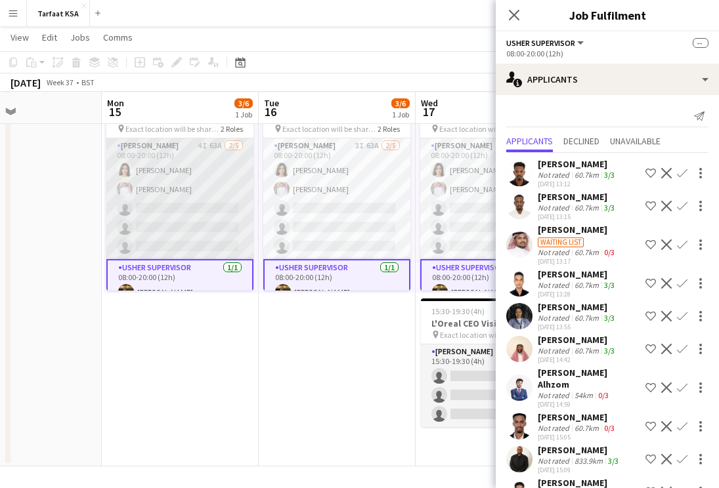
click at [236, 234] on app-card-role "Usher 4I 63A 2/5 08:00-20:00 (12h) Onab Kamal Ahmad Bin jubayl single-neutral-a…" at bounding box center [179, 199] width 147 height 121
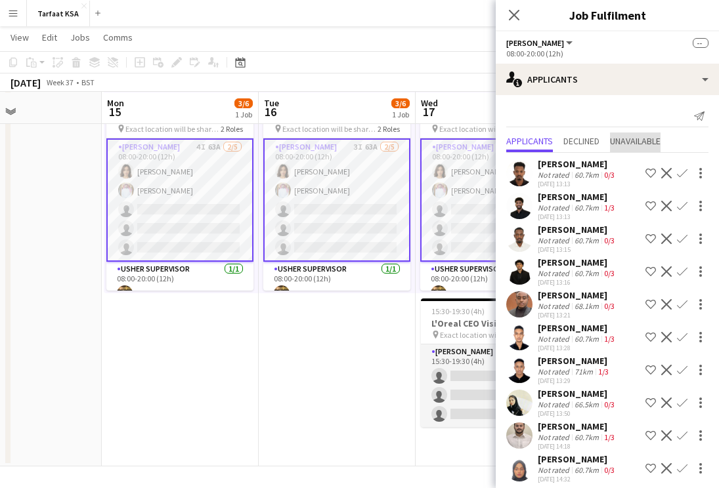
click at [643, 144] on span "Unavailable" at bounding box center [635, 141] width 51 height 9
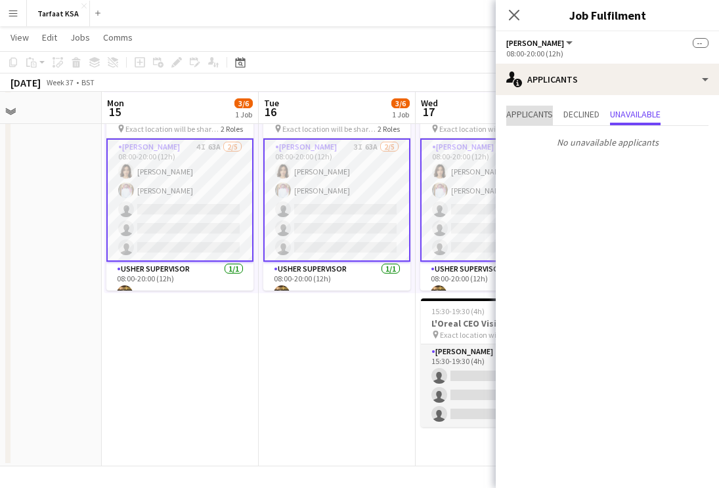
click at [532, 119] on span "Applicants" at bounding box center [529, 114] width 47 height 9
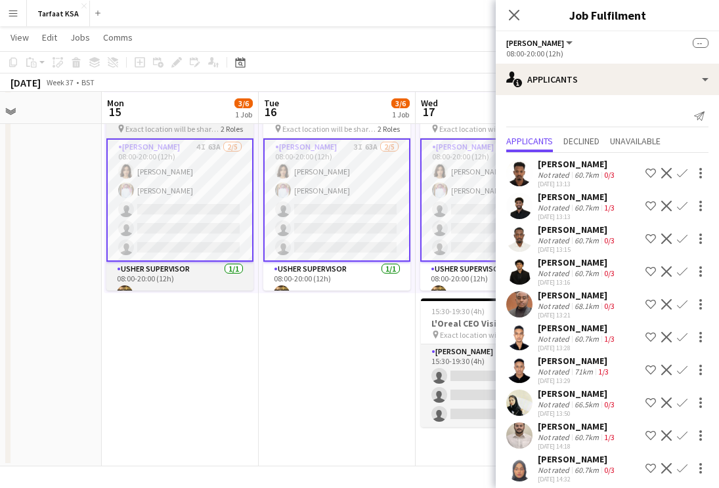
click at [237, 124] on span "2 Roles" at bounding box center [232, 129] width 22 height 10
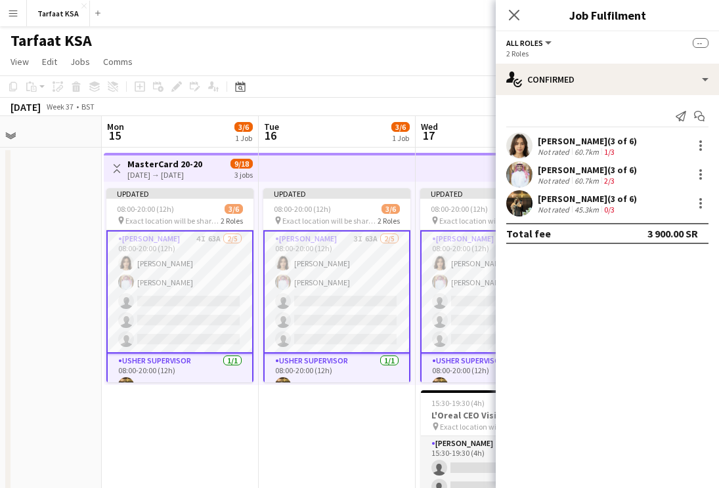
scroll to position [0, 528]
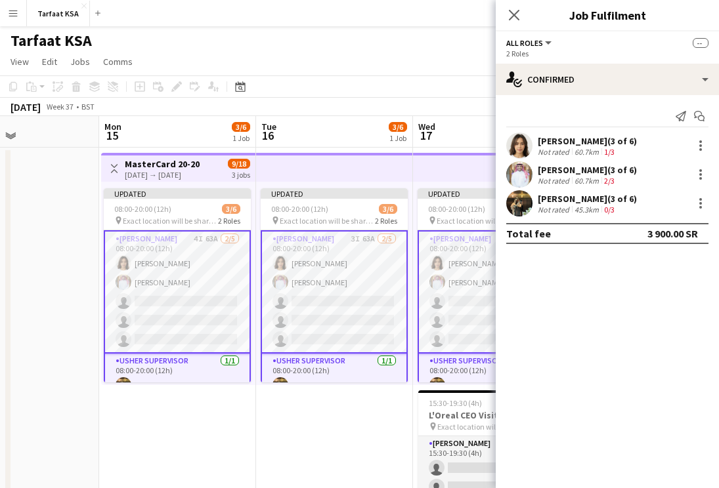
click at [394, 79] on app-toolbar "Copy Paste Paste Command V Paste with crew Command Shift V Paste linked Job Del…" at bounding box center [359, 86] width 719 height 22
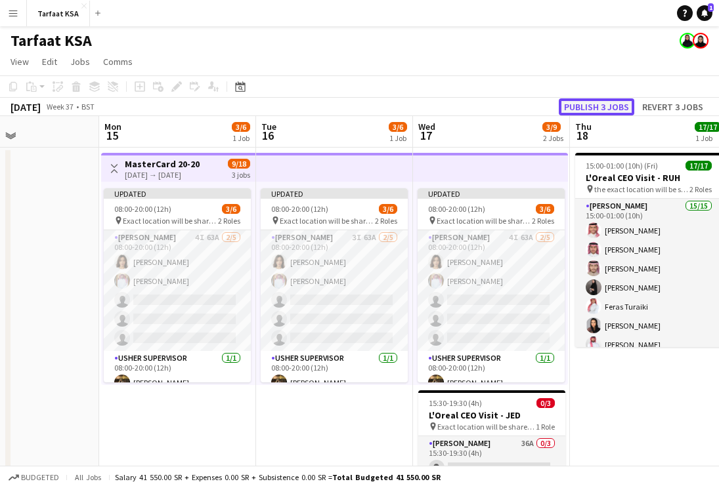
click at [595, 106] on button "Publish 3 jobs" at bounding box center [596, 106] width 75 height 17
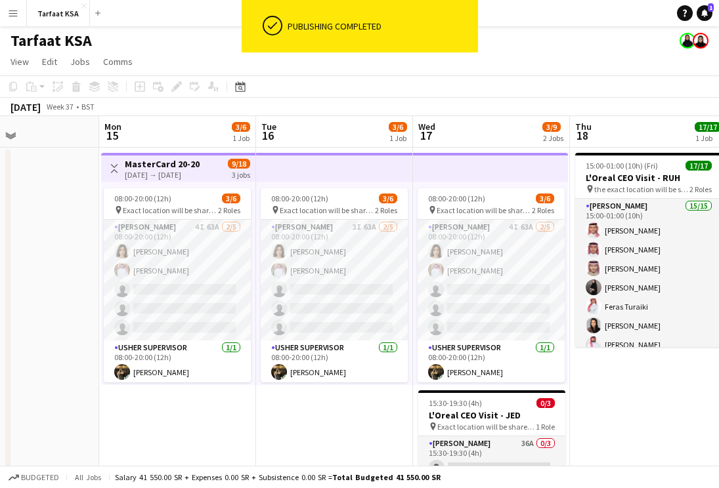
click at [310, 423] on app-date-cell "08:00-20:00 (12h) 3/6 pin Exact location will be shared later 2 Roles Usher 3I …" at bounding box center [334, 353] width 157 height 411
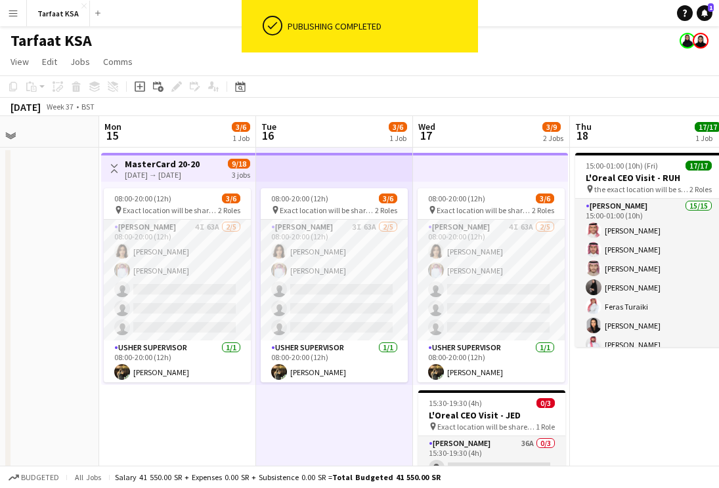
click at [221, 186] on div "08:00-20:00 (12h) 3/6 pin Exact location will be shared later 2 Roles Usher 4I …" at bounding box center [178, 283] width 154 height 203
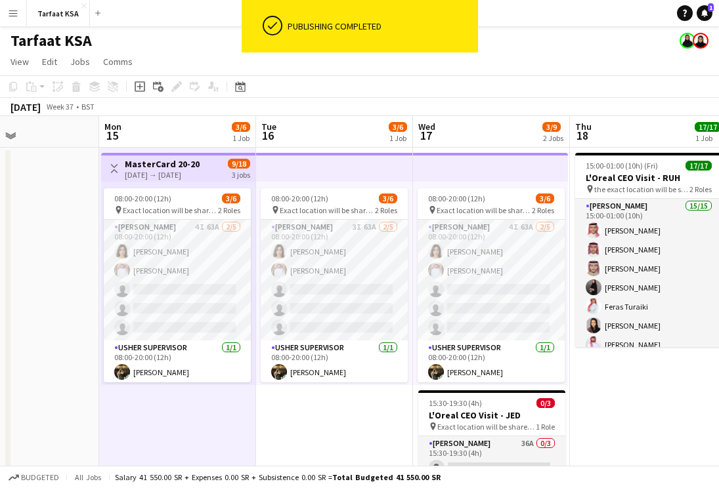
click at [297, 171] on app-top-bar at bounding box center [334, 167] width 157 height 29
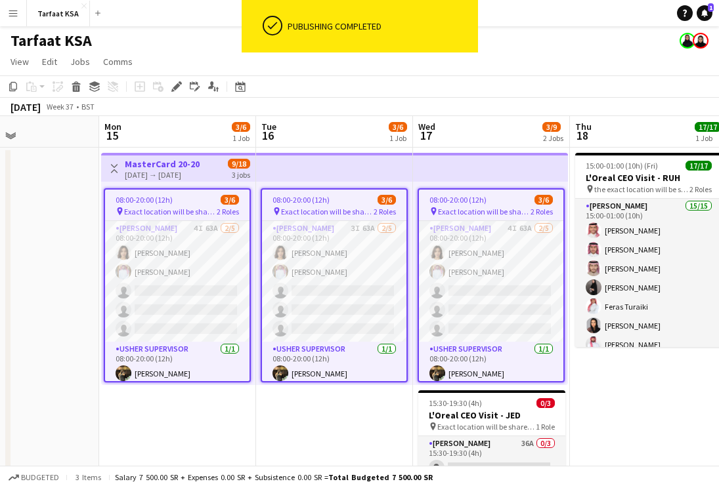
click at [213, 203] on div "08:00-20:00 (12h) 3/6" at bounding box center [177, 200] width 144 height 10
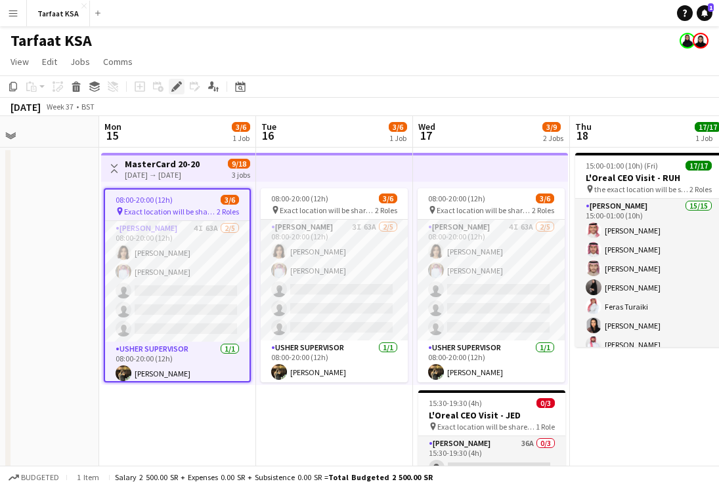
click at [178, 91] on icon "Edit" at bounding box center [176, 86] width 11 height 11
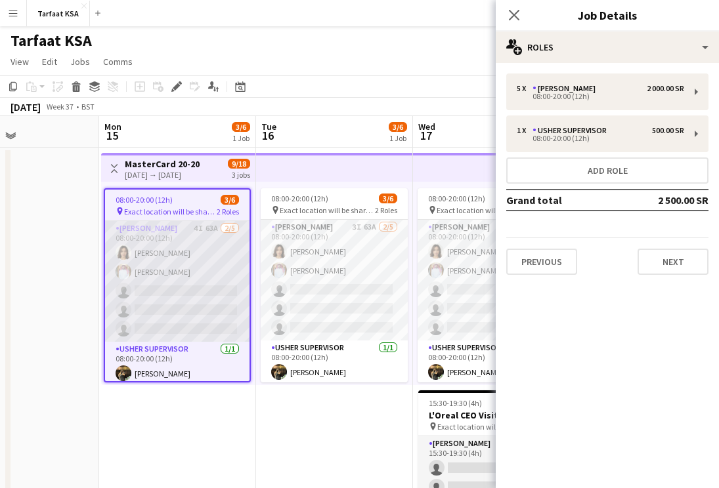
click at [215, 301] on app-card-role "Usher 4I 63A 2/5 08:00-20:00 (12h) Onab Kamal Ahmad Bin jubayl single-neutral-a…" at bounding box center [177, 281] width 144 height 121
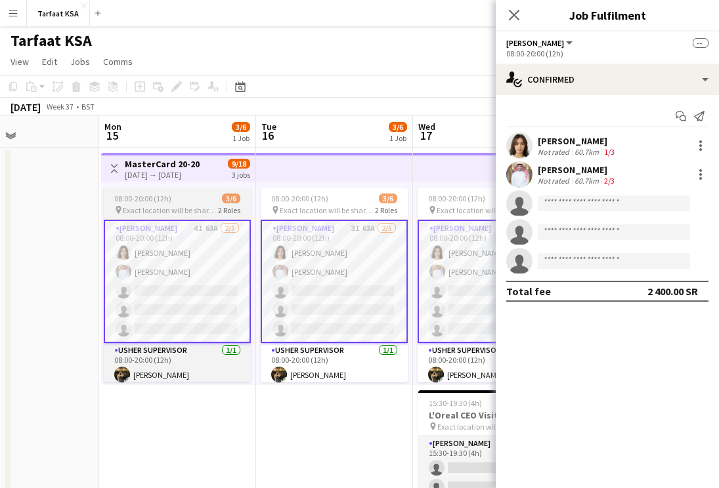
click at [219, 203] on app-job-card "08:00-20:00 (12h) 3/6 pin Exact location will be shared later 2 Roles Usher 4I …" at bounding box center [177, 285] width 147 height 194
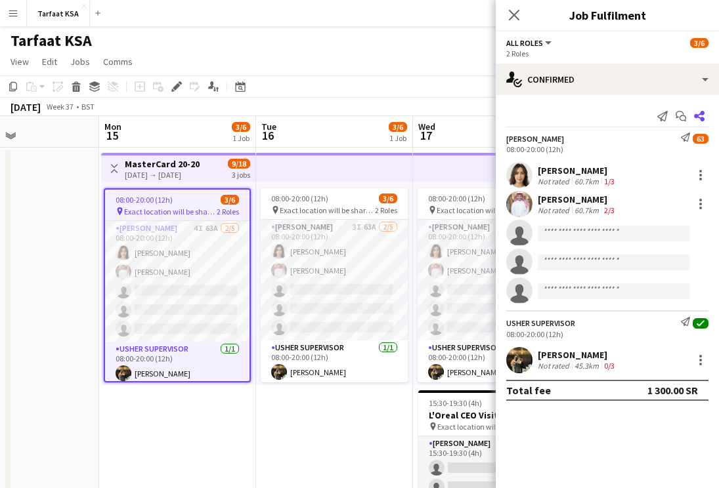
click at [702, 112] on icon at bounding box center [699, 116] width 11 height 11
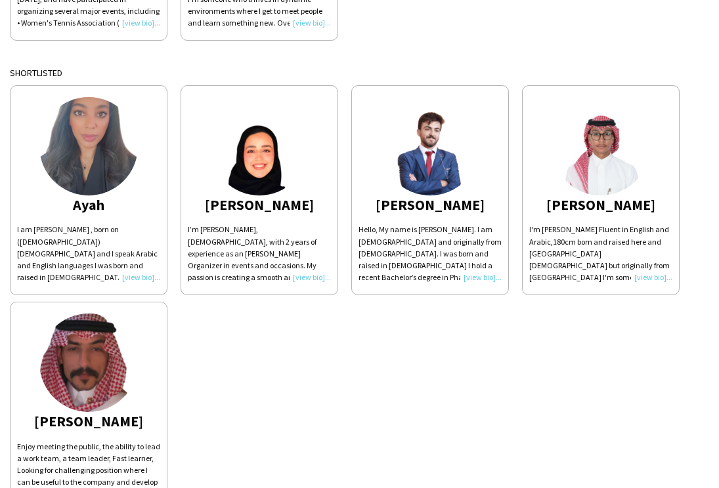
scroll to position [317, 0]
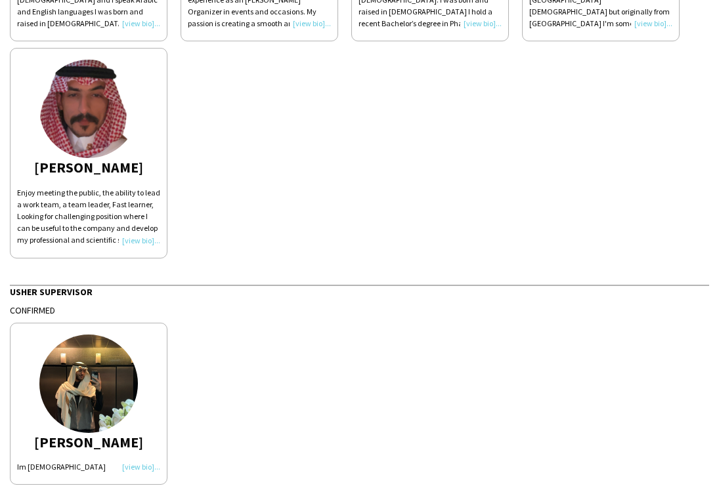
scroll to position [618, 0]
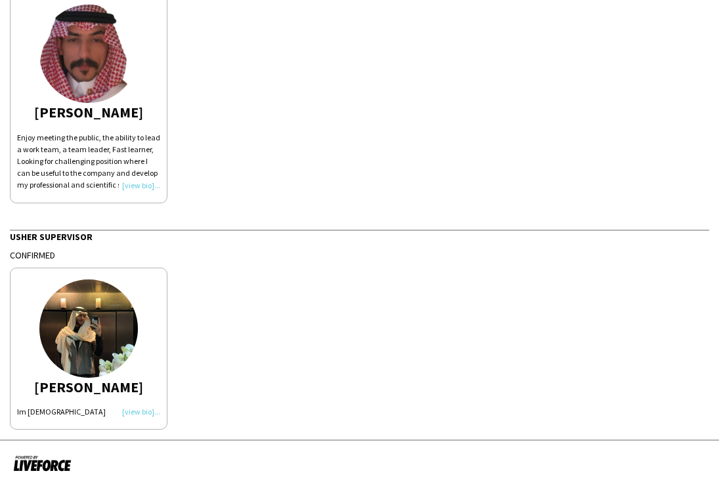
click at [142, 412] on div "Im 23 years old" at bounding box center [88, 412] width 143 height 12
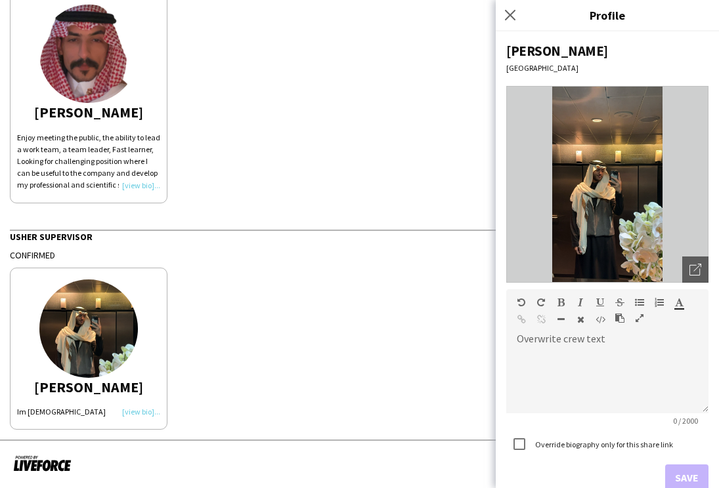
click at [38, 410] on div "Im 23 years old" at bounding box center [88, 412] width 143 height 12
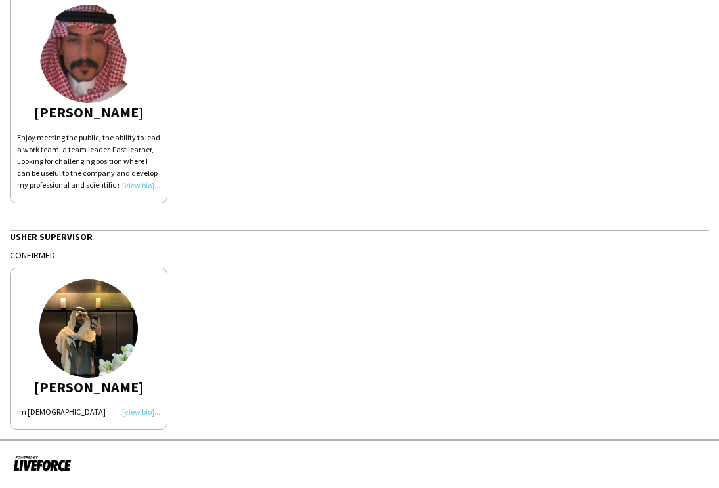
click at [138, 415] on div "Im 23 years old" at bounding box center [88, 412] width 143 height 12
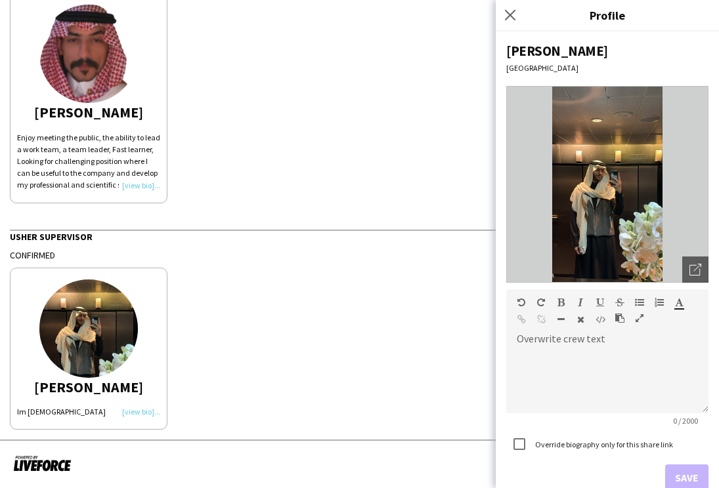
scroll to position [36, 0]
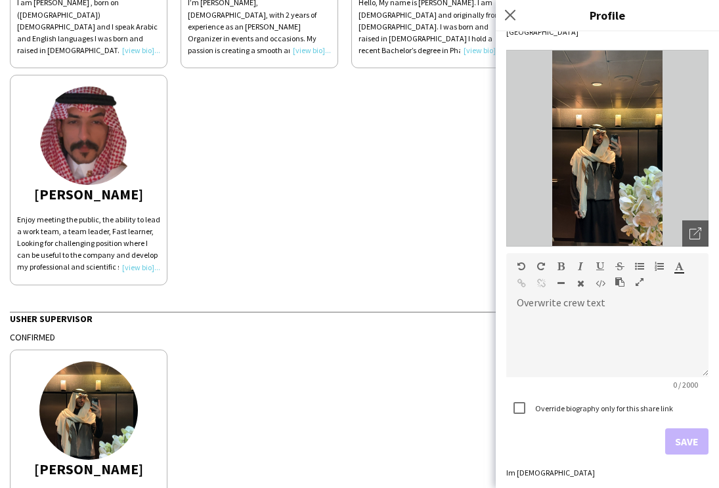
scroll to position [618, 0]
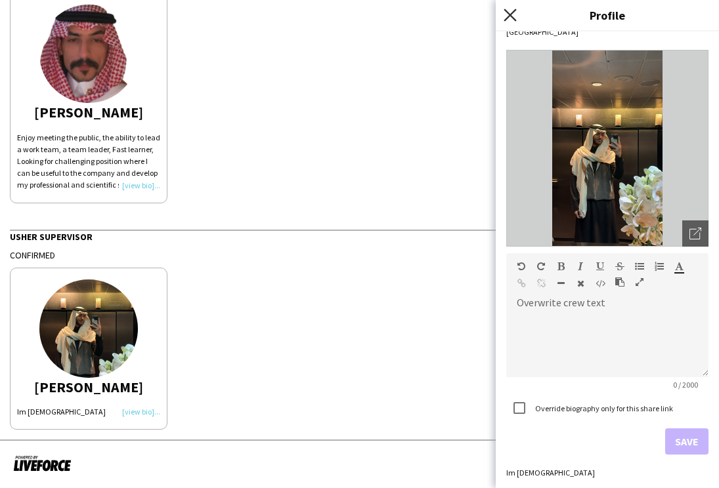
click at [508, 12] on icon "Close pop-in" at bounding box center [509, 15] width 12 height 12
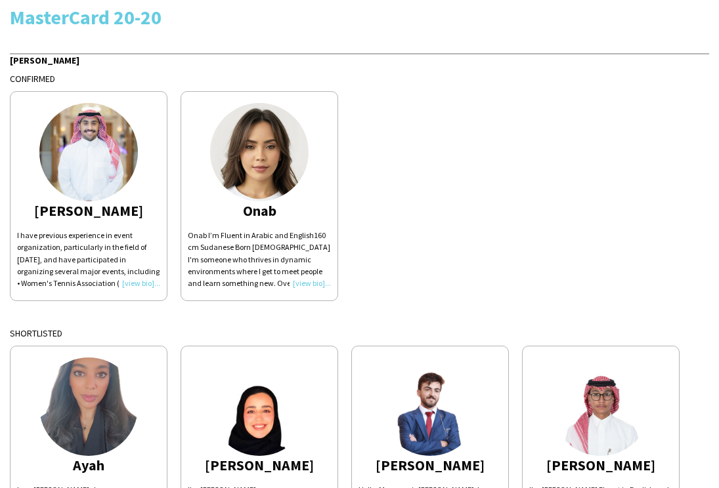
scroll to position [0, 0]
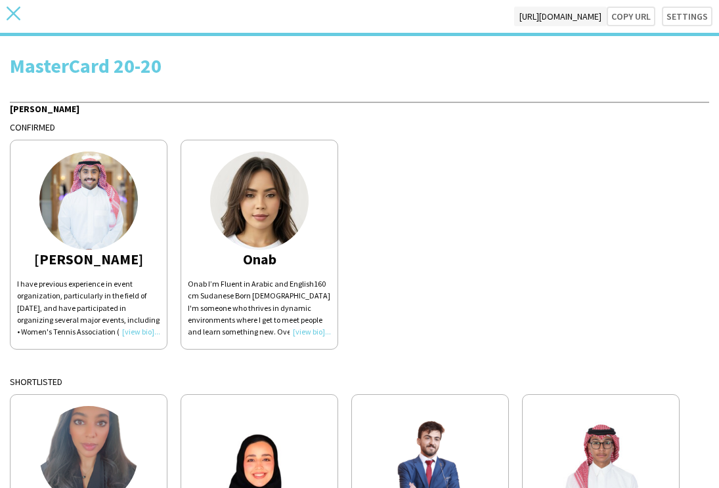
click at [14, 14] on icon at bounding box center [14, 14] width 14 height 14
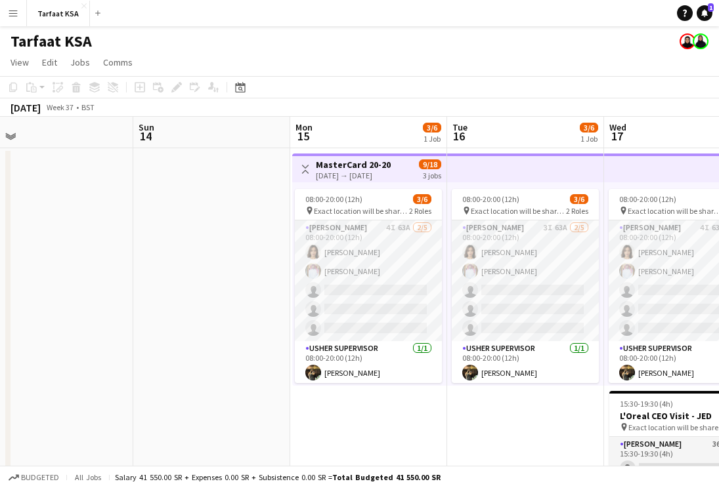
scroll to position [0, 534]
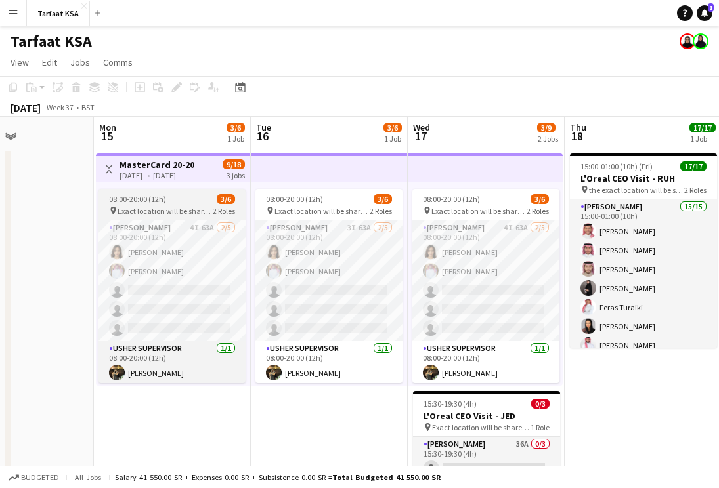
click at [196, 213] on span "Exact location will be shared later" at bounding box center [164, 211] width 95 height 10
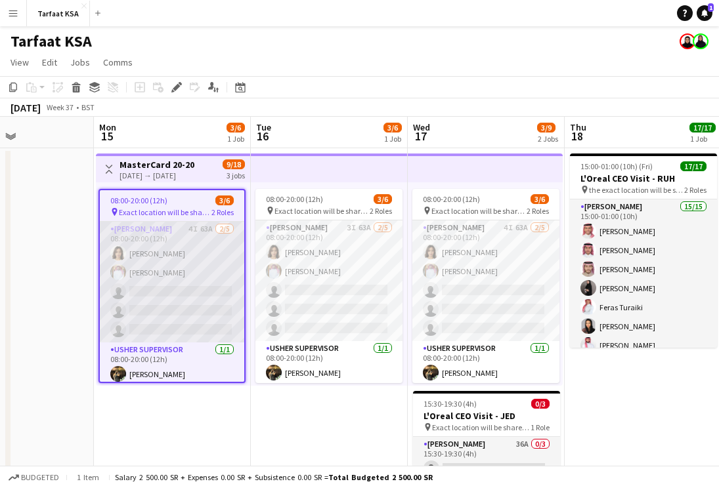
click at [175, 249] on app-card-role "Usher 4I 63A 2/5 08:00-20:00 (12h) Onab Kamal Ahmad Bin jubayl single-neutral-a…" at bounding box center [172, 282] width 144 height 121
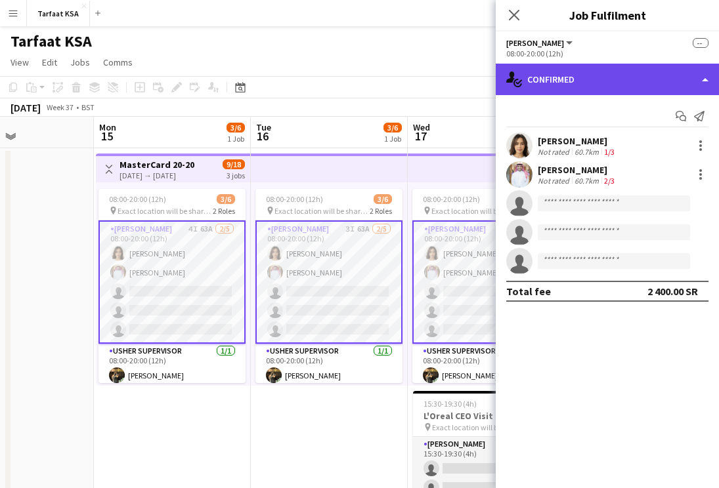
click at [645, 79] on div "single-neutral-actions-check-2 Confirmed" at bounding box center [607, 80] width 223 height 32
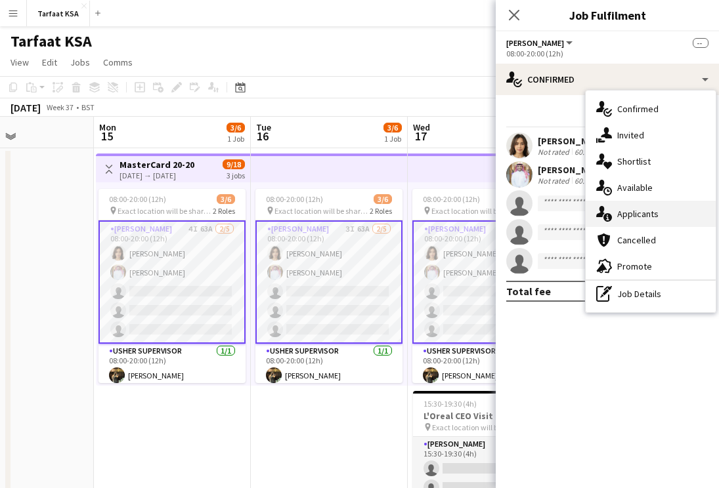
click at [654, 218] on span "Applicants" at bounding box center [637, 214] width 41 height 12
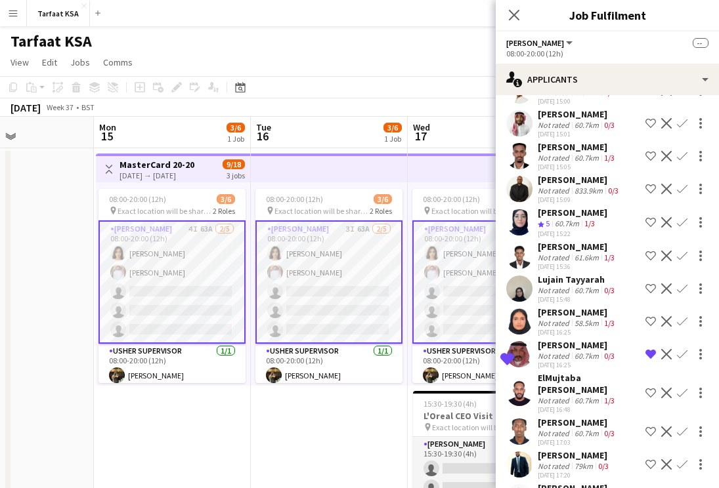
scroll to position [555, 0]
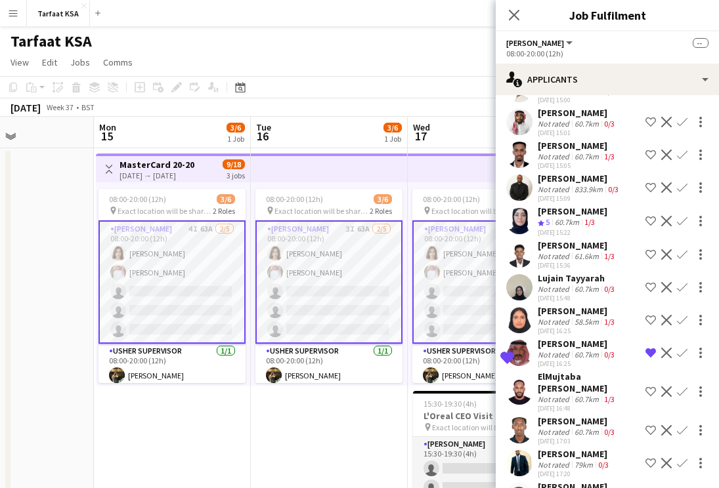
click at [648, 348] on app-icon "Remove crew from shortlist" at bounding box center [650, 353] width 11 height 11
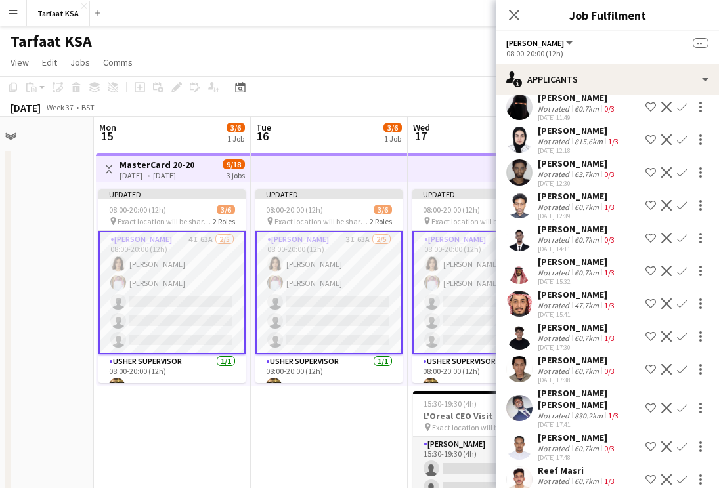
scroll to position [1178, 0]
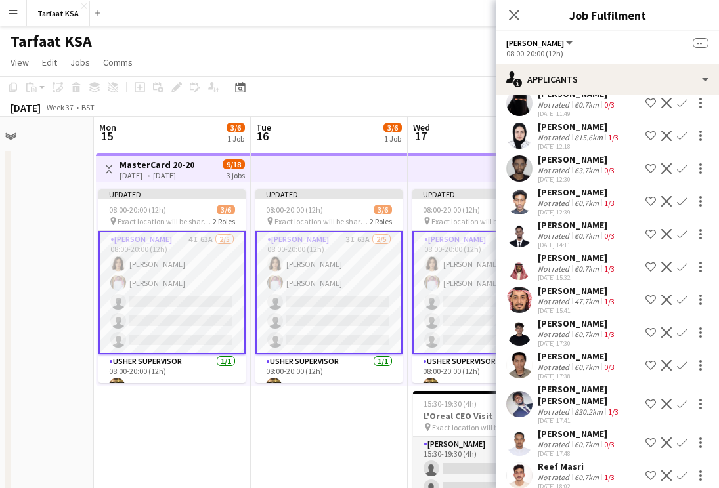
click at [576, 307] on div "[DATE] 15:41" at bounding box center [577, 311] width 79 height 9
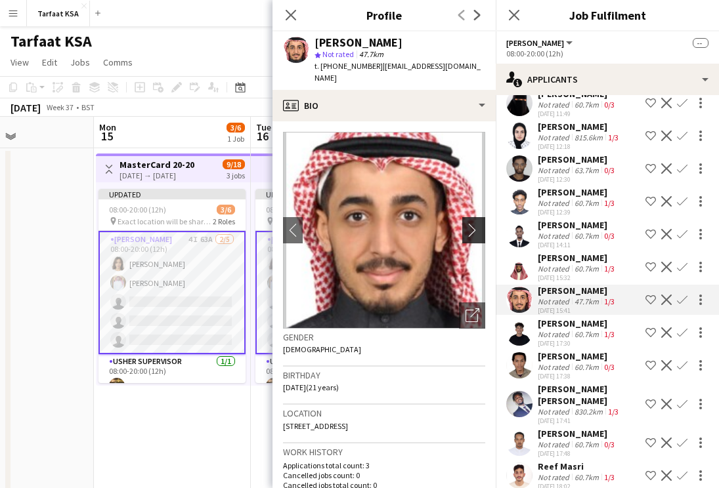
click at [474, 223] on app-icon "chevron-right" at bounding box center [475, 230] width 20 height 14
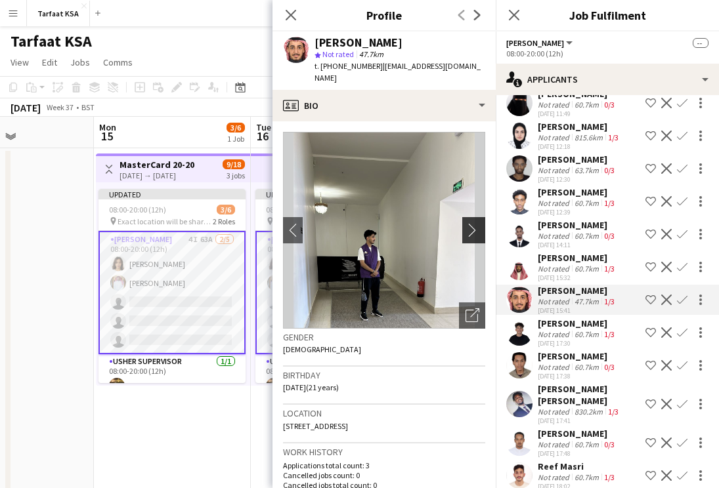
click at [474, 223] on app-icon "chevron-right" at bounding box center [475, 230] width 20 height 14
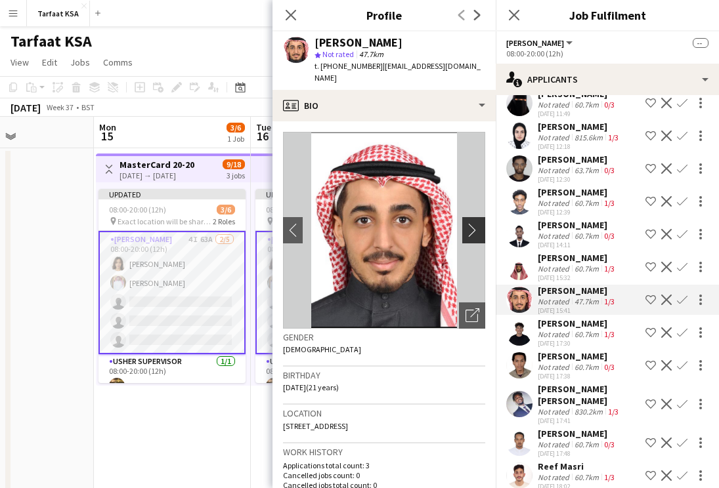
click at [474, 223] on app-icon "chevron-right" at bounding box center [475, 230] width 20 height 14
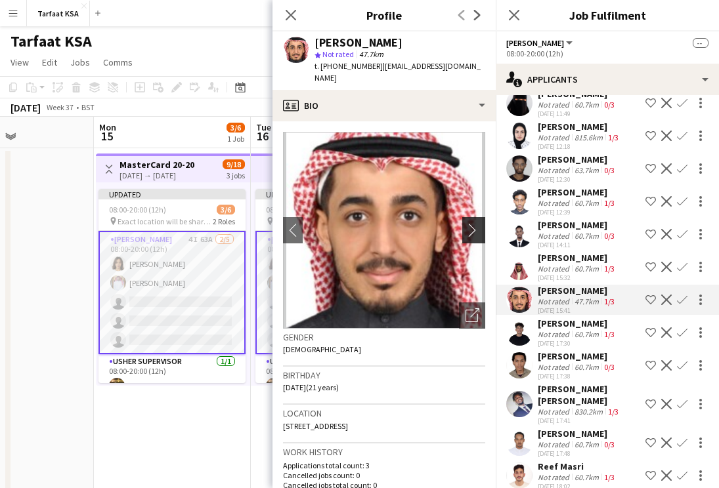
click at [474, 223] on app-icon "chevron-right" at bounding box center [475, 230] width 20 height 14
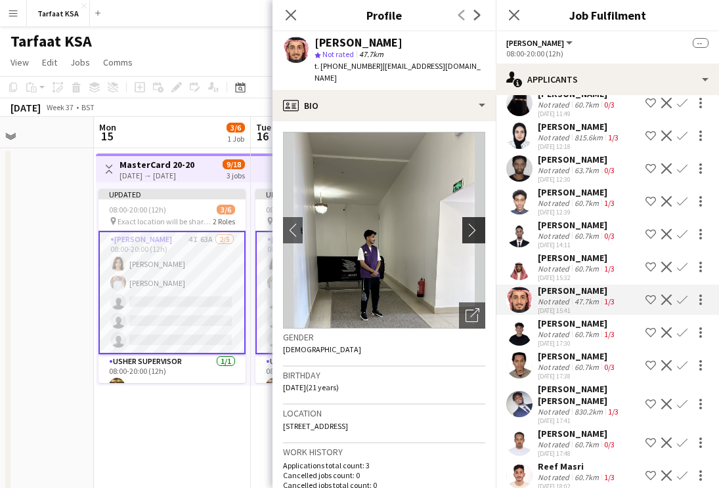
click at [474, 223] on app-icon "chevron-right" at bounding box center [475, 230] width 20 height 14
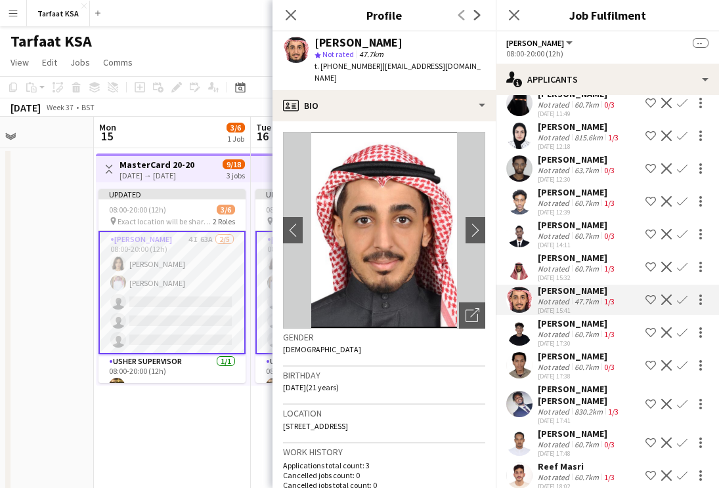
click at [548, 330] on div "Not rated" at bounding box center [555, 335] width 34 height 10
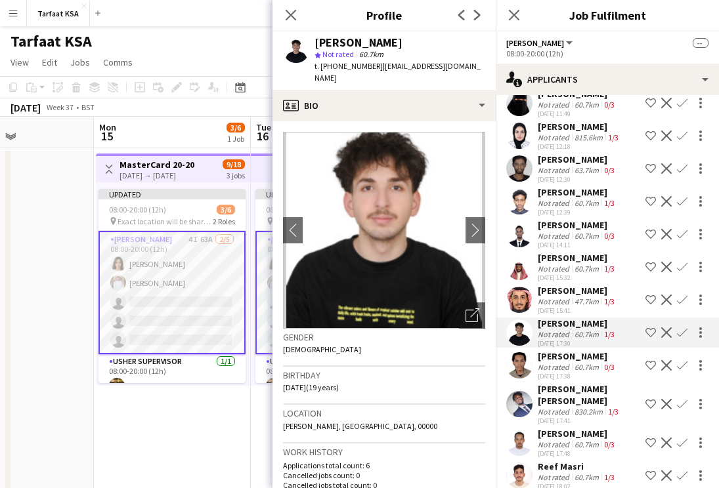
click at [550, 337] on div "Sameh Mohammed Ali Not rated 60.7km 0/3 07-09-2025 13:13 Shortlist crew Decline…" at bounding box center [607, 41] width 223 height 2133
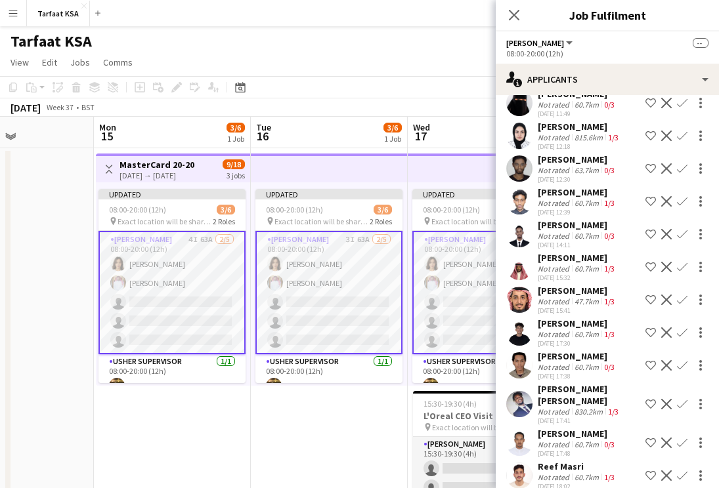
click at [550, 362] on div "Not rated" at bounding box center [555, 367] width 34 height 10
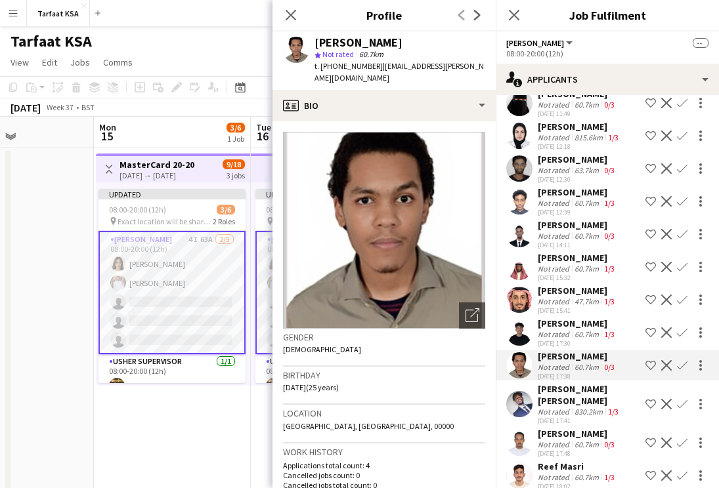
click at [548, 383] on div "[PERSON_NAME] [PERSON_NAME]" at bounding box center [589, 395] width 102 height 24
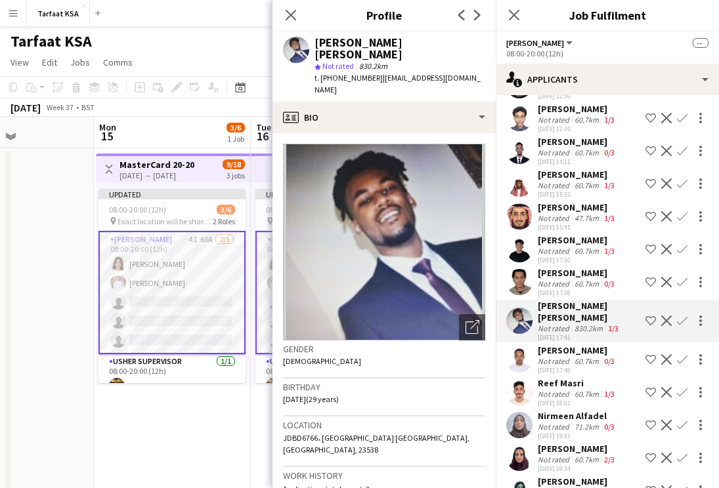
scroll to position [1269, 0]
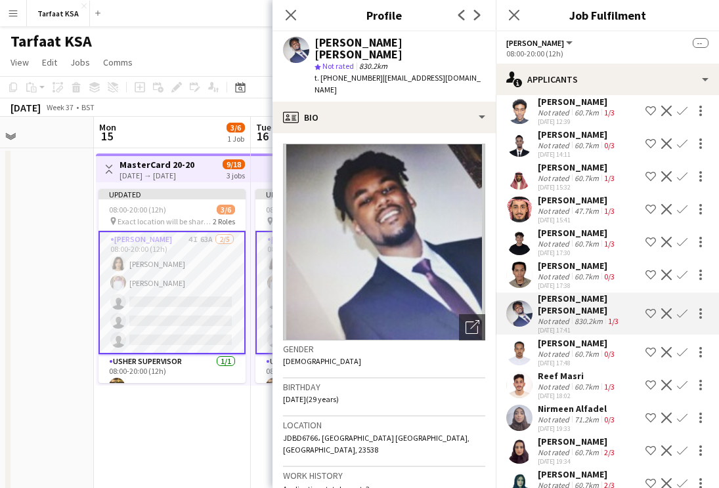
click at [555, 349] on div "Not rated" at bounding box center [555, 354] width 34 height 10
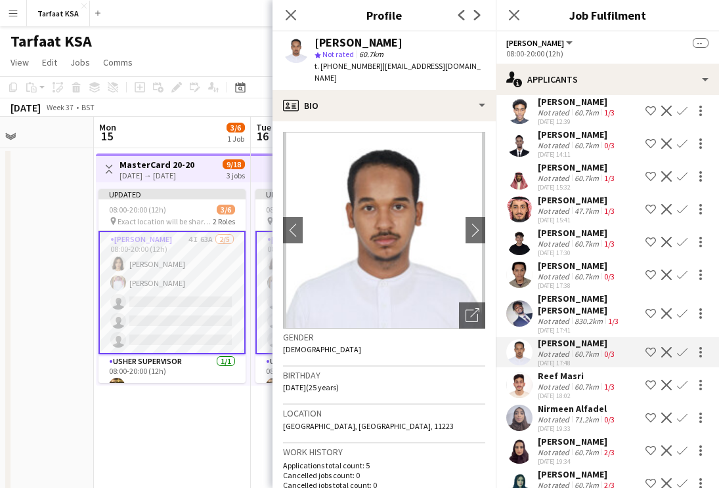
click at [555, 370] on div "Reef Masri" at bounding box center [577, 376] width 79 height 12
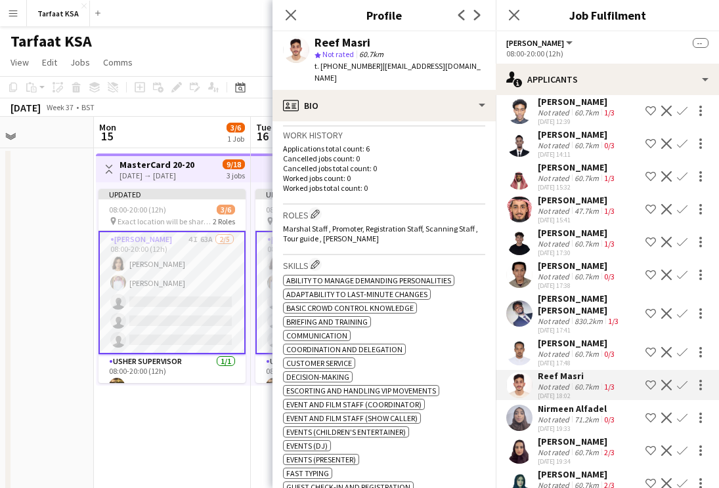
scroll to position [0, 0]
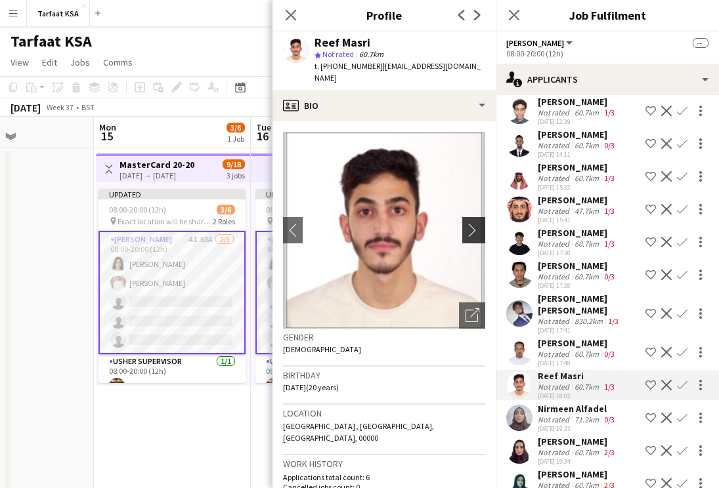
click at [476, 223] on app-icon "chevron-right" at bounding box center [475, 230] width 20 height 14
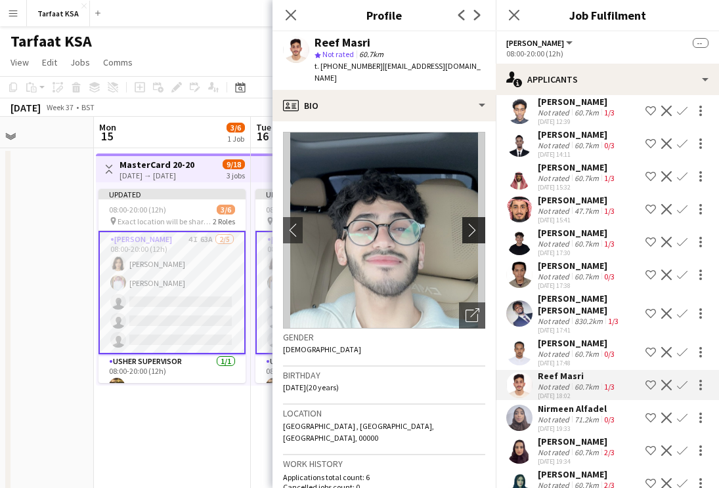
click at [469, 223] on app-icon "chevron-right" at bounding box center [475, 230] width 20 height 14
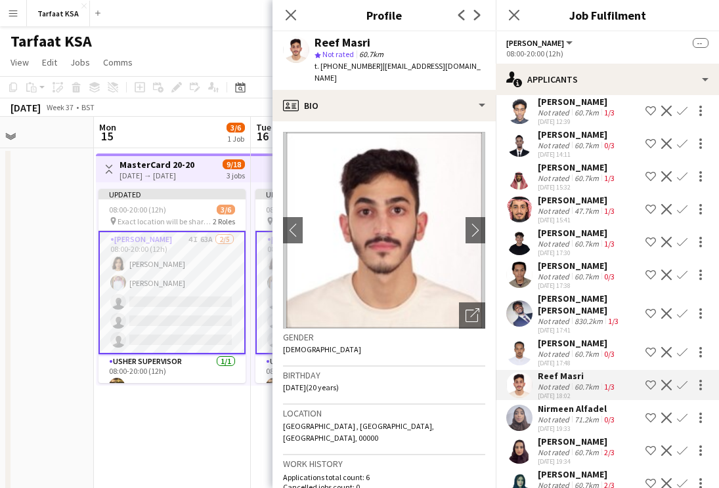
click at [559, 425] on div "[DATE] 19:33" at bounding box center [577, 429] width 79 height 9
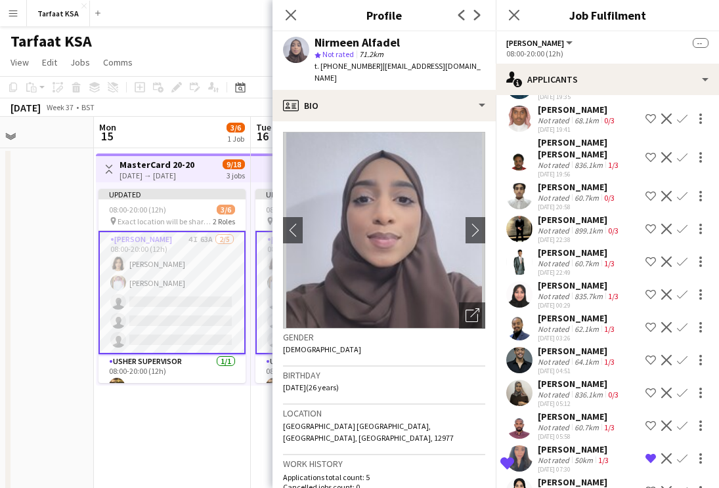
scroll to position [1693, 0]
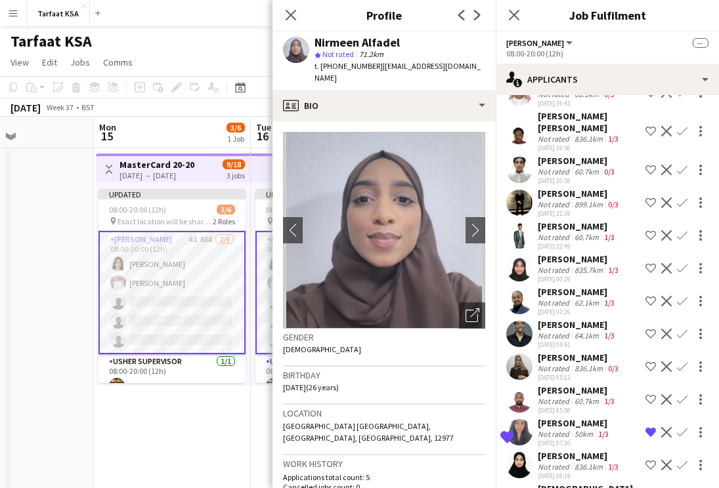
click at [572, 469] on div "836.1km" at bounding box center [588, 467] width 33 height 10
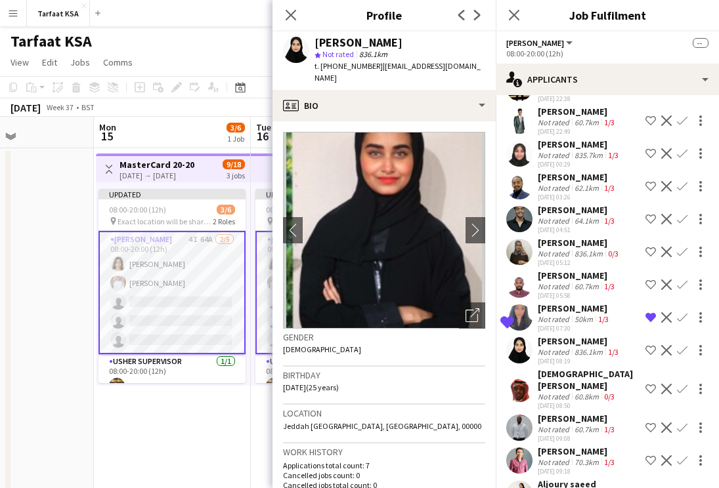
scroll to position [1841, 0]
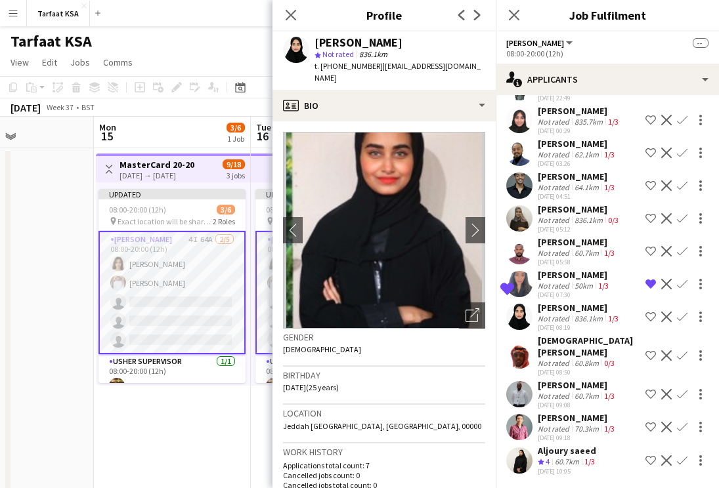
click at [590, 454] on div "Aljoury saeed" at bounding box center [568, 451] width 60 height 12
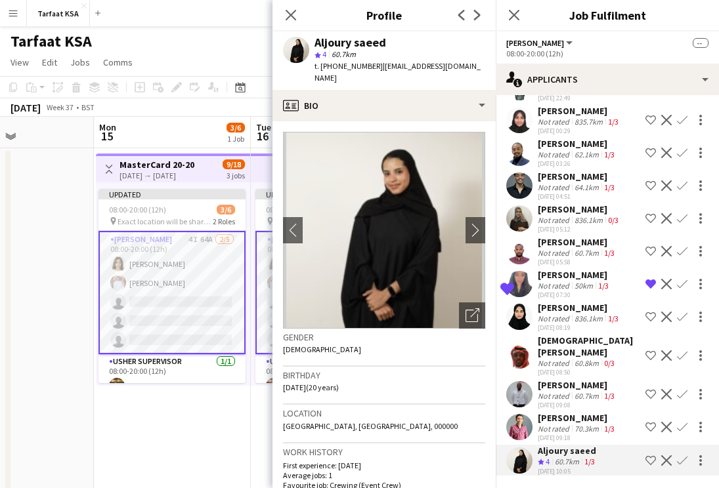
click at [79, 175] on app-date-cell at bounding box center [15, 353] width 157 height 411
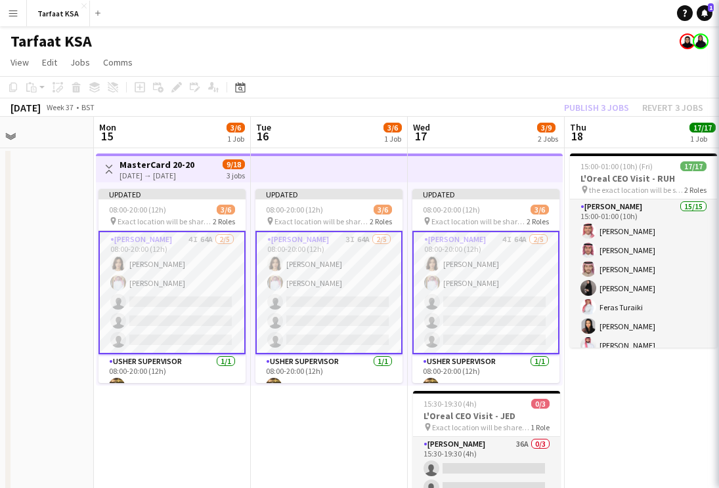
scroll to position [0, 0]
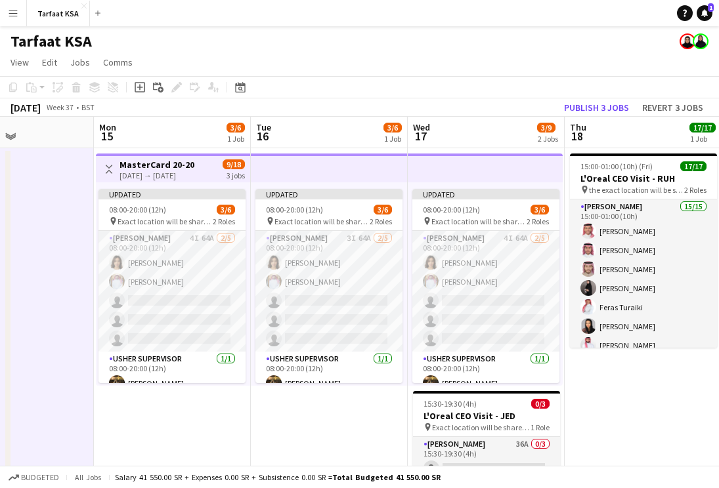
click at [194, 175] on div "[DATE] → [DATE]" at bounding box center [156, 176] width 75 height 10
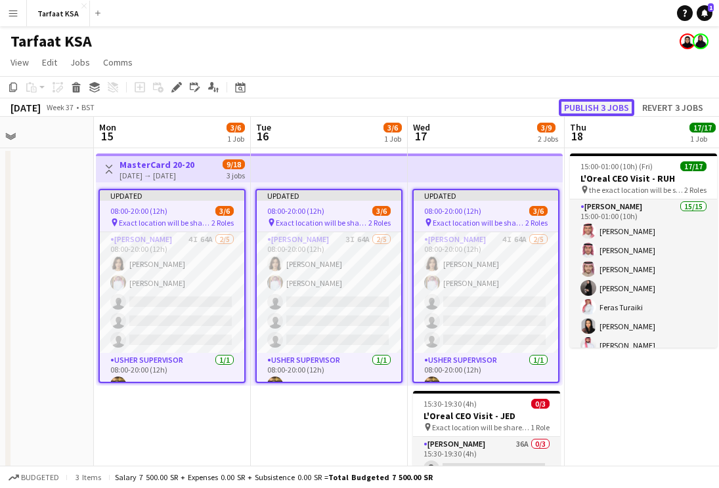
click at [603, 102] on button "Publish 3 jobs" at bounding box center [596, 107] width 75 height 17
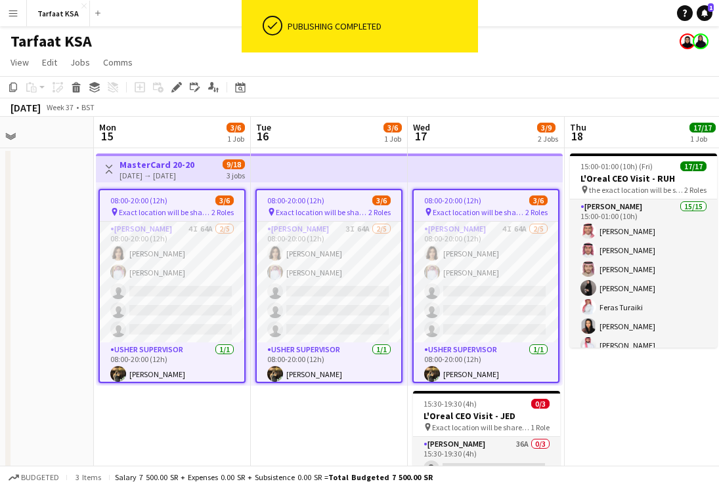
click at [214, 445] on app-date-cell "Toggle View MasterCard 20-20 15-09-2025 → 17-09-2025 9/18 3 jobs 08:00-20:00 (1…" at bounding box center [172, 353] width 157 height 411
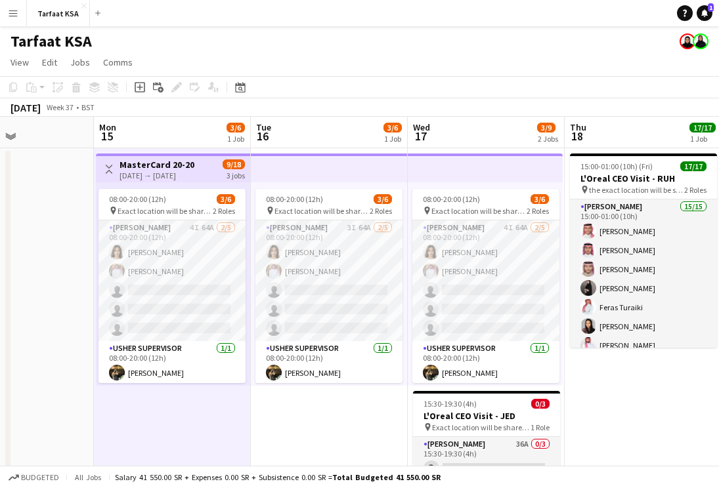
scroll to position [91, 0]
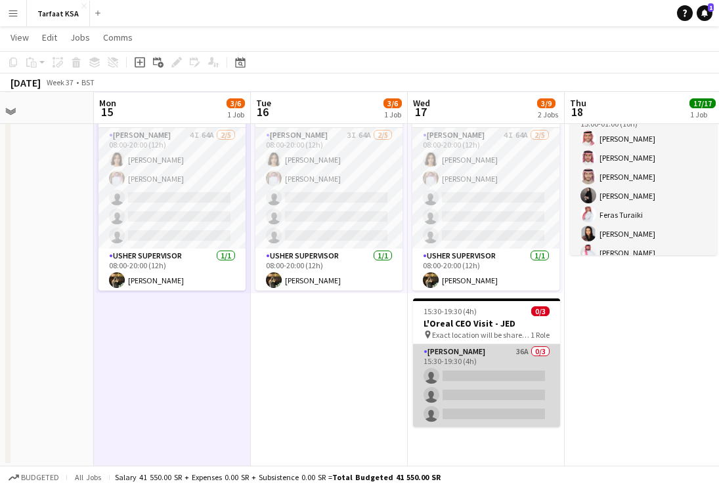
click at [443, 404] on app-card-role "Usher 36A 0/3 15:30-19:30 (4h) single-neutral-actions single-neutral-actions si…" at bounding box center [486, 386] width 147 height 83
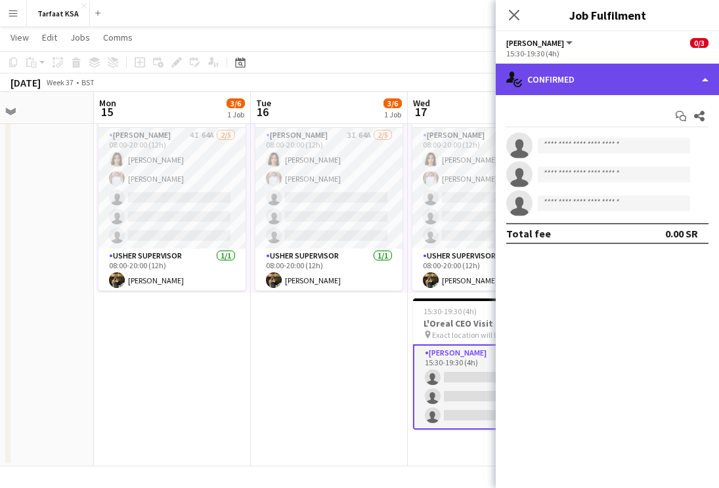
click at [648, 68] on div "single-neutral-actions-check-2 Confirmed" at bounding box center [607, 80] width 223 height 32
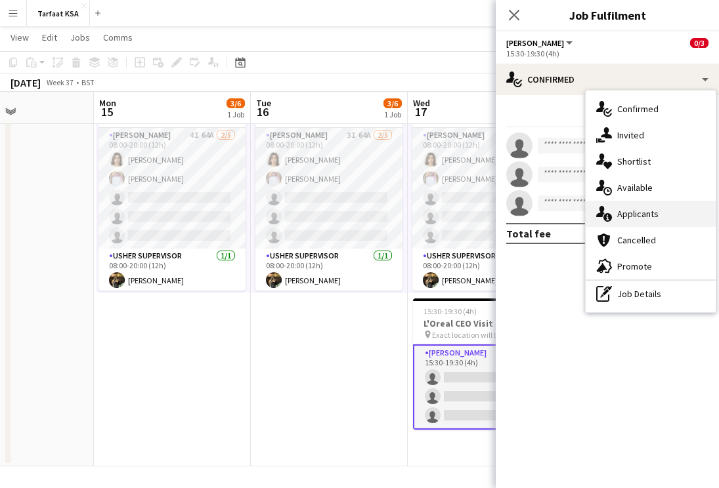
click at [615, 222] on div "single-neutral-actions-information Applicants" at bounding box center [651, 214] width 130 height 26
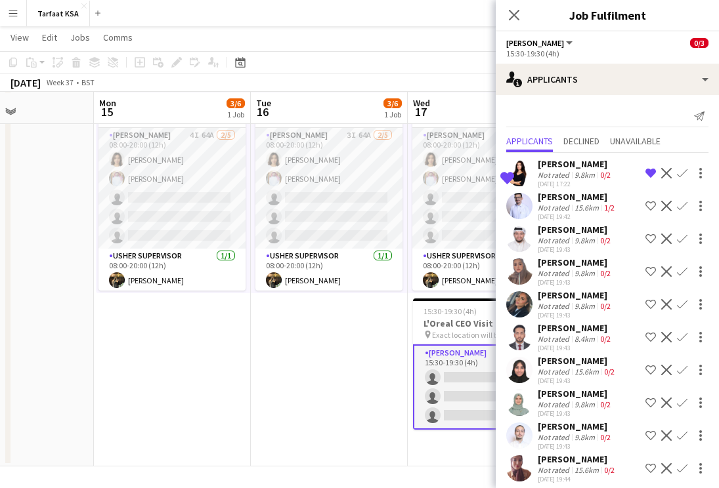
click at [385, 360] on app-date-cell "08:00-20:00 (12h) 3/6 pin Exact location will be shared later 2 Roles Usher 3I …" at bounding box center [329, 261] width 157 height 411
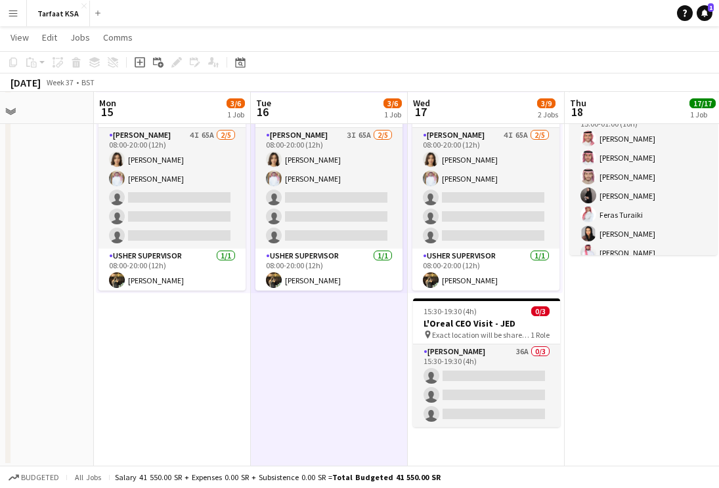
click at [10, 3] on button "Menu" at bounding box center [13, 13] width 26 height 26
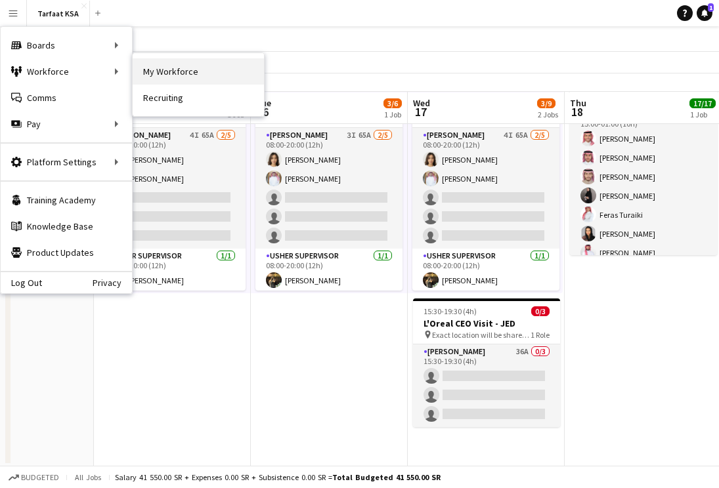
click at [212, 75] on link "My Workforce" at bounding box center [198, 71] width 131 height 26
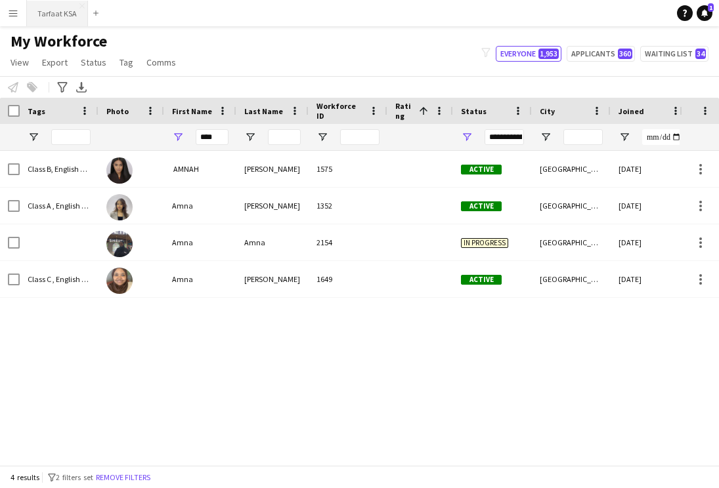
click at [61, 12] on button "Tarfaat KSA Close" at bounding box center [57, 14] width 61 height 26
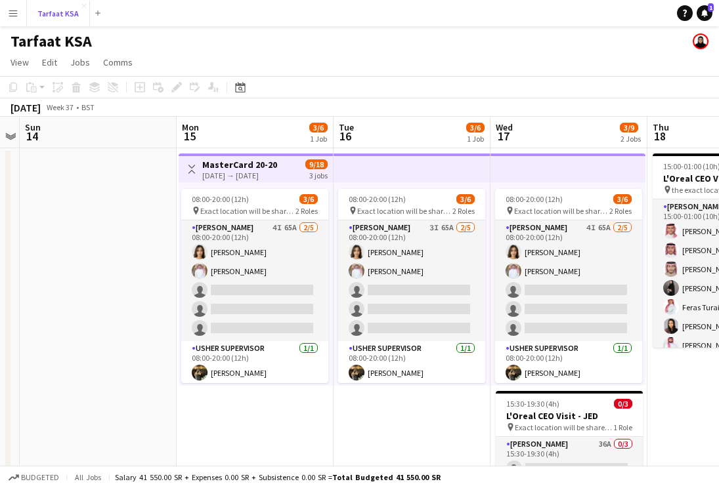
scroll to position [0, 450]
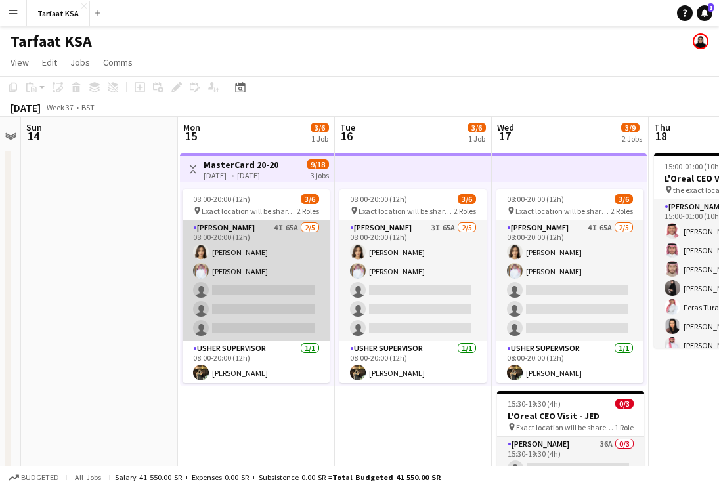
click at [239, 243] on app-card-role "Usher 4I 65A 2/5 08:00-20:00 (12h) Onab Kamal Ahmad Bin jubayl single-neutral-a…" at bounding box center [255, 281] width 147 height 121
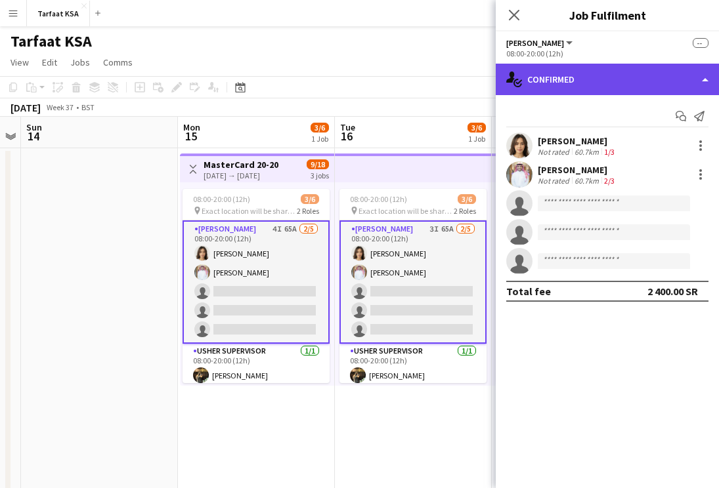
click at [580, 90] on div "single-neutral-actions-check-2 Confirmed" at bounding box center [607, 80] width 223 height 32
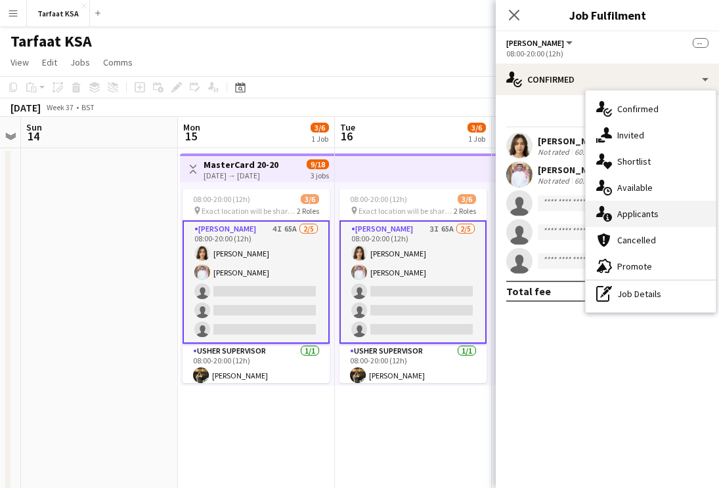
click at [618, 213] on span "Applicants" at bounding box center [637, 214] width 41 height 12
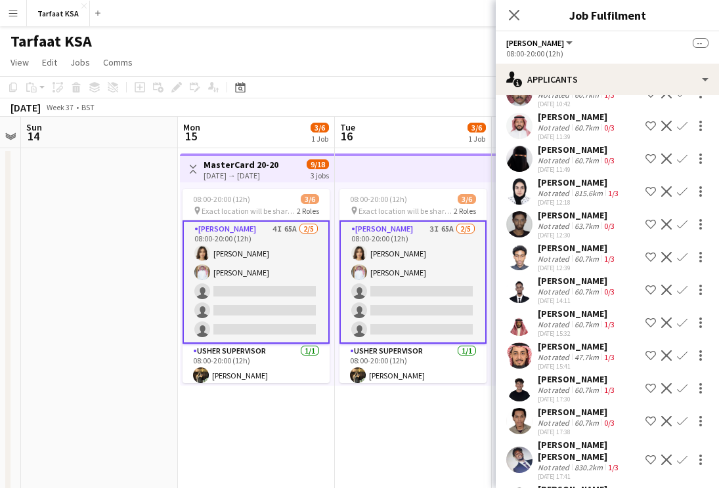
scroll to position [1874, 0]
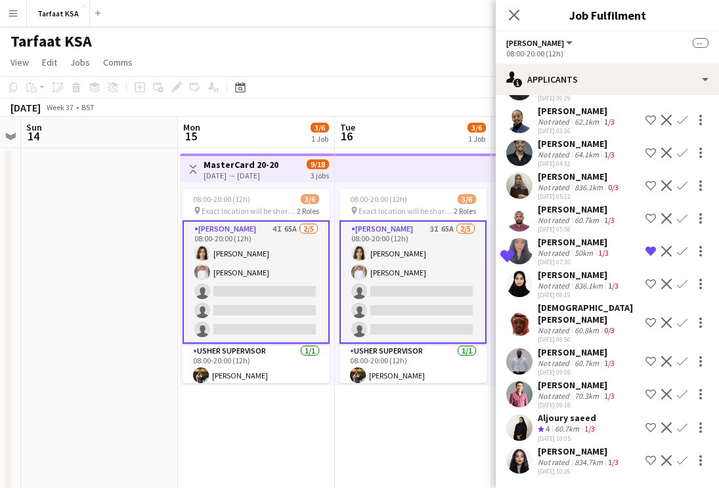
click at [518, 450] on app-user-avatar at bounding box center [519, 461] width 26 height 26
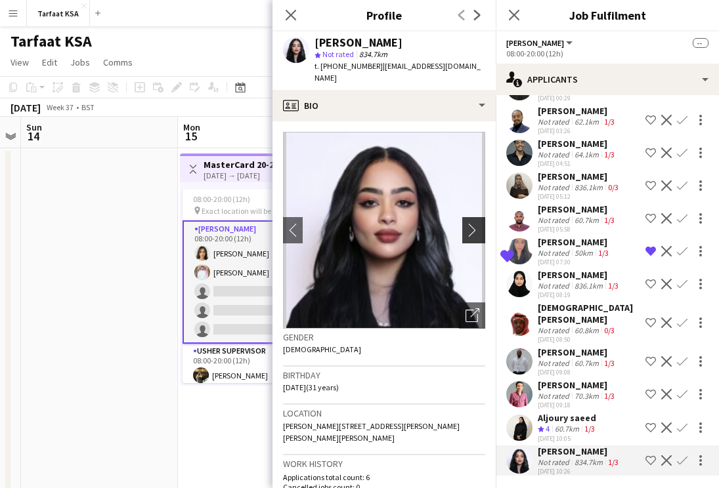
click at [470, 223] on app-icon "chevron-right" at bounding box center [475, 230] width 20 height 14
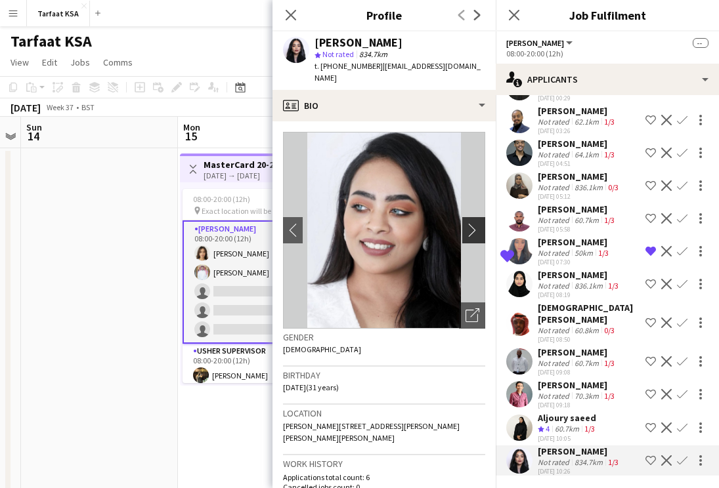
click at [473, 223] on app-icon "chevron-right" at bounding box center [475, 230] width 20 height 14
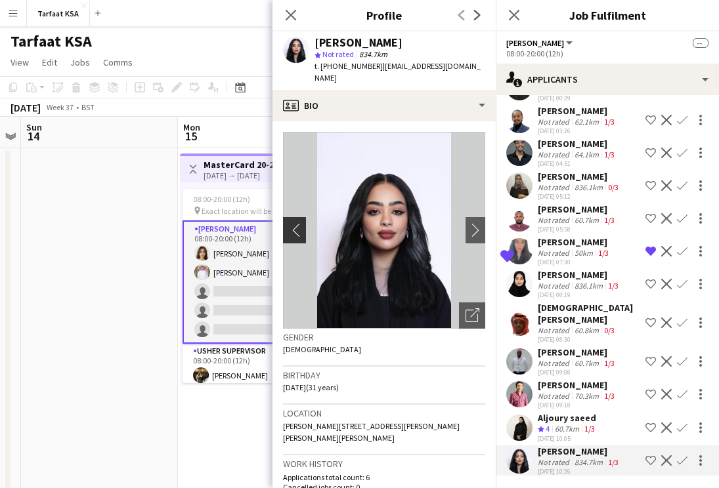
click at [299, 223] on app-icon "chevron-left" at bounding box center [293, 230] width 20 height 14
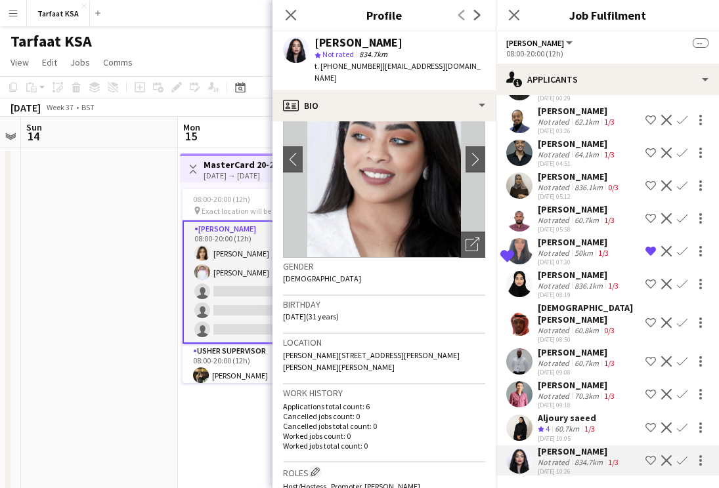
scroll to position [0, 0]
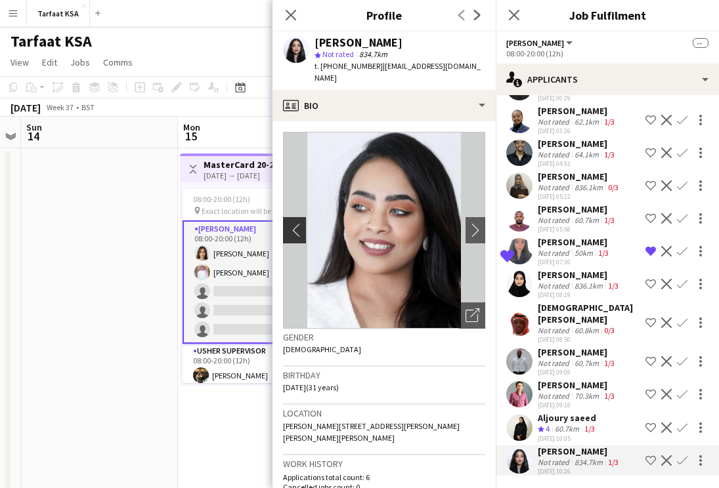
click at [297, 223] on app-icon "chevron-left" at bounding box center [293, 230] width 20 height 14
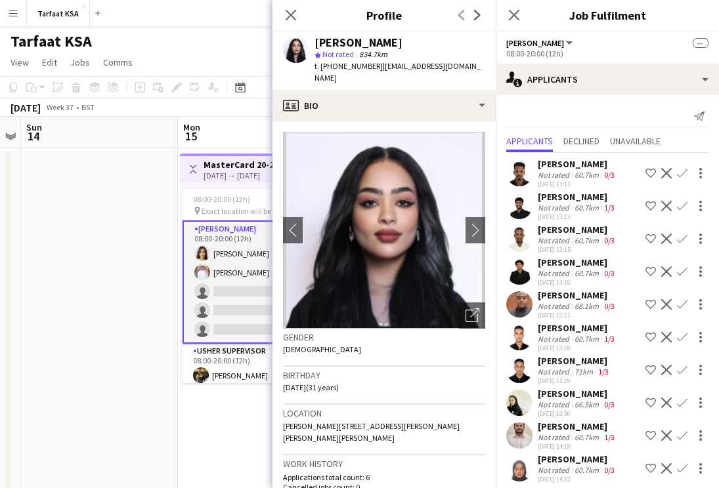
click at [62, 270] on app-date-cell at bounding box center [99, 353] width 157 height 411
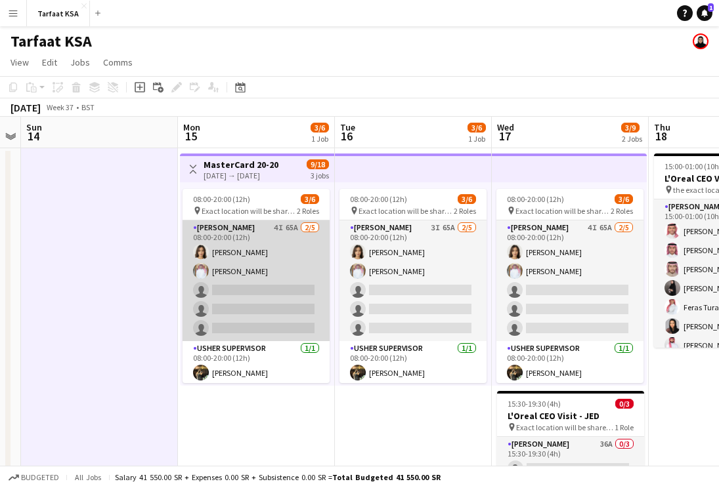
click at [259, 268] on app-card-role "Usher 4I 65A 2/5 08:00-20:00 (12h) Onab Kamal Ahmad Bin jubayl single-neutral-a…" at bounding box center [255, 281] width 147 height 121
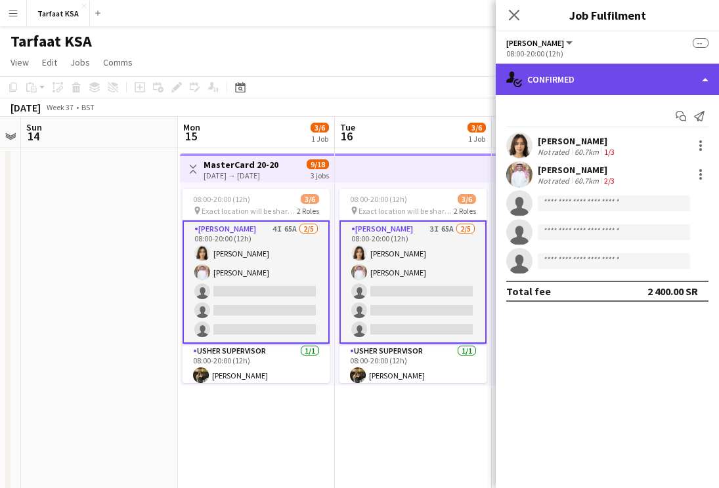
click at [577, 83] on div "single-neutral-actions-check-2 Confirmed" at bounding box center [607, 80] width 223 height 32
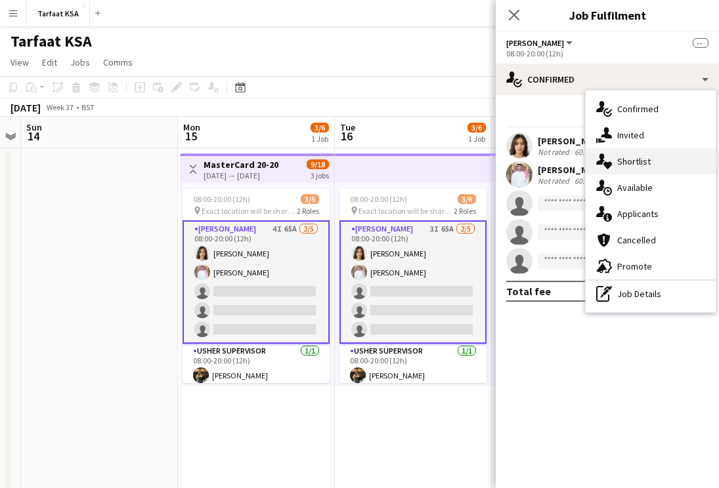
click at [642, 163] on span "Shortlist" at bounding box center [633, 162] width 33 height 12
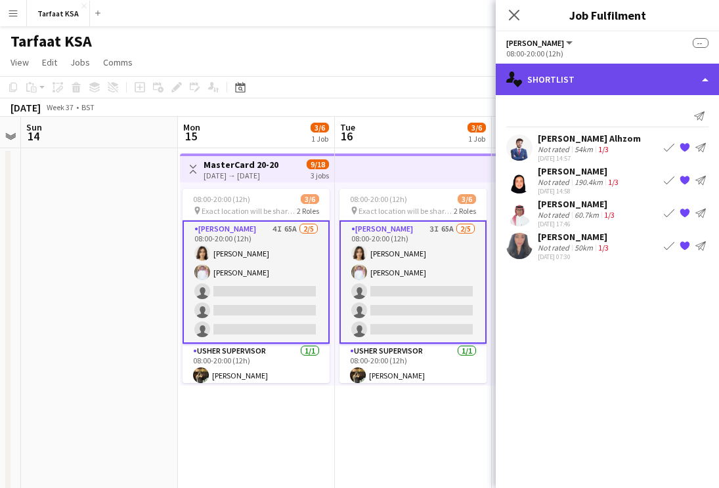
click at [591, 83] on div "single-neutral-actions-heart Shortlist" at bounding box center [607, 80] width 223 height 32
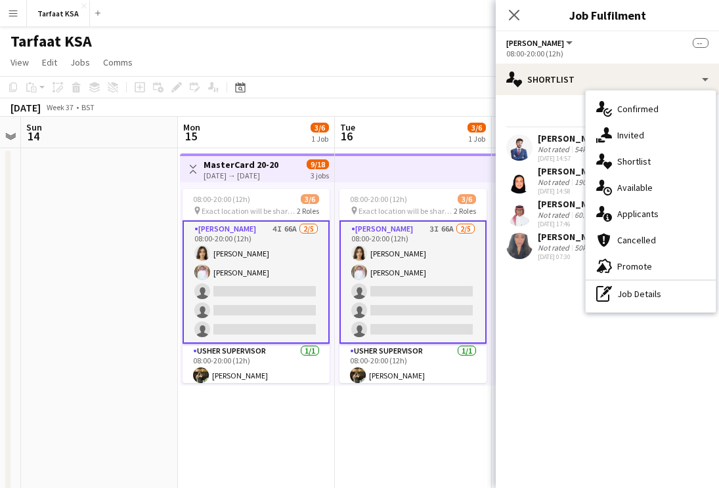
click at [534, 301] on mat-expansion-panel "heart Shortlist Send notification Maged Alhzom Not rated 54km 1/3 07-09-2025 14…" at bounding box center [607, 291] width 223 height 393
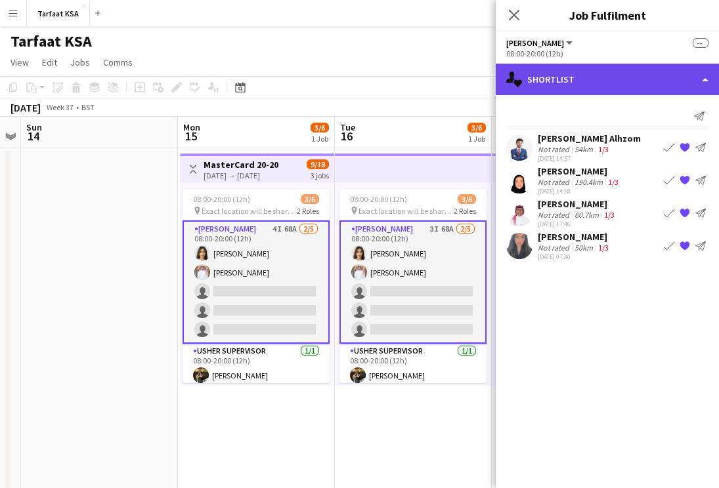
click at [580, 75] on div "single-neutral-actions-heart Shortlist" at bounding box center [607, 80] width 223 height 32
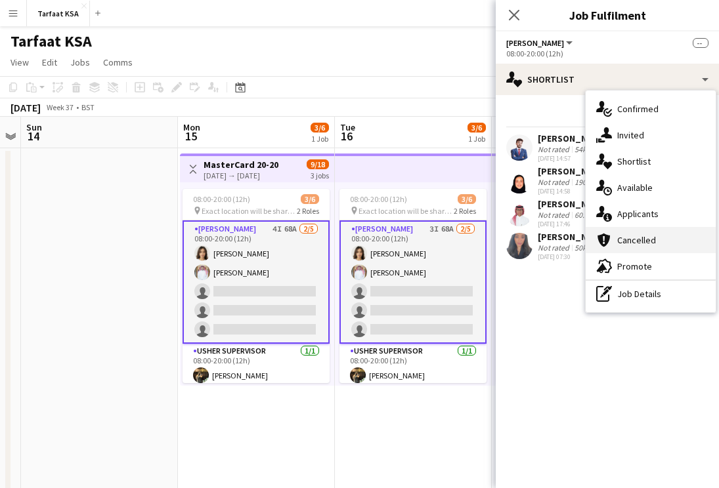
click at [638, 239] on span "Cancelled" at bounding box center [636, 240] width 39 height 12
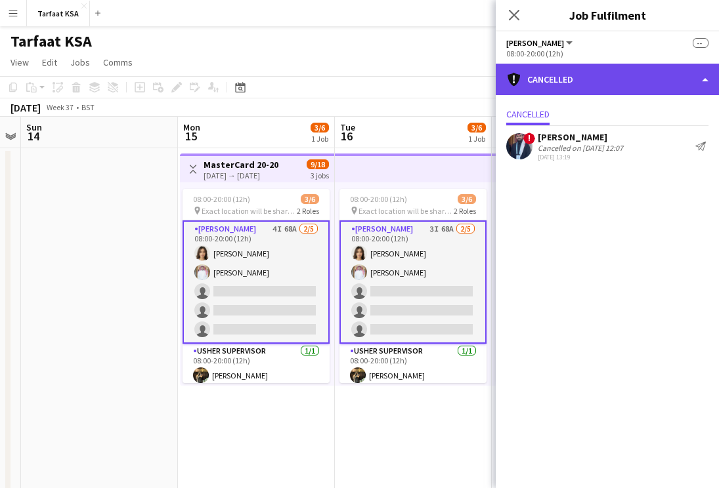
click at [609, 78] on div "cancellation Cancelled" at bounding box center [607, 80] width 223 height 32
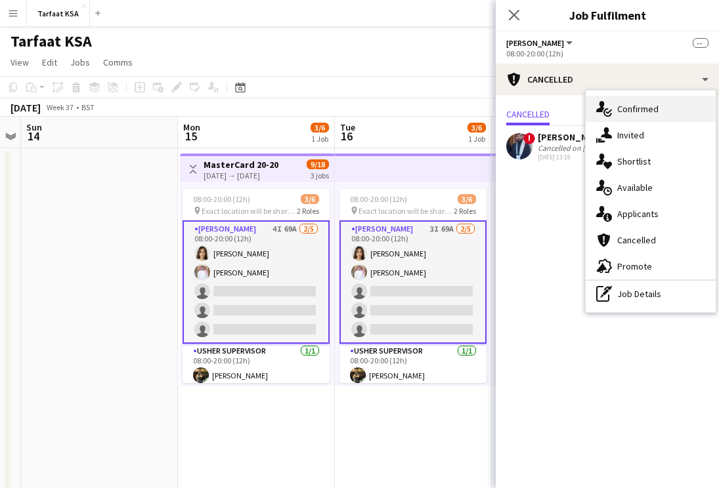
click at [652, 112] on span "Confirmed" at bounding box center [637, 109] width 41 height 12
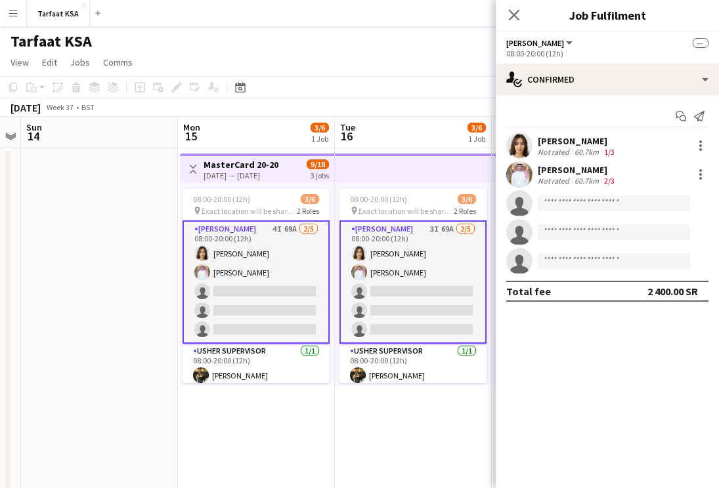
click at [563, 142] on div "[PERSON_NAME]" at bounding box center [577, 141] width 79 height 12
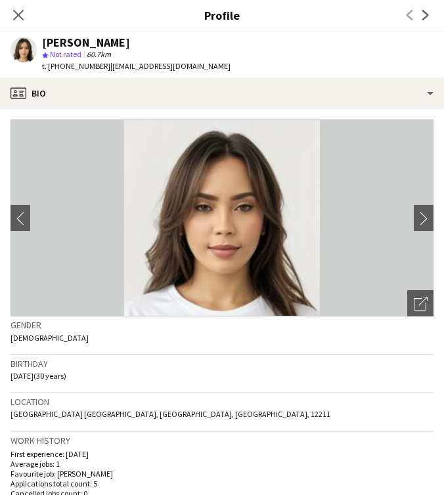
click at [111, 28] on div "Close pop-in Profile Previous Next" at bounding box center [222, 16] width 444 height 32
click at [18, 13] on icon "Close pop-in" at bounding box center [18, 15] width 12 height 12
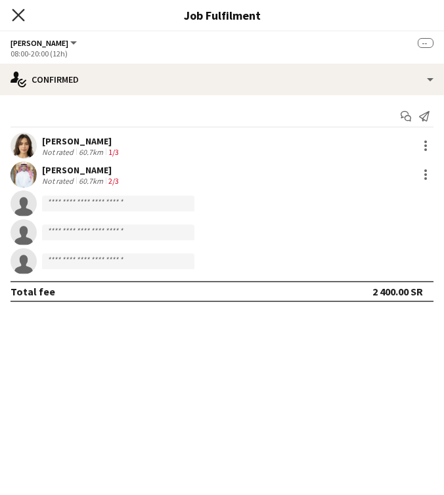
click at [14, 13] on icon "Close pop-in" at bounding box center [18, 15] width 12 height 12
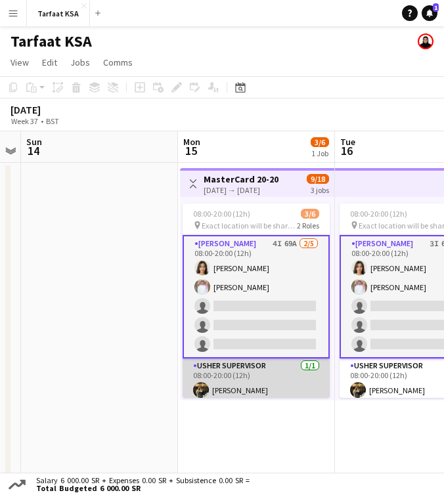
click at [282, 382] on app-card-role "Usher Supervisor 1/1 08:00-20:00 (12h) Hazim Albassam" at bounding box center [255, 380] width 147 height 45
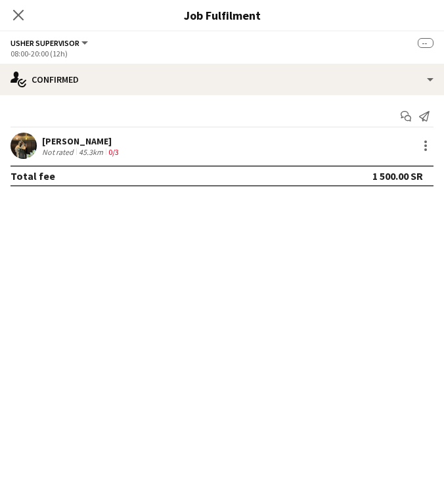
click at [223, 137] on div "Hazim Albassam Not rated 45.3km 0/3" at bounding box center [222, 146] width 444 height 26
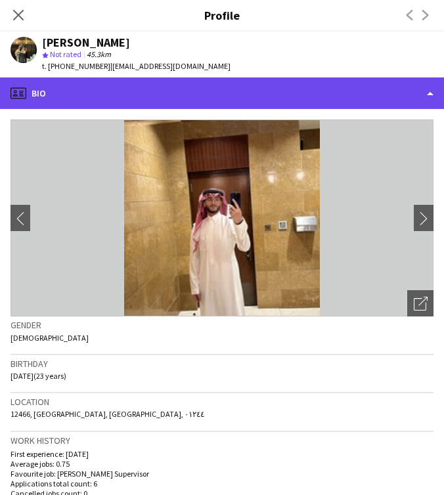
click at [137, 95] on div "profile Bio" at bounding box center [222, 93] width 444 height 32
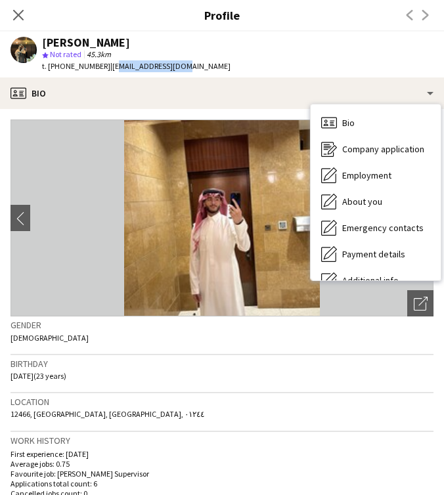
drag, startPoint x: 181, startPoint y: 64, endPoint x: 106, endPoint y: 63, distance: 75.5
click at [106, 63] on div "Hazim Albassam star Not rated 45.3km t. +966539222634 | zoomy665@gmail.com" at bounding box center [120, 55] width 241 height 46
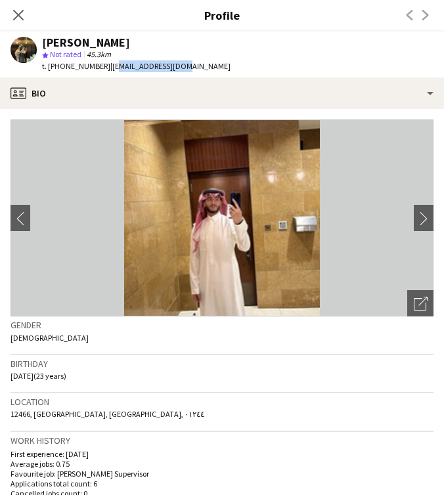
copy span "oomy665@gmail.com"
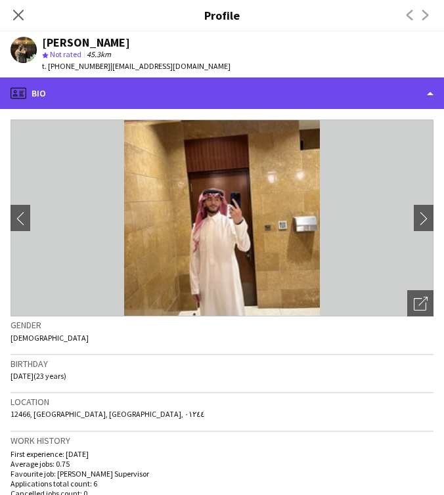
click at [127, 87] on div "profile Bio" at bounding box center [222, 93] width 444 height 32
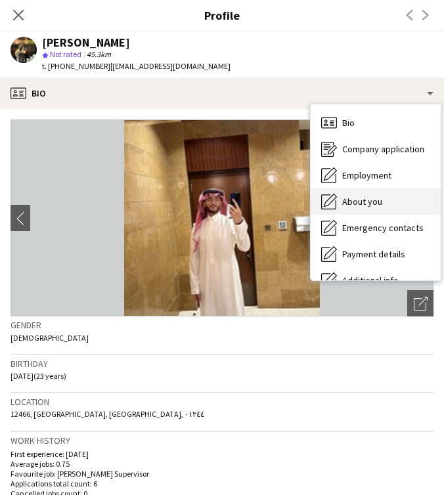
click at [379, 196] on span "About you" at bounding box center [362, 202] width 40 height 12
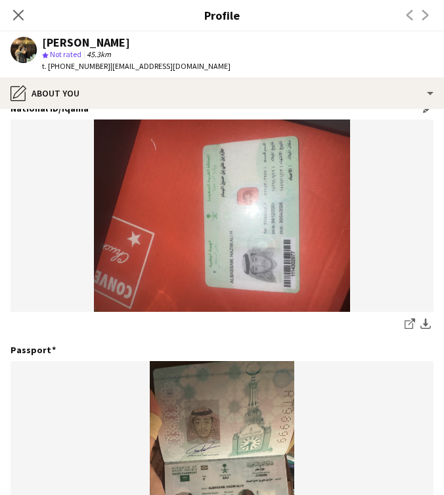
scroll to position [54, 0]
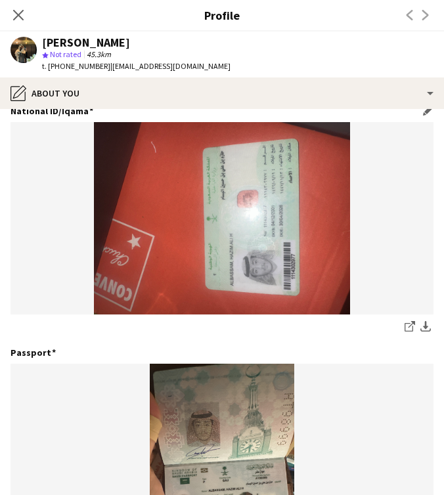
click at [293, 220] on img at bounding box center [222, 218] width 423 height 192
click at [19, 14] on icon at bounding box center [18, 15] width 12 height 12
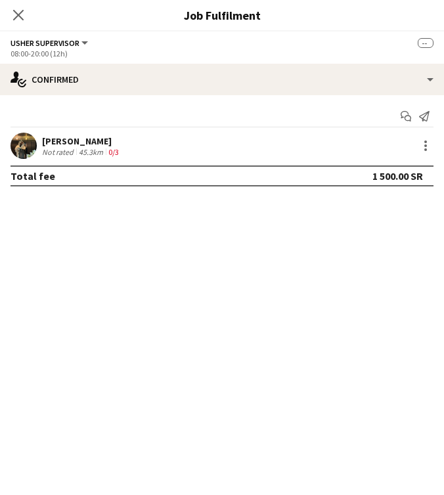
click at [235, 136] on div "Hazim Albassam Not rated 45.3km 0/3" at bounding box center [222, 146] width 444 height 26
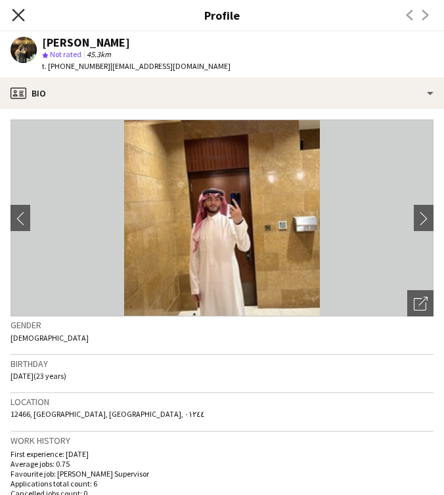
click at [17, 11] on icon "Close pop-in" at bounding box center [18, 15] width 12 height 12
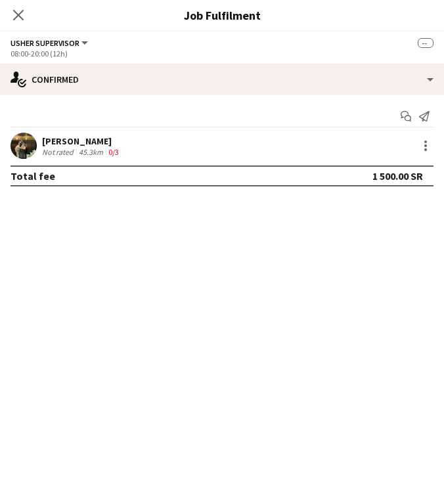
click at [87, 41] on button "Usher Supervisor" at bounding box center [50, 43] width 79 height 10
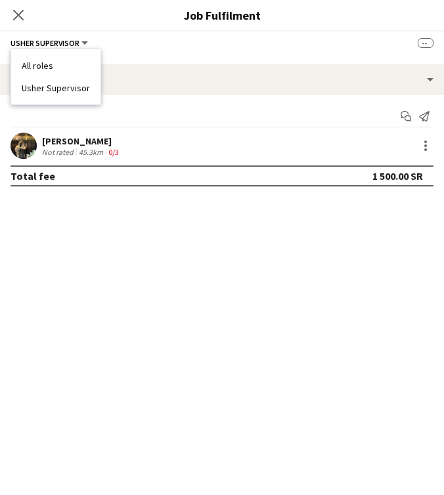
click at [70, 61] on li "All roles" at bounding box center [56, 66] width 68 height 12
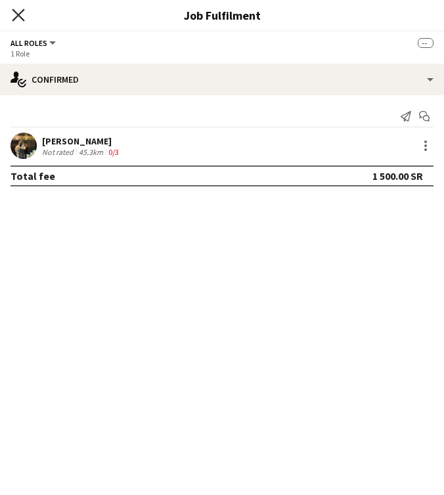
click at [17, 12] on icon "Close pop-in" at bounding box center [18, 15] width 12 height 12
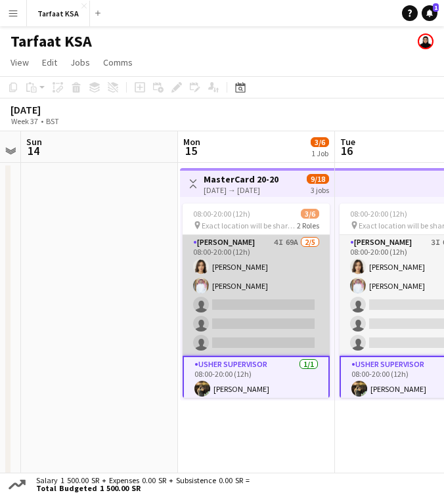
click at [268, 299] on app-card-role "Usher 4I 69A 2/5 08:00-20:00 (12h) Onab Kamal Ahmad Bin jubayl single-neutral-a…" at bounding box center [255, 295] width 147 height 121
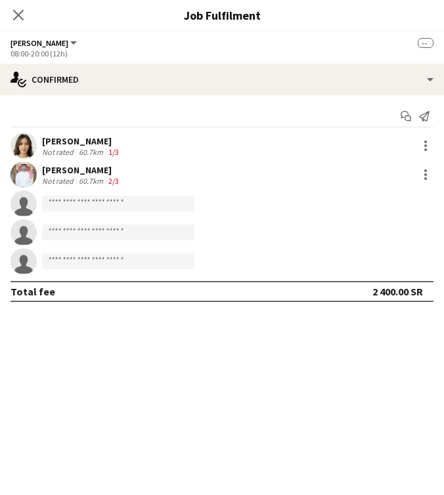
click at [199, 143] on div "Onab Kamal Not rated 60.7km 1/3" at bounding box center [222, 146] width 444 height 26
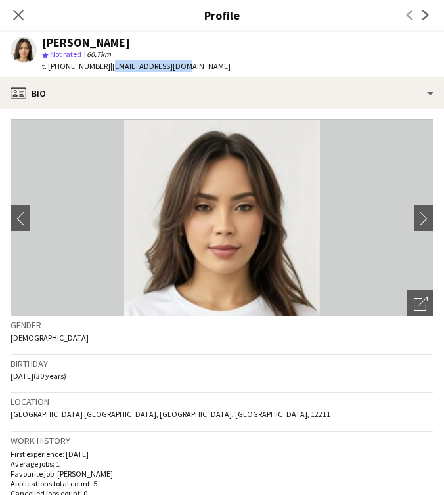
drag, startPoint x: 180, startPoint y: 68, endPoint x: 105, endPoint y: 70, distance: 74.9
click at [105, 70] on div "Onab Kamal star Not rated 60.7km t. +966509635077 | onabkmal@gmail.com" at bounding box center [120, 55] width 241 height 46
copy span "onabkmal@gmail.com"
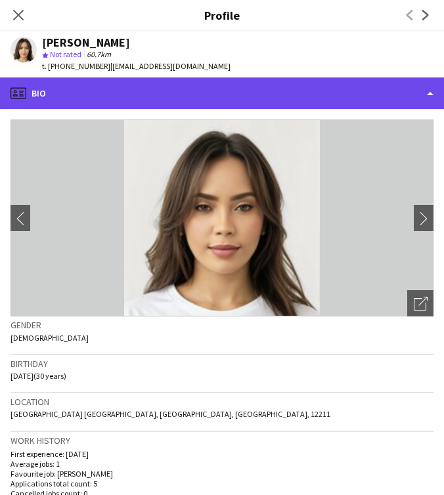
click at [134, 100] on div "profile Bio" at bounding box center [222, 93] width 444 height 32
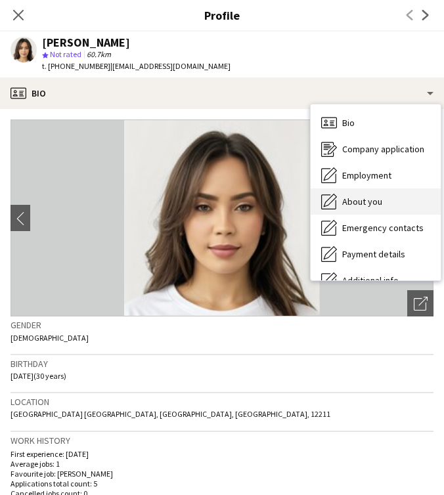
click at [391, 203] on div "About you About you" at bounding box center [375, 201] width 130 height 26
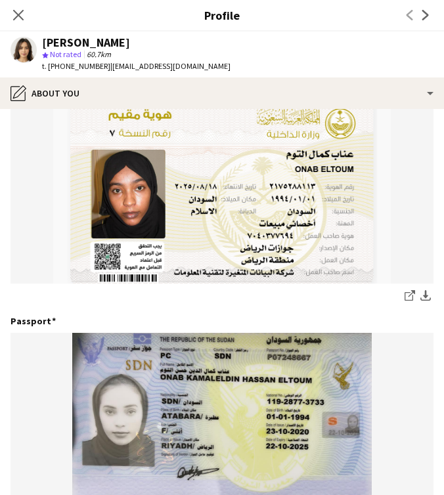
scroll to position [136, 0]
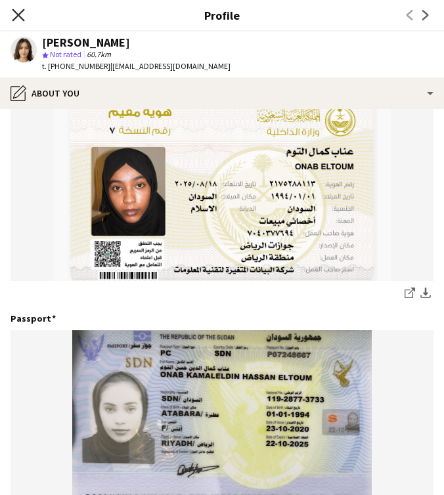
click at [20, 17] on icon at bounding box center [18, 15] width 12 height 12
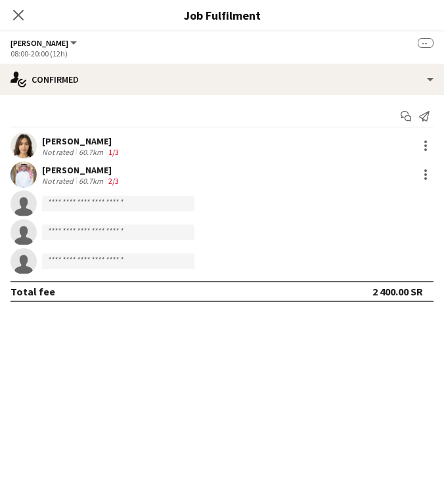
click at [129, 169] on div "Ahmad Bin jubayl Not rated 60.7km 2/3" at bounding box center [222, 174] width 444 height 26
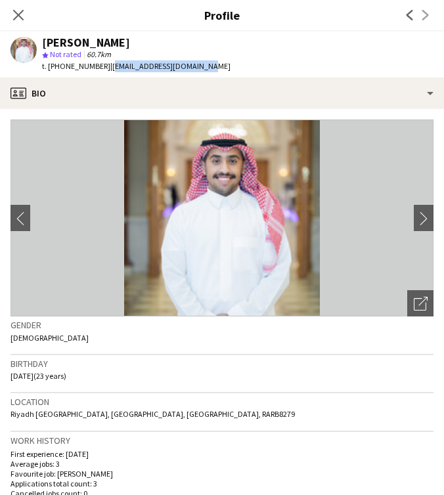
drag, startPoint x: 196, startPoint y: 67, endPoint x: 105, endPoint y: 68, distance: 91.2
click at [110, 68] on span "| ahmedaljubail0@gmail.com" at bounding box center [170, 66] width 120 height 10
copy span "ahmedaljubail0@gmail.com"
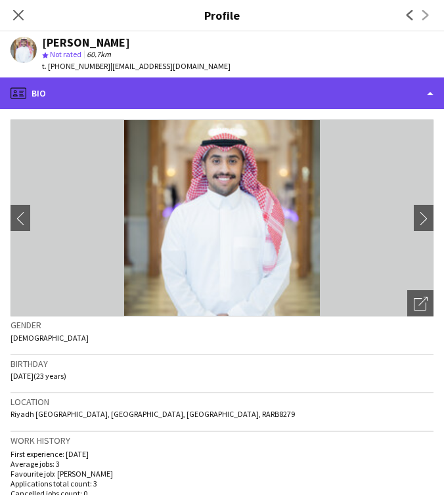
click at [328, 81] on div "profile Bio" at bounding box center [222, 93] width 444 height 32
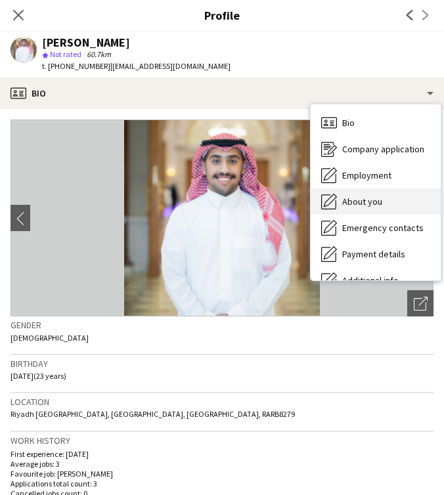
click at [373, 195] on div "About you About you" at bounding box center [375, 201] width 130 height 26
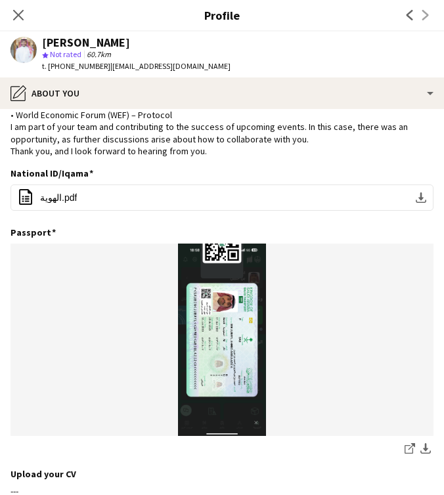
scroll to position [64, 0]
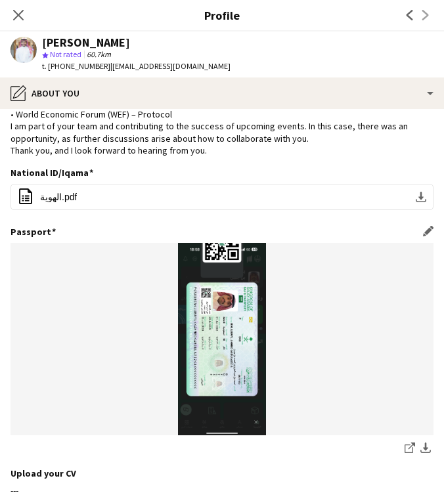
click at [228, 320] on img at bounding box center [222, 339] width 423 height 192
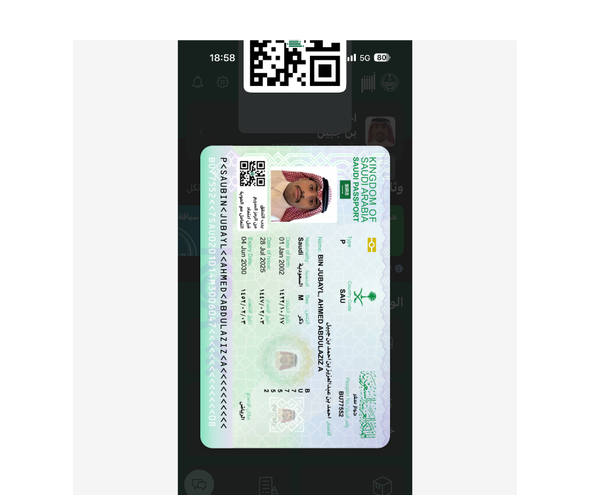
scroll to position [87, 0]
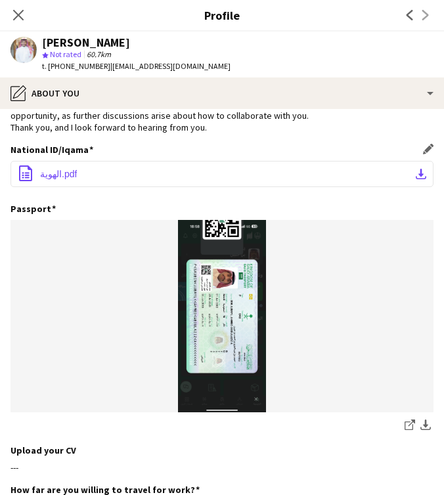
click at [74, 165] on button "office-file-sheet الهوية.pdf download-bottom" at bounding box center [222, 174] width 423 height 26
click at [309, 186] on button "office-file-sheet الهوية.pdf download-bottom" at bounding box center [222, 174] width 423 height 26
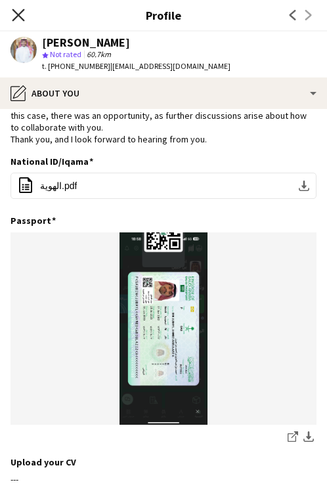
click at [16, 12] on icon at bounding box center [18, 15] width 12 height 12
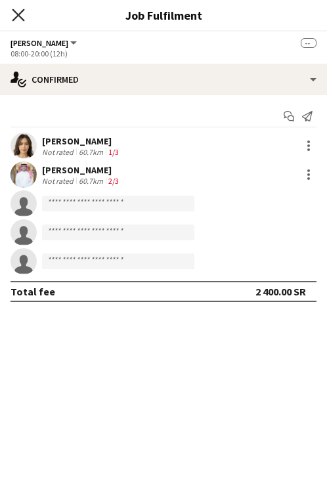
click at [16, 10] on icon "Close pop-in" at bounding box center [18, 15] width 12 height 12
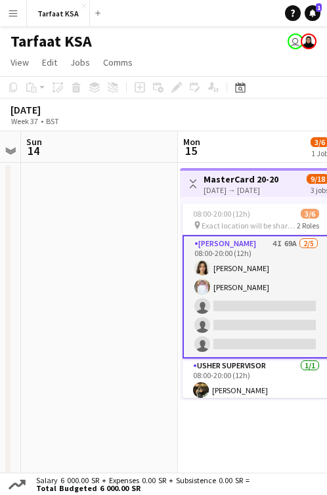
click at [119, 278] on app-date-cell at bounding box center [99, 368] width 157 height 411
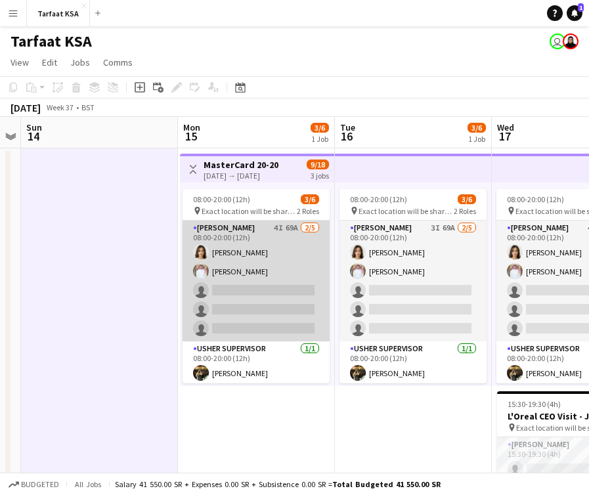
click at [266, 299] on app-card-role "Usher 4I 69A 2/5 08:00-20:00 (12h) Onab Kamal Ahmad Bin jubayl single-neutral-a…" at bounding box center [255, 281] width 147 height 121
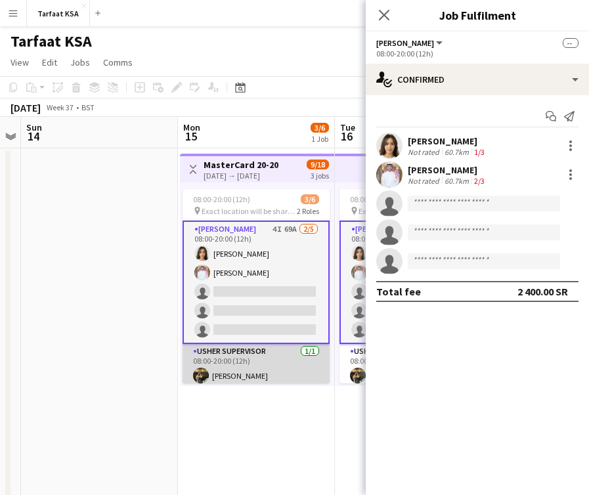
click at [259, 358] on app-card-role "Usher Supervisor 1/1 08:00-20:00 (12h) Hazim Albassam" at bounding box center [255, 366] width 147 height 45
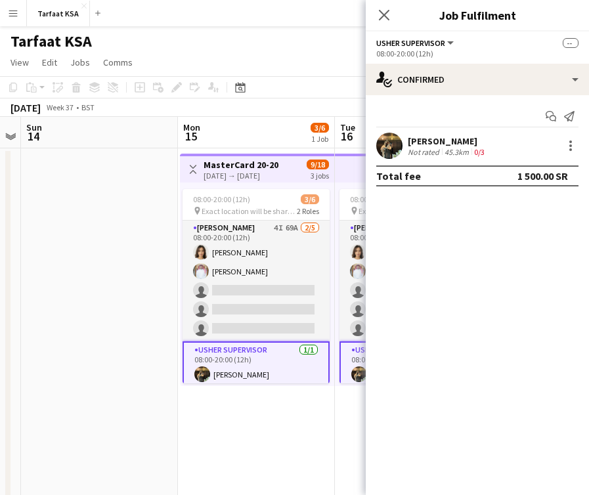
click at [132, 379] on app-date-cell at bounding box center [99, 353] width 157 height 411
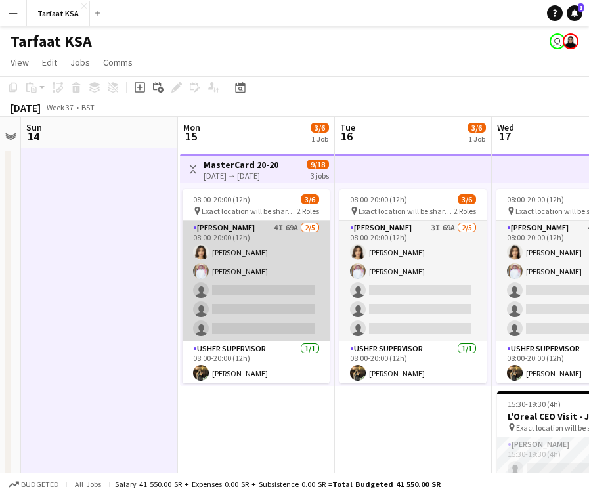
click at [276, 291] on app-card-role "Usher 4I 69A 2/5 08:00-20:00 (12h) Onab Kamal Ahmad Bin jubayl single-neutral-a…" at bounding box center [255, 281] width 147 height 121
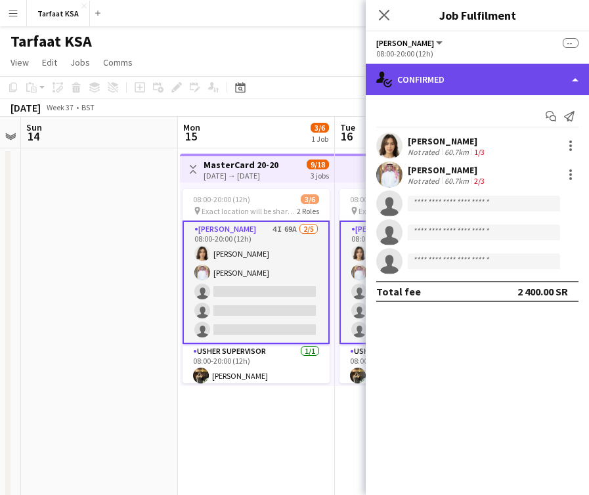
click at [514, 83] on div "single-neutral-actions-check-2 Confirmed" at bounding box center [477, 80] width 223 height 32
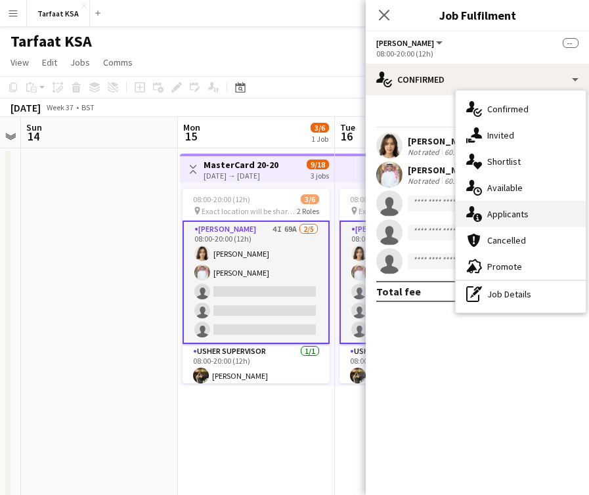
click at [523, 215] on span "Applicants" at bounding box center [507, 214] width 41 height 12
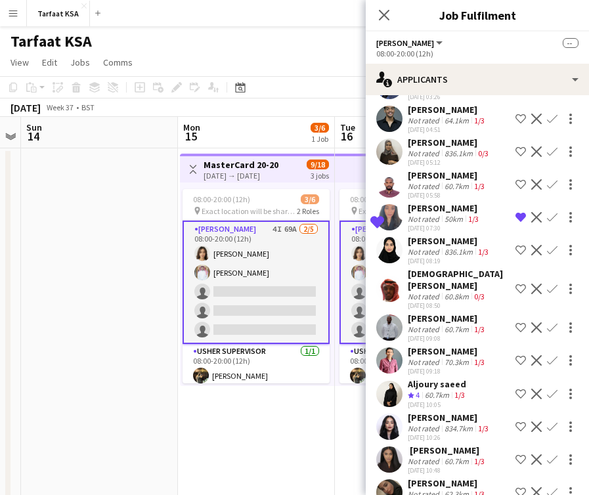
scroll to position [1999, 0]
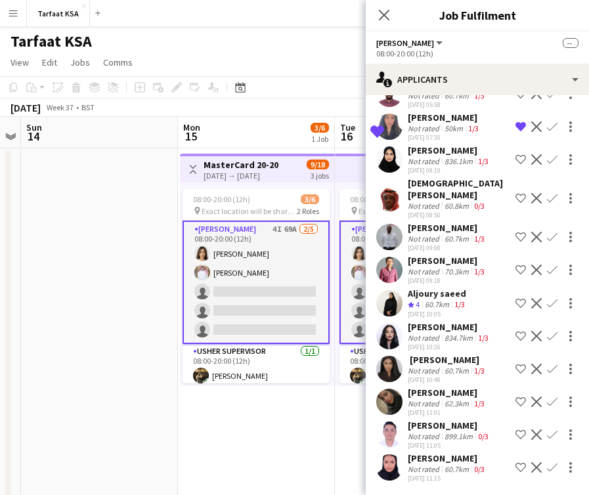
click at [433, 467] on div "Not rated" at bounding box center [425, 469] width 34 height 10
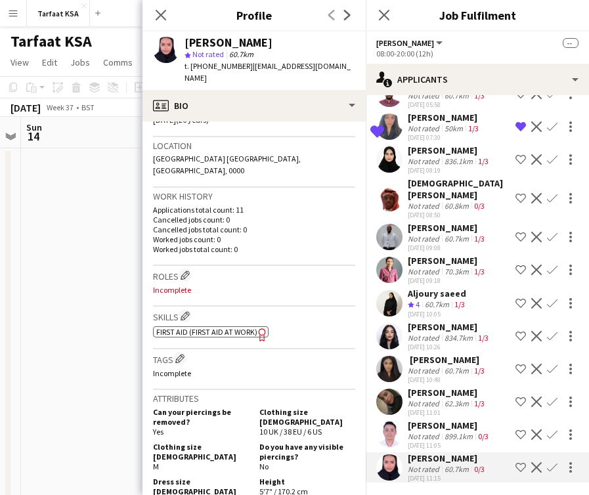
scroll to position [0, 0]
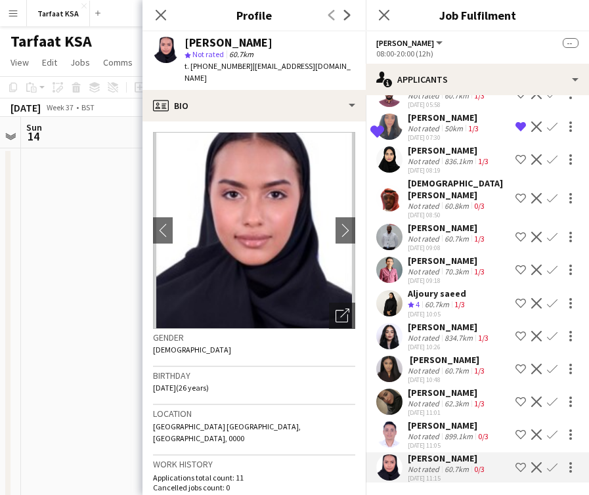
click at [438, 396] on div "[PERSON_NAME]" at bounding box center [447, 393] width 79 height 12
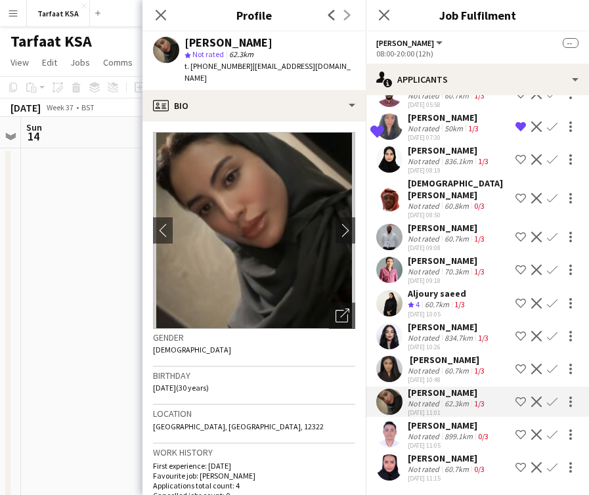
click at [442, 373] on div "60.7km" at bounding box center [457, 371] width 30 height 10
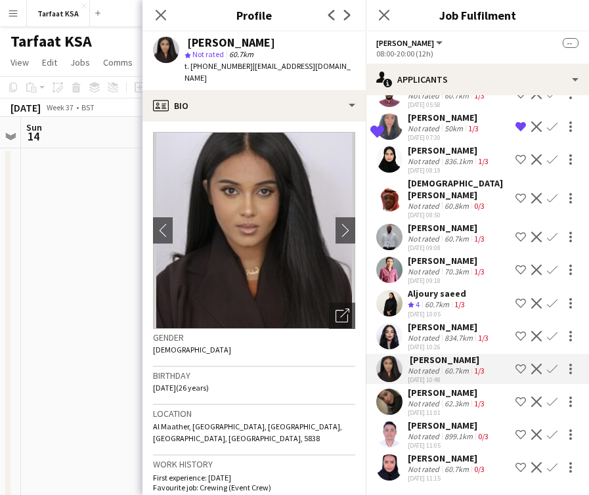
click at [519, 368] on app-icon "Shortlist crew" at bounding box center [520, 369] width 11 height 11
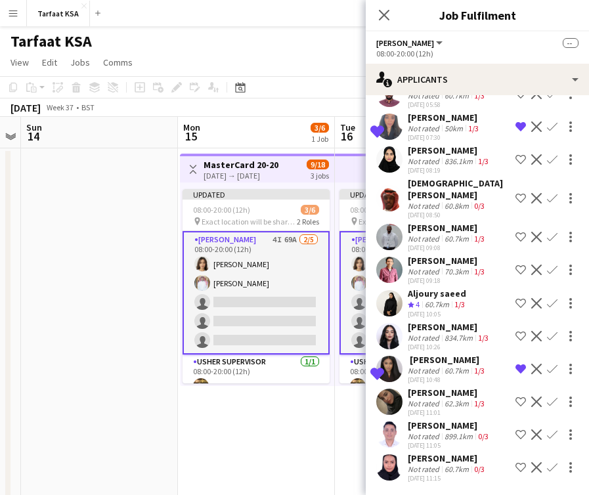
click at [478, 337] on app-skills-label "1/3" at bounding box center [483, 338] width 11 height 10
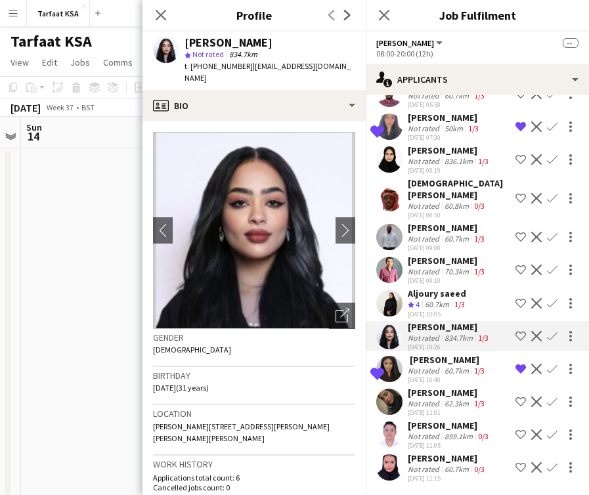
click at [516, 336] on app-icon "Shortlist crew" at bounding box center [520, 336] width 11 height 11
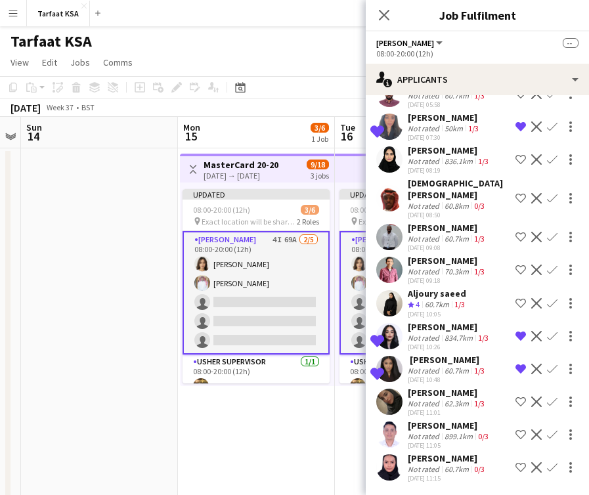
click at [408, 326] on div "[PERSON_NAME]" at bounding box center [449, 327] width 83 height 12
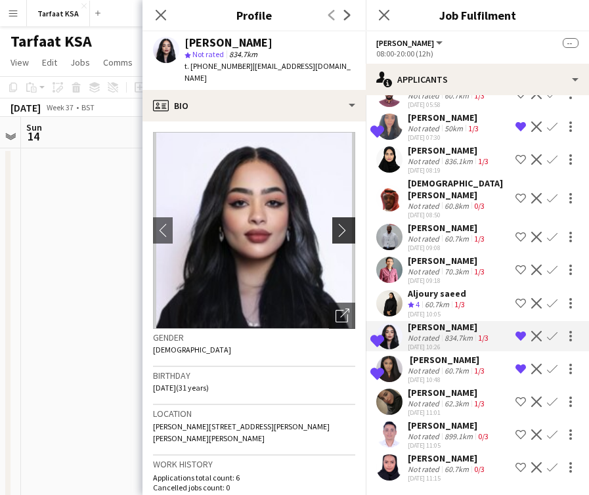
click at [345, 223] on app-icon "chevron-right" at bounding box center [345, 230] width 20 height 14
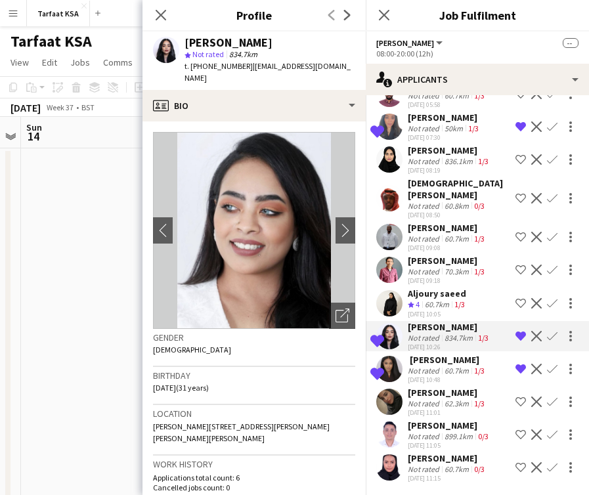
click at [520, 336] on app-icon "Remove crew from shortlist" at bounding box center [520, 336] width 11 height 11
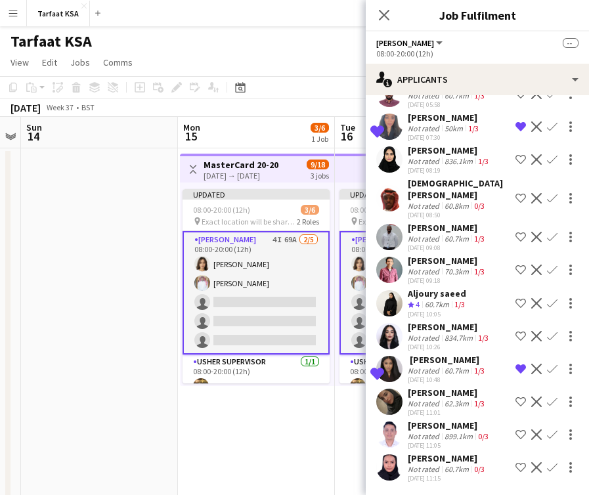
click at [473, 364] on div "‏ [PERSON_NAME]" at bounding box center [447, 360] width 79 height 12
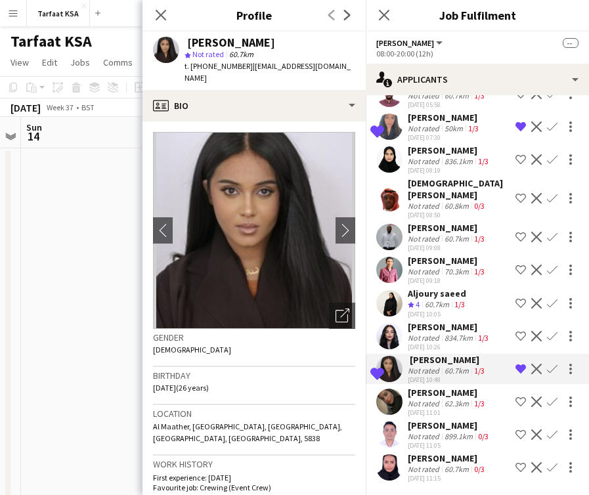
click at [433, 305] on div "60.7km" at bounding box center [437, 304] width 30 height 11
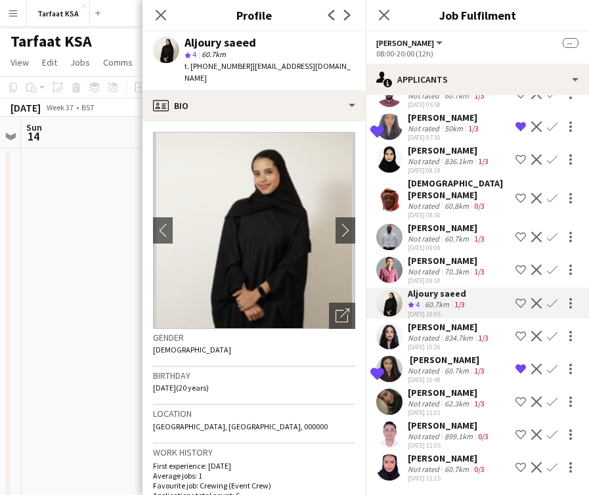
click at [440, 262] on div "[PERSON_NAME]" at bounding box center [447, 261] width 79 height 12
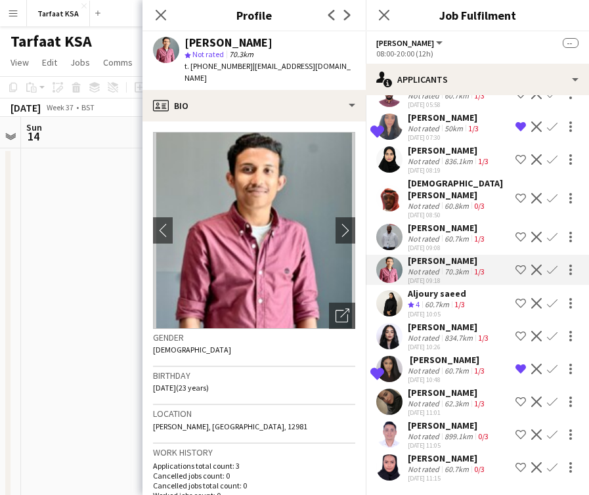
click at [447, 161] on div "836.1km" at bounding box center [458, 161] width 33 height 10
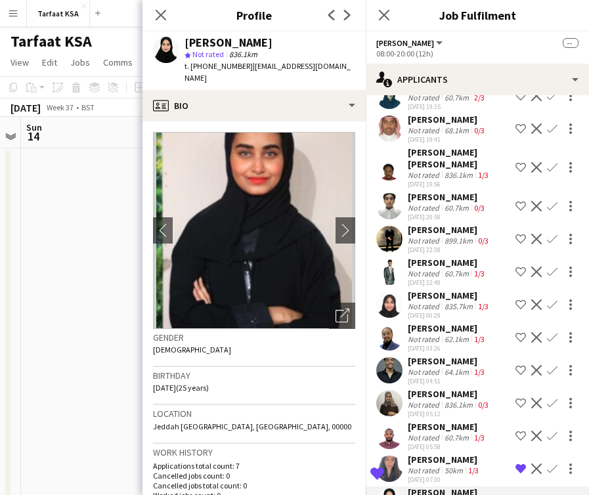
scroll to position [1656, 0]
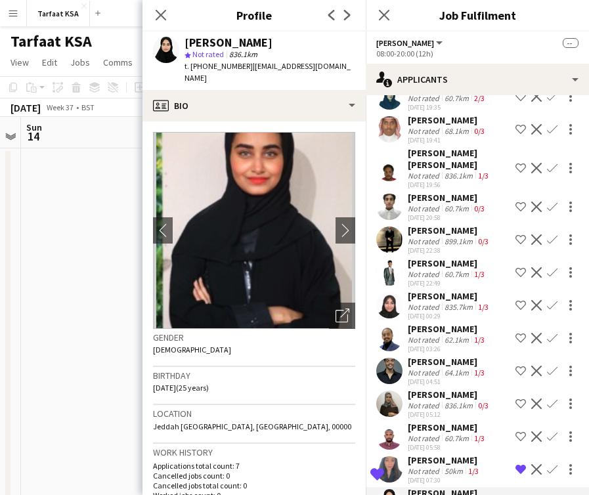
click at [457, 302] on div "835.7km" at bounding box center [458, 307] width 33 height 10
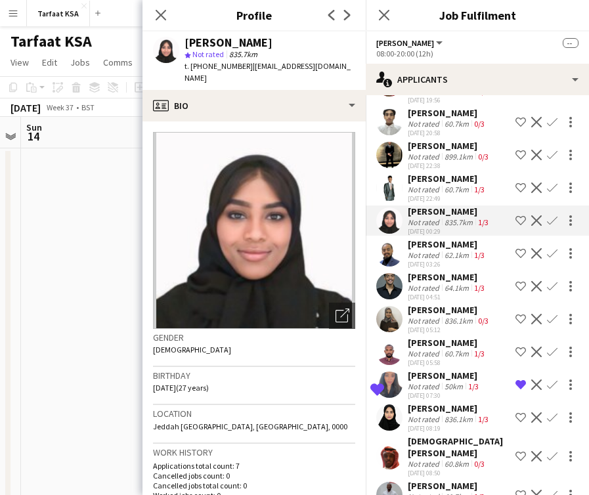
scroll to position [1999, 0]
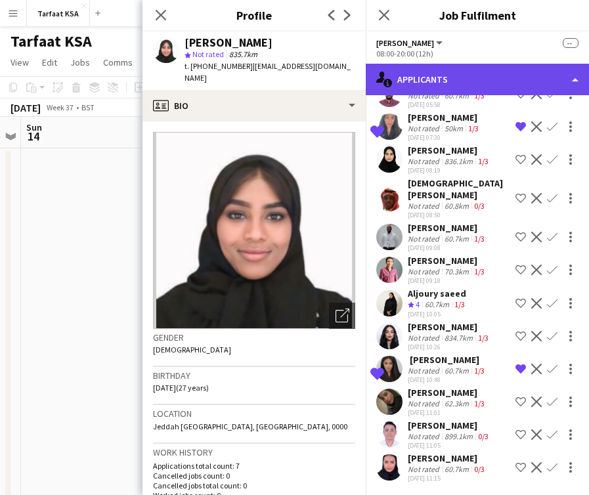
click at [557, 75] on div "single-neutral-actions-information Applicants" at bounding box center [477, 80] width 223 height 32
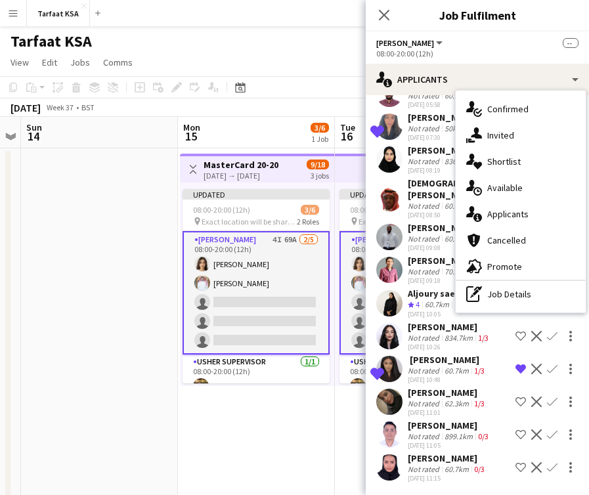
click at [444, 465] on div "60.7km" at bounding box center [457, 469] width 30 height 10
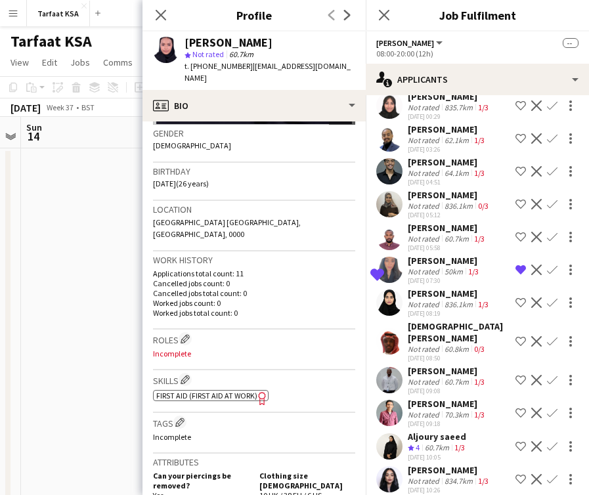
scroll to position [1834, 0]
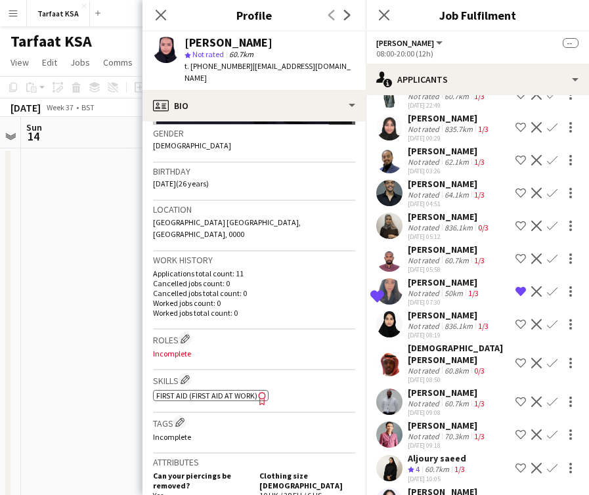
click at [444, 366] on div "60.8km" at bounding box center [457, 371] width 30 height 10
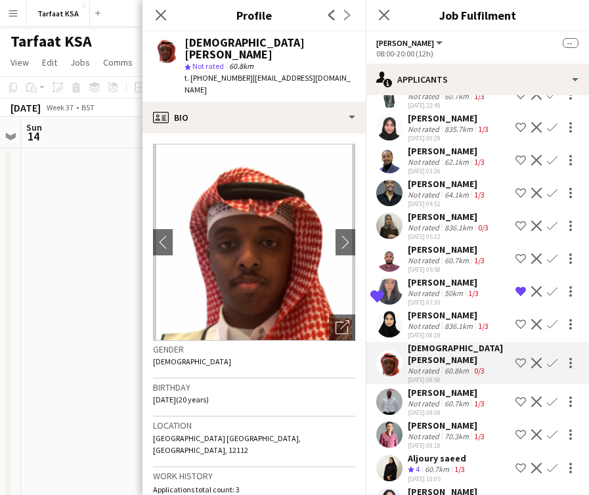
click at [446, 328] on div "836.1km" at bounding box center [458, 326] width 33 height 10
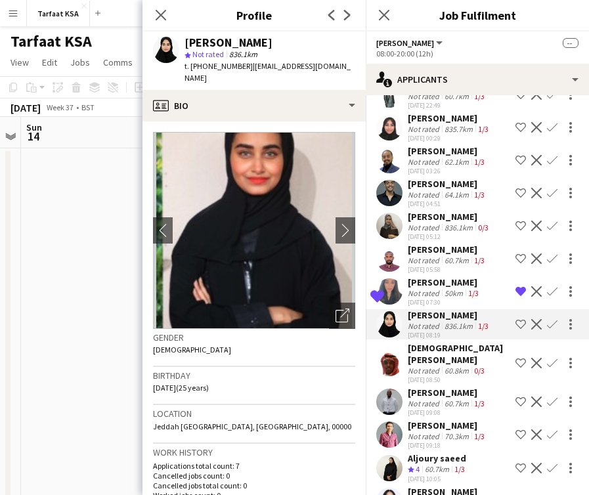
click at [449, 251] on div "[PERSON_NAME]" at bounding box center [447, 250] width 79 height 12
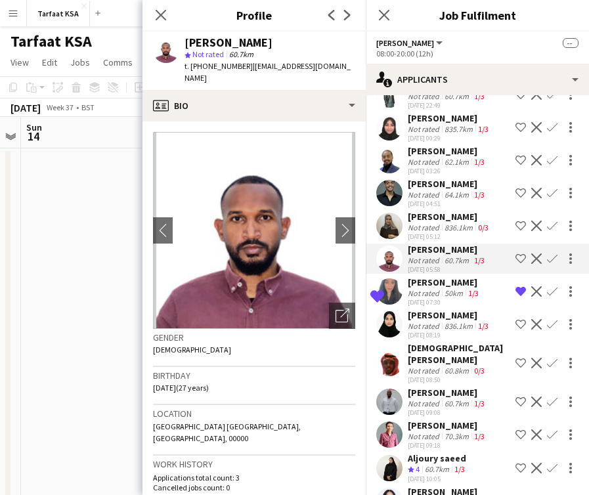
click at [453, 226] on div "836.1km" at bounding box center [458, 228] width 33 height 10
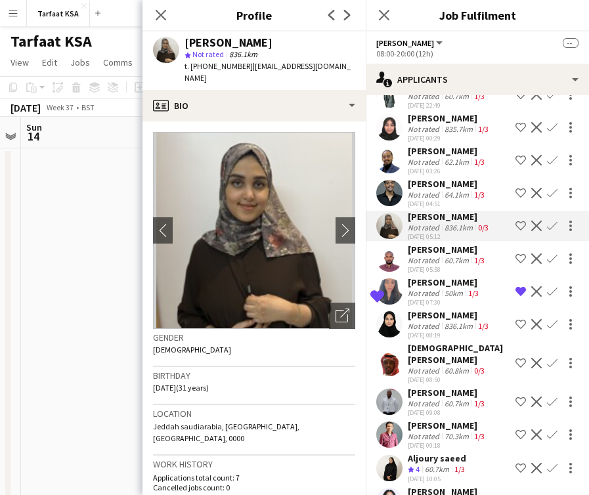
click at [454, 195] on div "64.1km" at bounding box center [457, 195] width 30 height 10
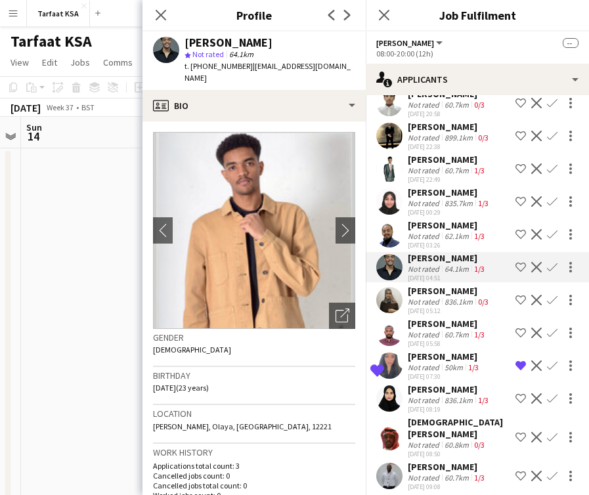
scroll to position [1753, 0]
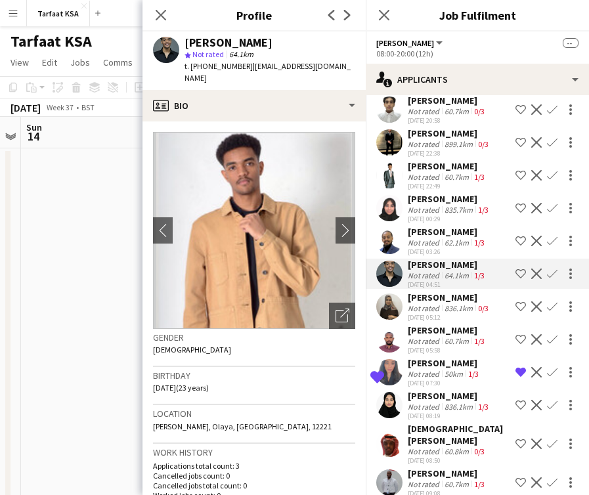
click at [451, 230] on div "[PERSON_NAME]" at bounding box center [447, 232] width 79 height 12
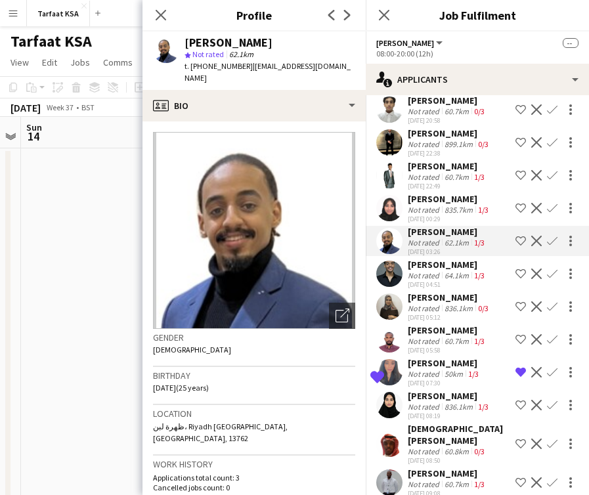
click at [452, 193] on div "[PERSON_NAME]" at bounding box center [449, 199] width 83 height 12
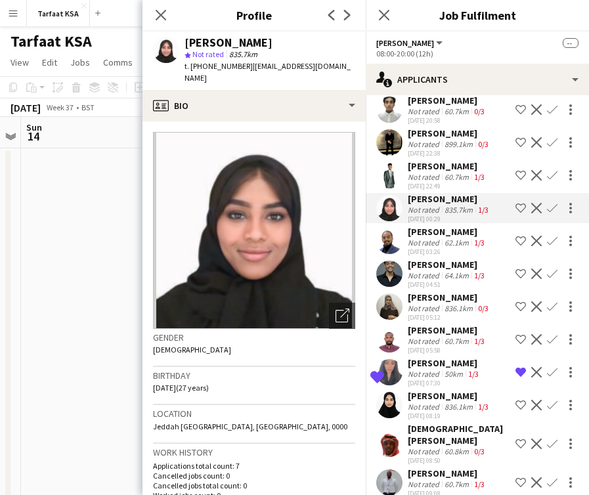
click at [458, 172] on div "60.7km" at bounding box center [457, 177] width 30 height 10
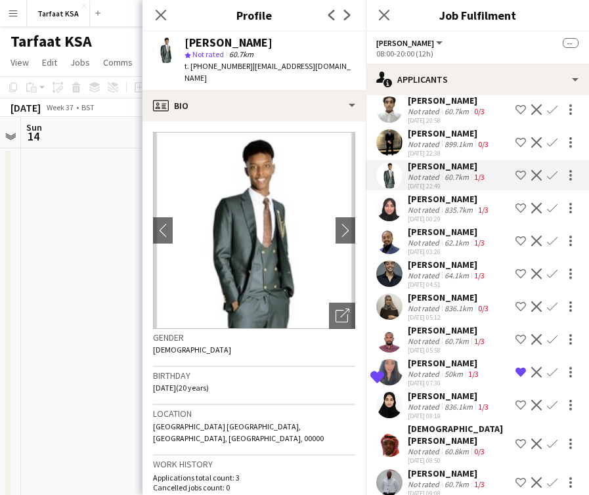
click at [461, 139] on div "899.1km" at bounding box center [458, 144] width 33 height 10
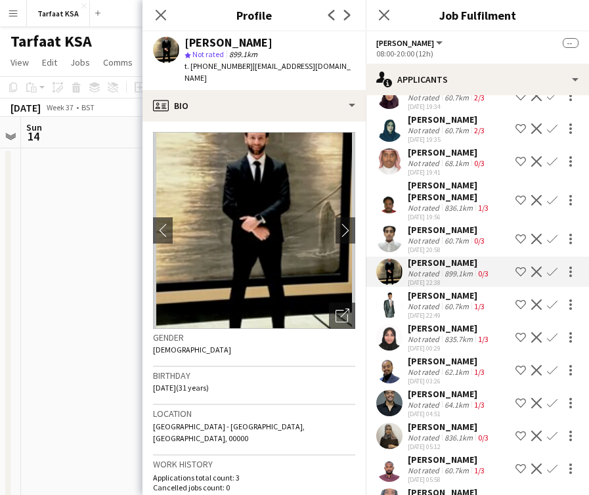
scroll to position [1594, 0]
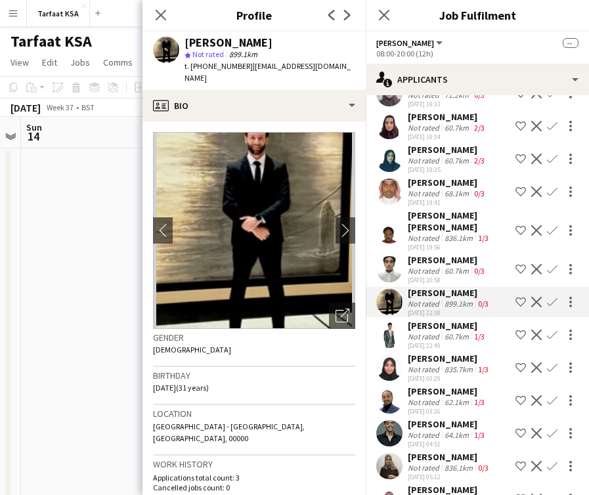
click at [460, 243] on div "[DATE] 19:56" at bounding box center [459, 247] width 102 height 9
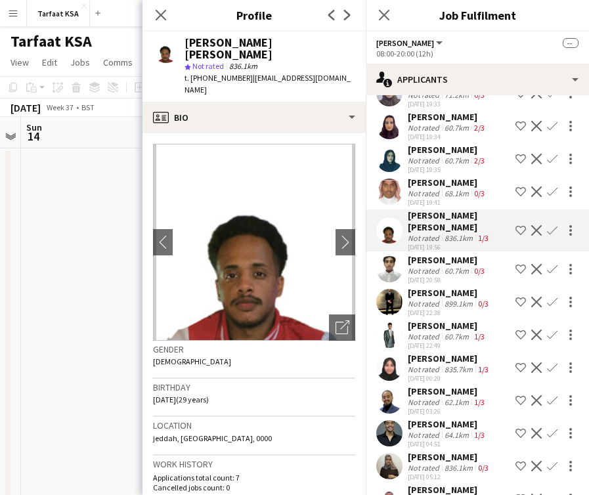
click at [460, 254] on div "[PERSON_NAME]" at bounding box center [447, 260] width 79 height 12
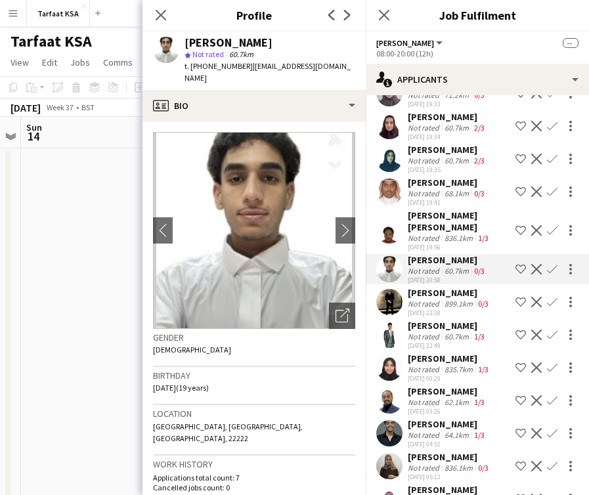
click at [463, 213] on div "[PERSON_NAME] [PERSON_NAME]" at bounding box center [459, 221] width 102 height 24
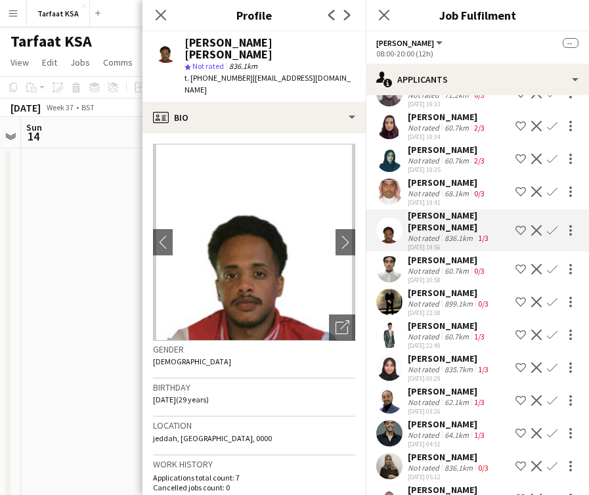
click at [464, 177] on div "[PERSON_NAME]" at bounding box center [447, 183] width 79 height 12
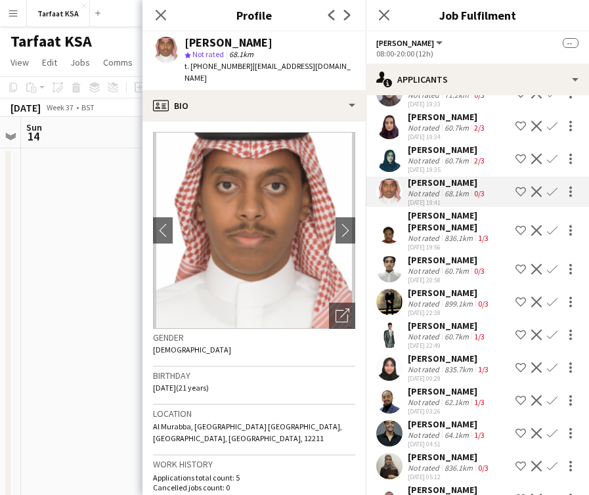
click at [465, 156] on div "60.7km" at bounding box center [457, 161] width 30 height 10
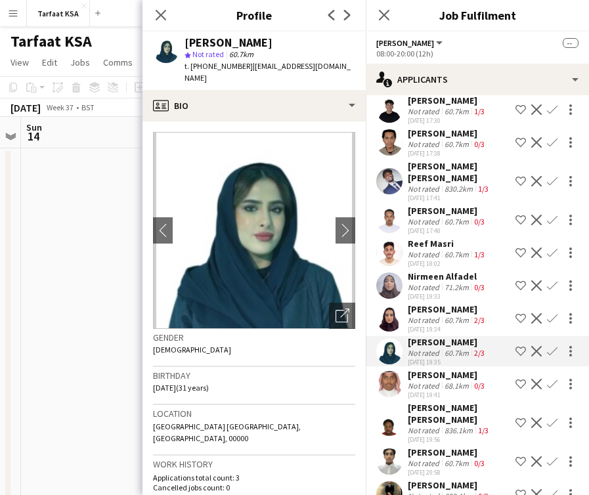
scroll to position [1393, 0]
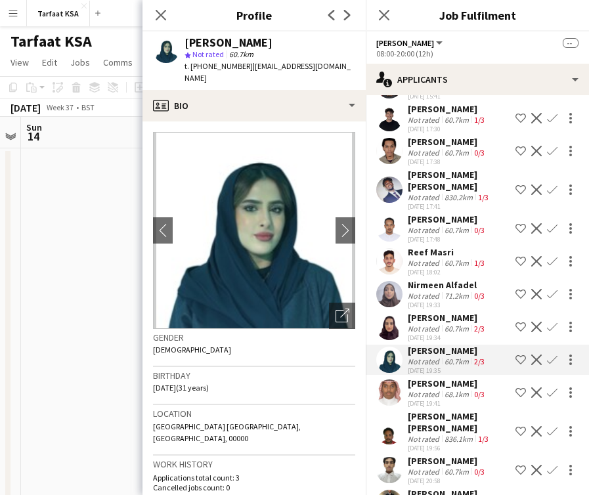
click at [458, 324] on div "60.7km" at bounding box center [457, 329] width 30 height 10
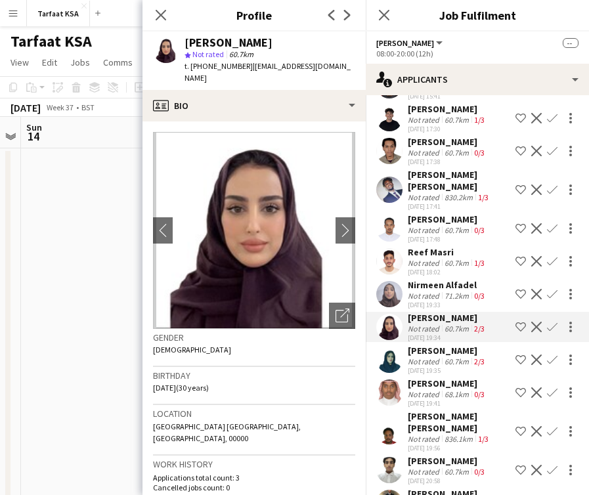
click at [459, 279] on div "Nirmeen Alfadel" at bounding box center [447, 285] width 79 height 12
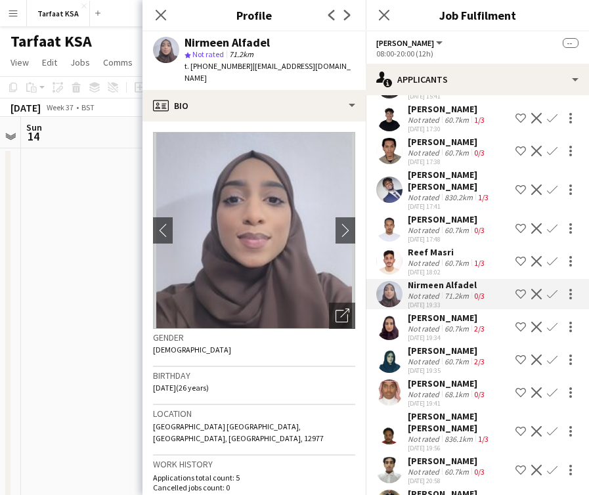
click at [458, 246] on div "Reef Masri" at bounding box center [447, 252] width 79 height 12
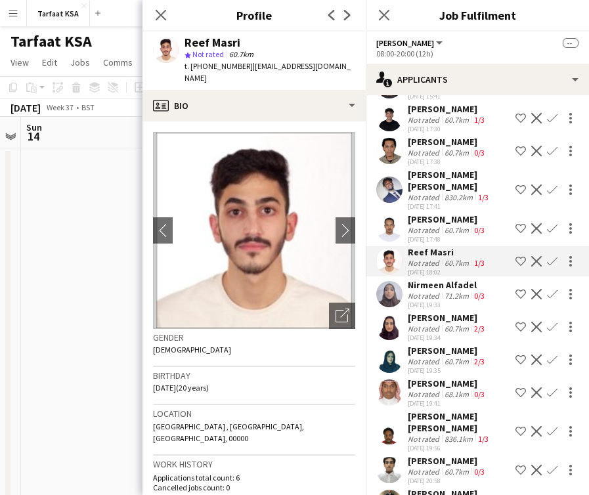
click at [458, 192] on div "830.2km" at bounding box center [458, 197] width 33 height 10
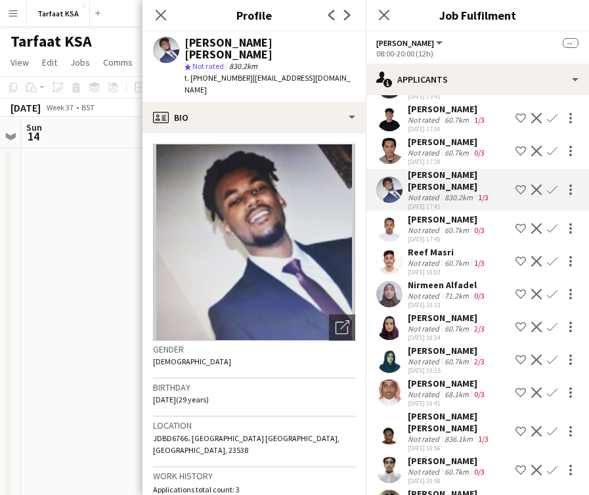
click at [462, 235] on div "[DATE] 17:48" at bounding box center [447, 239] width 79 height 9
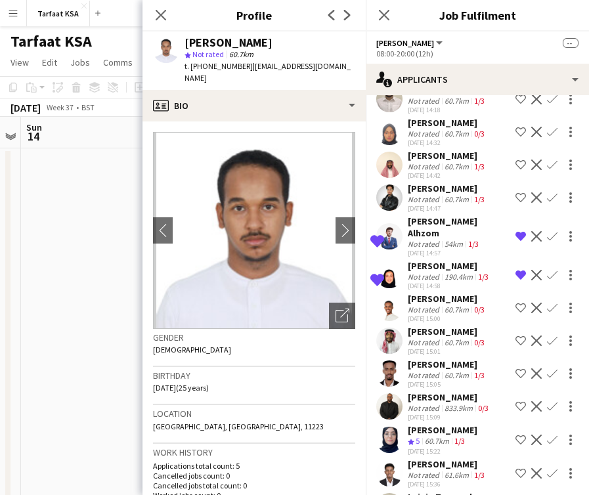
scroll to position [333, 0]
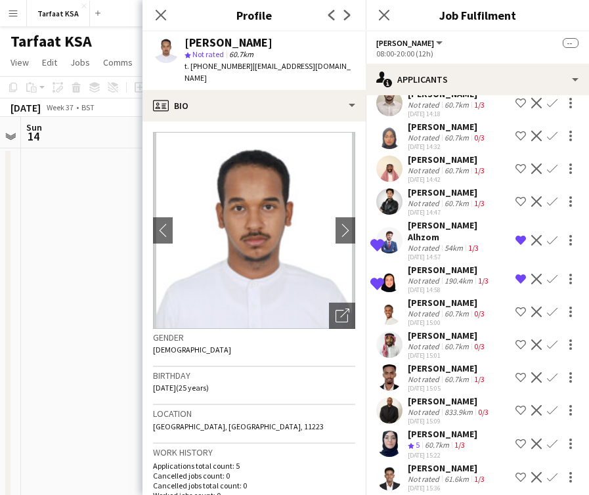
click at [468, 330] on div "[PERSON_NAME]" at bounding box center [447, 336] width 79 height 12
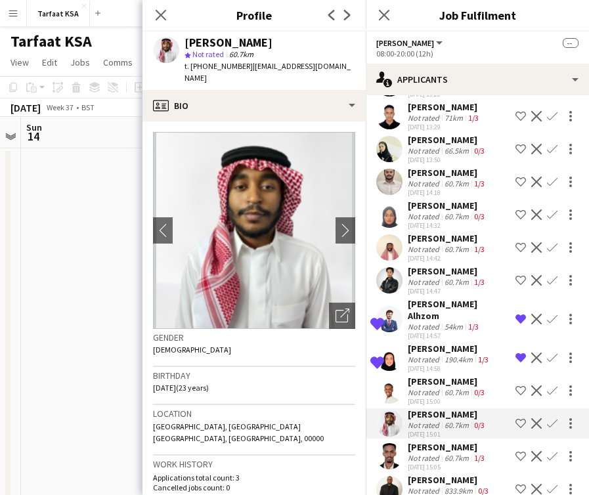
scroll to position [240, 0]
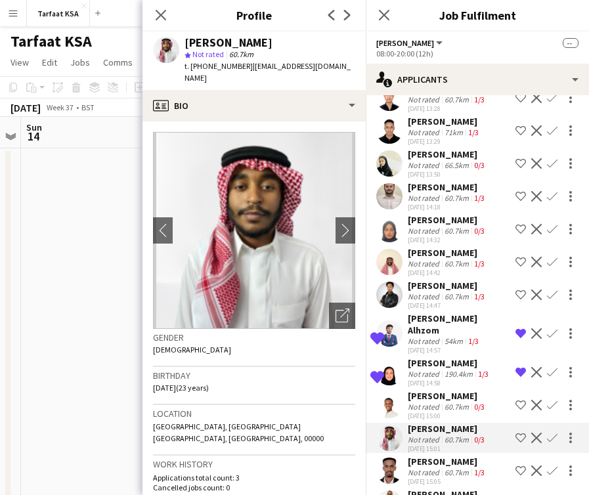
click at [462, 261] on div "60.7km" at bounding box center [457, 264] width 30 height 10
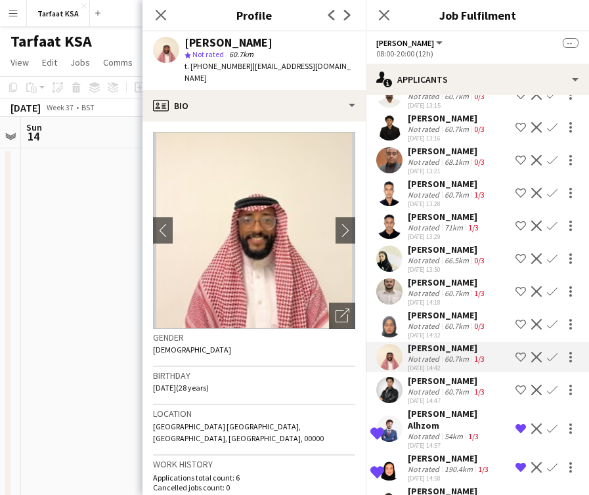
scroll to position [104, 0]
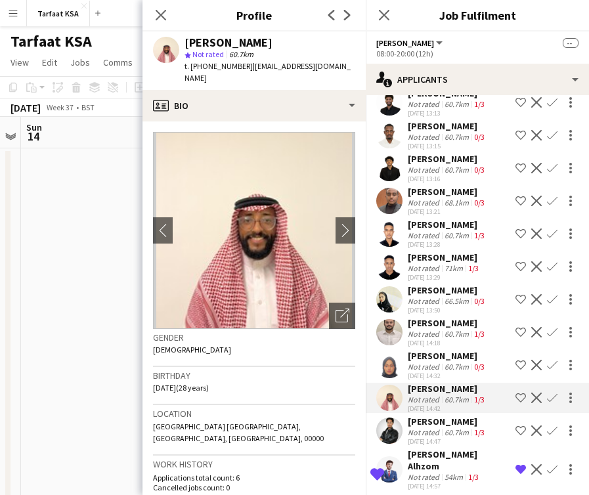
click at [455, 295] on div "[PERSON_NAME]" at bounding box center [447, 290] width 79 height 12
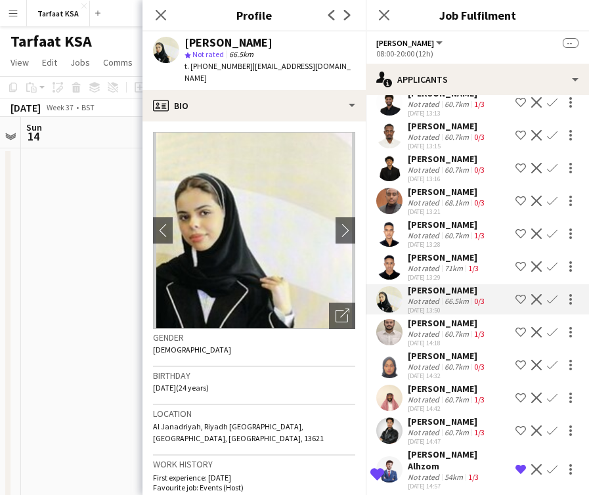
click at [457, 257] on div "[PERSON_NAME]" at bounding box center [445, 257] width 74 height 12
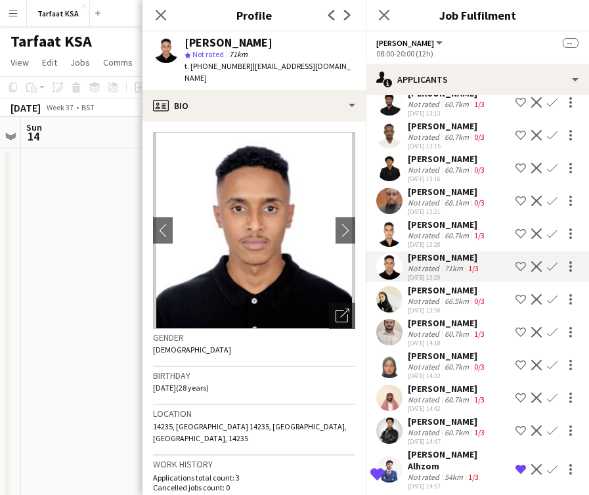
click at [458, 236] on div "60.7km" at bounding box center [457, 235] width 30 height 10
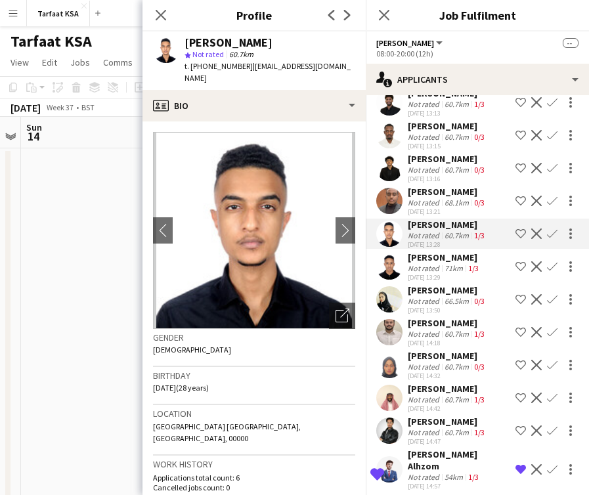
click at [458, 209] on div "[DATE] 13:21" at bounding box center [447, 211] width 79 height 9
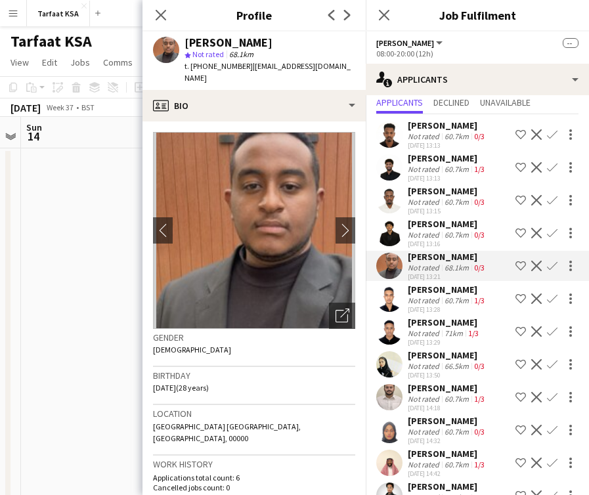
scroll to position [0, 0]
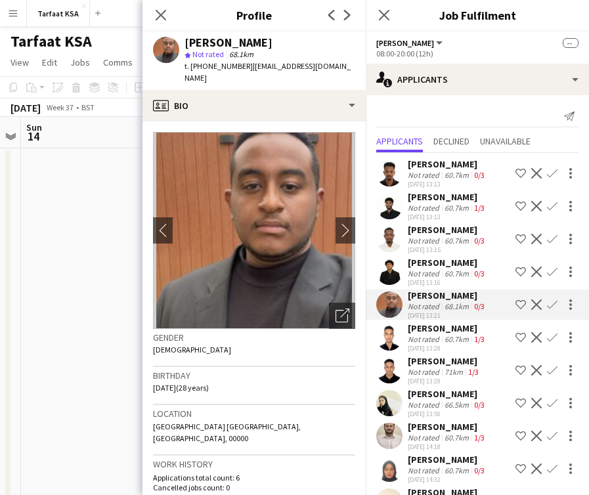
click at [467, 167] on div "[PERSON_NAME]" at bounding box center [447, 164] width 79 height 12
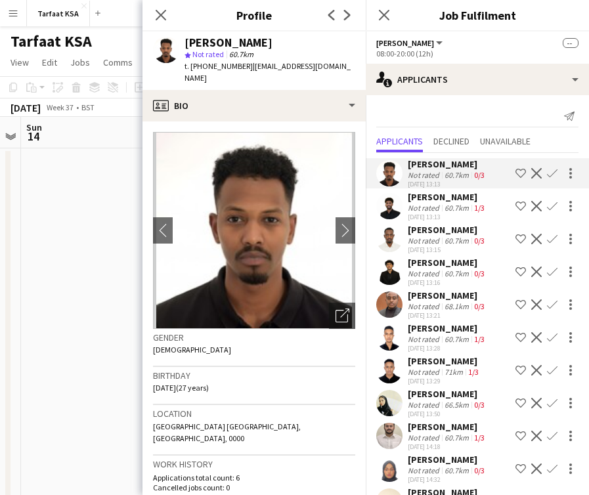
click at [463, 198] on div "[PERSON_NAME]" at bounding box center [447, 197] width 79 height 12
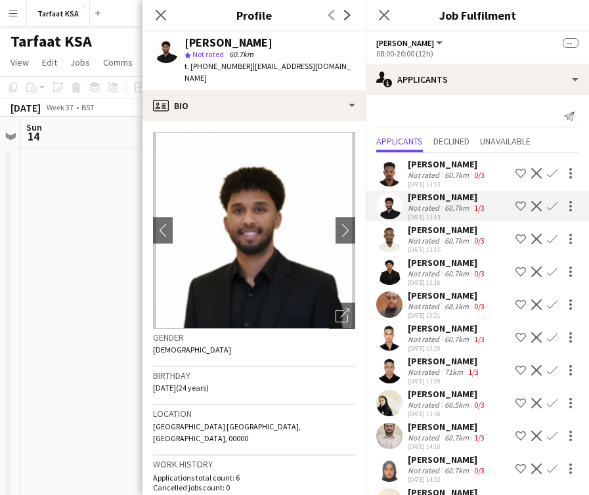
click at [463, 238] on div "60.7km" at bounding box center [457, 241] width 30 height 10
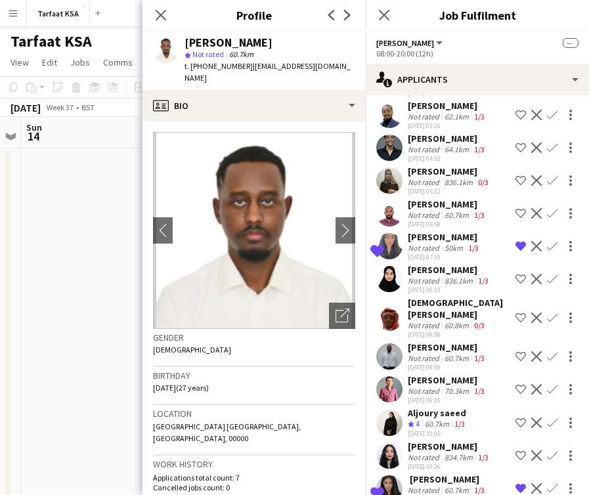
scroll to position [1999, 0]
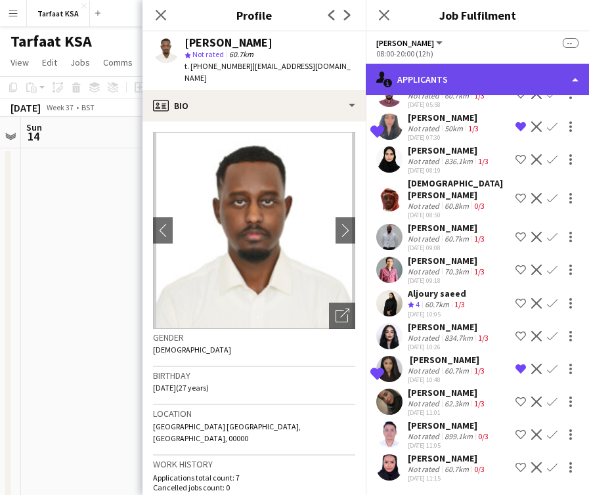
click at [489, 66] on div "single-neutral-actions-information Applicants" at bounding box center [477, 80] width 223 height 32
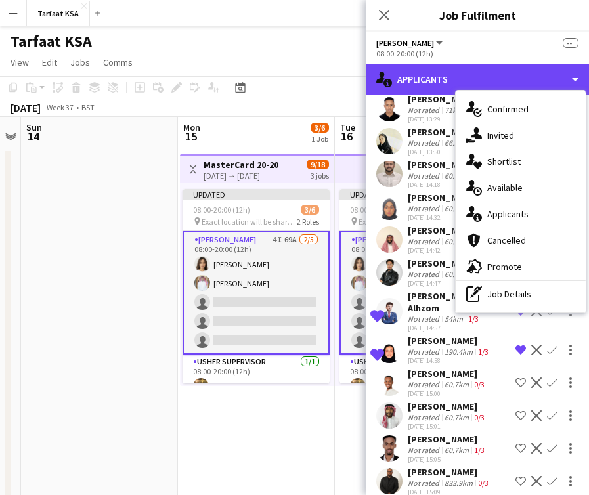
scroll to position [256, 0]
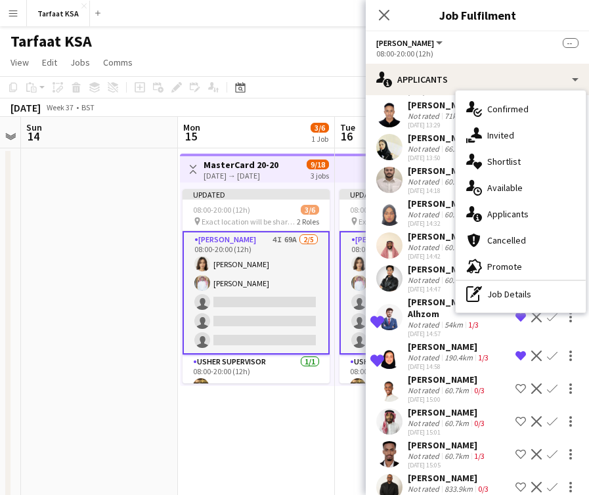
click at [427, 352] on div "Not rated" at bounding box center [425, 357] width 34 height 10
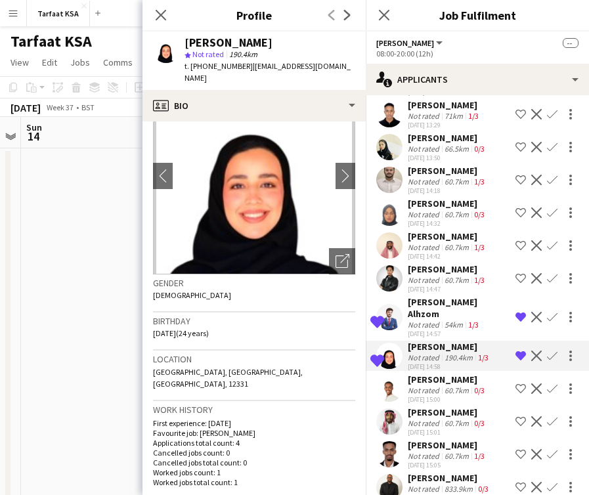
scroll to position [25, 0]
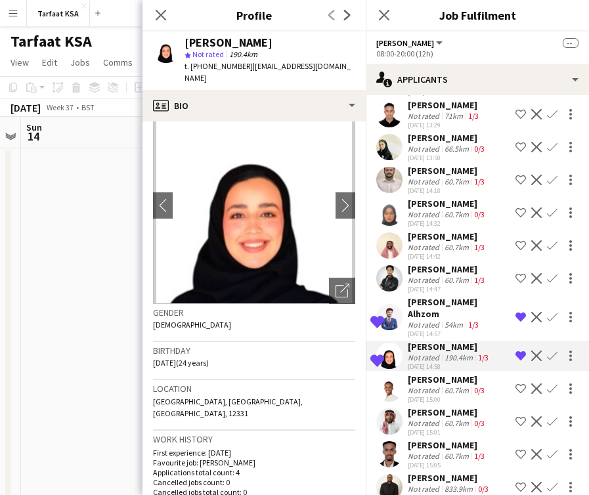
click at [453, 320] on div "54km" at bounding box center [454, 325] width 24 height 10
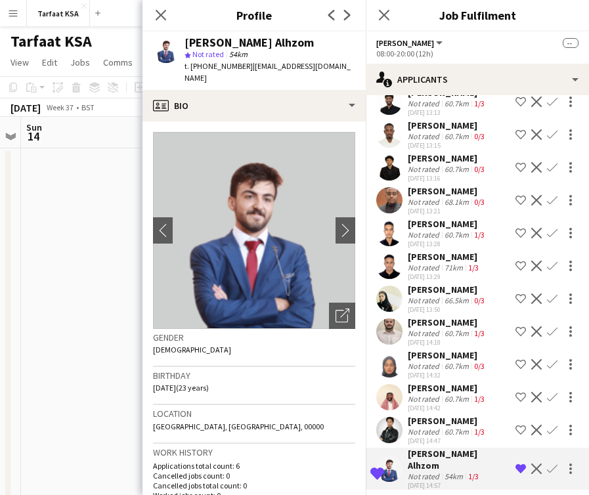
scroll to position [31, 0]
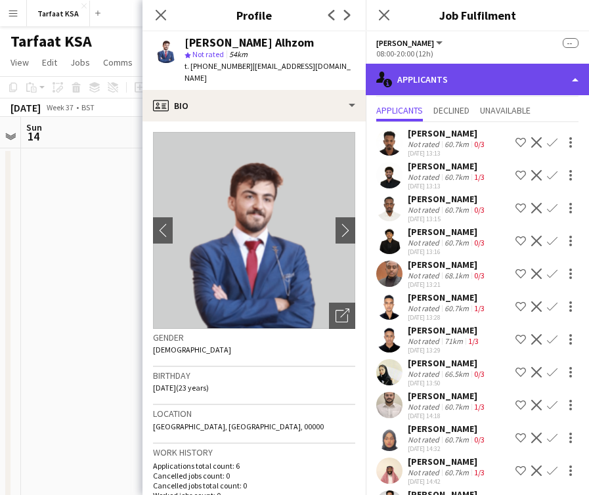
click at [538, 70] on div "single-neutral-actions-information Applicants" at bounding box center [477, 80] width 223 height 32
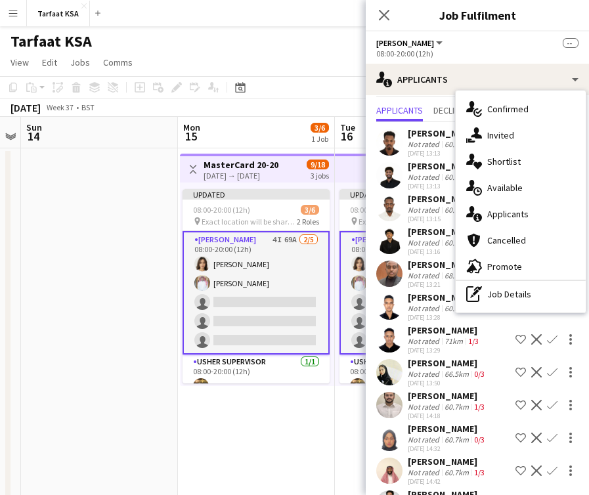
click at [160, 231] on app-date-cell at bounding box center [99, 353] width 157 height 411
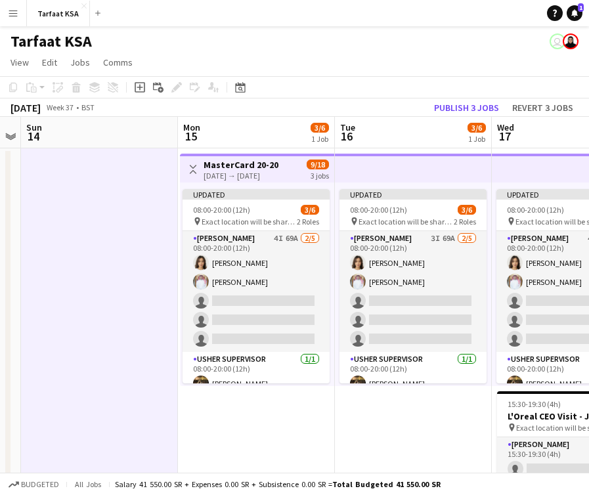
click at [278, 168] on h3 "MasterCard 20-20" at bounding box center [240, 165] width 75 height 12
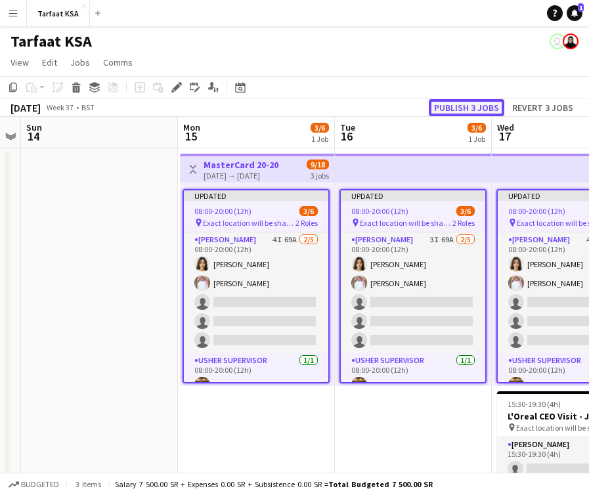
click at [467, 106] on button "Publish 3 jobs" at bounding box center [466, 107] width 75 height 17
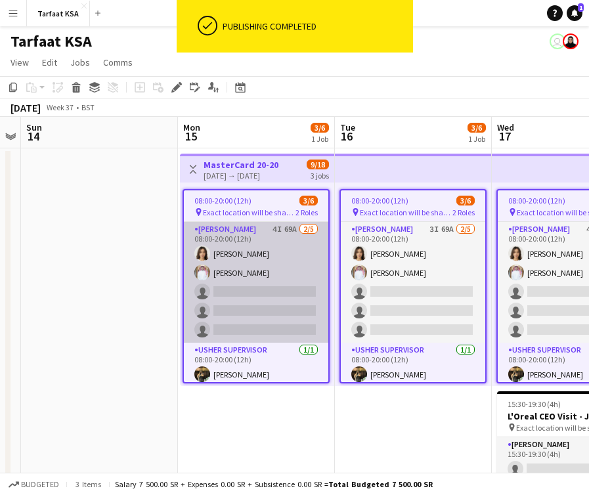
click at [274, 293] on app-card-role "Usher 4I 69A 2/5 08:00-20:00 (12h) Onab Kamal Ahmad Bin jubayl single-neutral-a…" at bounding box center [256, 282] width 144 height 121
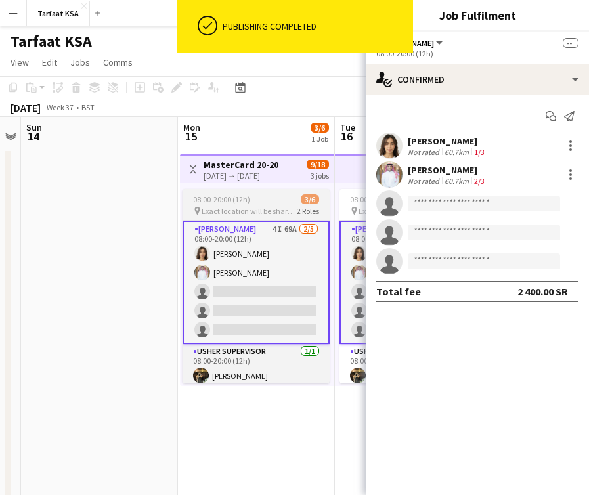
click at [273, 208] on span "Exact location will be shared later" at bounding box center [249, 211] width 95 height 10
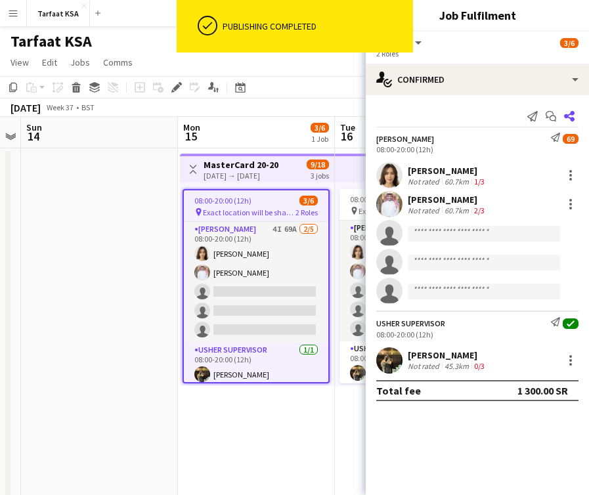
click at [572, 115] on icon at bounding box center [569, 116] width 11 height 11
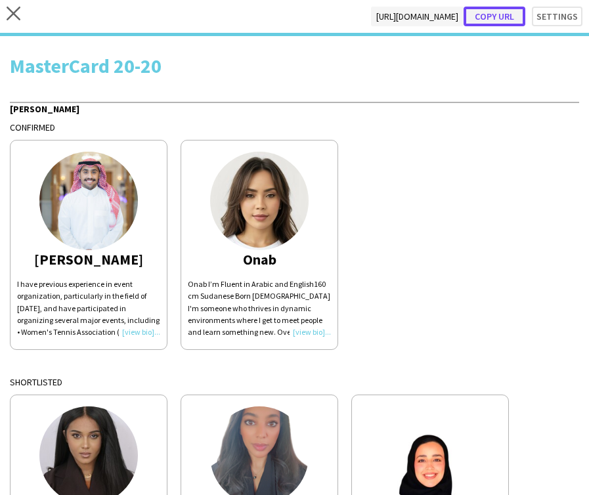
click at [503, 14] on button "Copy url" at bounding box center [494, 17] width 62 height 20
click at [395, 373] on div "Usher Confirmed Ahmad I have previous experience in event organization, particu…" at bounding box center [294, 462] width 569 height 720
click at [17, 7] on icon "close" at bounding box center [14, 14] width 14 height 14
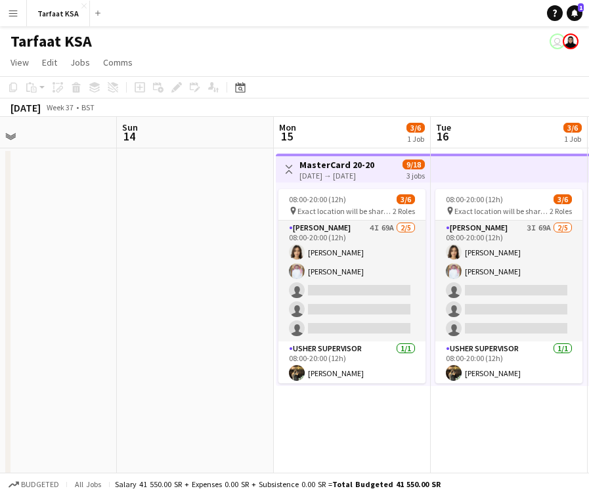
scroll to position [0, 358]
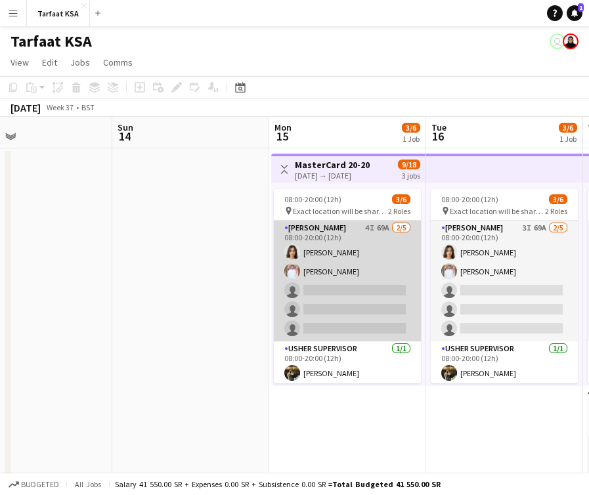
click at [374, 250] on app-card-role "Usher 4I 69A 2/5 08:00-20:00 (12h) Onab Kamal Ahmad Bin jubayl single-neutral-a…" at bounding box center [347, 281] width 147 height 121
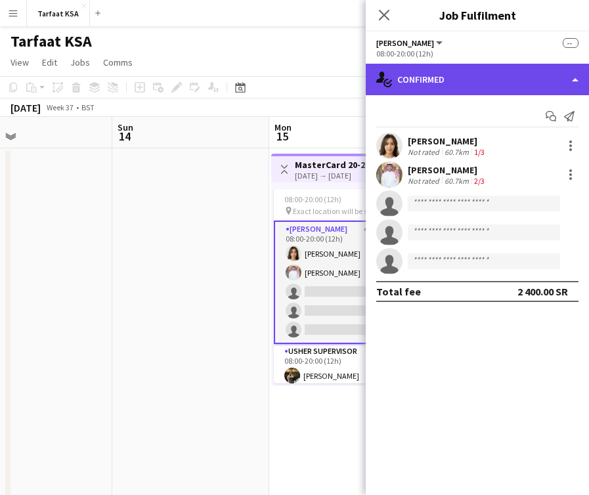
click at [479, 83] on div "single-neutral-actions-check-2 Confirmed" at bounding box center [477, 80] width 223 height 32
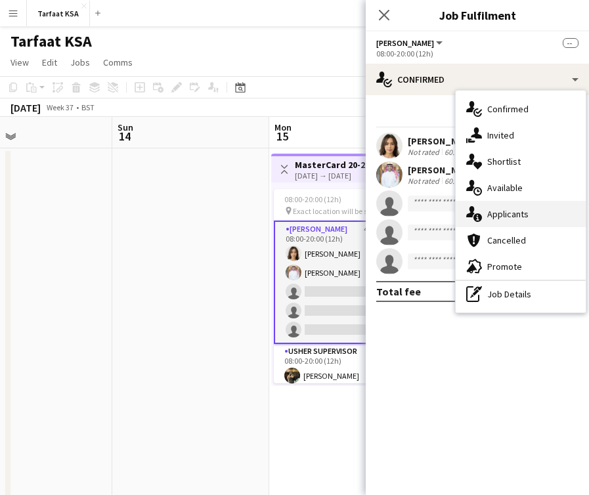
click at [521, 213] on span "Applicants" at bounding box center [507, 214] width 41 height 12
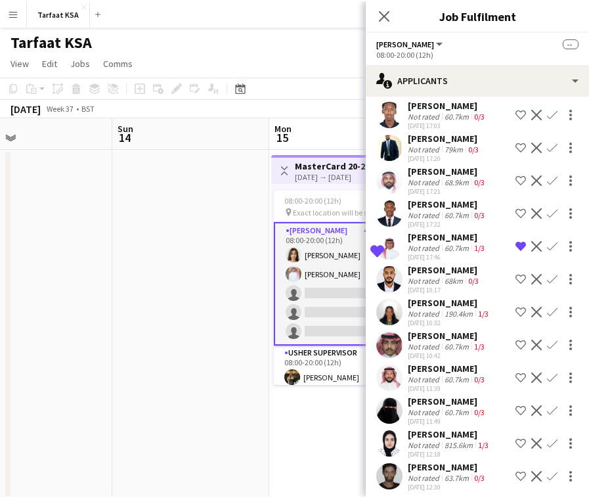
scroll to position [770, 0]
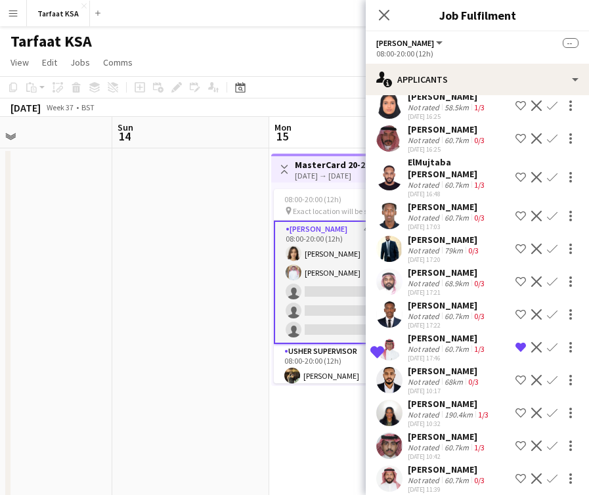
click at [210, 448] on app-date-cell at bounding box center [190, 353] width 157 height 411
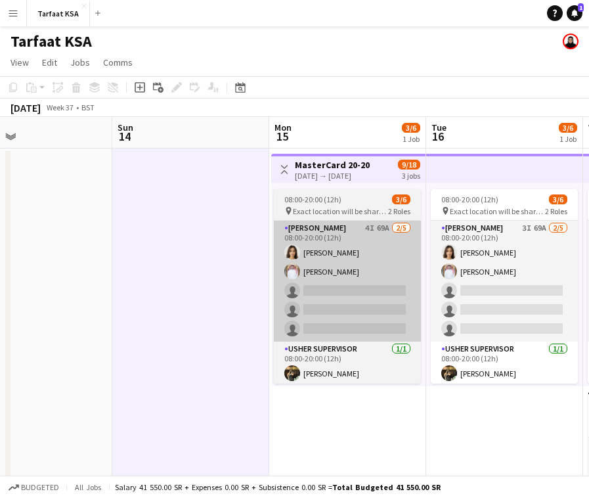
click at [366, 242] on app-card-role "Usher 4I 69A 2/5 08:00-20:00 (12h) Onab Kamal Ahmad Bin jubayl single-neutral-a…" at bounding box center [347, 281] width 147 height 121
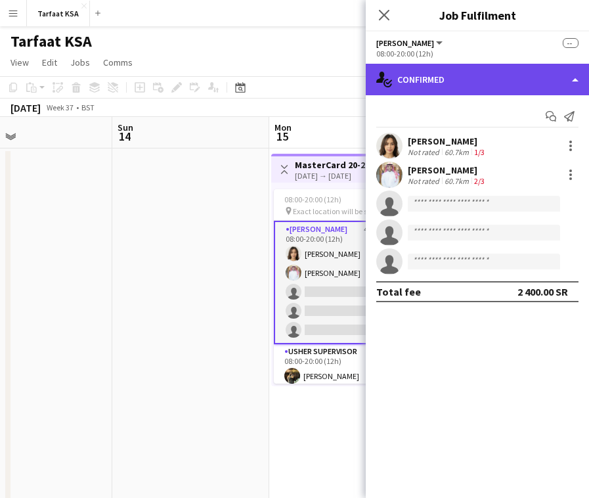
click at [481, 80] on div "single-neutral-actions-check-2 Confirmed" at bounding box center [477, 80] width 223 height 32
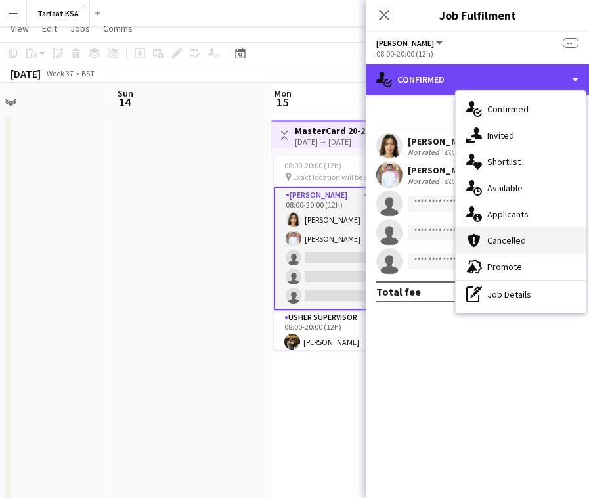
scroll to position [0, 0]
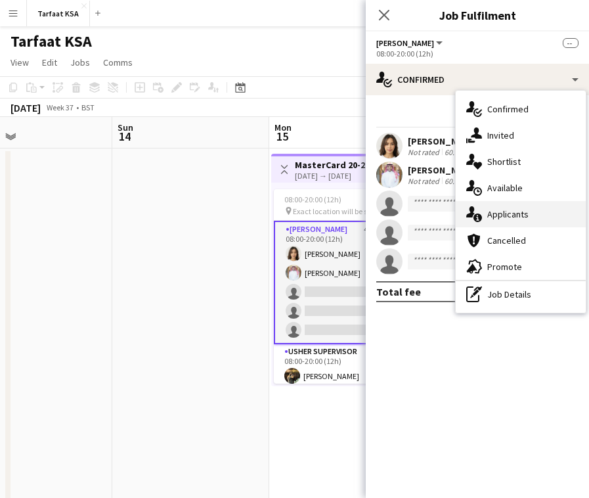
click at [514, 208] on span "Applicants" at bounding box center [507, 214] width 41 height 12
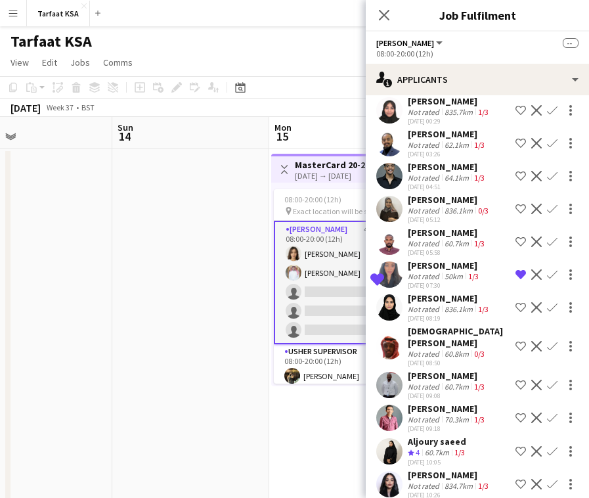
scroll to position [1996, 0]
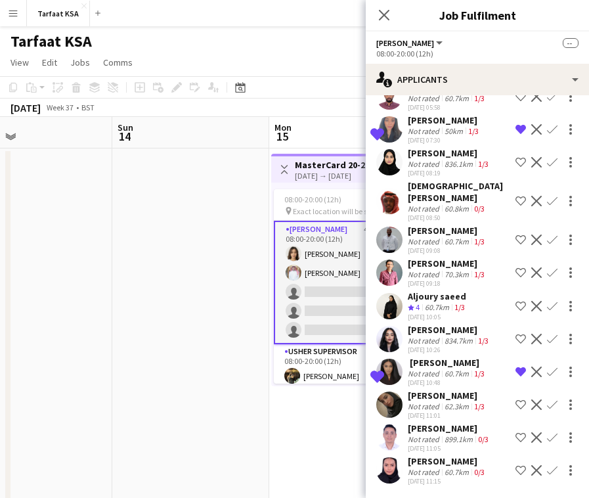
click at [456, 159] on div "836.1km" at bounding box center [458, 164] width 33 height 10
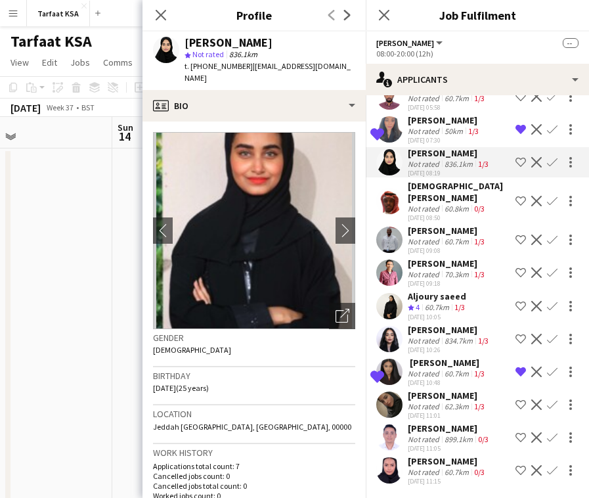
click at [456, 128] on div "50km" at bounding box center [454, 131] width 24 height 10
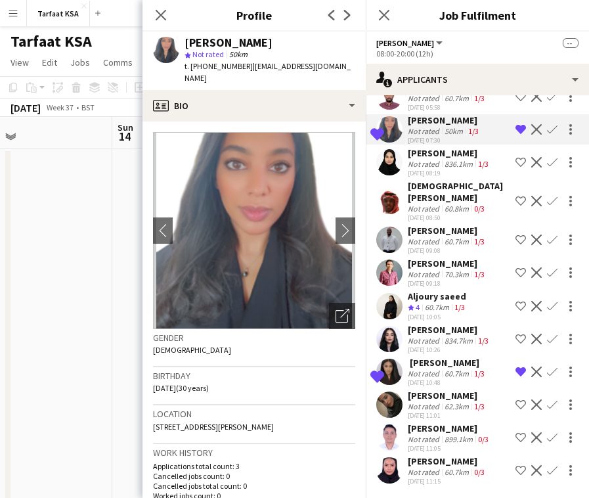
click at [459, 104] on div "[DATE] 05:58" at bounding box center [447, 107] width 79 height 9
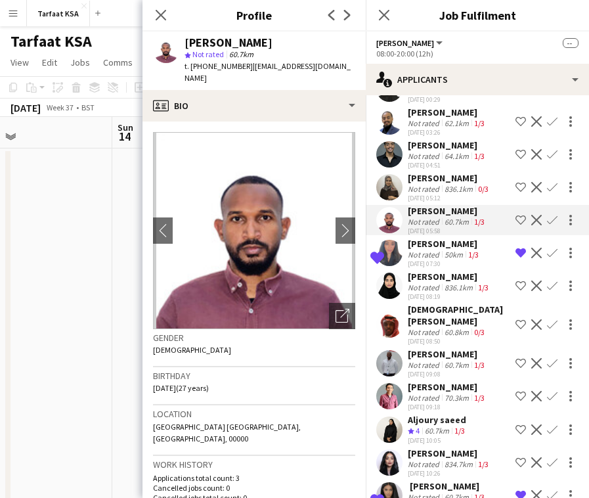
scroll to position [1869, 0]
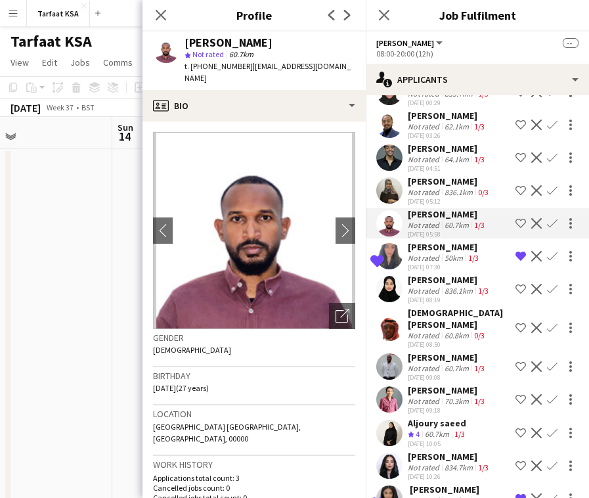
click at [437, 211] on div "[PERSON_NAME]" at bounding box center [447, 214] width 79 height 12
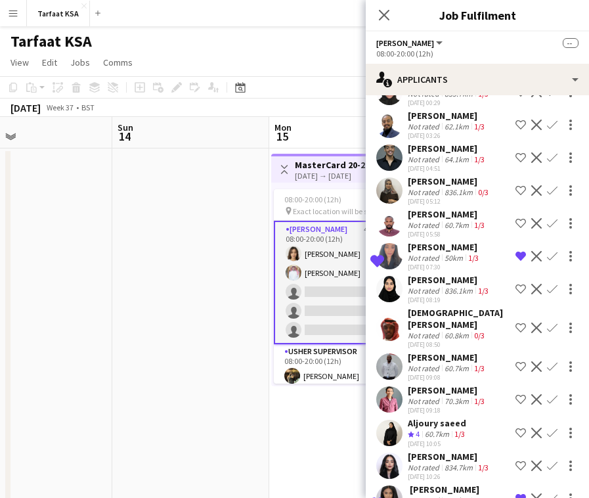
click at [442, 197] on div "[DATE] 05:12" at bounding box center [449, 201] width 83 height 9
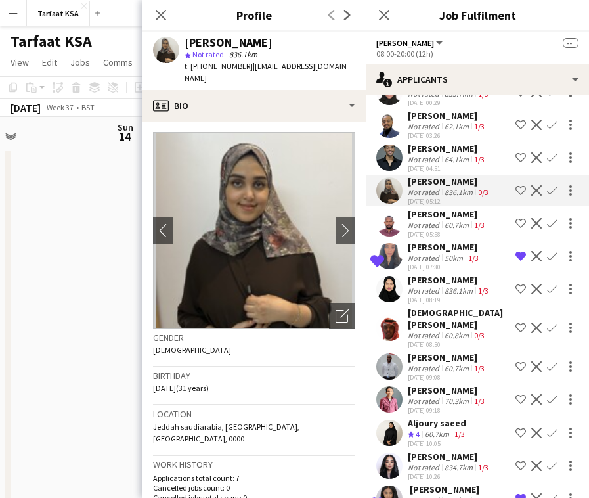
click at [450, 149] on div "[PERSON_NAME]" at bounding box center [447, 148] width 79 height 12
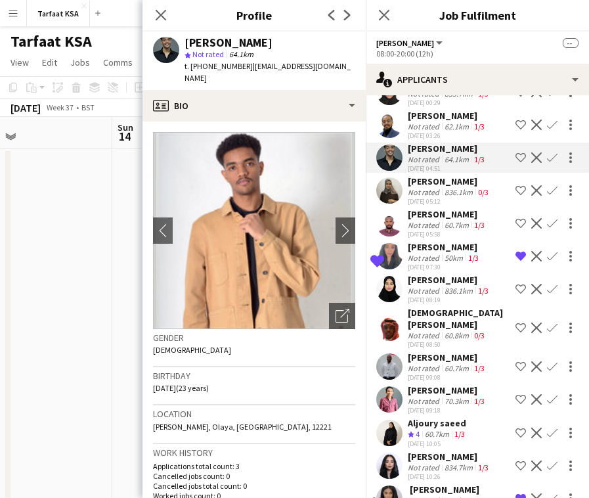
click at [454, 123] on div "62.1km" at bounding box center [457, 126] width 30 height 10
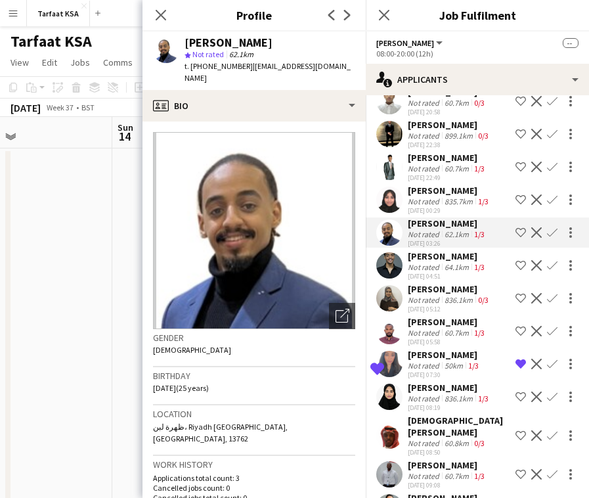
scroll to position [1564, 0]
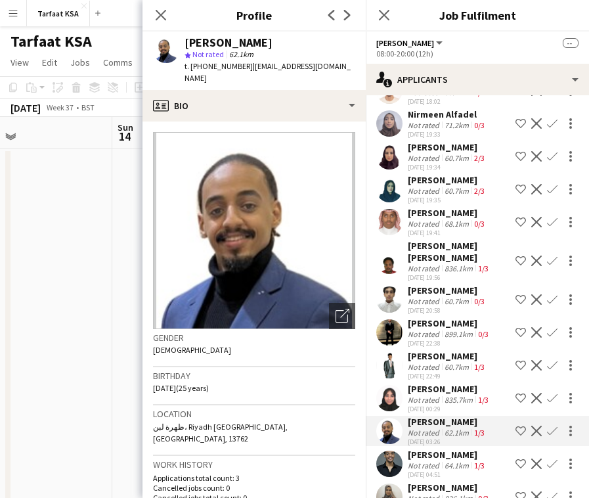
click at [430, 247] on div "[PERSON_NAME] [PERSON_NAME]" at bounding box center [459, 252] width 102 height 24
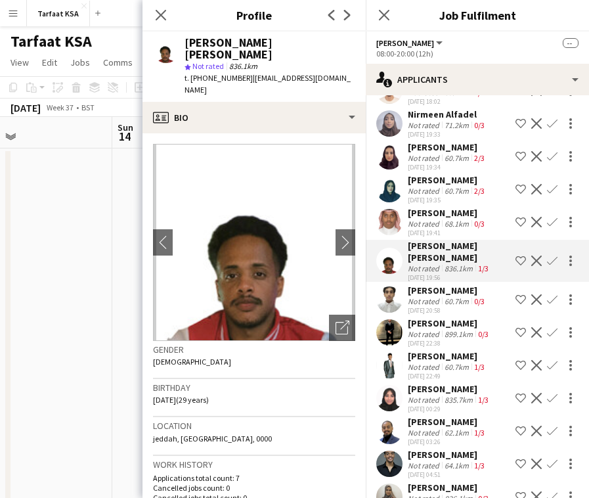
click at [445, 186] on div "60.7km" at bounding box center [457, 191] width 30 height 10
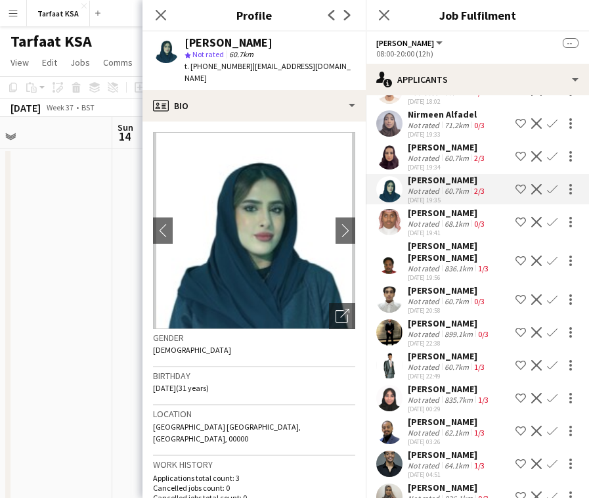
click at [446, 207] on div "[PERSON_NAME]" at bounding box center [447, 213] width 79 height 12
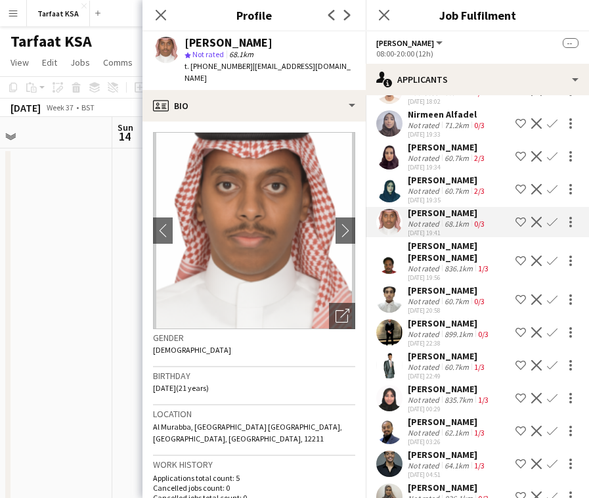
click at [453, 186] on div "60.7km" at bounding box center [457, 191] width 30 height 10
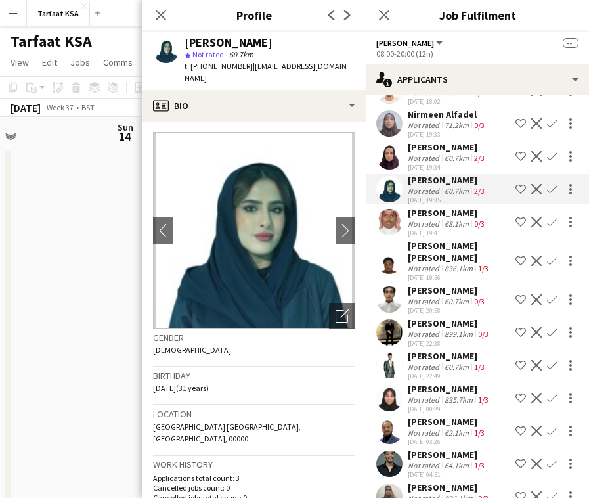
click at [452, 141] on div "[PERSON_NAME]" at bounding box center [447, 147] width 79 height 12
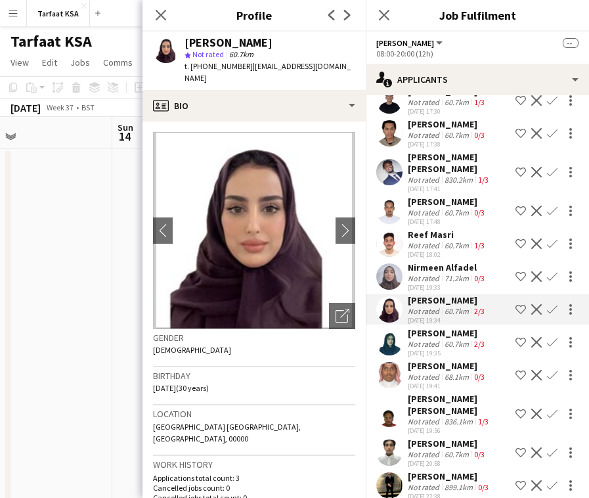
scroll to position [1375, 0]
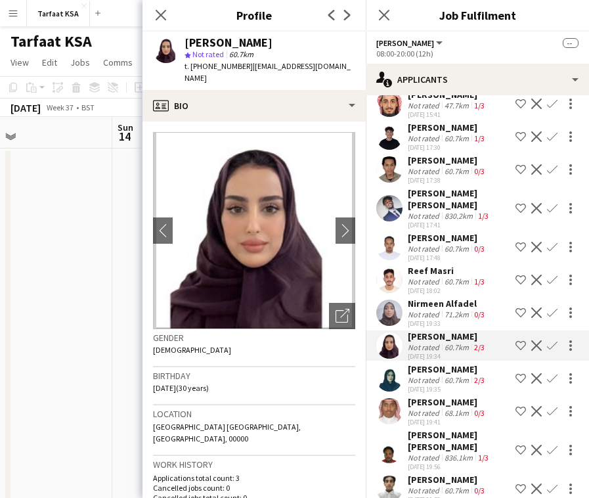
click at [432, 309] on div "Not rated" at bounding box center [425, 314] width 34 height 10
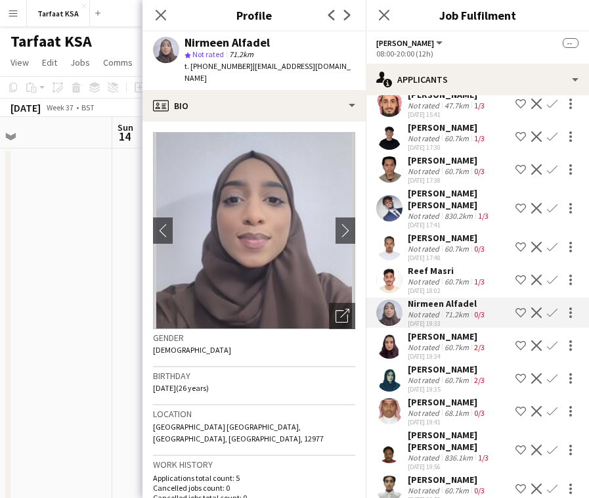
click at [442, 276] on div "60.7km" at bounding box center [457, 281] width 30 height 10
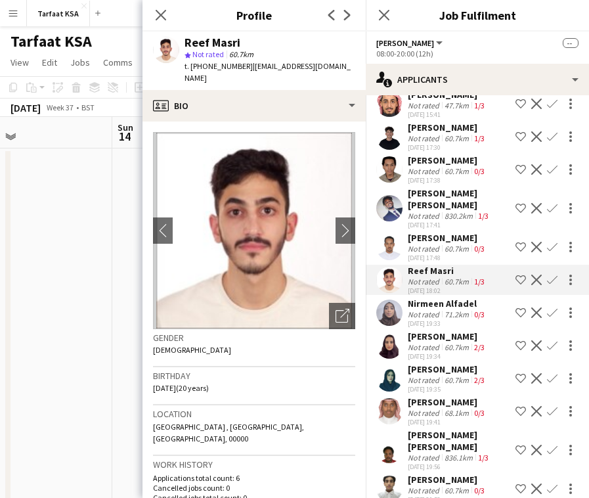
click at [441, 232] on div "[PERSON_NAME]" at bounding box center [447, 238] width 79 height 12
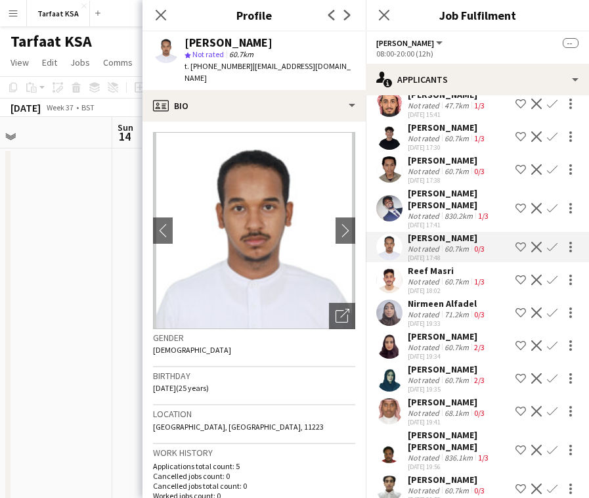
click at [450, 187] on div "[PERSON_NAME] [PERSON_NAME]" at bounding box center [459, 199] width 102 height 24
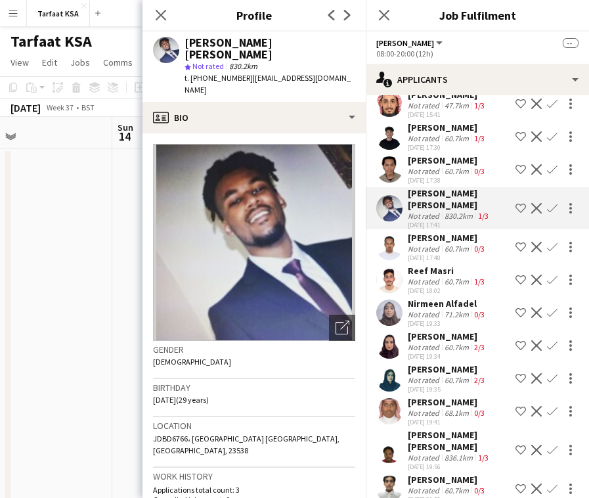
click at [448, 154] on div "[PERSON_NAME]" at bounding box center [447, 160] width 79 height 12
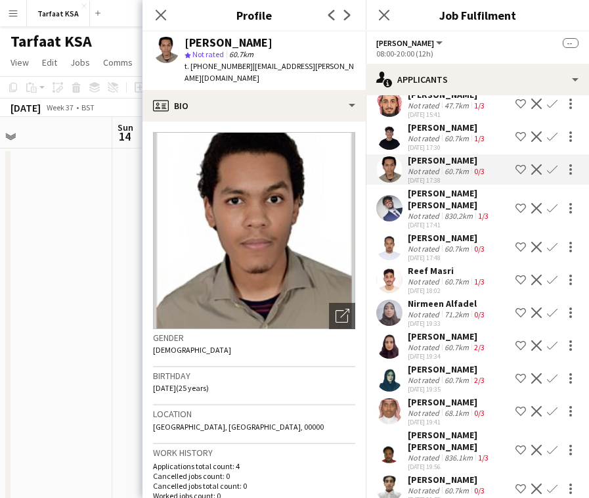
click at [448, 121] on div "[PERSON_NAME]" at bounding box center [447, 127] width 79 height 12
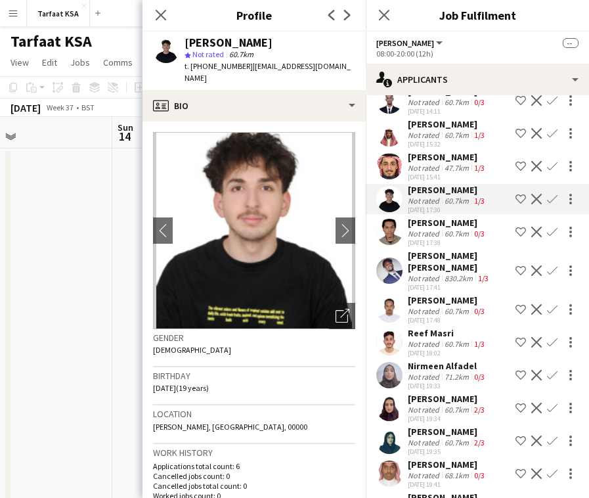
scroll to position [1308, 0]
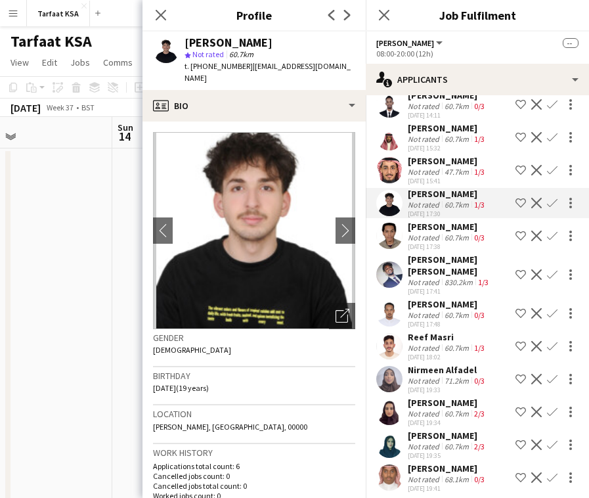
click at [448, 155] on div "[PERSON_NAME]" at bounding box center [447, 161] width 79 height 12
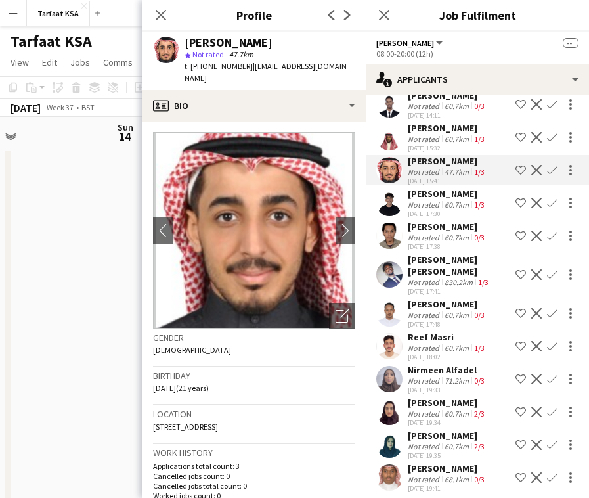
click at [448, 134] on div "60.7km" at bounding box center [457, 139] width 30 height 10
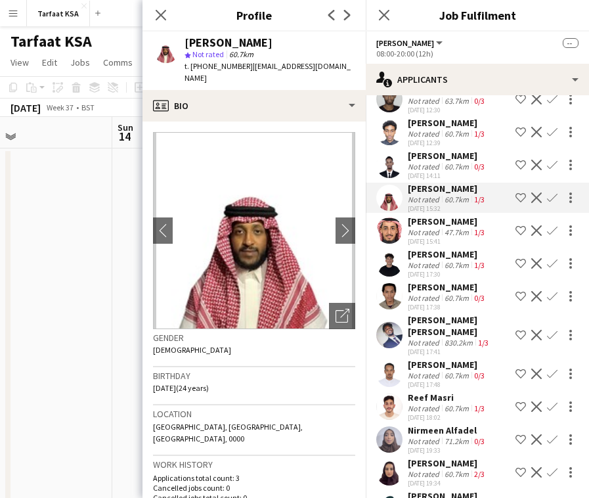
scroll to position [1238, 0]
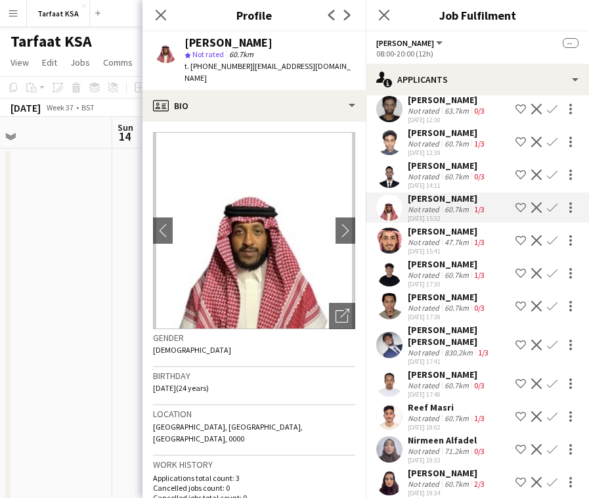
click at [445, 160] on div "[PERSON_NAME]" at bounding box center [447, 166] width 79 height 12
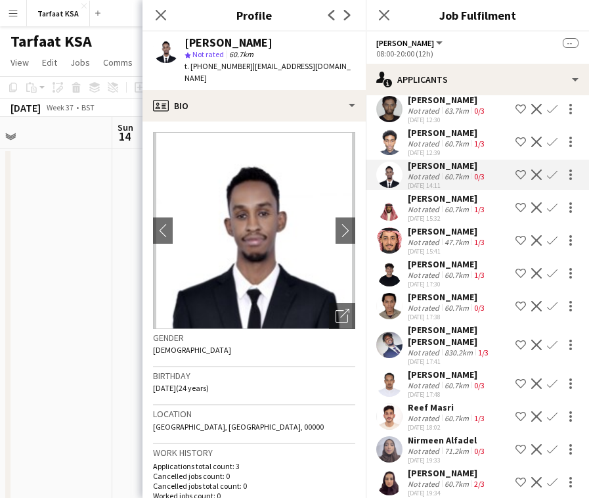
click at [445, 148] on div "[DATE] 12:39" at bounding box center [447, 152] width 79 height 9
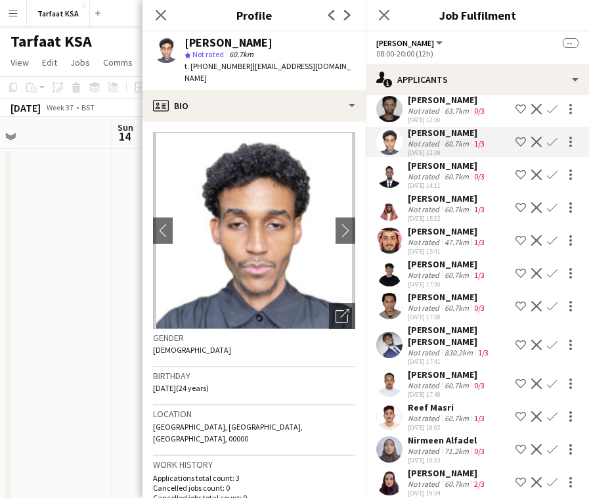
click at [446, 116] on div "[DATE] 12:30" at bounding box center [447, 120] width 79 height 9
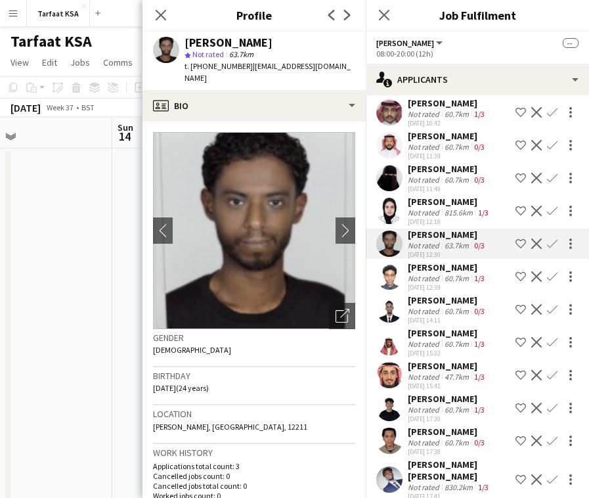
scroll to position [1101, 0]
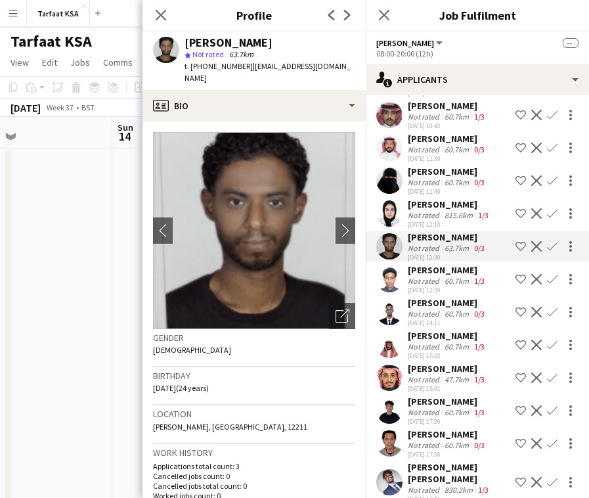
click at [431, 210] on div "Not rated" at bounding box center [425, 215] width 34 height 10
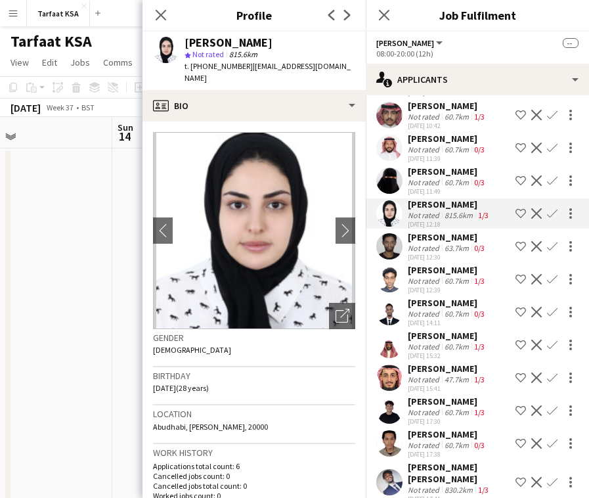
click at [433, 177] on div "Not rated" at bounding box center [425, 182] width 34 height 10
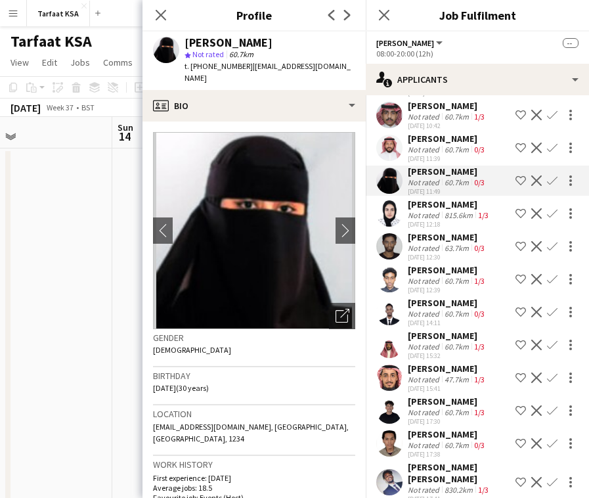
click at [435, 144] on div "Not rated" at bounding box center [425, 149] width 34 height 10
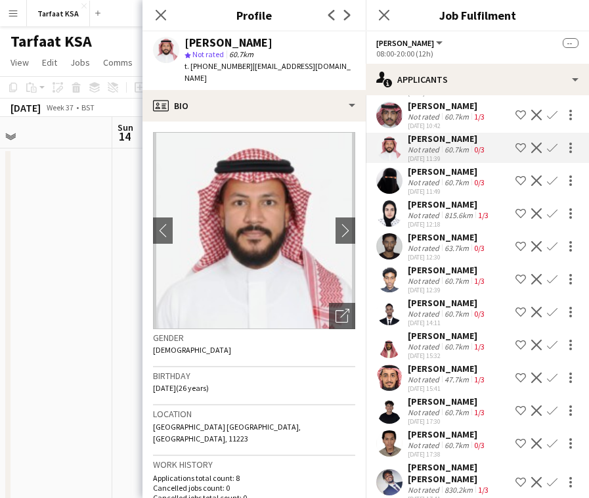
click at [435, 112] on div "Not rated" at bounding box center [425, 117] width 34 height 10
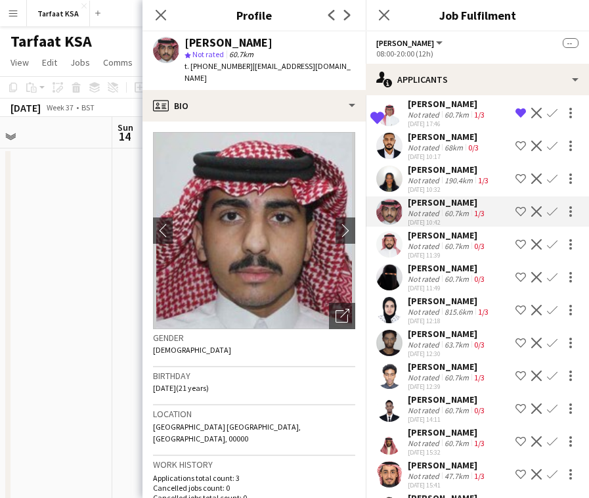
scroll to position [996, 0]
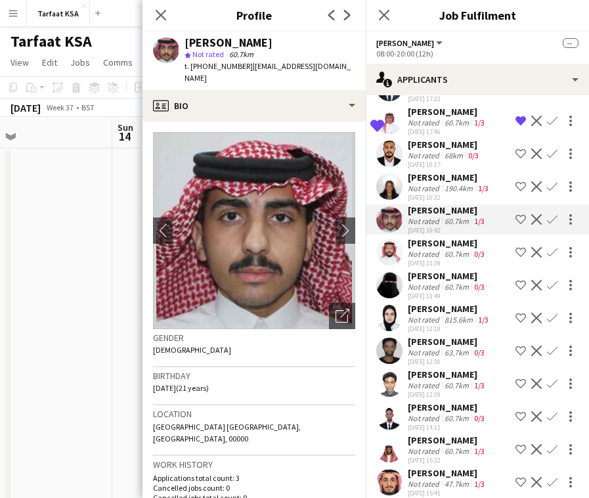
click at [425, 171] on div "[PERSON_NAME]" at bounding box center [449, 177] width 83 height 12
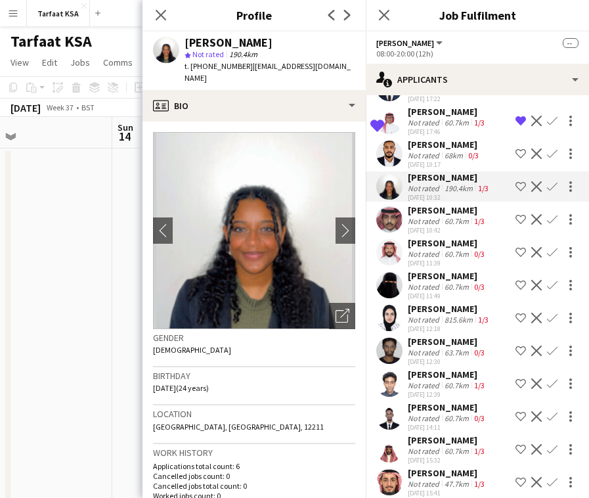
click at [425, 160] on div "[DATE] 10:17" at bounding box center [445, 164] width 74 height 9
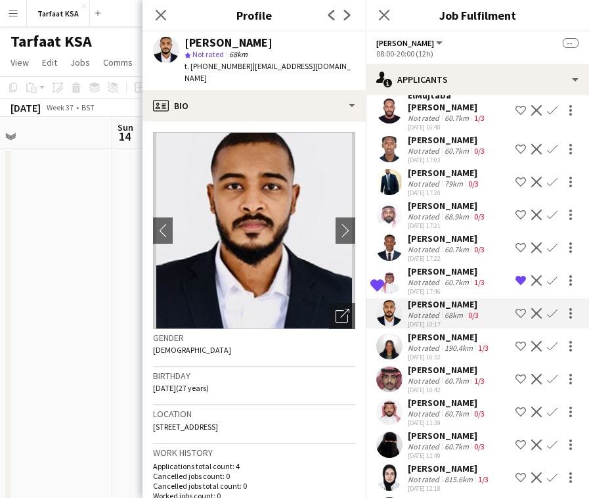
scroll to position [698, 0]
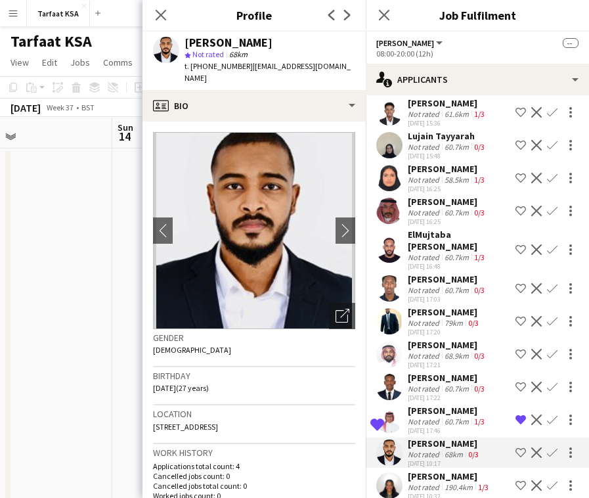
click at [448, 383] on div "60.7km" at bounding box center [457, 388] width 30 height 10
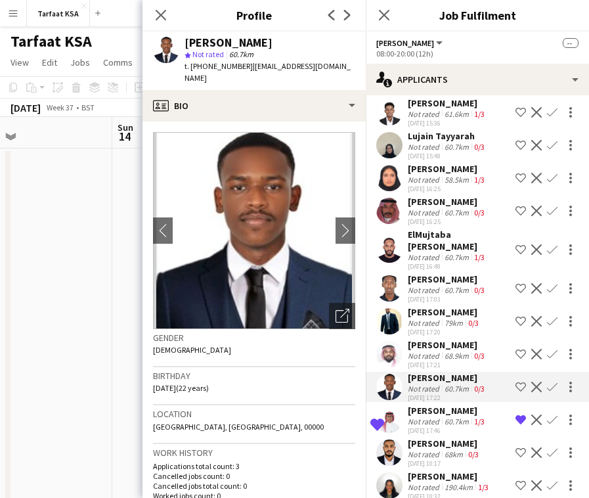
click at [447, 339] on div "[PERSON_NAME]" at bounding box center [447, 345] width 79 height 12
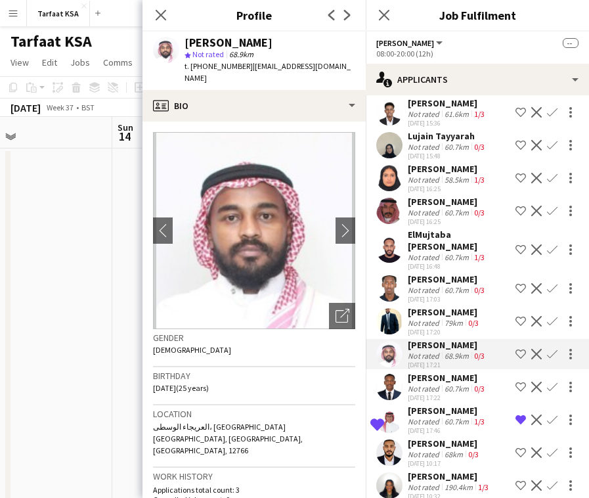
click at [448, 328] on div "[DATE] 17:20" at bounding box center [445, 332] width 74 height 9
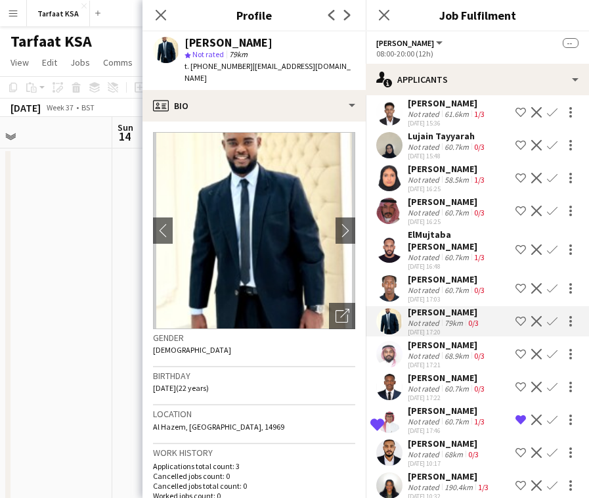
click at [451, 295] on div "[DATE] 17:03" at bounding box center [447, 299] width 79 height 9
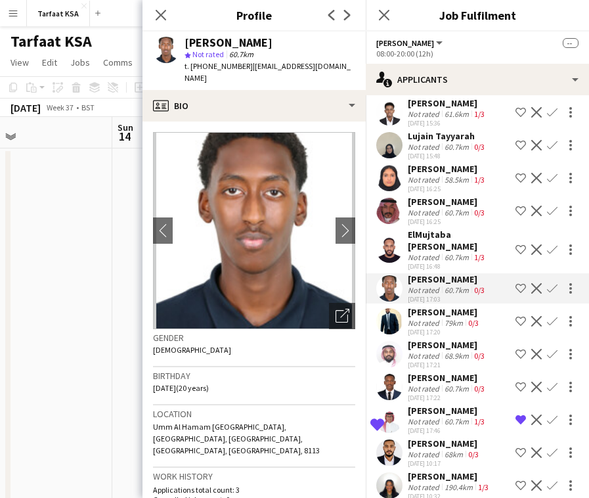
click at [450, 228] on div "ElMujtaba [PERSON_NAME]" at bounding box center [459, 240] width 102 height 24
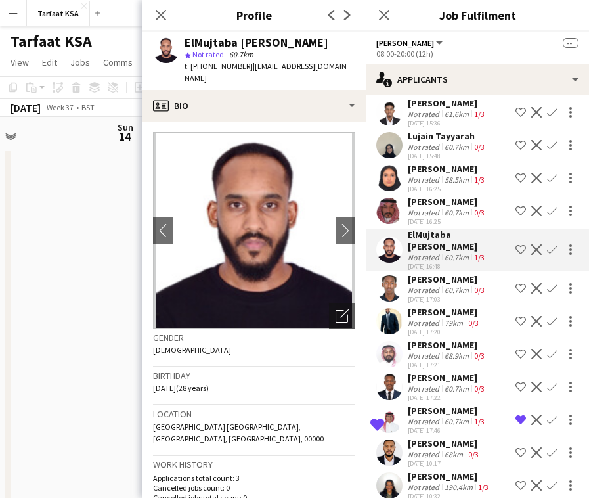
click at [450, 196] on div "[PERSON_NAME]" at bounding box center [447, 202] width 79 height 12
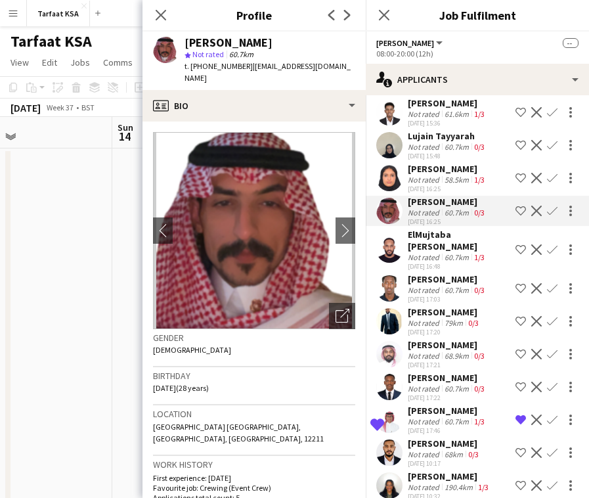
click at [447, 175] on div "58.5km" at bounding box center [457, 180] width 30 height 10
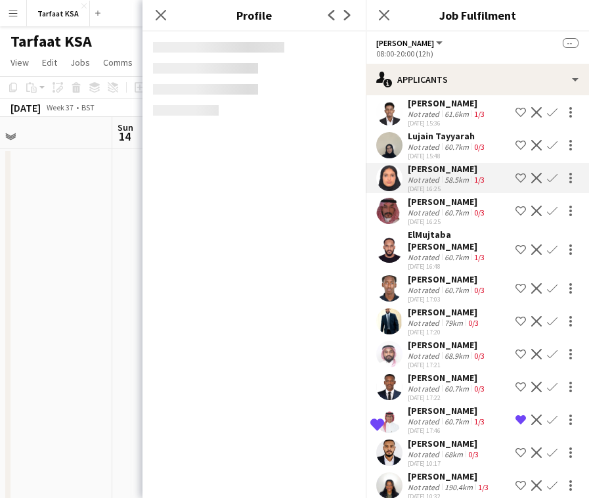
click at [457, 130] on div "Lujain Tayyarah" at bounding box center [447, 136] width 79 height 12
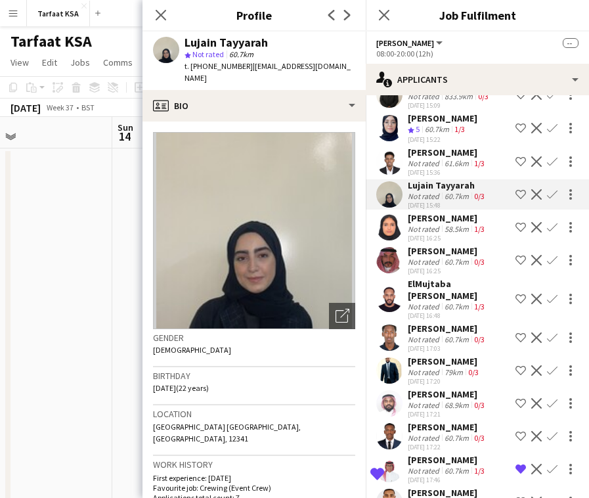
scroll to position [639, 0]
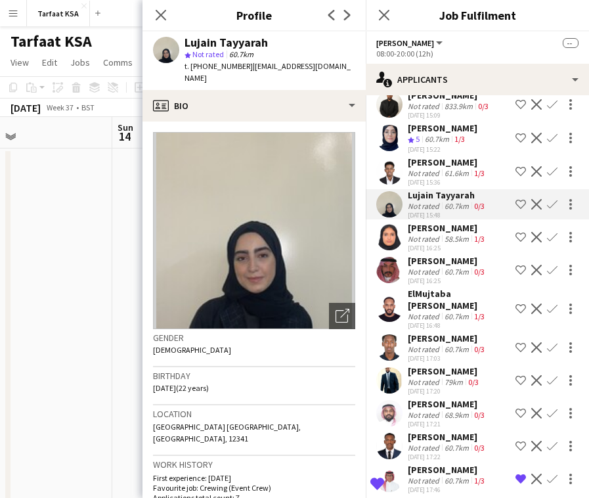
click at [454, 178] on div "[DATE] 15:36" at bounding box center [447, 182] width 79 height 9
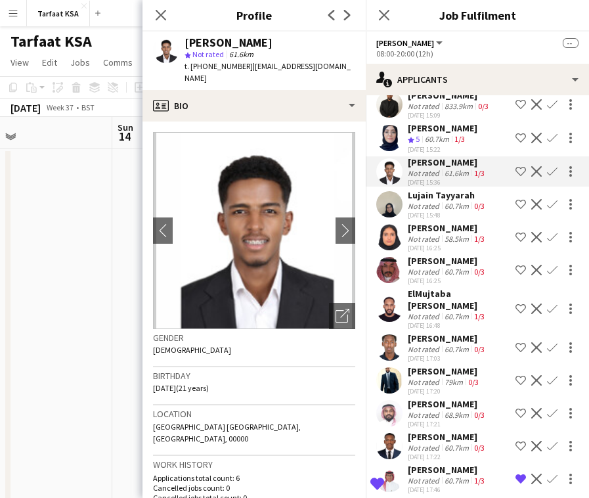
click at [454, 134] on div "1/3" at bounding box center [460, 139] width 16 height 11
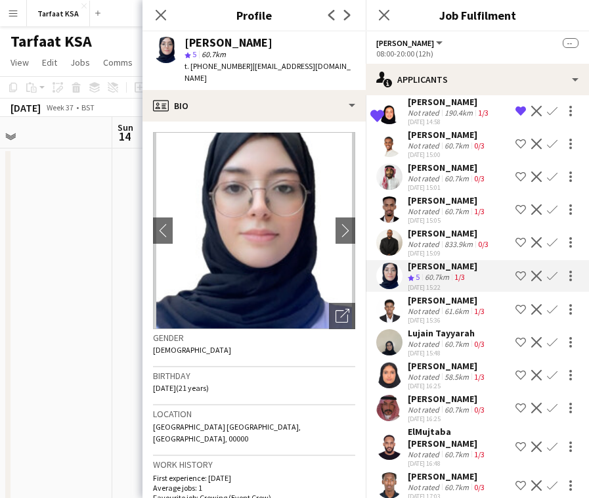
scroll to position [488, 0]
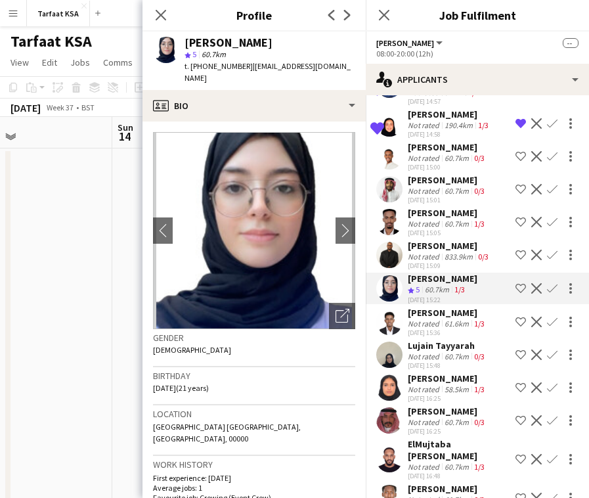
click at [451, 240] on div "[PERSON_NAME]" at bounding box center [449, 246] width 83 height 12
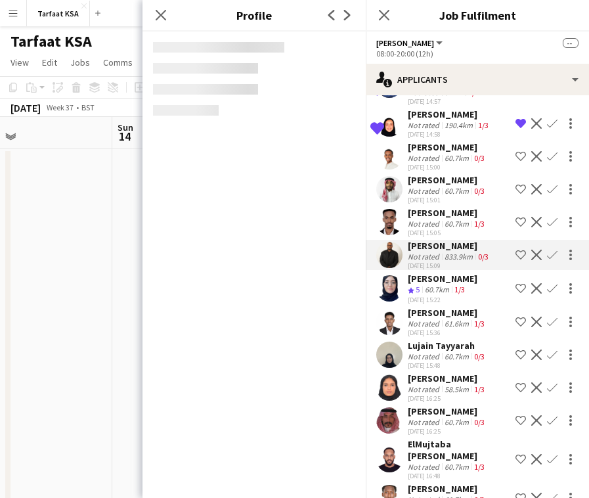
click at [451, 219] on div "60.7km" at bounding box center [457, 224] width 30 height 10
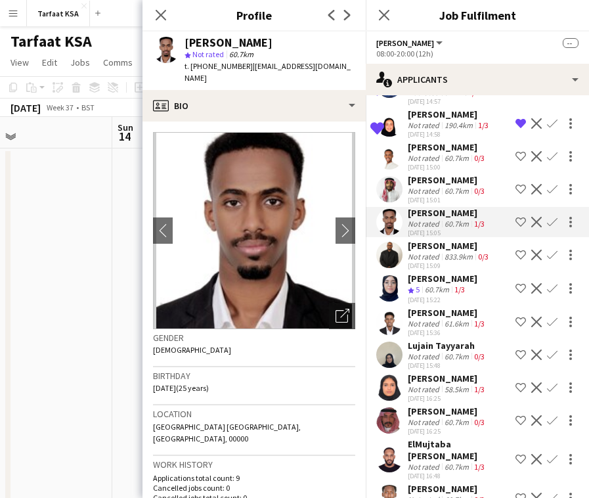
click at [451, 174] on div "[PERSON_NAME]" at bounding box center [447, 180] width 79 height 12
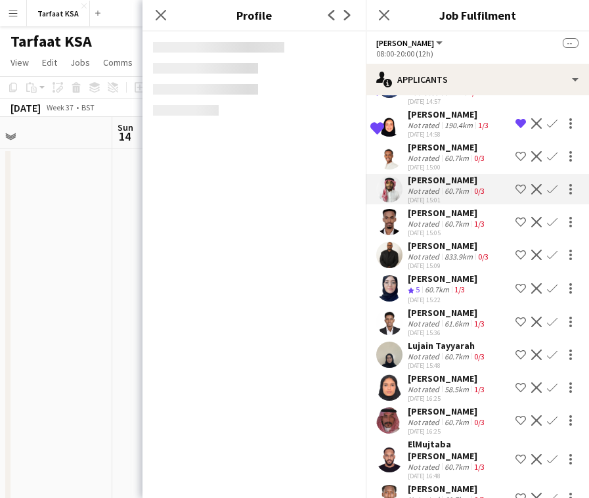
click at [451, 153] on div "60.7km" at bounding box center [457, 158] width 30 height 10
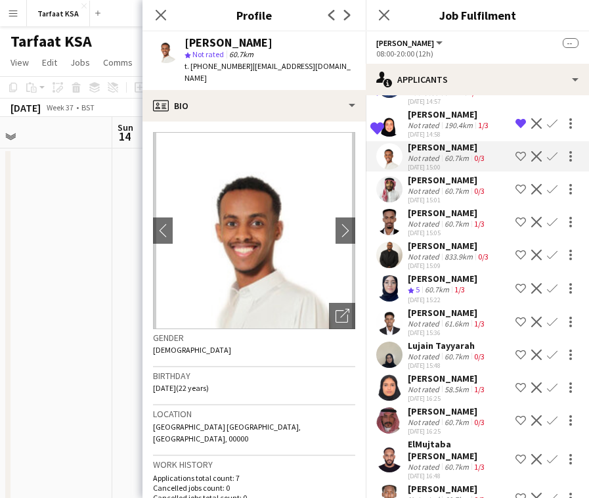
click at [72, 273] on app-date-cell at bounding box center [33, 353] width 157 height 411
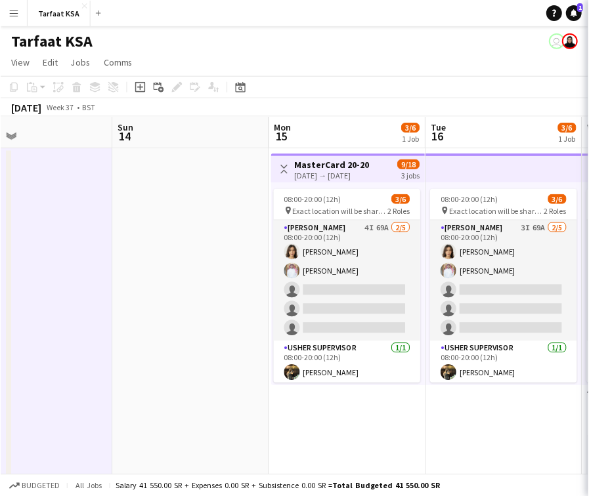
scroll to position [0, 0]
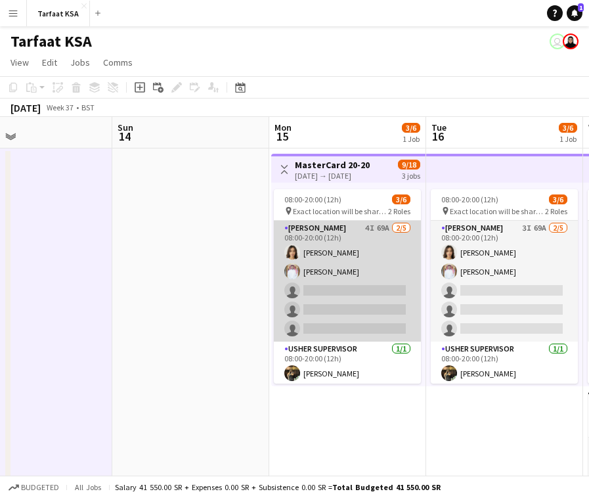
click at [358, 257] on app-card-role "Usher 4I 69A 2/5 08:00-20:00 (12h) Onab Kamal Ahmad Bin jubayl single-neutral-a…" at bounding box center [347, 281] width 147 height 121
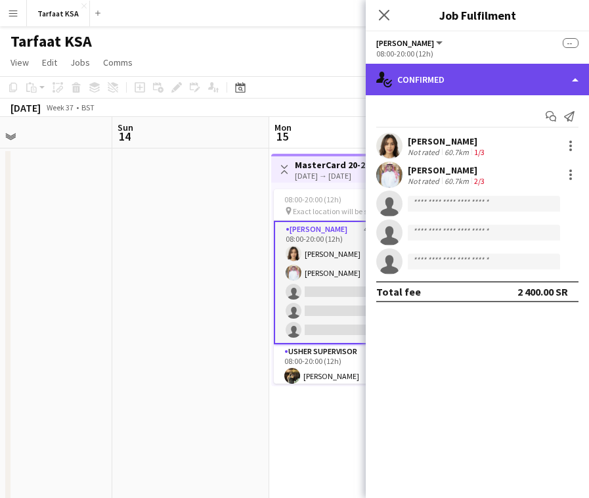
click at [467, 84] on div "single-neutral-actions-check-2 Confirmed" at bounding box center [477, 80] width 223 height 32
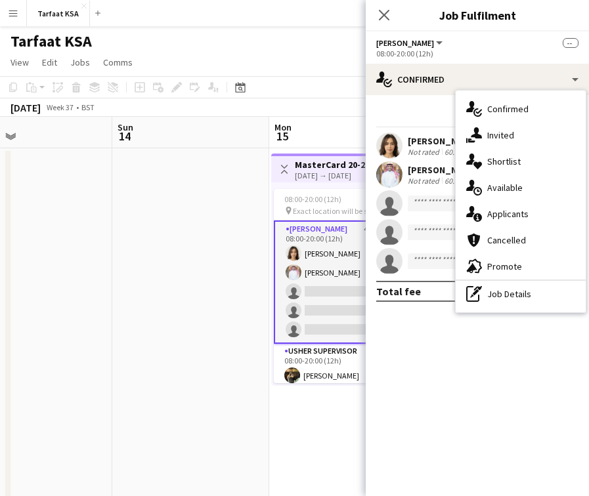
click at [314, 310] on app-card-role "Usher 4I 69A 2/5 08:00-20:00 (12h) Onab Kamal Ahmad Bin jubayl single-neutral-a…" at bounding box center [347, 282] width 147 height 123
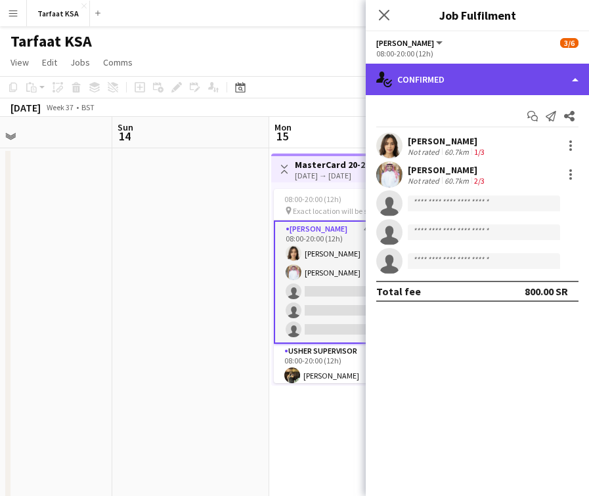
click at [501, 66] on div "single-neutral-actions-check-2 Confirmed" at bounding box center [477, 80] width 223 height 32
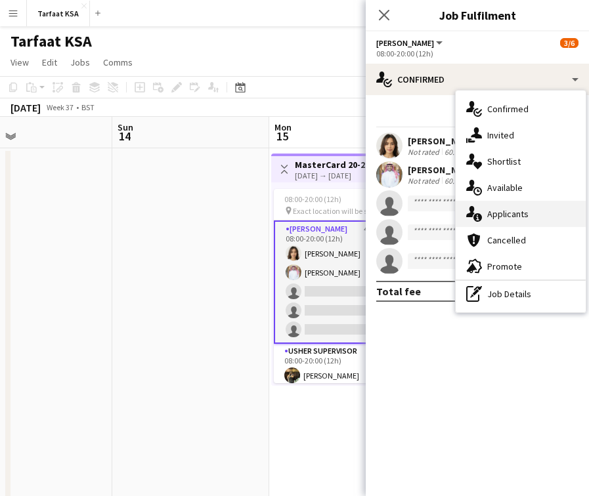
click at [509, 211] on span "Applicants" at bounding box center [507, 214] width 41 height 12
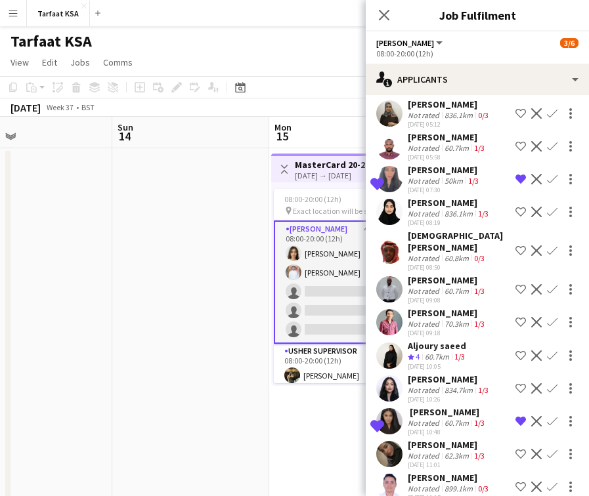
scroll to position [1943, 0]
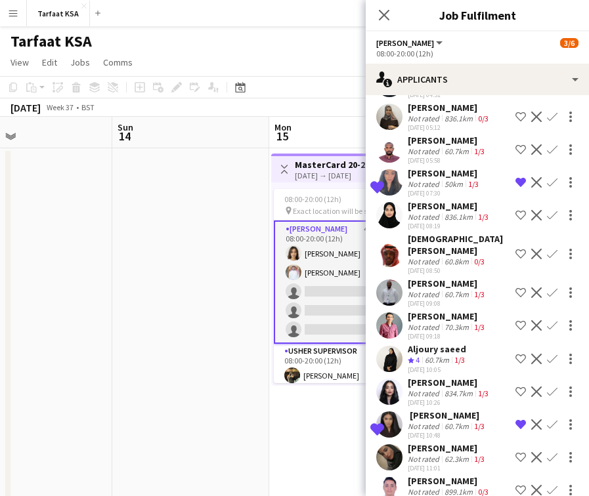
click at [444, 213] on div "836.1km" at bounding box center [458, 217] width 33 height 10
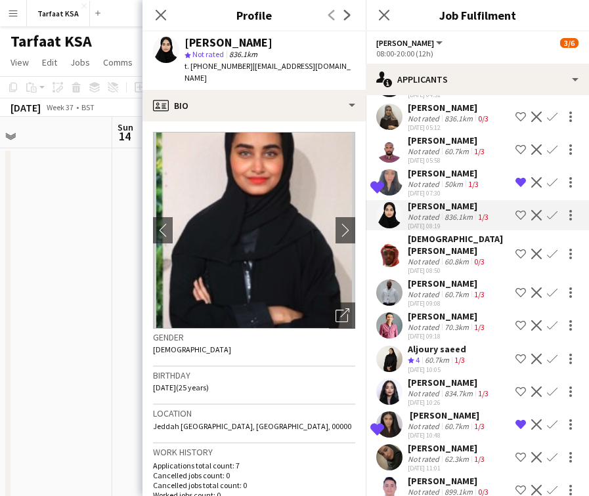
scroll to position [1841, 0]
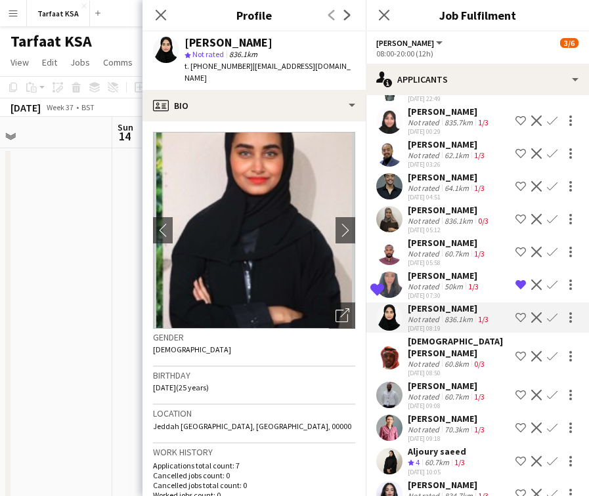
click at [442, 228] on div "[DATE] 05:12" at bounding box center [449, 230] width 83 height 9
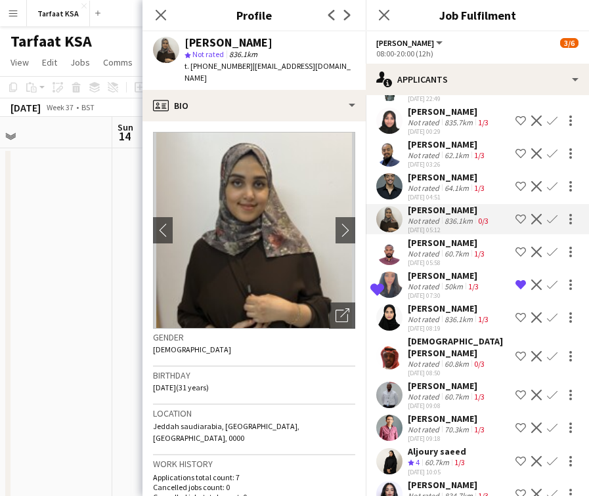
click at [444, 190] on div "64.1km" at bounding box center [457, 188] width 30 height 10
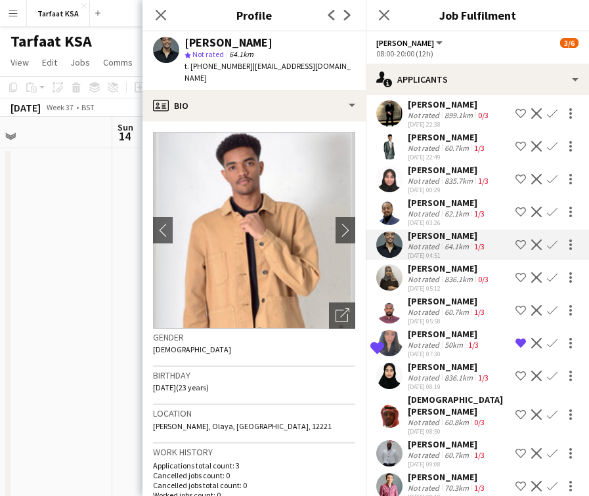
scroll to position [1773, 0]
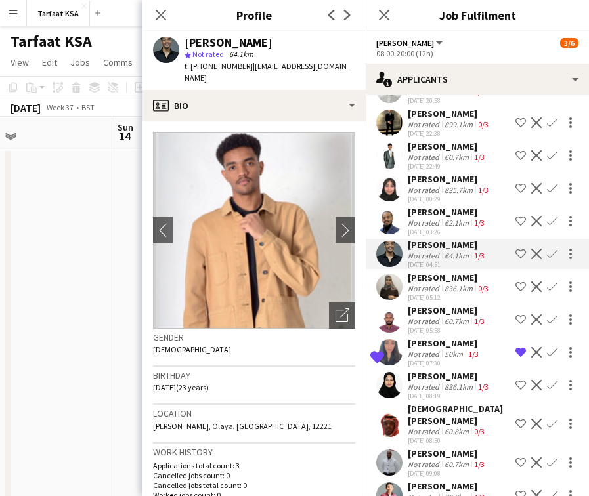
click at [444, 215] on div "[PERSON_NAME]" at bounding box center [447, 212] width 79 height 12
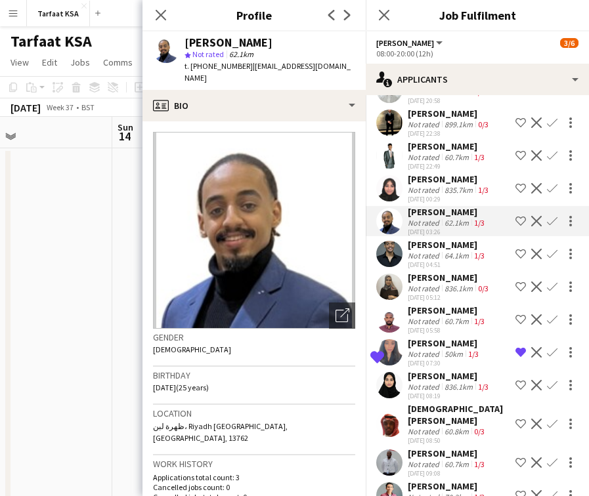
click at [444, 185] on div "835.7km" at bounding box center [458, 190] width 33 height 10
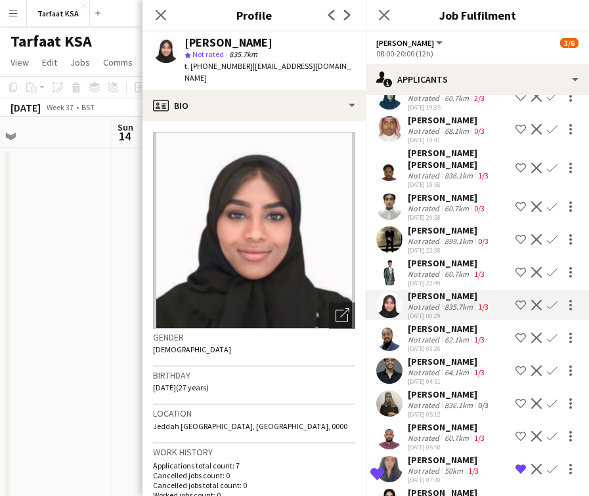
scroll to position [1602, 0]
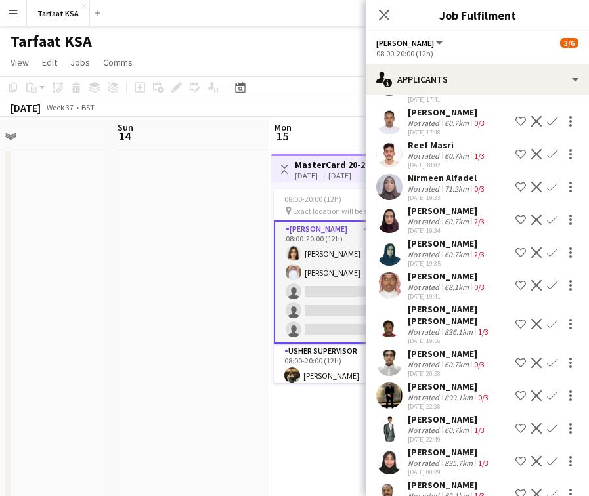
scroll to position [1476, 0]
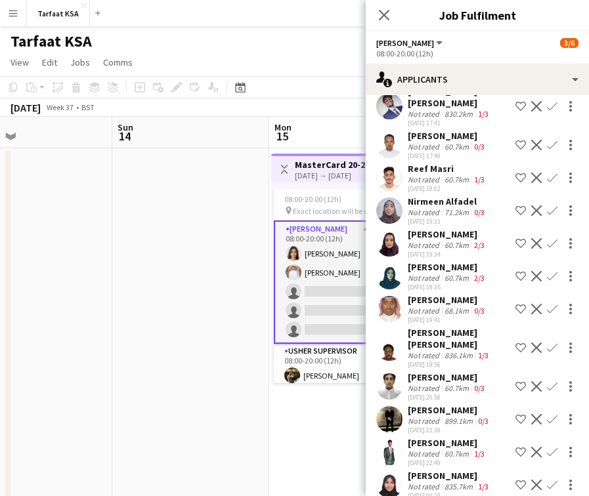
click at [434, 261] on div "[PERSON_NAME]" at bounding box center [447, 267] width 79 height 12
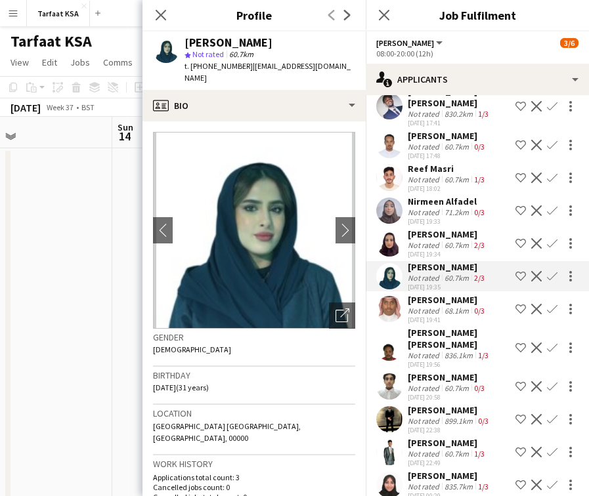
click at [434, 240] on div "Not rated" at bounding box center [425, 245] width 34 height 10
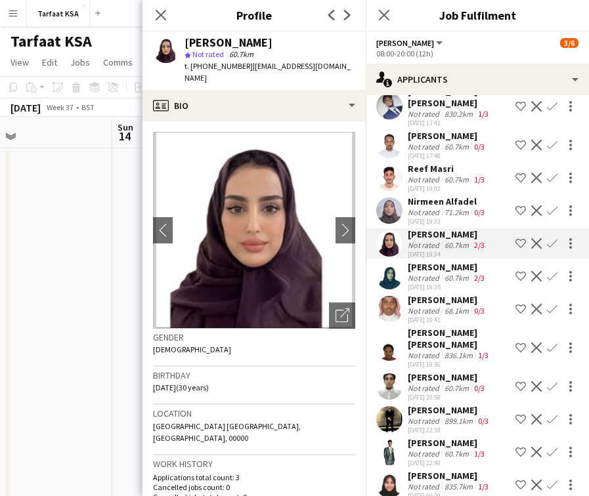
click at [436, 207] on div "Not rated" at bounding box center [425, 212] width 34 height 10
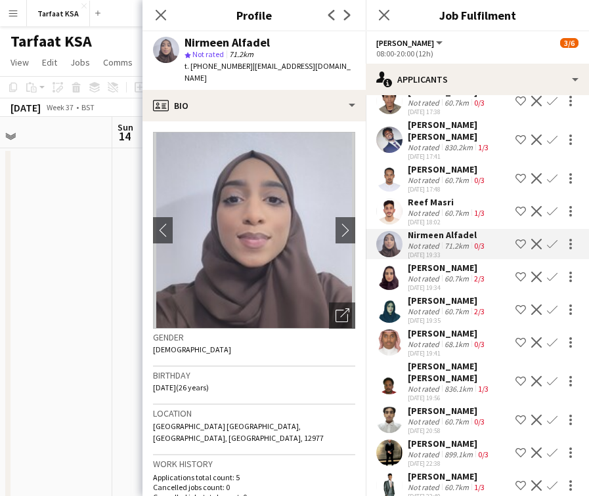
scroll to position [1425, 0]
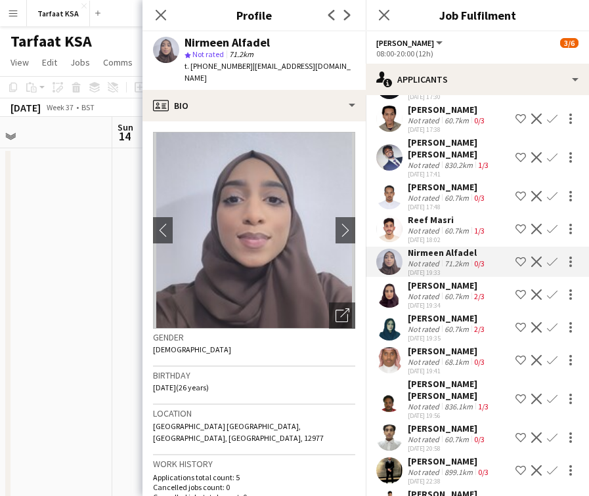
click at [436, 214] on div "Reef Masri" at bounding box center [447, 220] width 79 height 12
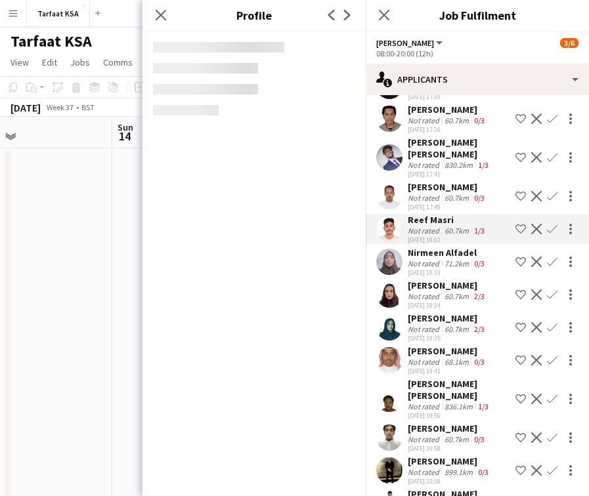
click at [436, 181] on div "[PERSON_NAME]" at bounding box center [447, 187] width 79 height 12
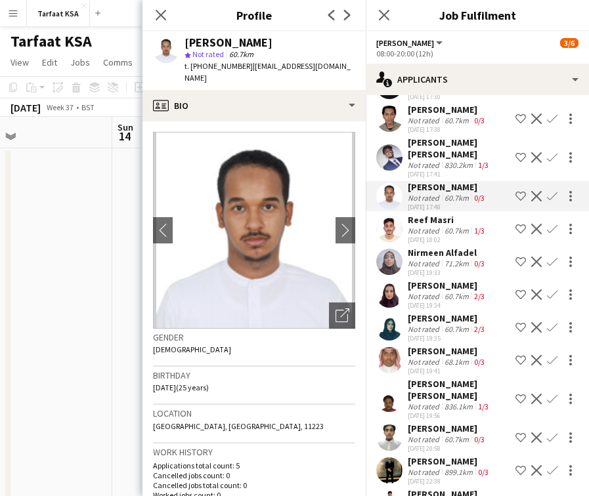
click at [435, 143] on div "[PERSON_NAME] [PERSON_NAME]" at bounding box center [459, 149] width 102 height 24
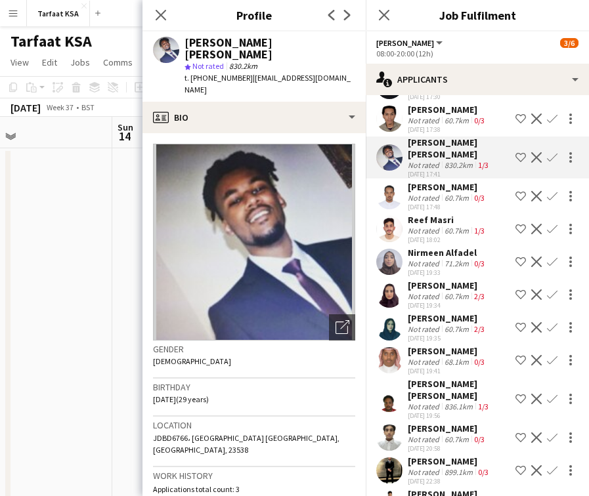
click at [439, 116] on div "Not rated" at bounding box center [425, 121] width 34 height 10
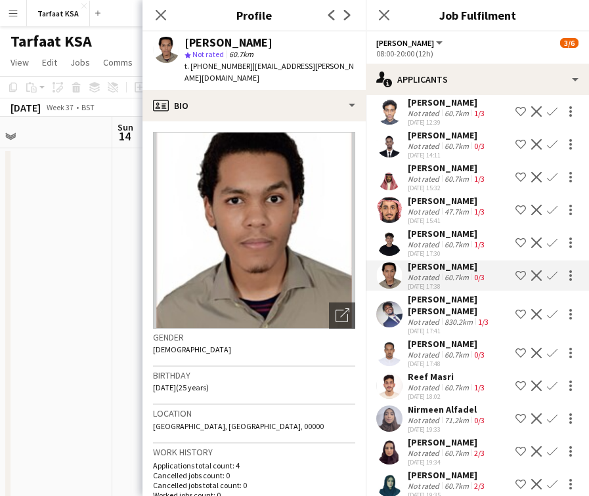
scroll to position [1235, 0]
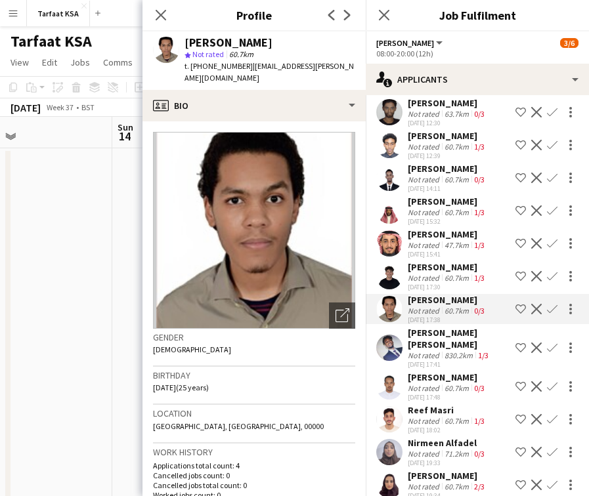
click at [444, 273] on div "60.7km" at bounding box center [457, 278] width 30 height 10
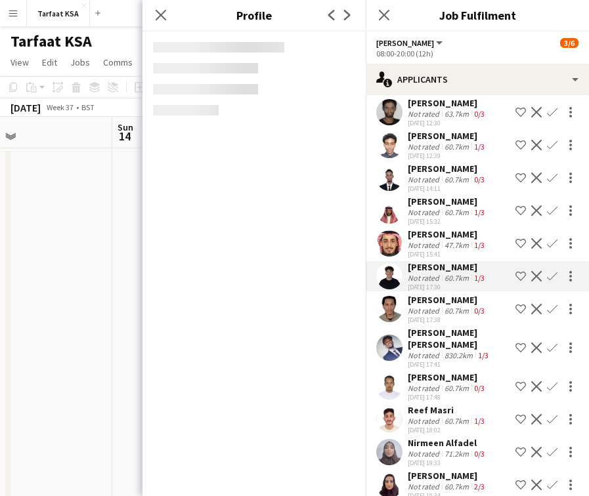
click at [444, 240] on div "47.7km" at bounding box center [457, 245] width 30 height 10
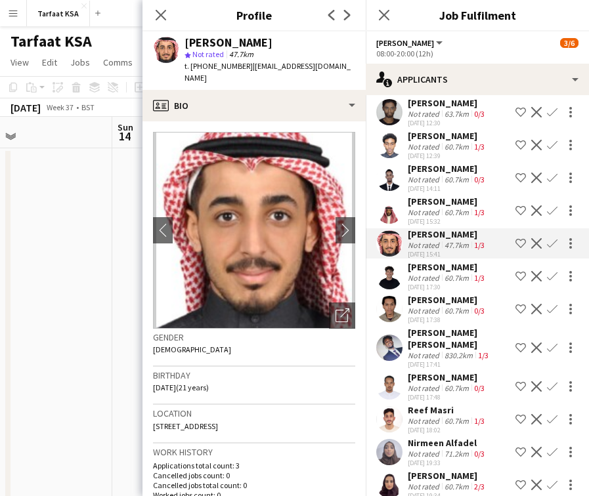
click at [444, 175] on div "60.7km" at bounding box center [457, 180] width 30 height 10
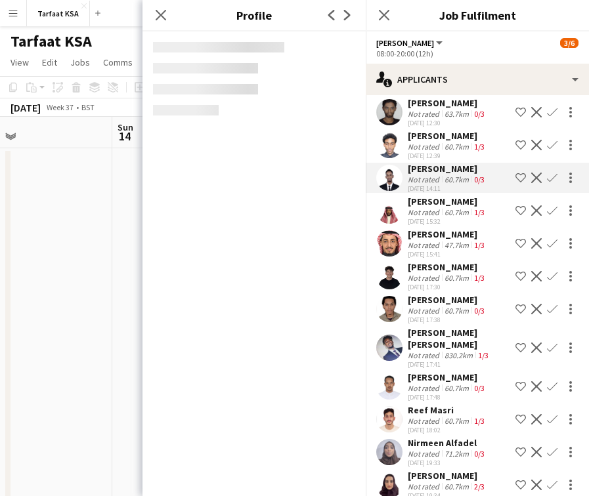
click at [444, 142] on div "60.7km" at bounding box center [457, 147] width 30 height 10
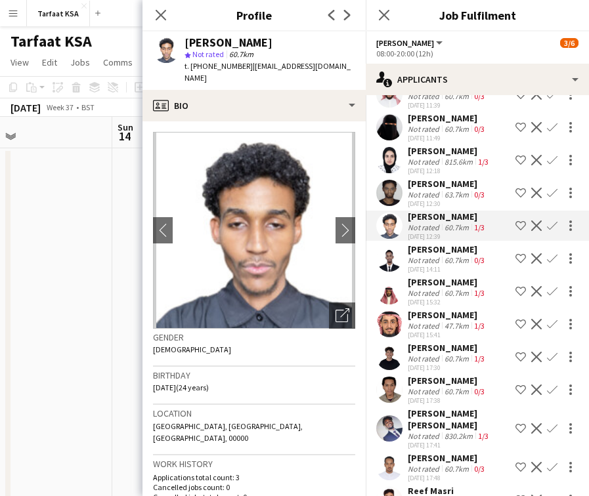
scroll to position [1140, 0]
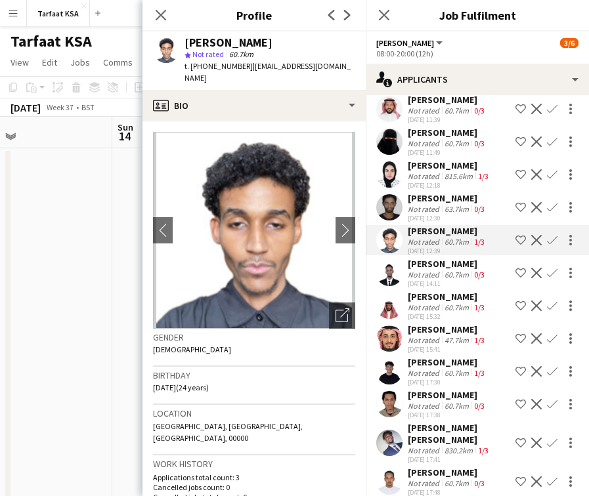
click at [72, 294] on app-date-cell at bounding box center [33, 353] width 157 height 411
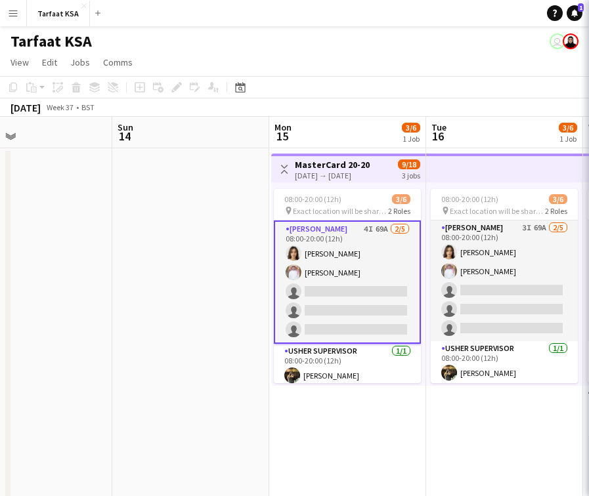
scroll to position [0, 0]
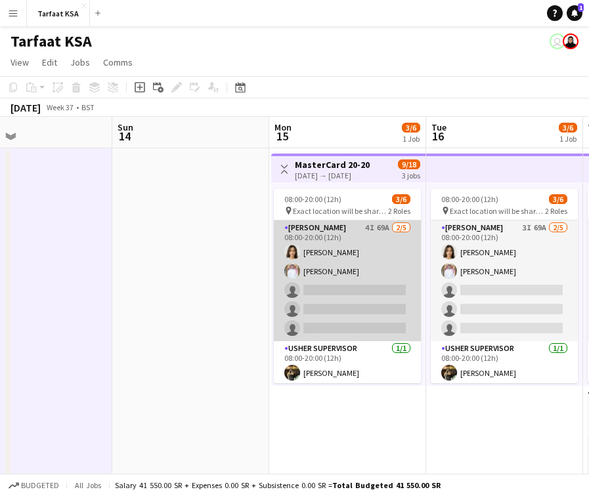
click at [318, 315] on app-card-role "Usher 4I 69A 2/5 08:00-20:00 (12h) Onab Kamal Ahmad Bin jubayl single-neutral-a…" at bounding box center [347, 281] width 147 height 121
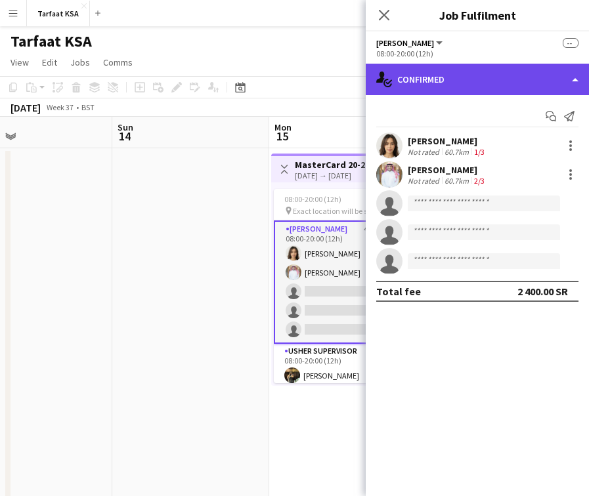
click at [499, 77] on div "single-neutral-actions-check-2 Confirmed" at bounding box center [477, 80] width 223 height 32
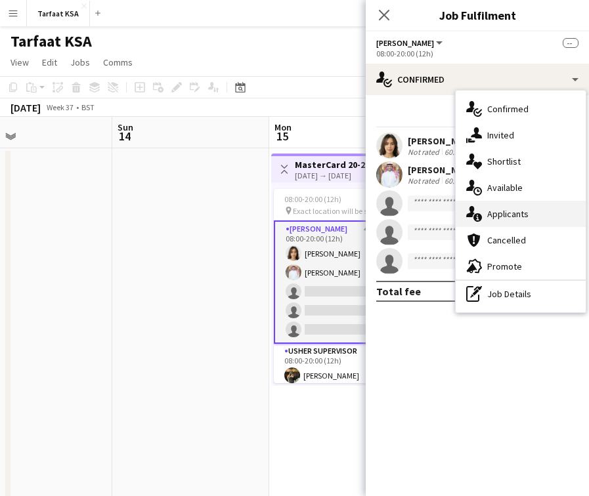
click at [525, 217] on span "Applicants" at bounding box center [507, 214] width 41 height 12
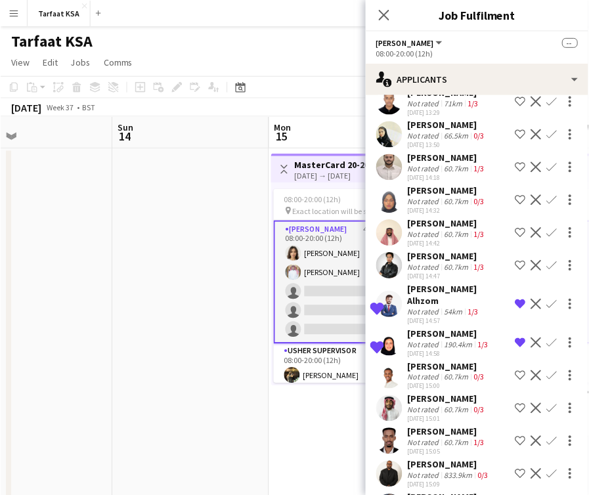
scroll to position [267, 0]
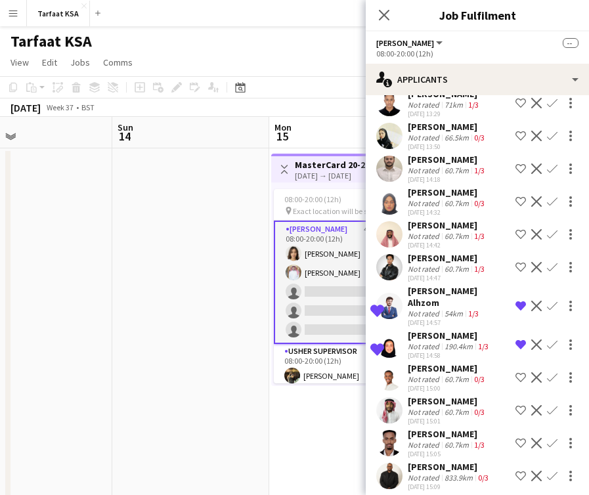
click at [551, 339] on app-icon "Confirm" at bounding box center [552, 344] width 11 height 11
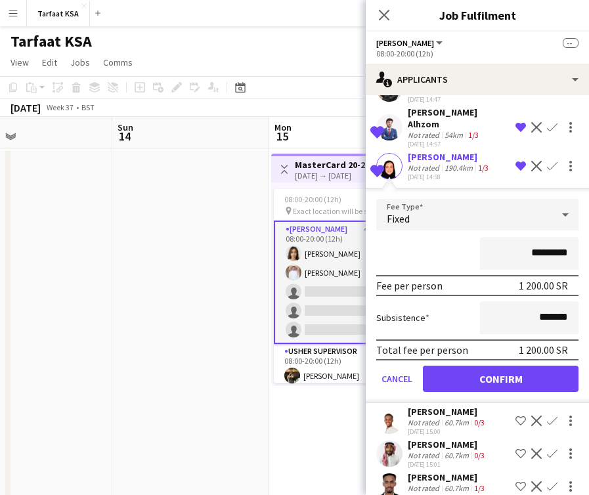
scroll to position [484, 0]
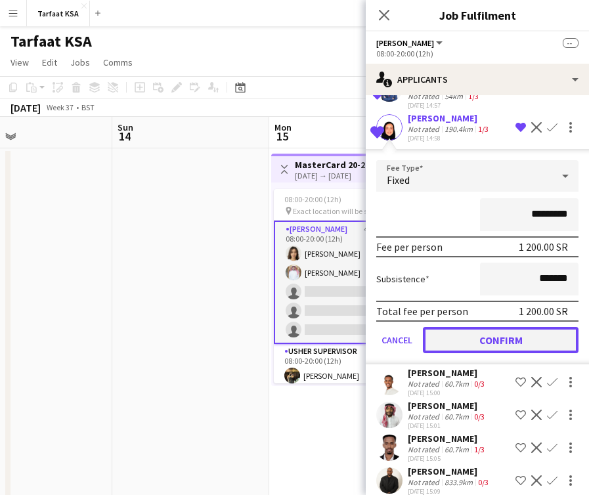
click at [530, 330] on button "Confirm" at bounding box center [501, 340] width 156 height 26
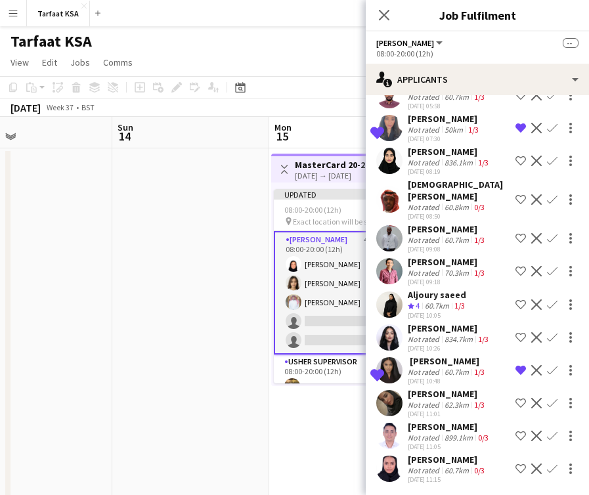
scroll to position [1966, 0]
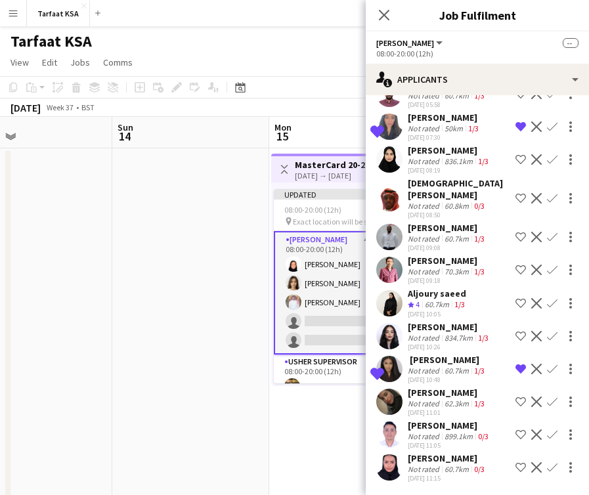
click at [554, 371] on app-icon "Confirm" at bounding box center [552, 369] width 11 height 11
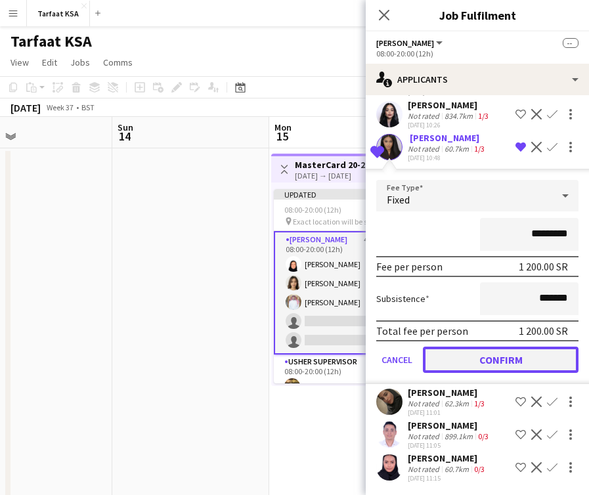
click at [529, 359] on button "Confirm" at bounding box center [501, 360] width 156 height 26
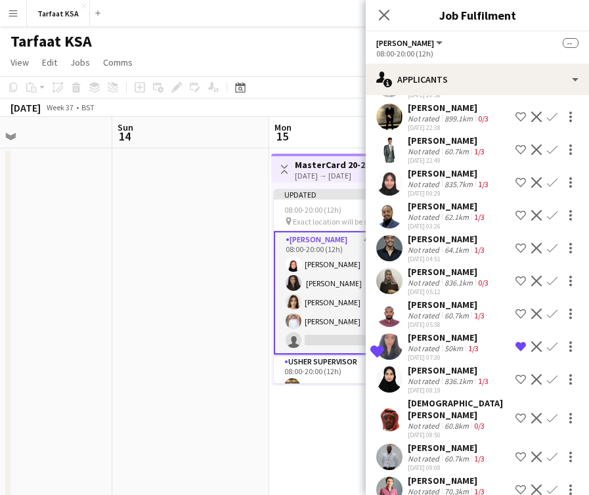
scroll to position [1764, 0]
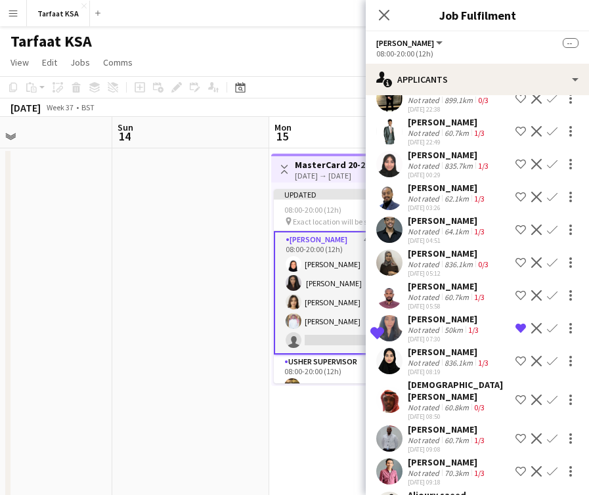
click at [554, 324] on app-icon "Confirm" at bounding box center [552, 328] width 11 height 11
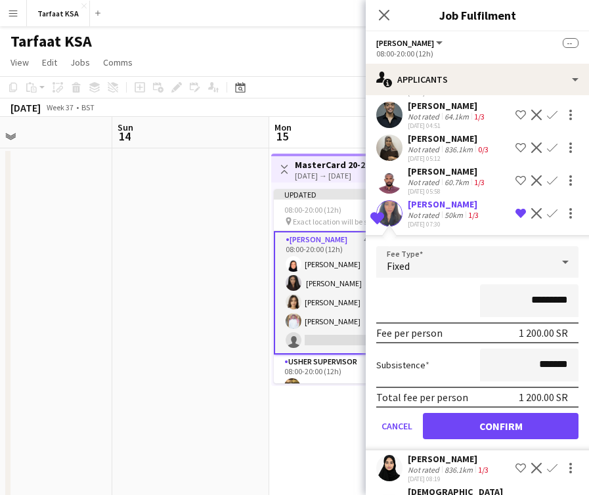
scroll to position [1883, 0]
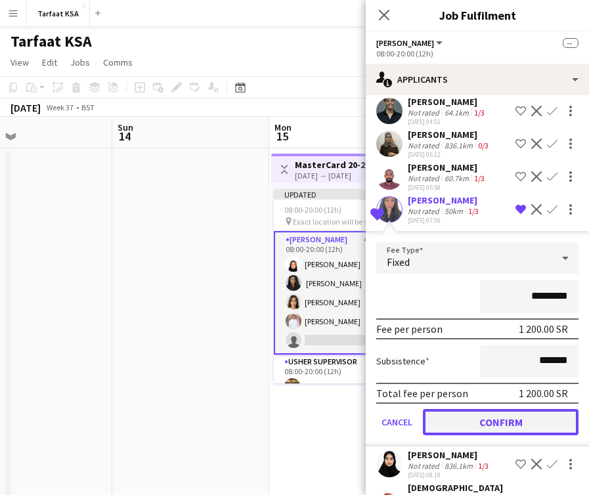
click at [496, 419] on button "Confirm" at bounding box center [501, 422] width 156 height 26
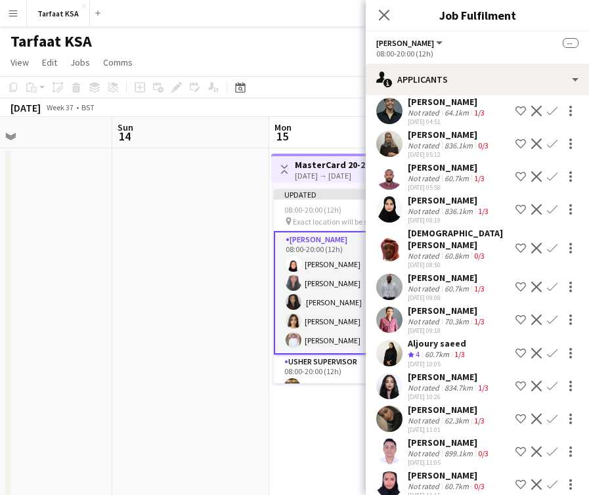
click at [325, 383] on div "Updated 08:00-20:00 (12h) 6/6 pin Exact location will be shared later 2 Roles U…" at bounding box center [348, 283] width 154 height 203
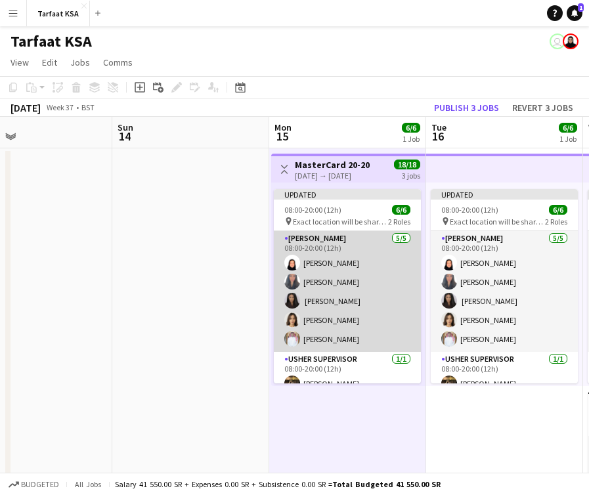
click at [377, 280] on app-card-role "Usher 5/5 08:00-20:00 (12h) Dina Almarwan Ayah Babiker ‏ AMNAH IDRIS Onab Kamal…" at bounding box center [347, 291] width 147 height 121
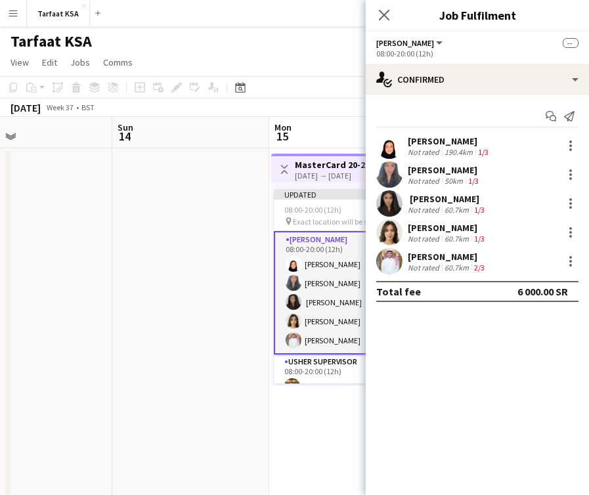
click at [234, 422] on app-date-cell at bounding box center [190, 353] width 157 height 411
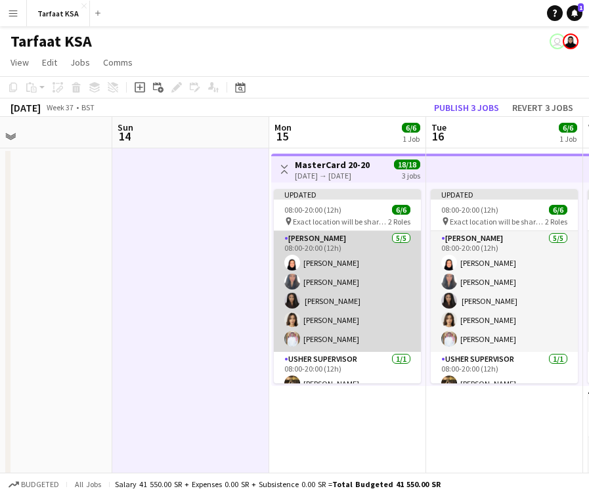
click at [352, 322] on app-card-role "Usher 5/5 08:00-20:00 (12h) Dina Almarwan Ayah Babiker ‏ AMNAH IDRIS Onab Kamal…" at bounding box center [347, 291] width 147 height 121
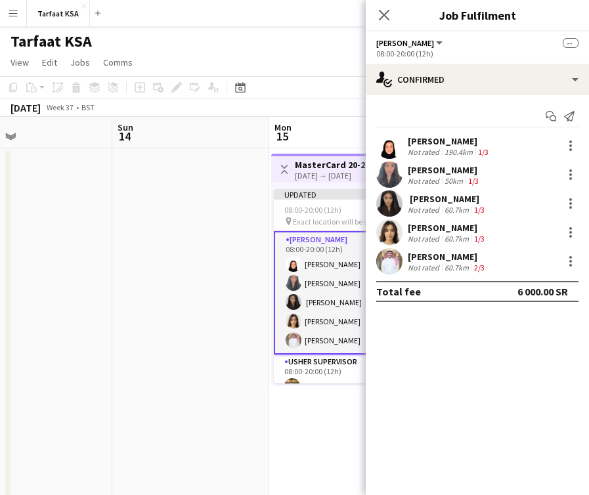
click at [452, 150] on div "190.4km" at bounding box center [458, 152] width 33 height 10
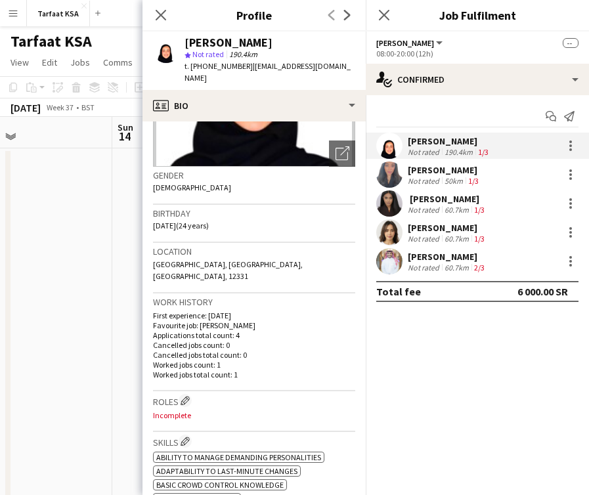
scroll to position [0, 0]
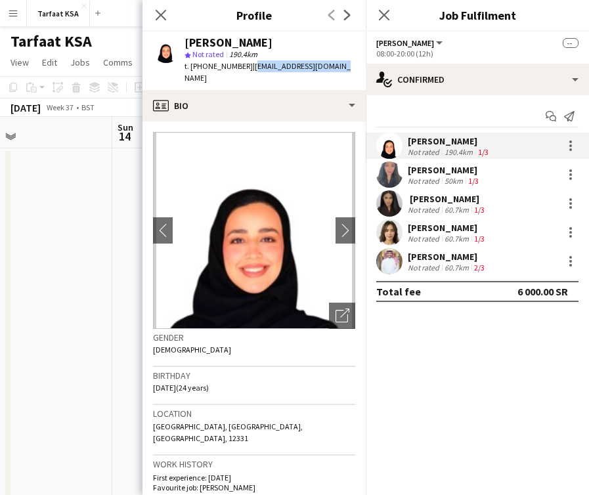
drag, startPoint x: 328, startPoint y: 64, endPoint x: 247, endPoint y: 72, distance: 81.7
click at [247, 71] on span "| almarwandina@gmail.com" at bounding box center [267, 72] width 166 height 22
copy span "[EMAIL_ADDRESS][DOMAIN_NAME]"
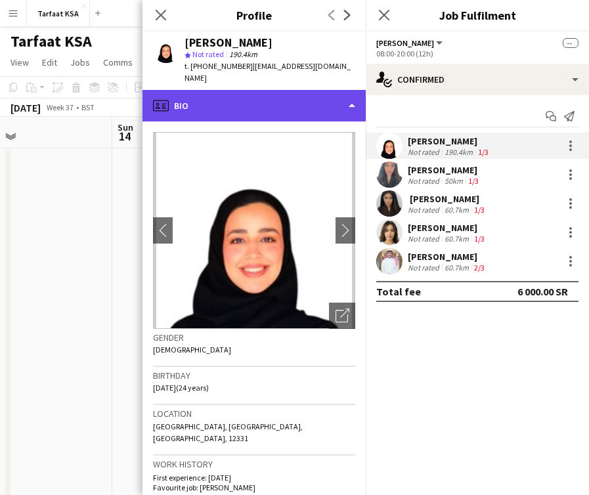
click at [297, 91] on div "profile Bio" at bounding box center [253, 106] width 223 height 32
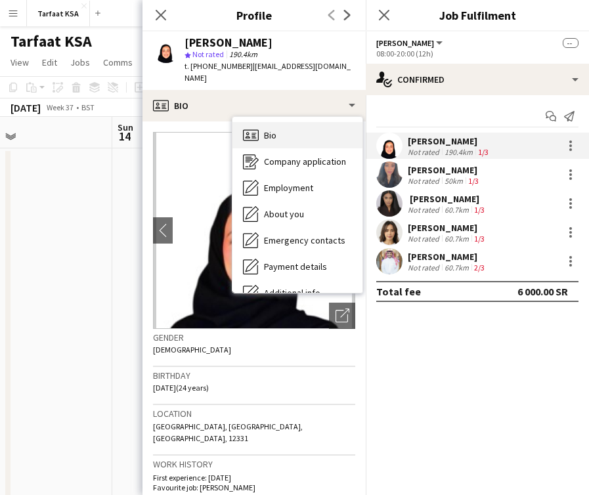
click at [295, 122] on div "Bio Bio" at bounding box center [297, 135] width 130 height 26
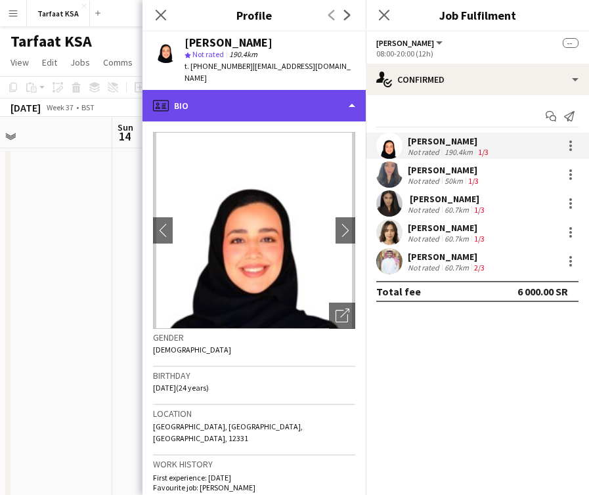
click at [319, 90] on div "profile Bio" at bounding box center [253, 106] width 223 height 32
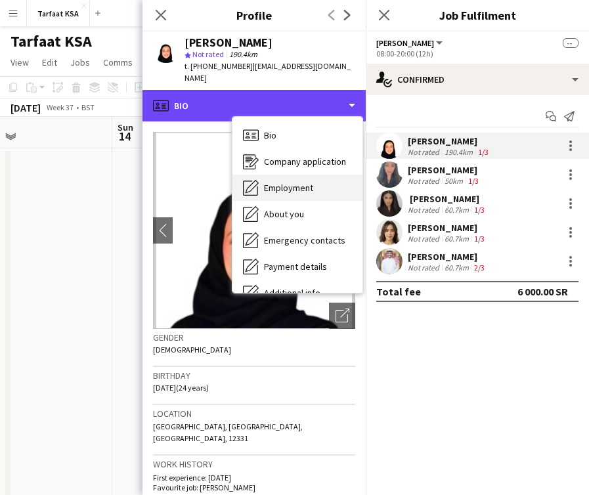
scroll to position [71, 0]
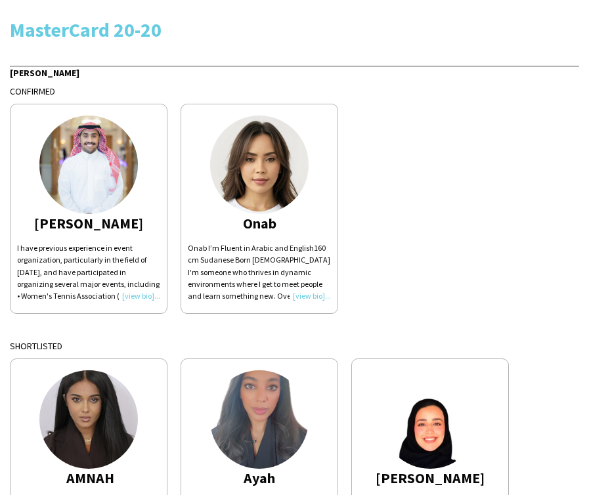
click at [95, 327] on div "Usher Confirmed Ahmad I have previous experience in event organization, particu…" at bounding box center [294, 426] width 569 height 720
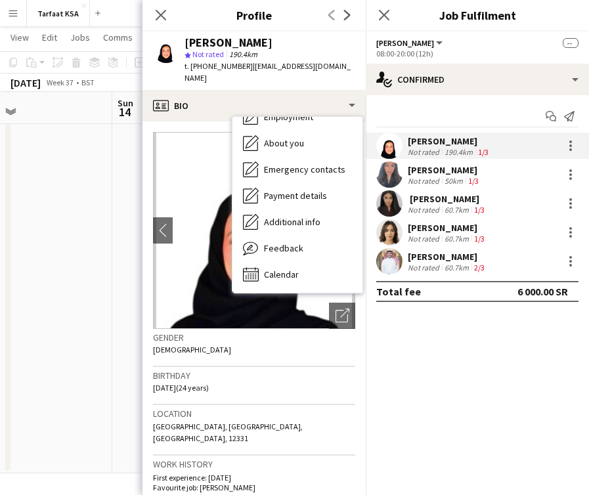
scroll to position [83, 0]
click at [299, 242] on span "Feedback" at bounding box center [283, 248] width 39 height 12
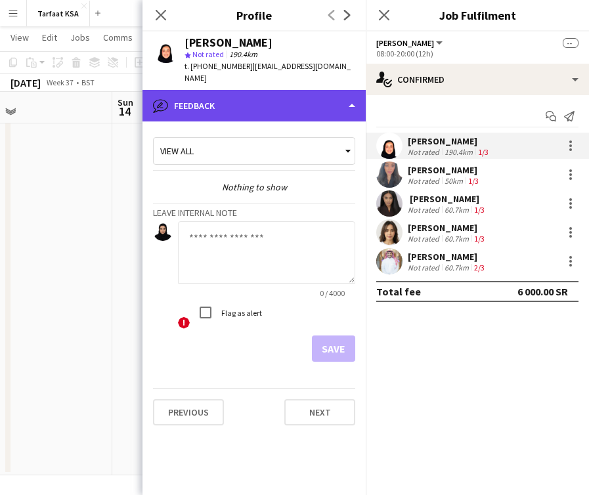
click at [293, 93] on div "bubble-pencil Feedback" at bounding box center [253, 106] width 223 height 32
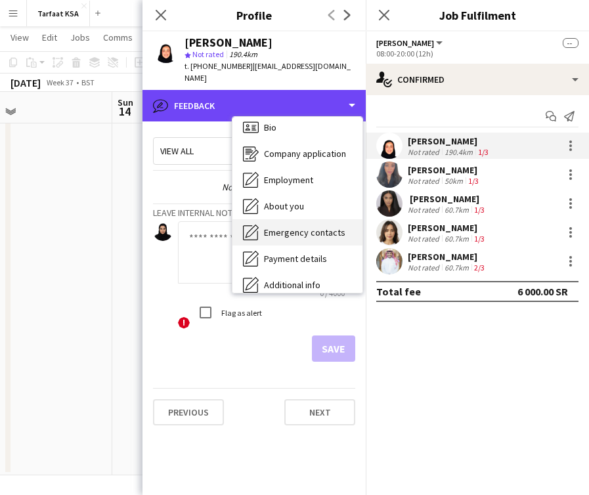
scroll to position [0, 0]
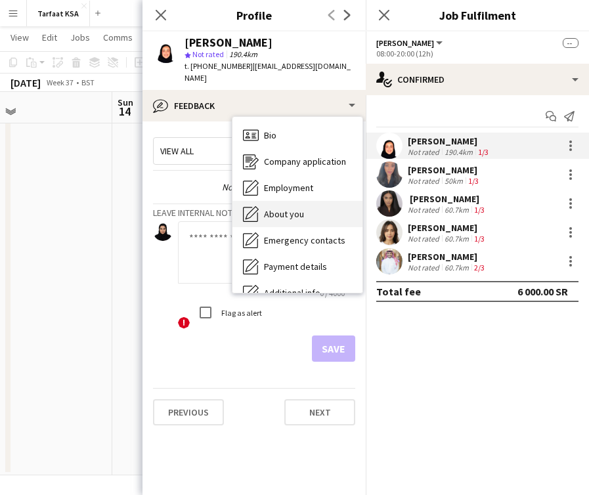
click at [310, 201] on div "About you About you" at bounding box center [297, 214] width 130 height 26
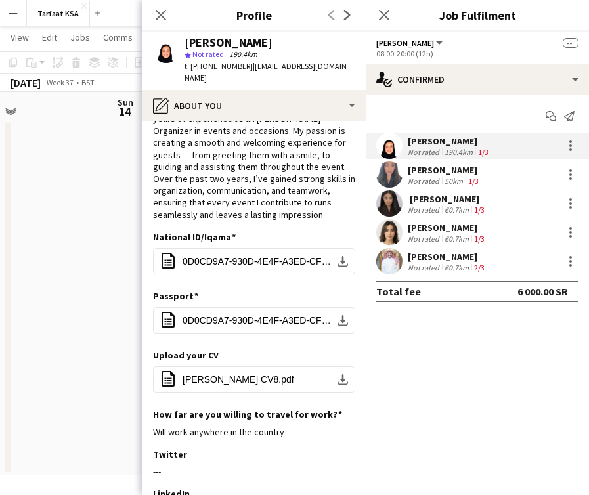
scroll to position [60, 0]
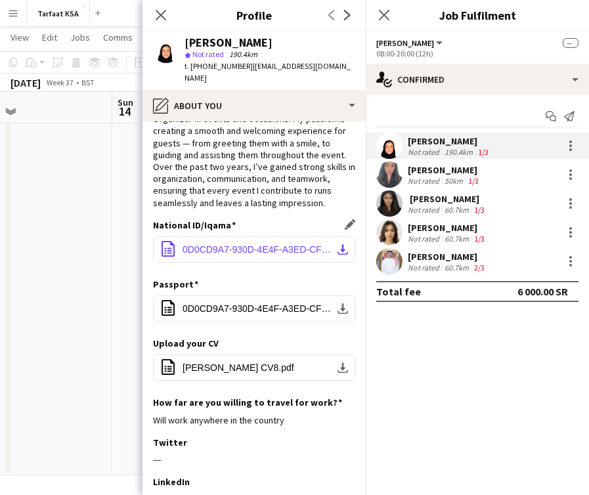
click at [234, 244] on span "0D0CD9A7-930D-4E4F-A3ED-CFC63DD4442A.pdf" at bounding box center [256, 249] width 148 height 11
click at [332, 320] on div "Passport Edit this field office-file-sheet 0D0CD9A7-930D-4E4F-A3ED-CFC63DD4442A…" at bounding box center [254, 307] width 202 height 59
click at [425, 176] on div "Not rated" at bounding box center [425, 181] width 34 height 10
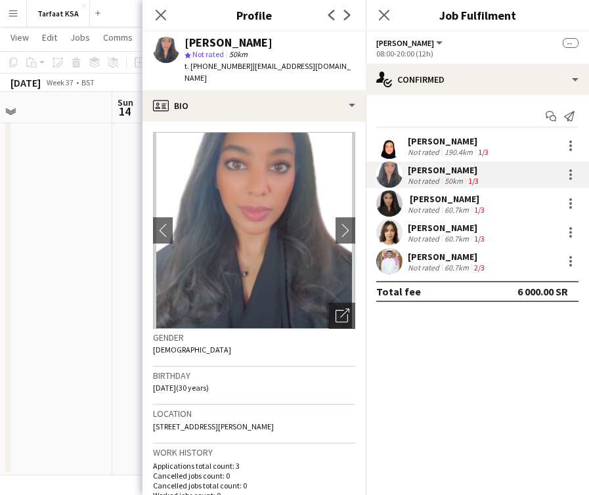
click at [357, 212] on app-crew-profile-bio "chevron-left chevron-right Open photos pop-in Gender [DEMOGRAPHIC_DATA] Birthda…" at bounding box center [253, 307] width 223 height 373
click at [340, 225] on button "chevron-right" at bounding box center [345, 230] width 26 height 26
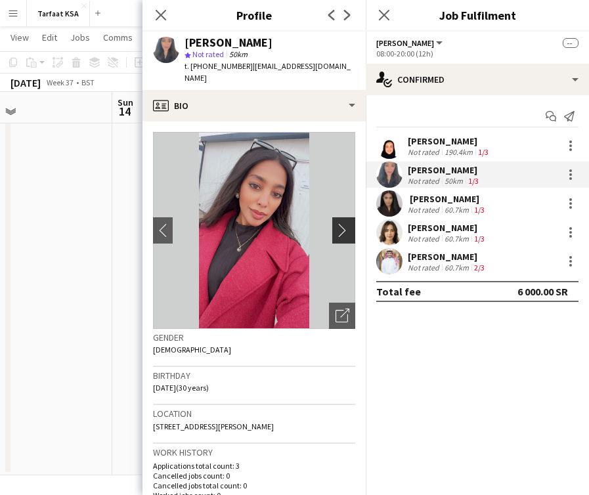
click at [340, 225] on button "chevron-right" at bounding box center [345, 230] width 26 height 26
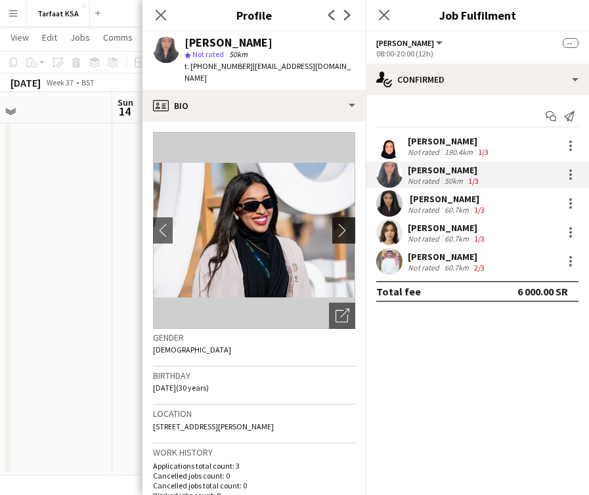
click at [340, 225] on button "chevron-right" at bounding box center [345, 230] width 26 height 26
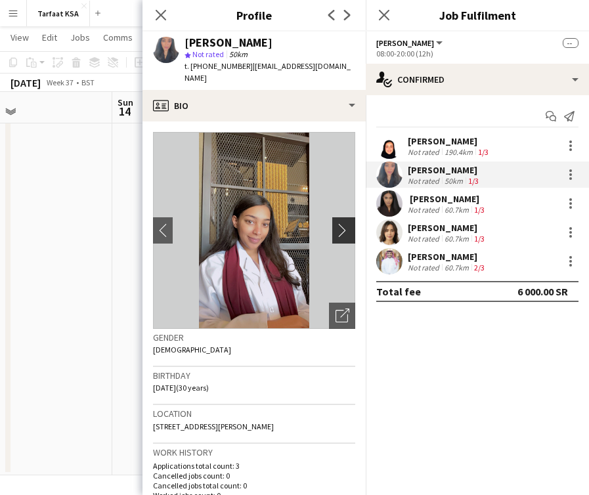
click at [340, 225] on button "chevron-right" at bounding box center [345, 230] width 26 height 26
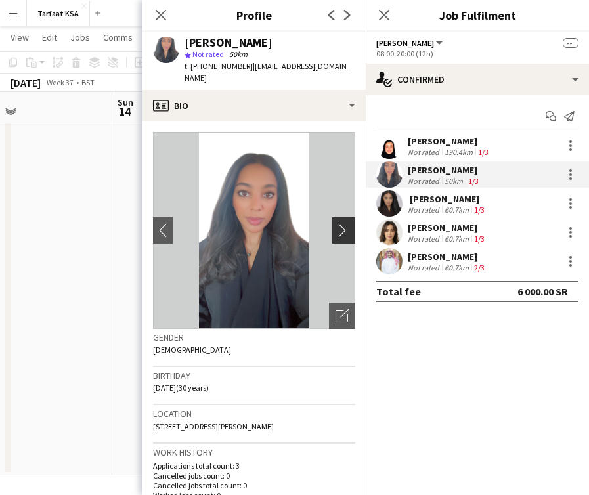
click at [340, 225] on button "chevron-right" at bounding box center [345, 230] width 26 height 26
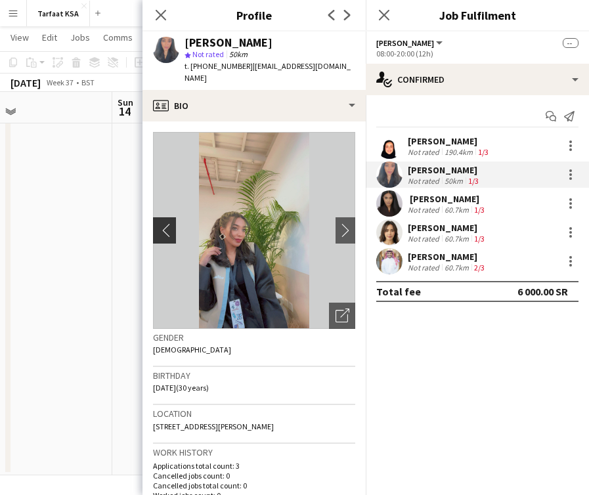
click at [167, 226] on button "chevron-left" at bounding box center [163, 230] width 26 height 26
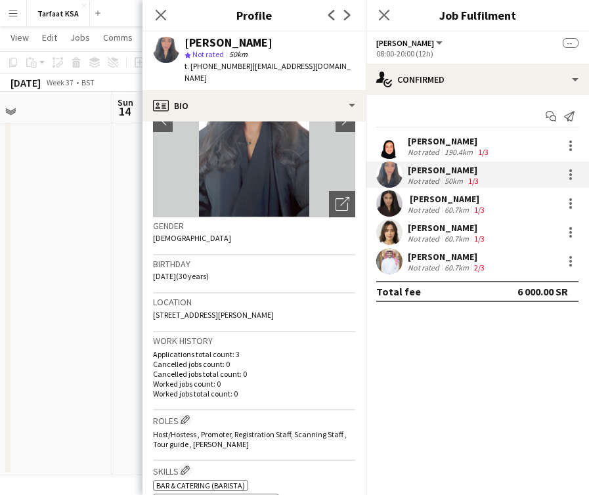
scroll to position [0, 0]
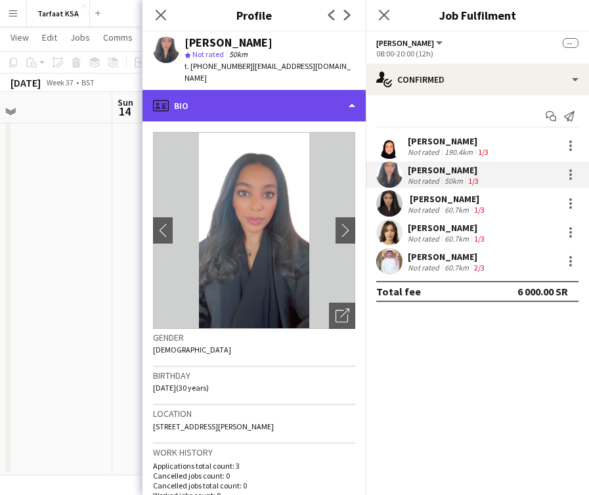
click at [326, 90] on div "profile Bio" at bounding box center [253, 106] width 223 height 32
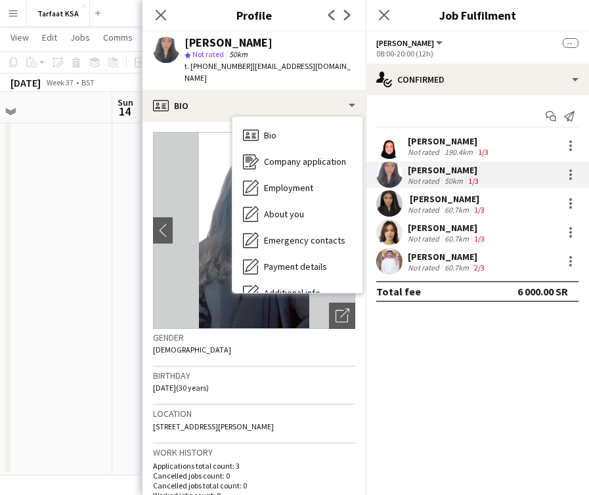
click at [308, 69] on span "| [EMAIL_ADDRESS][DOMAIN_NAME]" at bounding box center [267, 72] width 166 height 22
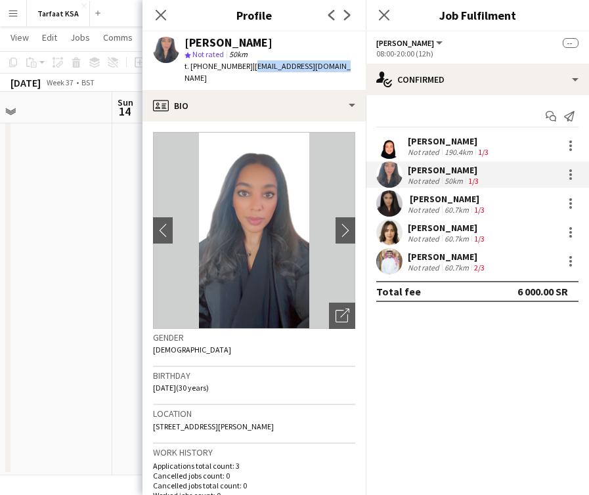
drag, startPoint x: 335, startPoint y: 67, endPoint x: 247, endPoint y: 70, distance: 88.0
click at [247, 70] on div "[PERSON_NAME] star Not rated 50km t. [PHONE_NUMBER] | [EMAIL_ADDRESS][DOMAIN_NA…" at bounding box center [253, 61] width 223 height 58
copy span "[EMAIL_ADDRESS][DOMAIN_NAME]"
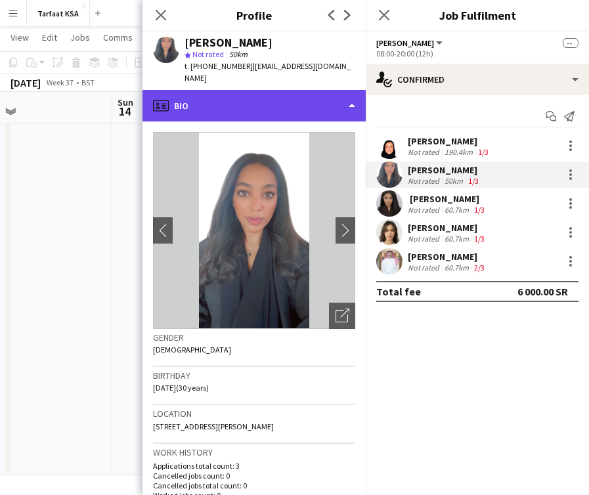
click at [288, 90] on div "profile Bio" at bounding box center [253, 106] width 223 height 32
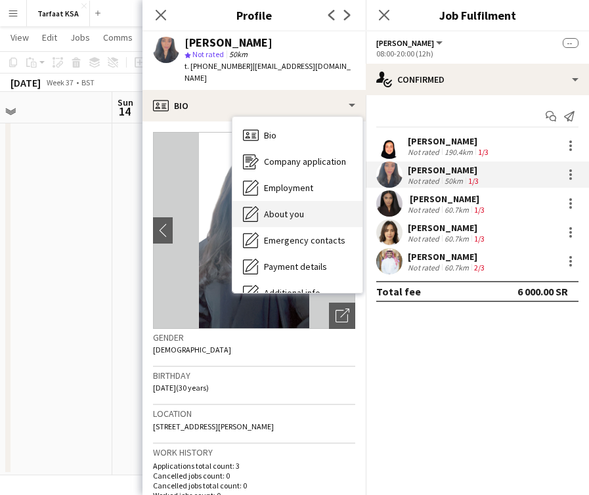
click at [309, 201] on div "About you About you" at bounding box center [297, 214] width 130 height 26
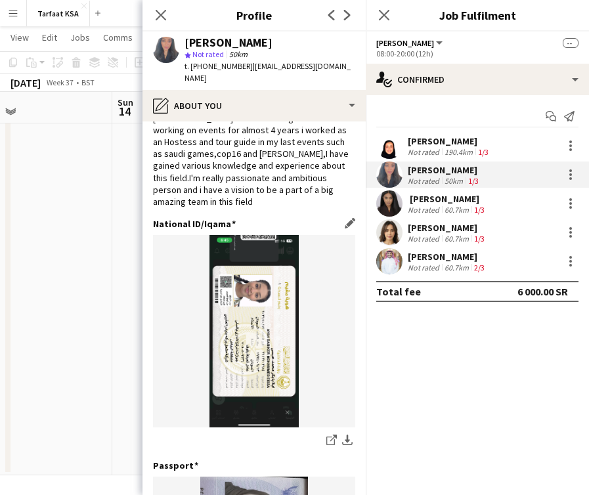
scroll to position [93, 0]
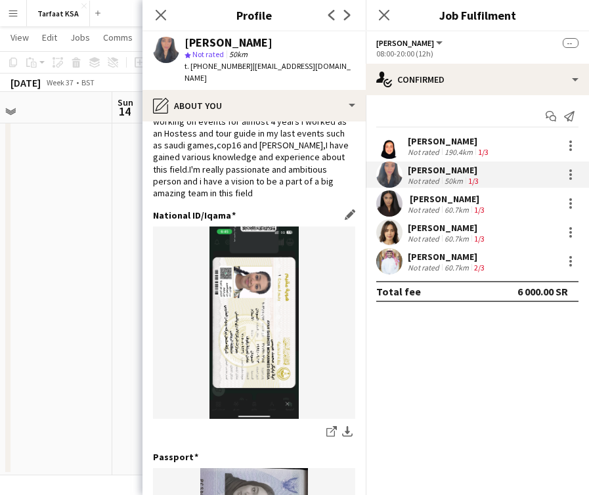
click at [249, 285] on img at bounding box center [254, 322] width 202 height 192
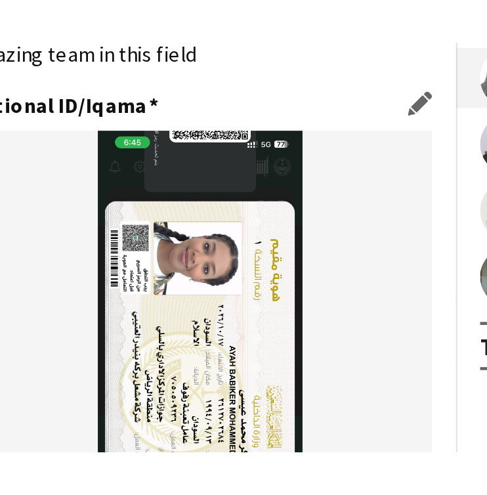
scroll to position [123, 0]
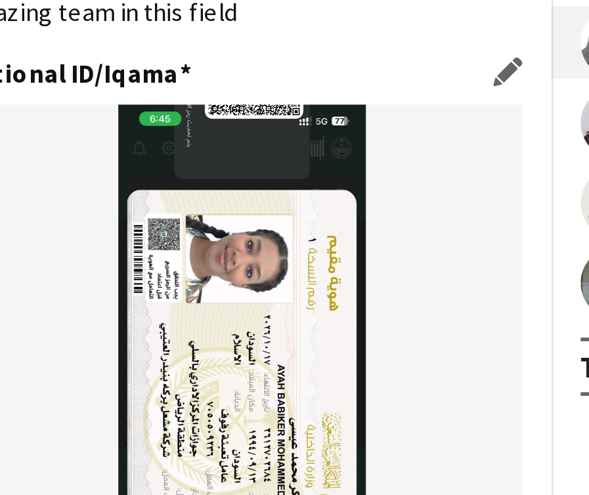
click at [241, 213] on img at bounding box center [254, 293] width 202 height 192
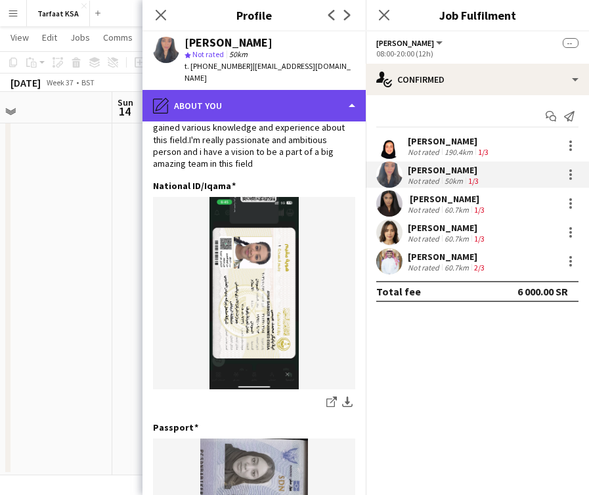
click at [281, 90] on div "pencil4 About you" at bounding box center [253, 106] width 223 height 32
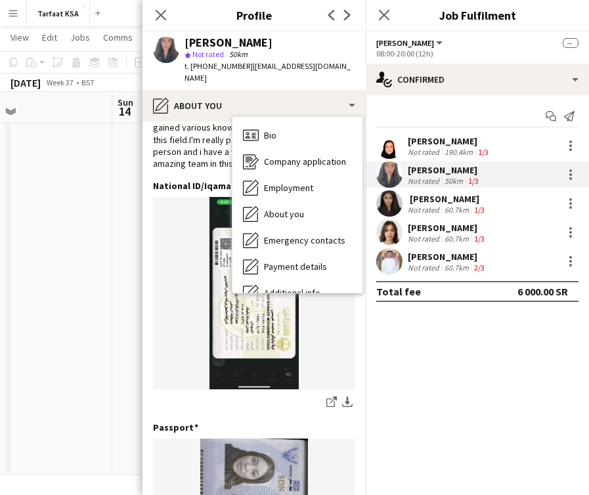
click at [464, 209] on div "60.7km" at bounding box center [457, 210] width 30 height 10
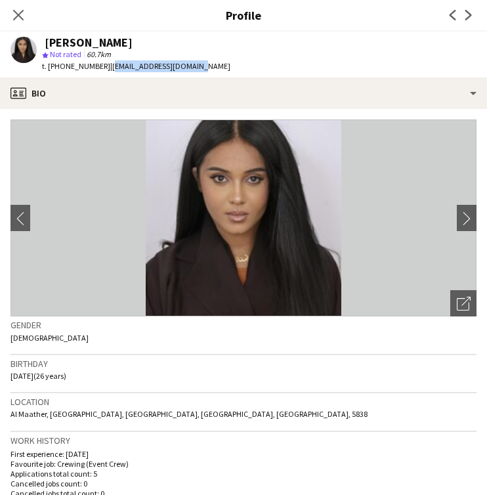
drag, startPoint x: 196, startPoint y: 68, endPoint x: 108, endPoint y: 64, distance: 88.0
click at [110, 64] on span "| [EMAIL_ADDRESS][DOMAIN_NAME]" at bounding box center [170, 66] width 120 height 10
copy span "[EMAIL_ADDRESS][DOMAIN_NAME]"
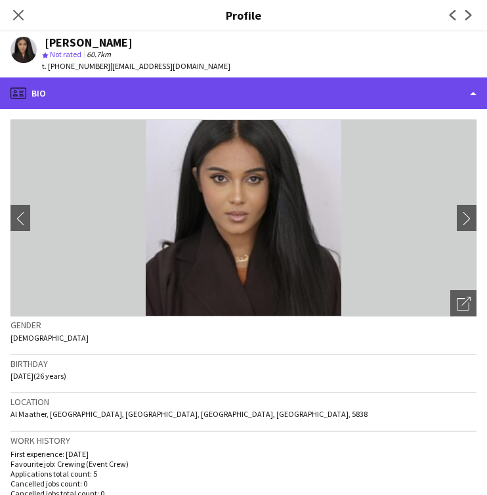
click at [307, 87] on div "profile Bio" at bounding box center [243, 93] width 487 height 32
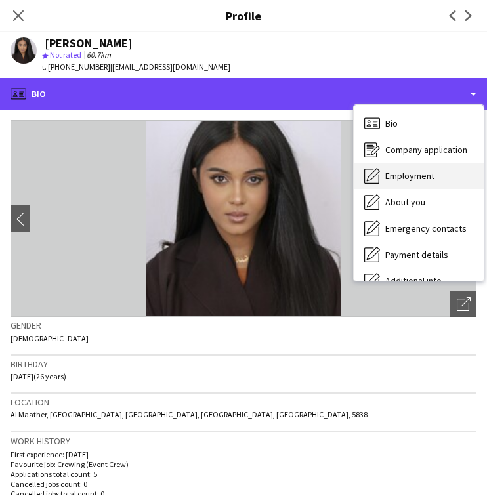
scroll to position [51, 0]
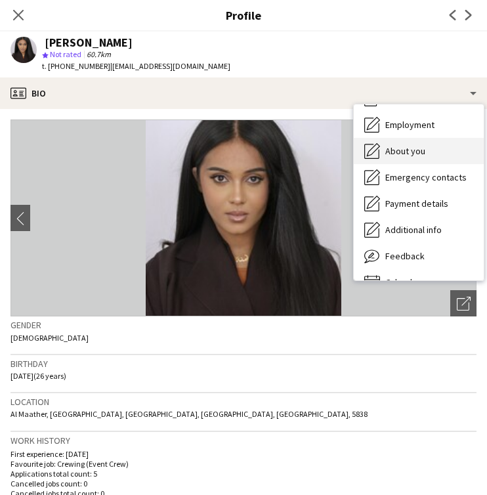
click at [421, 152] on span "About you" at bounding box center [405, 151] width 40 height 12
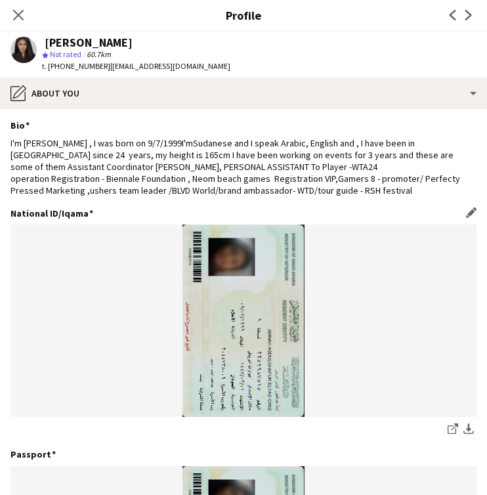
click at [342, 285] on img at bounding box center [244, 320] width 466 height 192
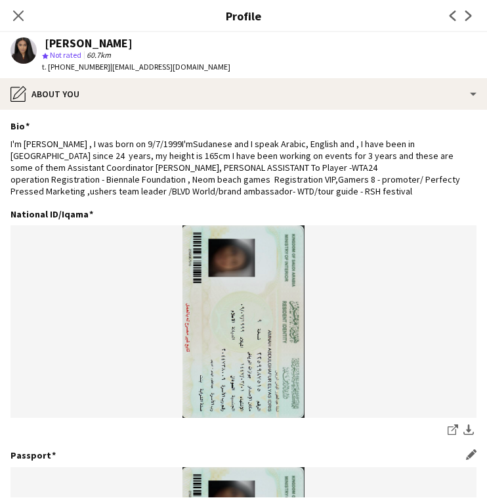
scroll to position [82, 0]
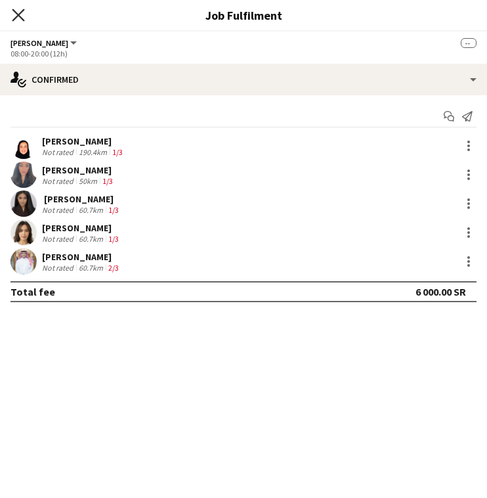
click at [20, 18] on icon "Close pop-in" at bounding box center [18, 15] width 12 height 12
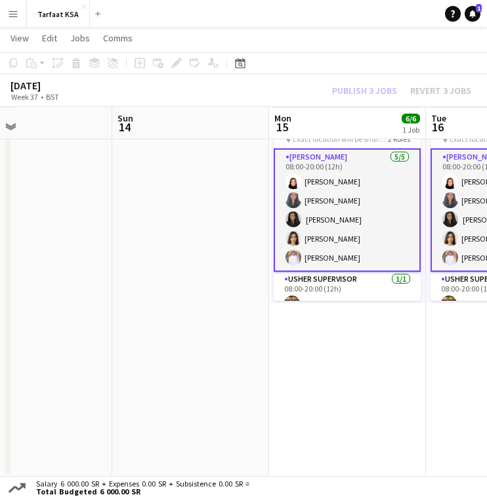
scroll to position [81, 0]
